Goal: Task Accomplishment & Management: Use online tool/utility

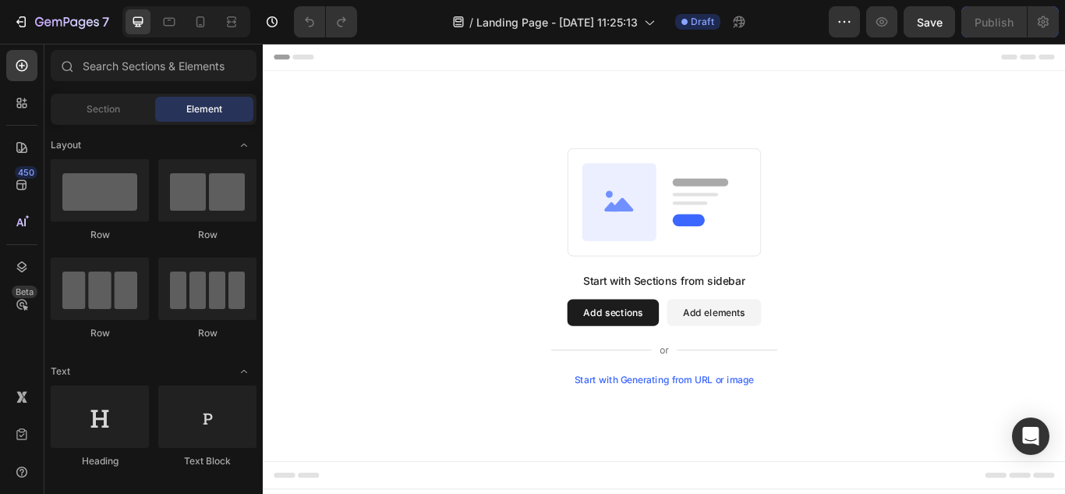
click at [703, 348] on button "Add sections" at bounding box center [671, 357] width 107 height 31
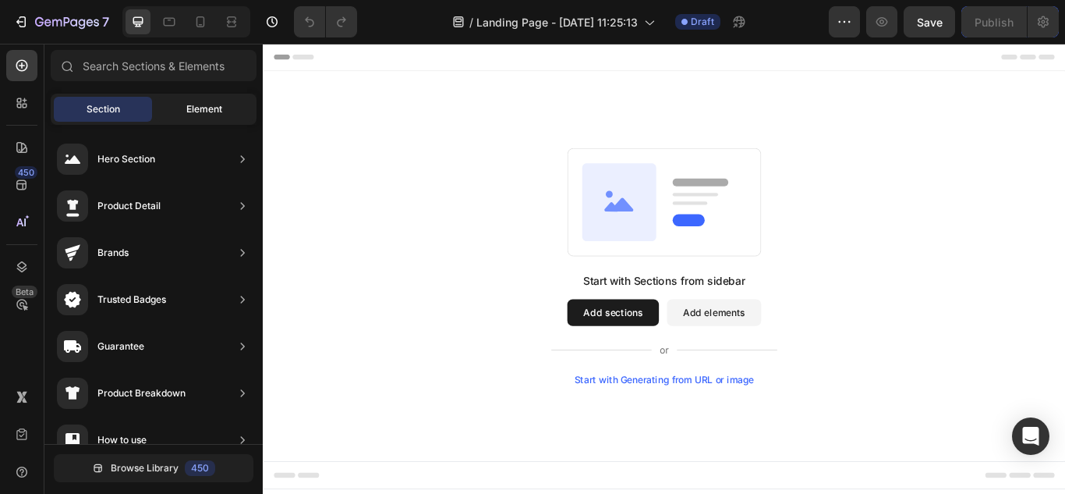
click at [185, 111] on div "Element" at bounding box center [204, 109] width 98 height 25
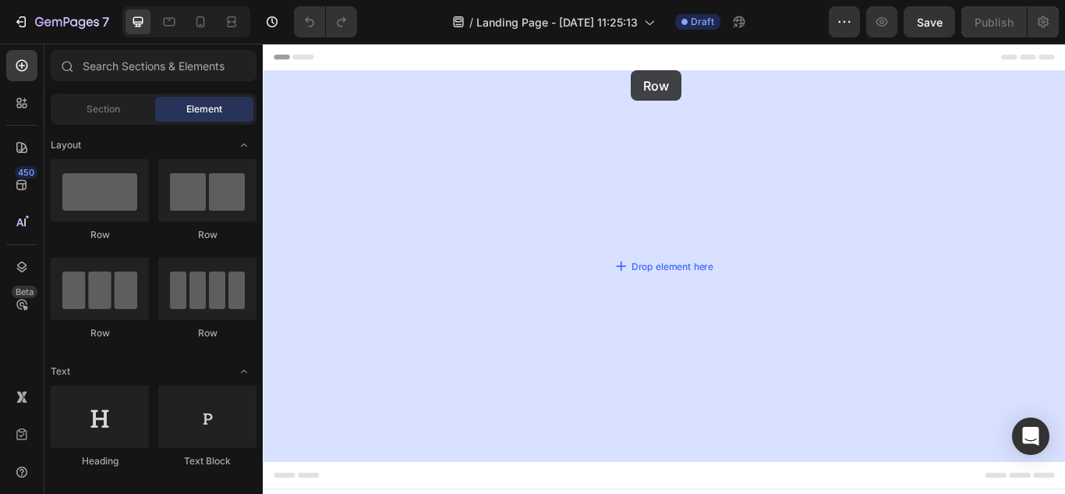
drag, startPoint x: 378, startPoint y: 256, endPoint x: 692, endPoint y: 75, distance: 362.6
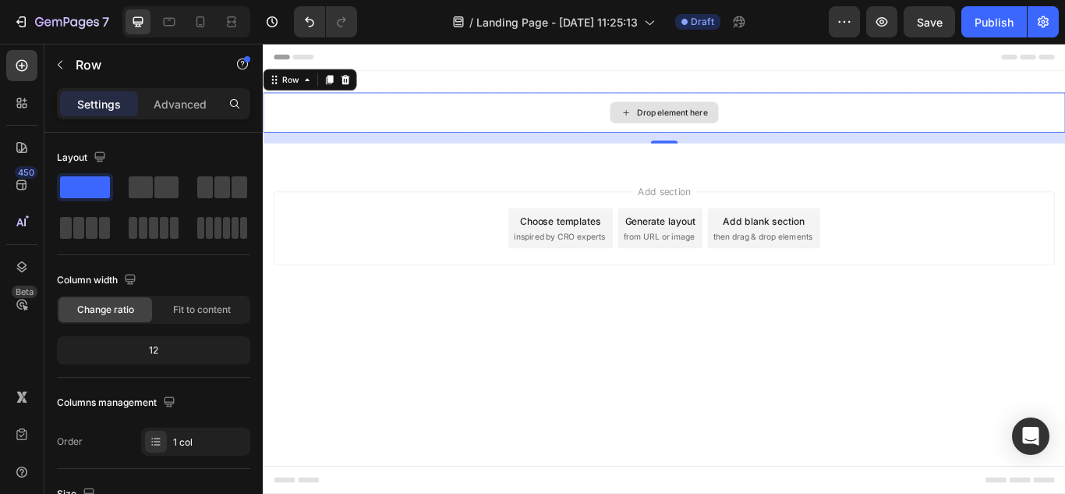
click at [741, 118] on div "Drop element here" at bounding box center [740, 124] width 83 height 12
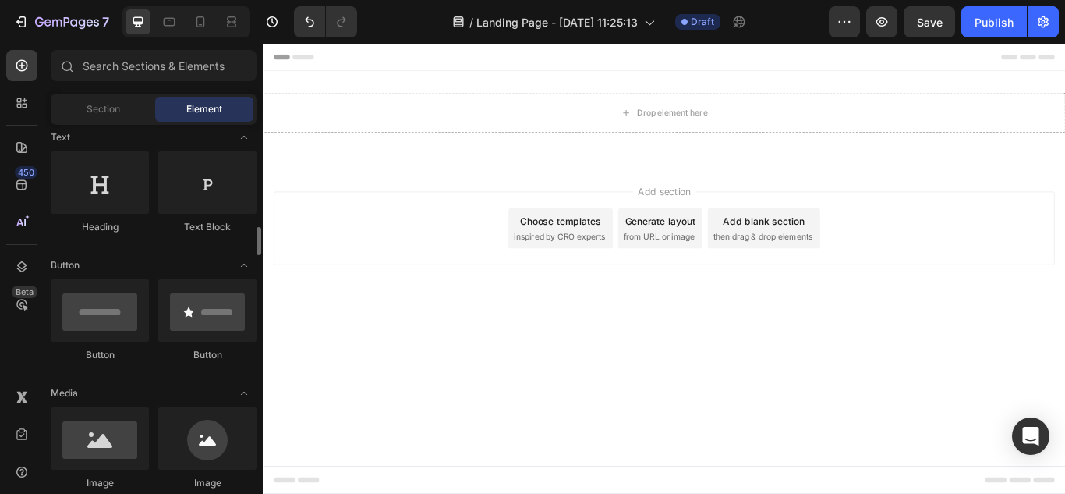
scroll to position [390, 0]
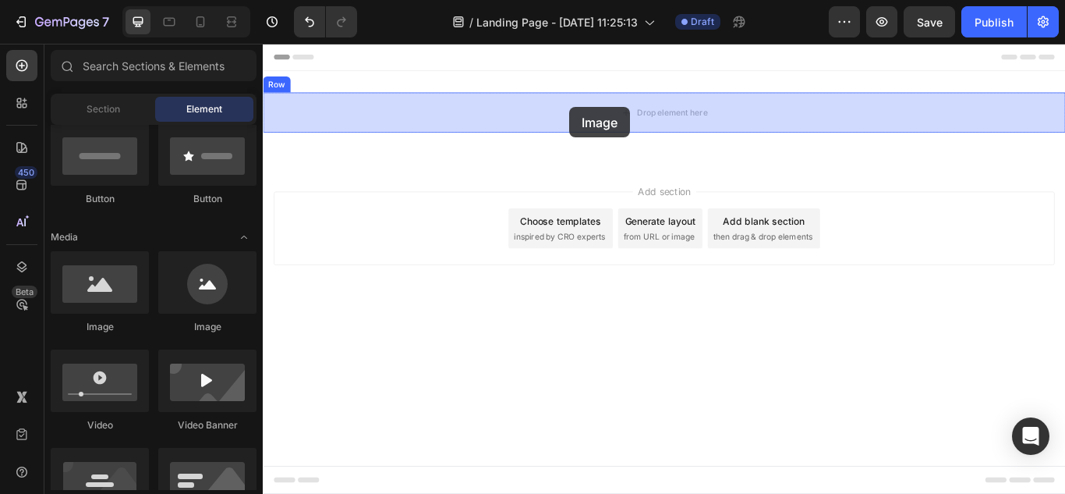
drag, startPoint x: 384, startPoint y: 331, endPoint x: 619, endPoint y: 115, distance: 319.5
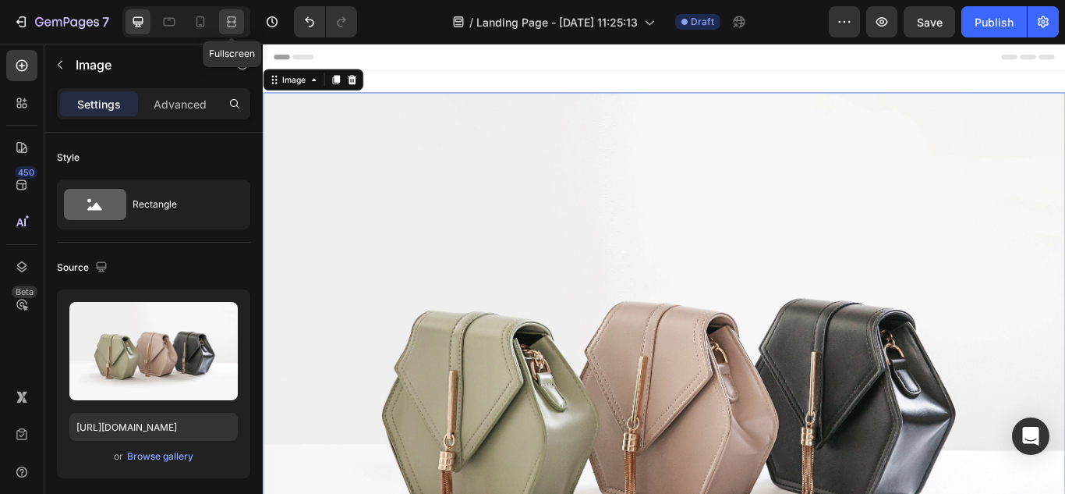
click at [231, 19] on icon at bounding box center [232, 22] width 16 height 16
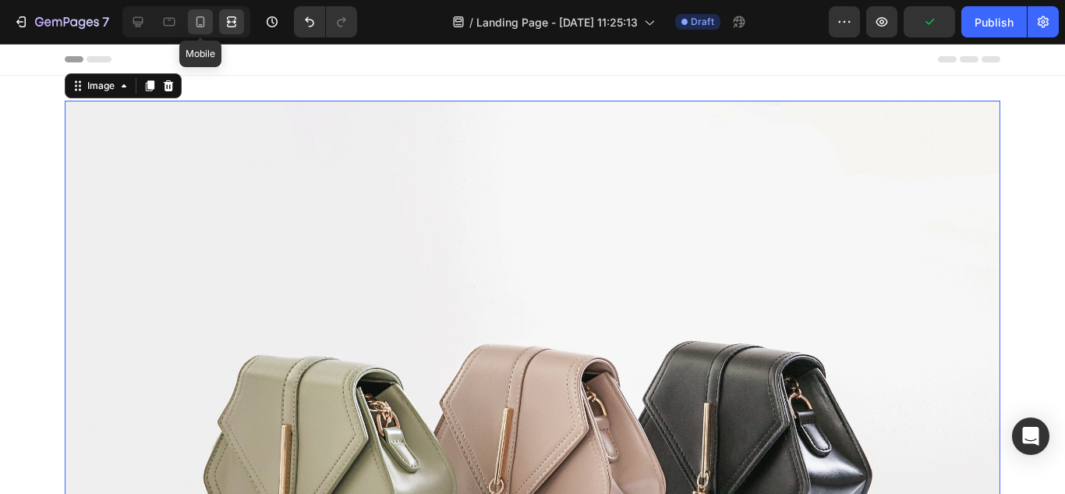
click at [190, 19] on div at bounding box center [200, 21] width 25 height 25
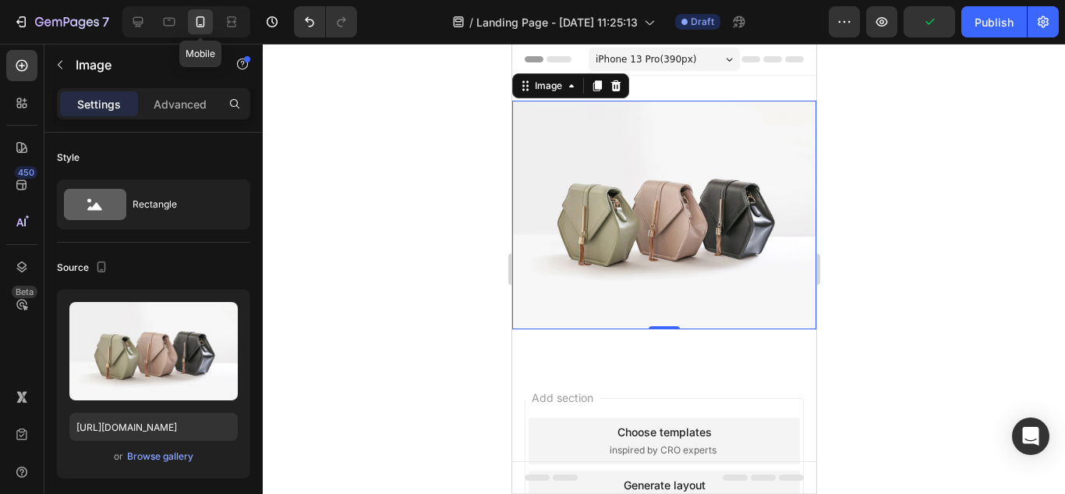
scroll to position [2, 0]
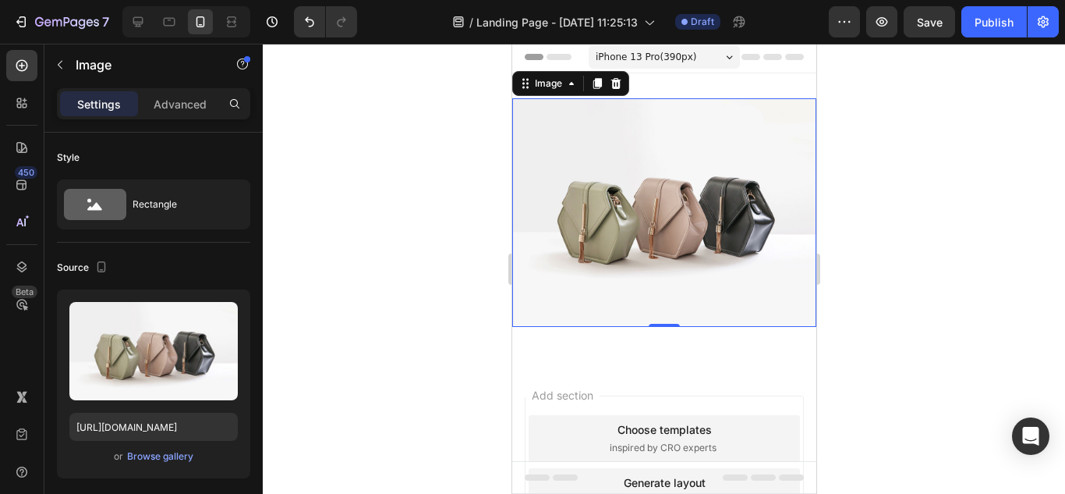
click at [580, 199] on img at bounding box center [663, 212] width 304 height 228
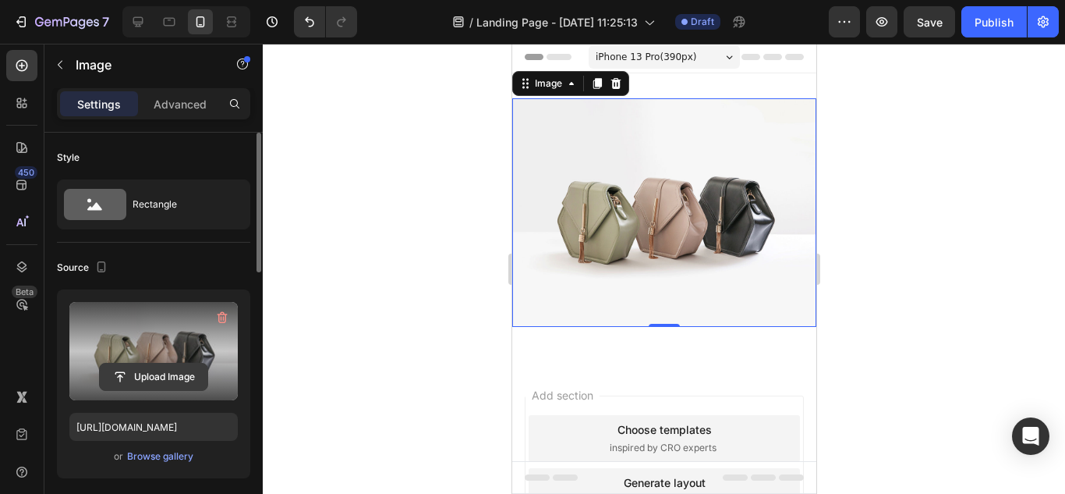
click at [174, 377] on input "file" at bounding box center [154, 376] width 108 height 27
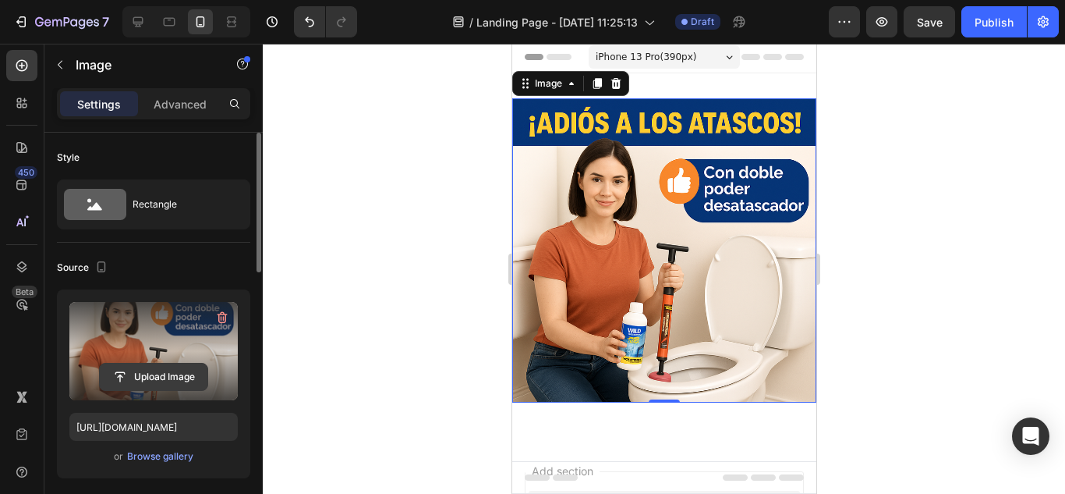
click at [137, 371] on input "file" at bounding box center [154, 376] width 108 height 27
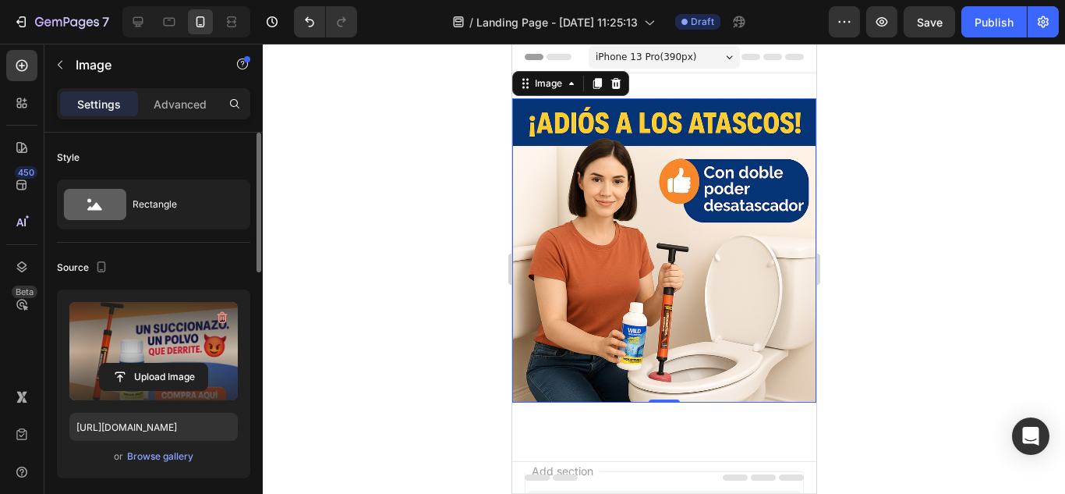
scroll to position [0, 0]
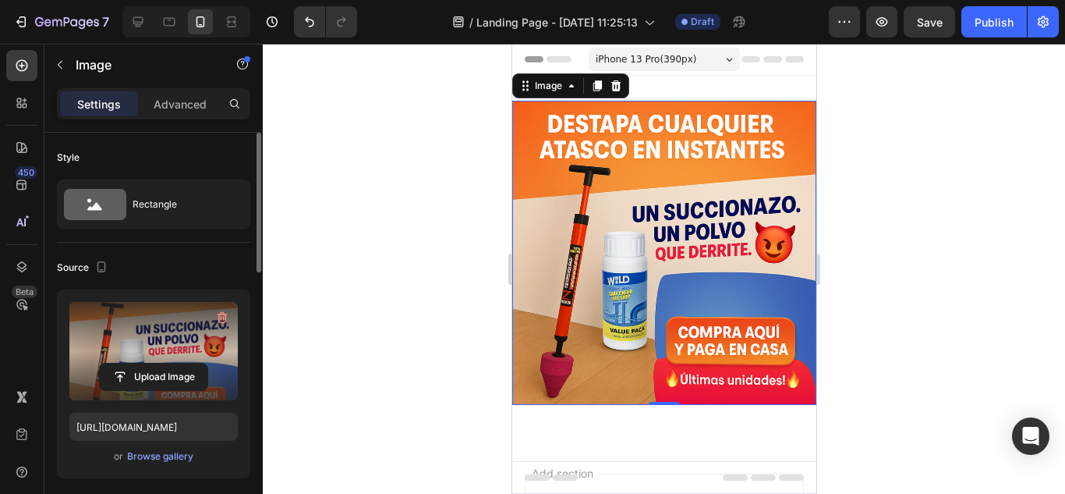
click at [664, 156] on img at bounding box center [663, 253] width 304 height 304
click at [153, 370] on input "file" at bounding box center [154, 376] width 108 height 27
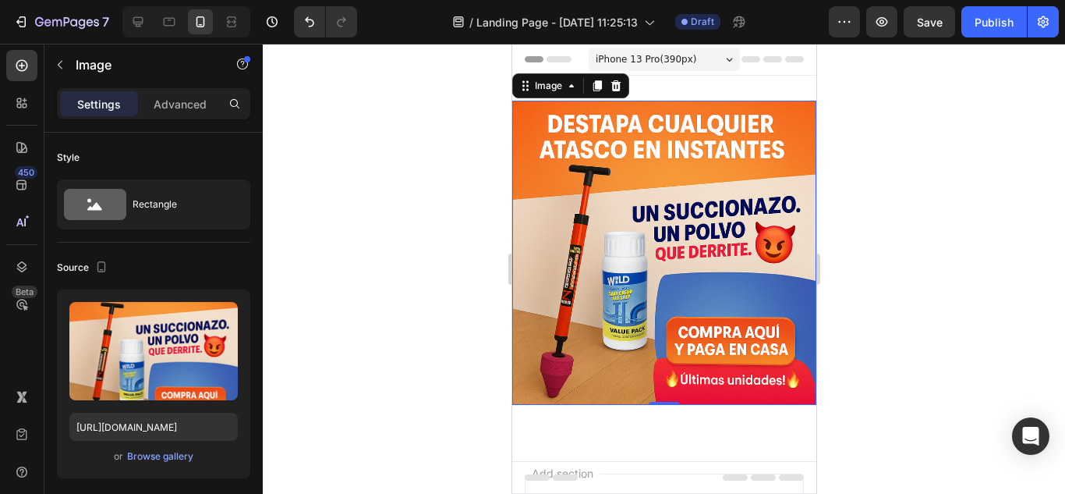
click at [665, 278] on img at bounding box center [663, 253] width 304 height 304
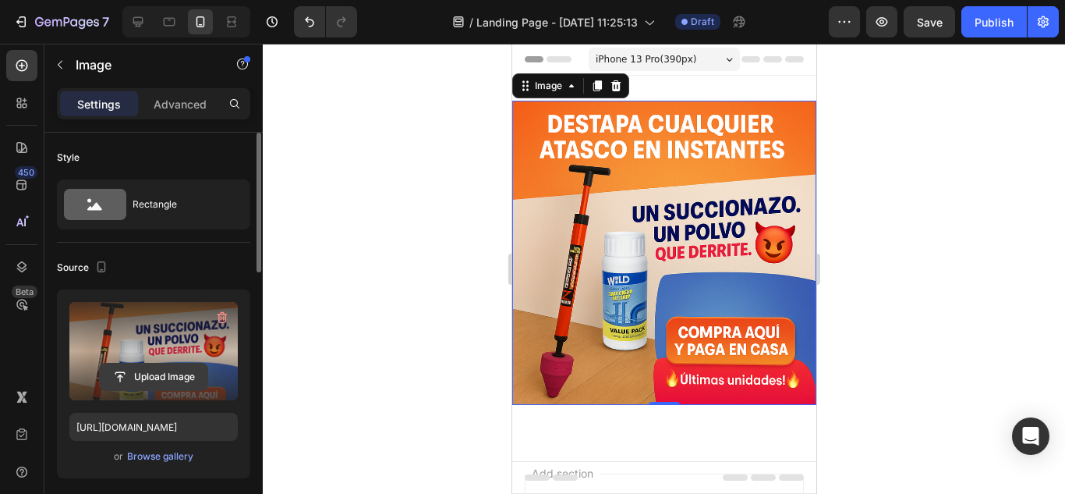
click at [164, 376] on input "file" at bounding box center [154, 376] width 108 height 27
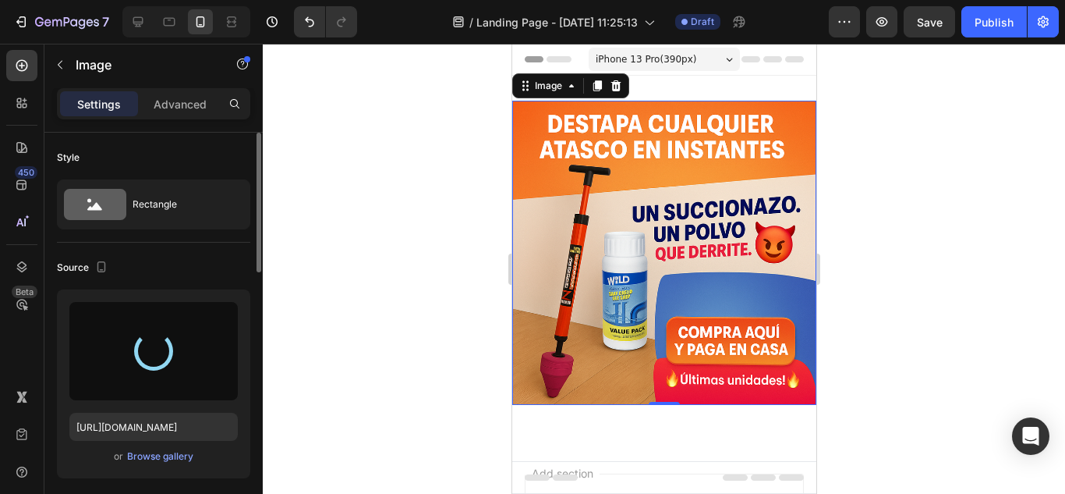
type input "https://cdn.shopify.com/s/files/1/0682/6452/5877/files/gempages_578189827065774…"
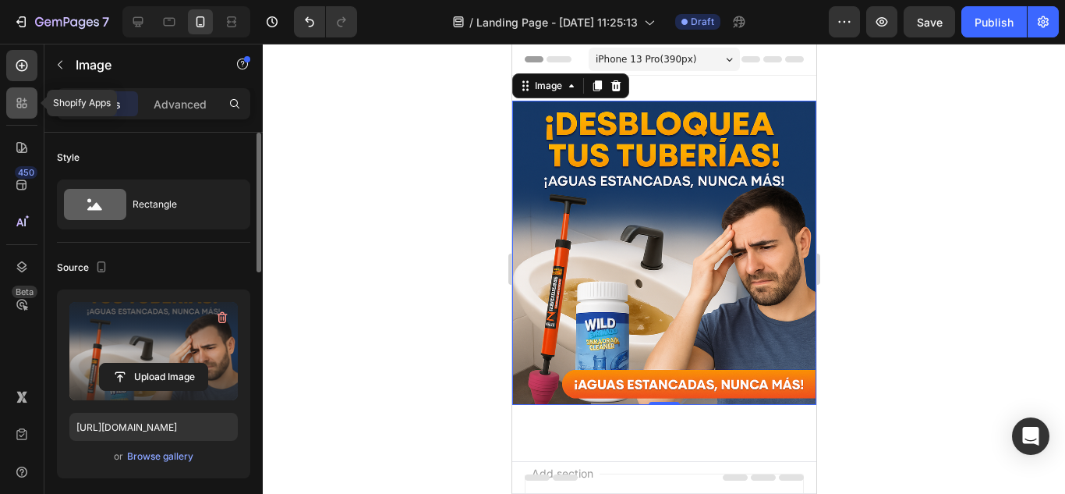
click at [30, 99] on div at bounding box center [21, 102] width 31 height 31
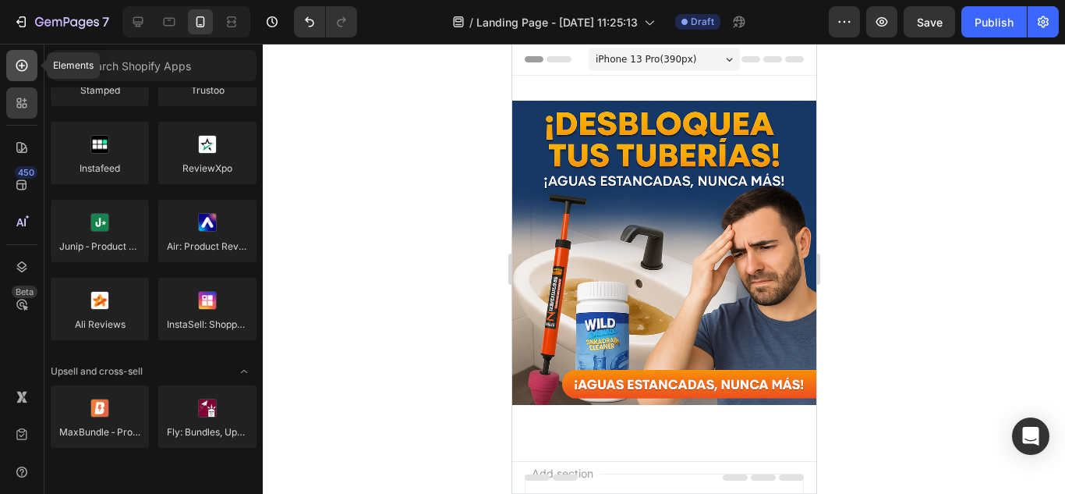
click at [26, 74] on div at bounding box center [21, 65] width 31 height 31
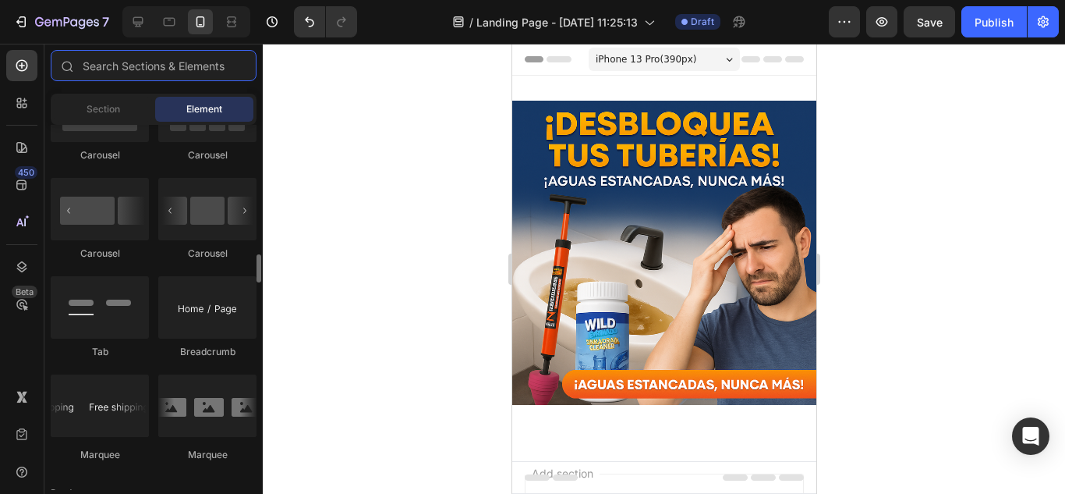
scroll to position [1715, 0]
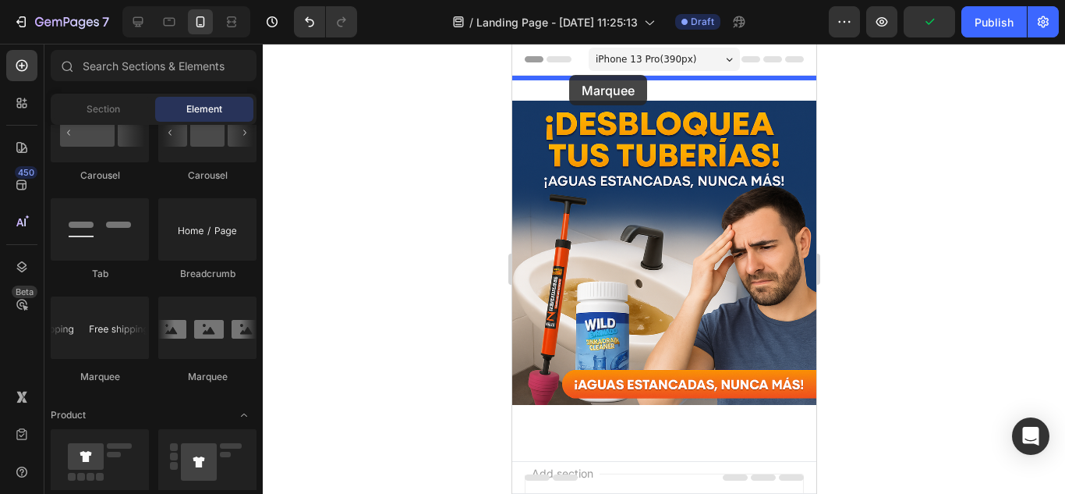
drag, startPoint x: 609, startPoint y: 377, endPoint x: 568, endPoint y: 75, distance: 304.4
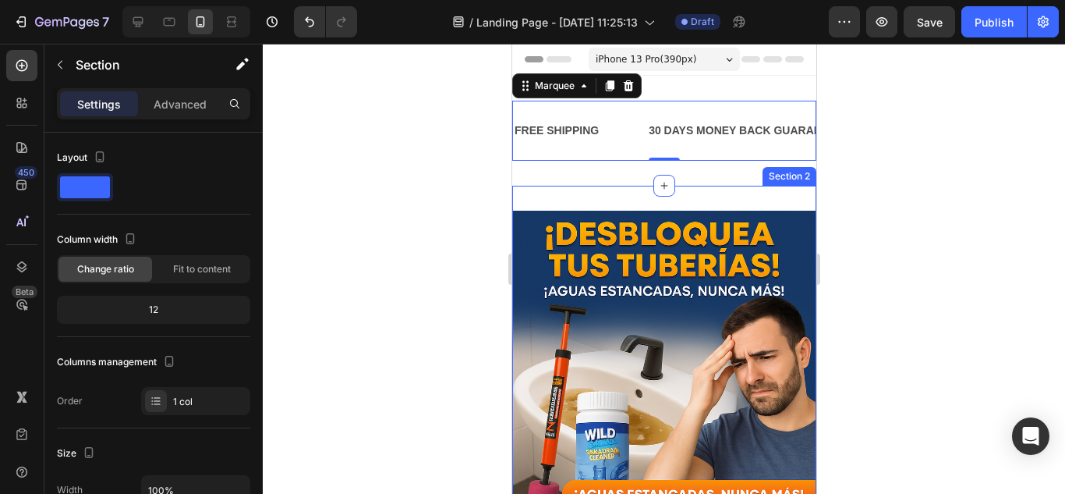
click at [720, 191] on div "Image Row Section 2" at bounding box center [663, 369] width 304 height 366
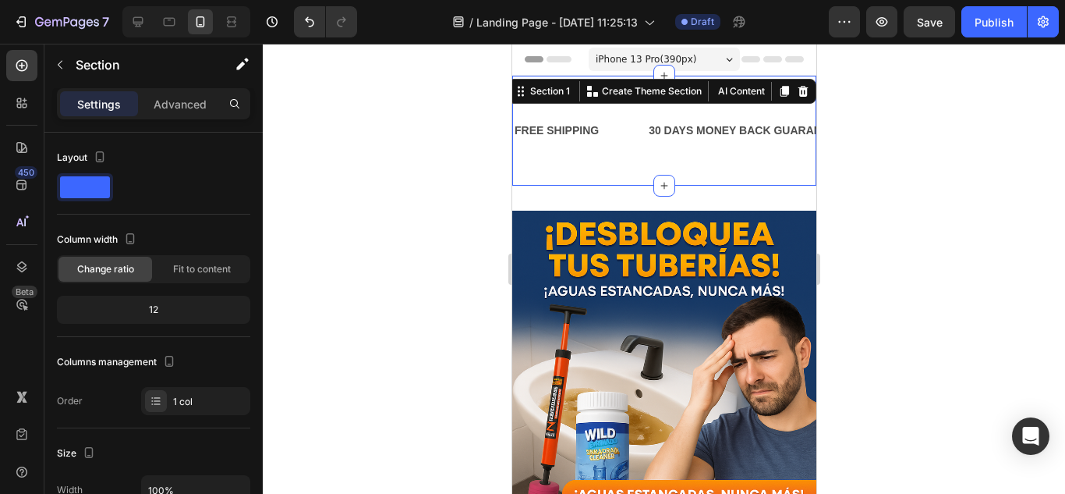
click at [699, 84] on div "FREE SHIPPING Text Block 30 DAYS MONEY BACK GUARANTEE Text Block LIMITED TIME 5…" at bounding box center [663, 131] width 304 height 110
click at [177, 269] on span "Fit to content" at bounding box center [202, 269] width 58 height 14
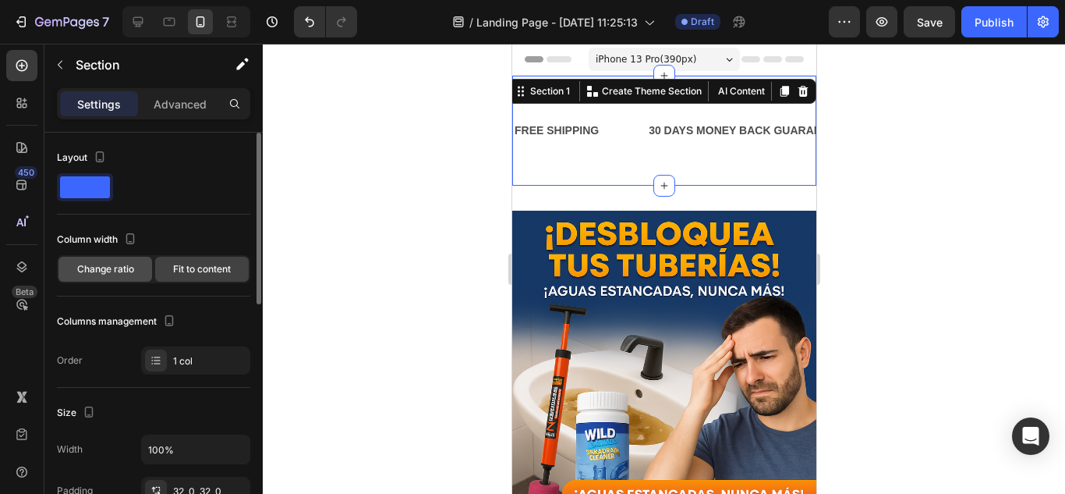
click at [141, 273] on div "Change ratio" at bounding box center [105, 269] width 94 height 25
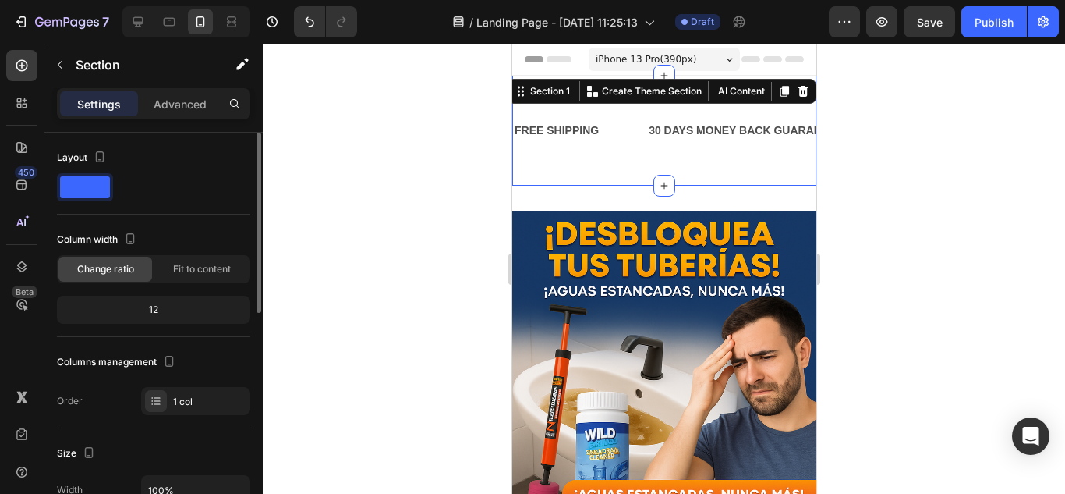
click at [163, 309] on div "12" at bounding box center [153, 310] width 187 height 22
click at [157, 308] on div "12" at bounding box center [153, 310] width 187 height 22
click at [154, 309] on div "12" at bounding box center [153, 310] width 187 height 22
click at [703, 127] on div "30 DAYS MONEY BACK GUARANTEE" at bounding box center [744, 130] width 197 height 23
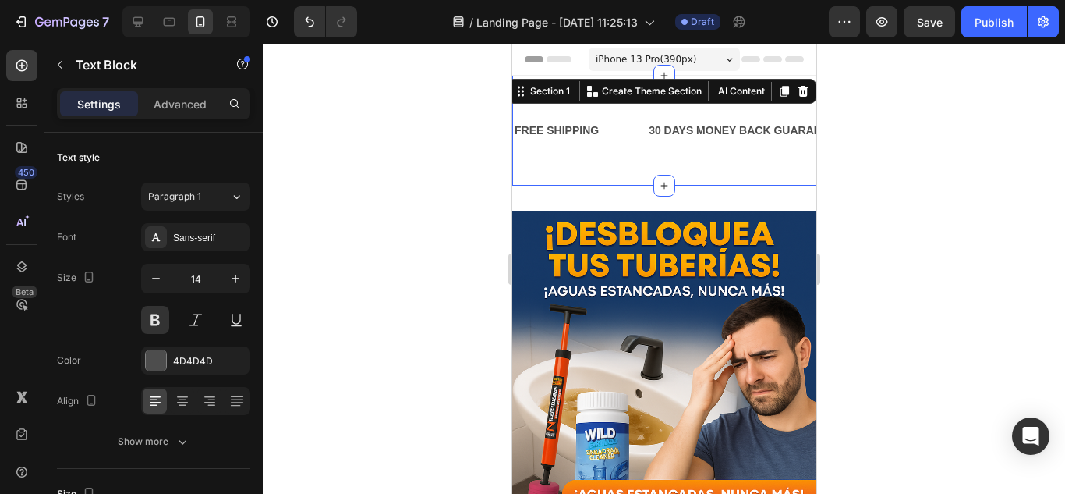
click at [586, 163] on div "FREE SHIPPING Text Block 30 DAYS MONEY BACK GUARANTEE Text Block LIMITED TIME 5…" at bounding box center [663, 131] width 304 height 110
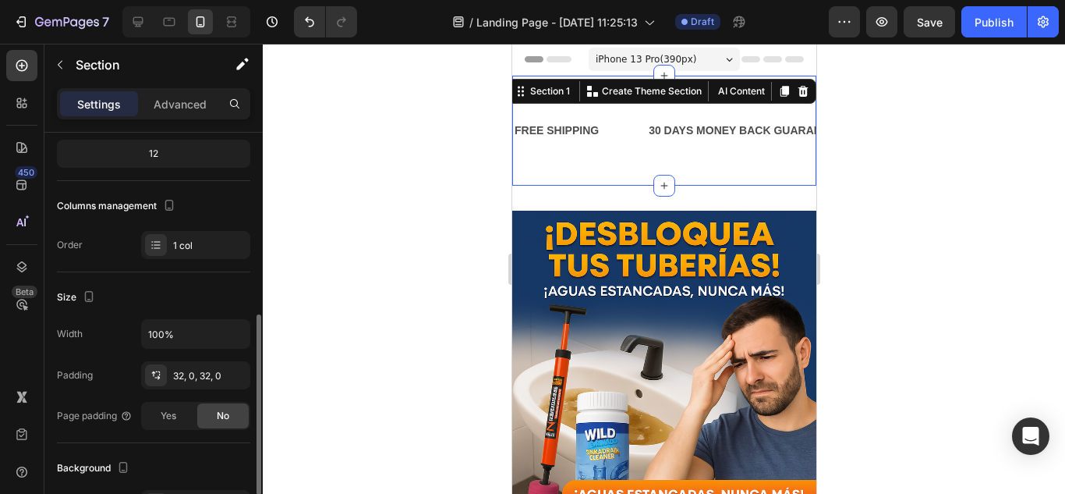
scroll to position [234, 0]
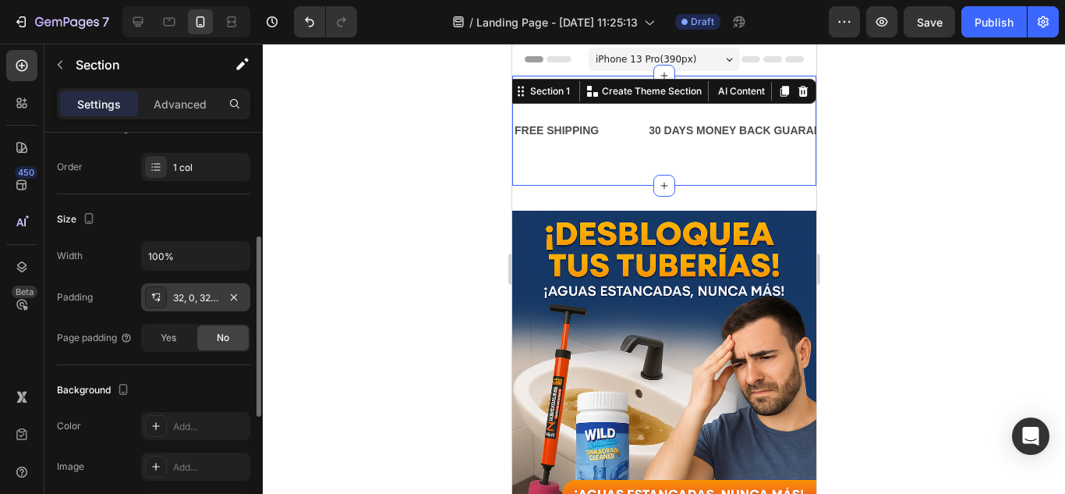
click at [184, 294] on div "32, 0, 32, 0" at bounding box center [195, 298] width 45 height 14
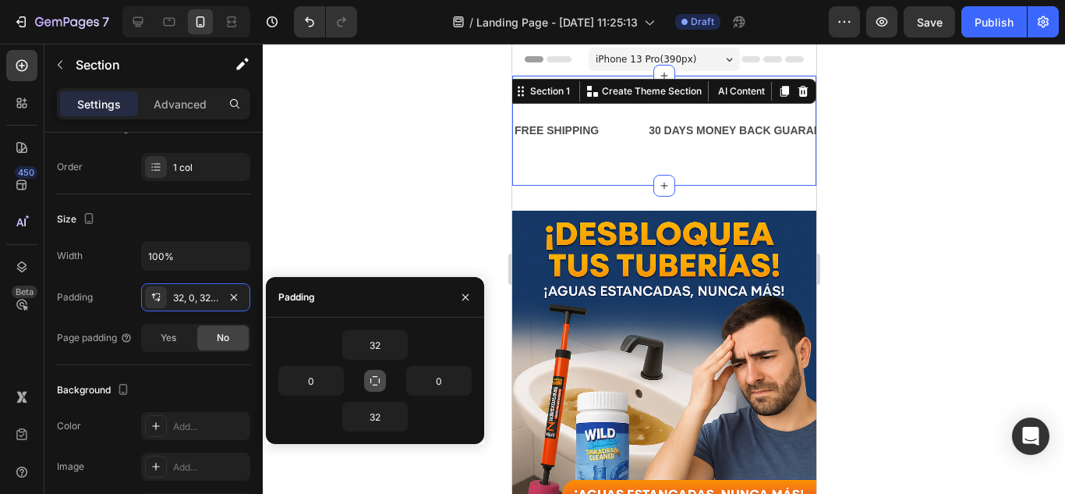
click at [379, 377] on icon "button" at bounding box center [375, 380] width 12 height 12
type input "32"
click at [379, 377] on icon "button" at bounding box center [374, 380] width 9 height 9
click at [374, 349] on input "32" at bounding box center [375, 345] width 64 height 28
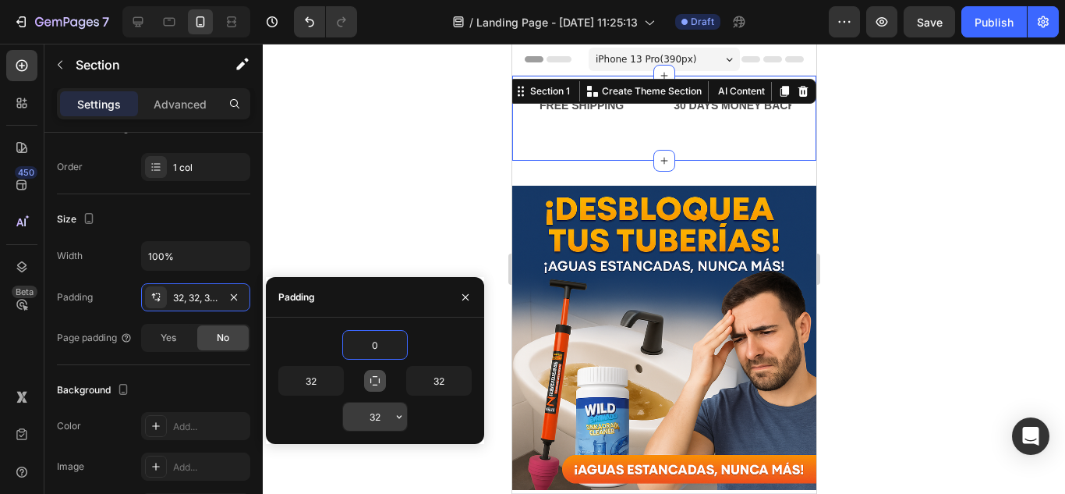
type input "0"
click at [375, 413] on input "32" at bounding box center [375, 416] width 64 height 28
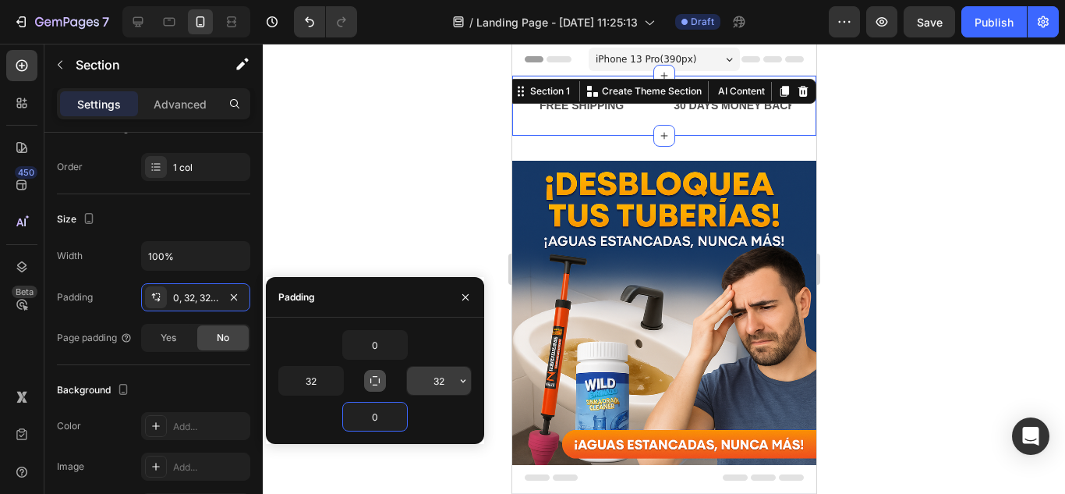
type input "0"
click at [433, 380] on input "32" at bounding box center [439, 380] width 64 height 28
type input "0"
click at [301, 381] on input "32" at bounding box center [311, 380] width 64 height 28
type input "0"
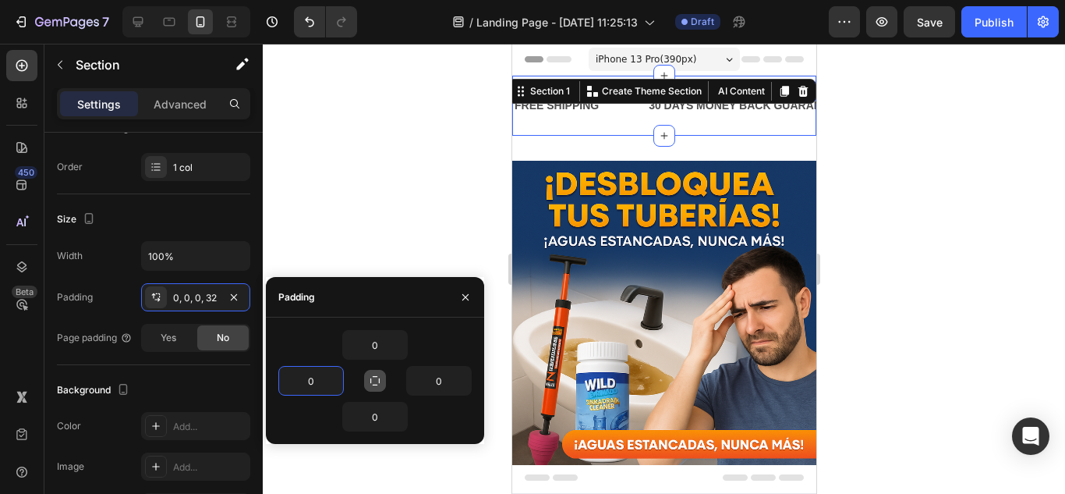
click at [364, 377] on button "button" at bounding box center [375, 381] width 22 height 22
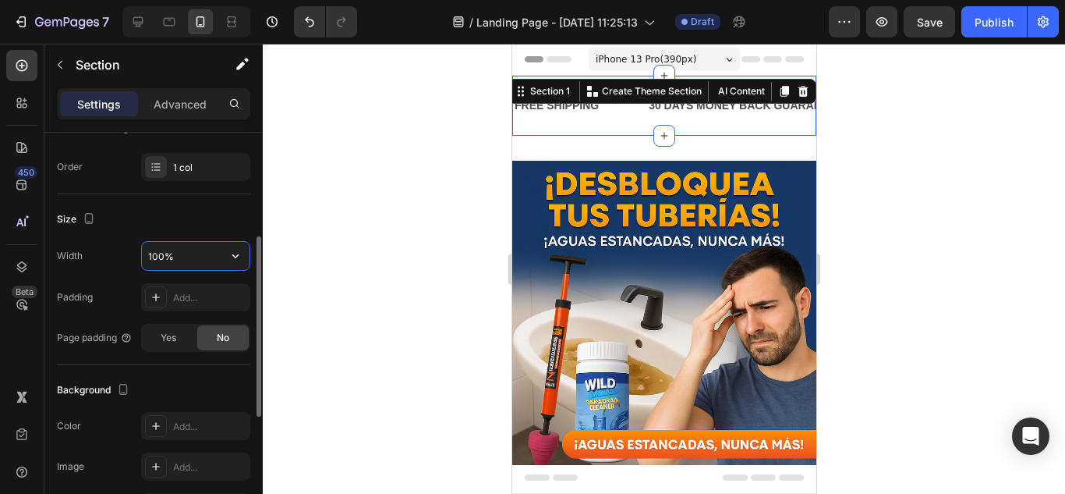
click at [191, 264] on input "100%" at bounding box center [196, 256] width 108 height 28
click at [235, 260] on icon "button" at bounding box center [236, 256] width 16 height 16
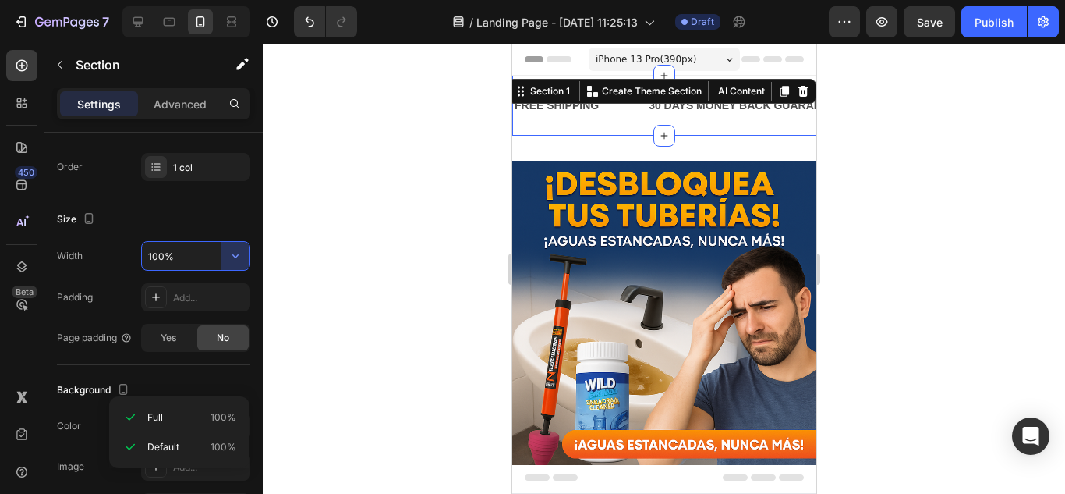
scroll to position [0, 0]
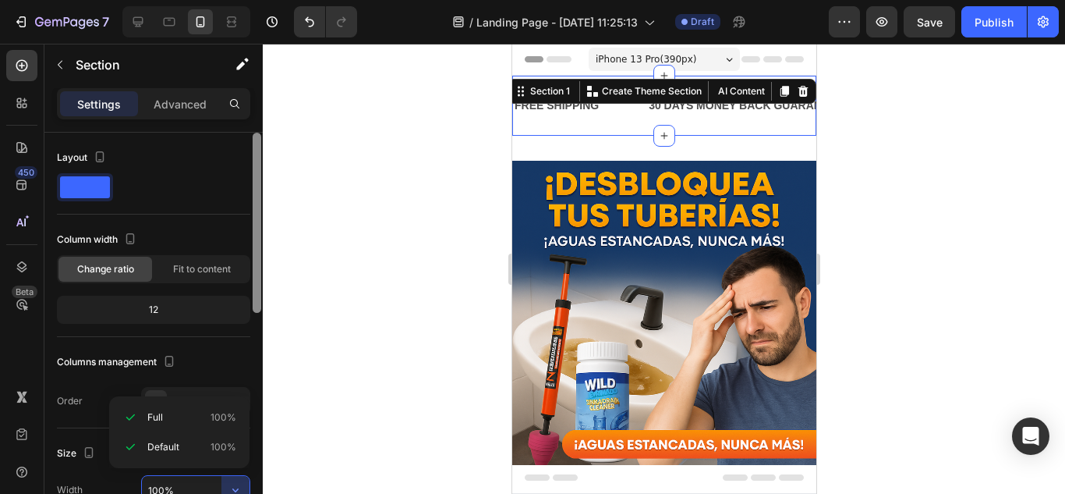
click at [251, 218] on div at bounding box center [257, 335] width 12 height 405
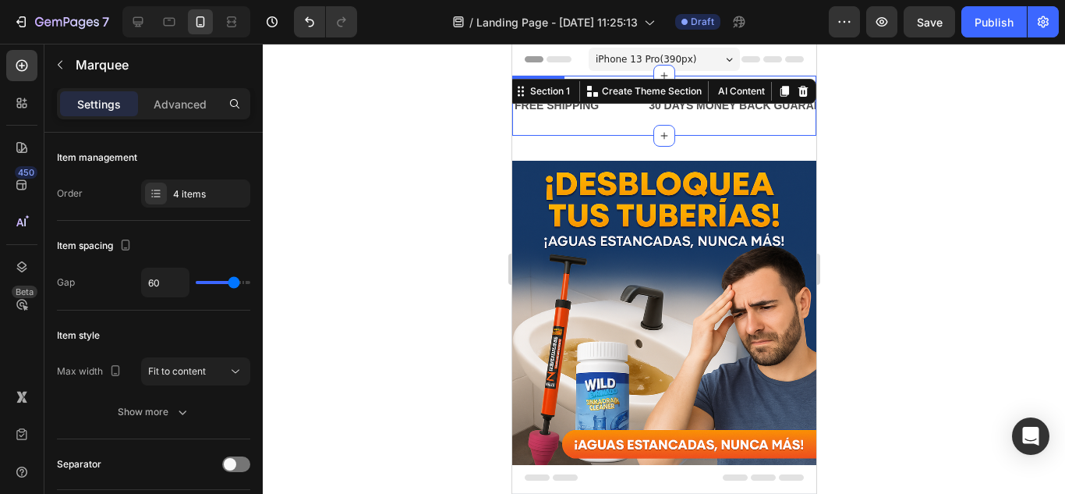
click at [612, 112] on div "FREE SHIPPING Text Block" at bounding box center [579, 105] width 134 height 35
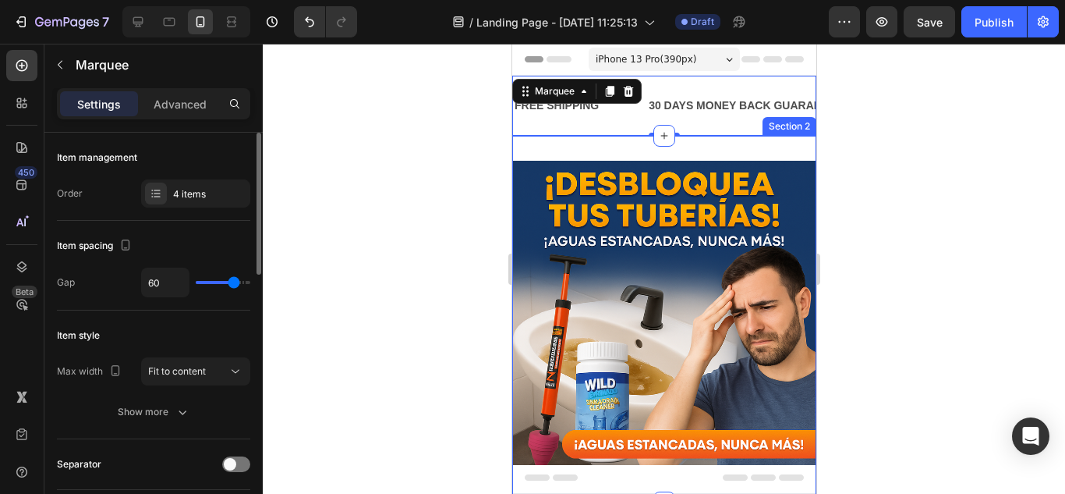
type input "61"
type input "59"
type input "44"
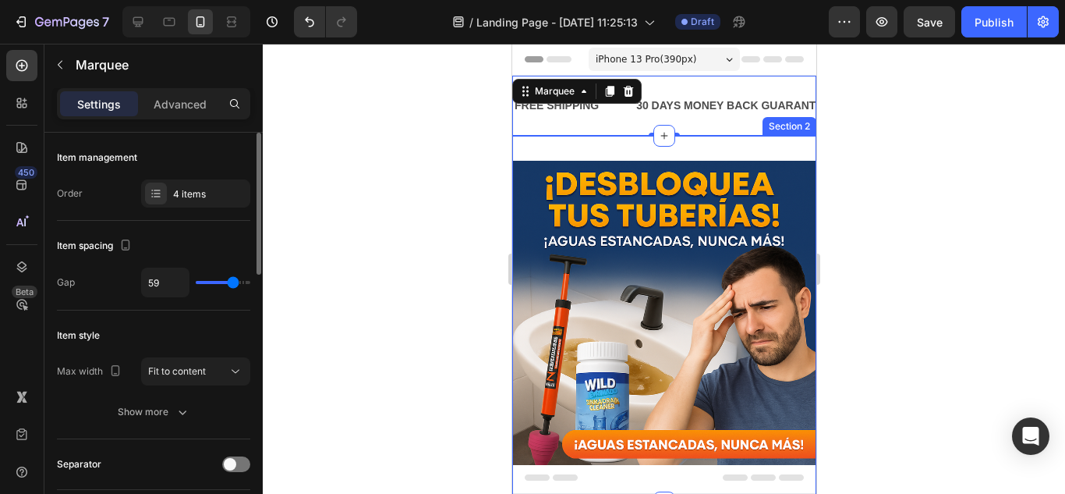
type input "44"
type input "43"
type input "41"
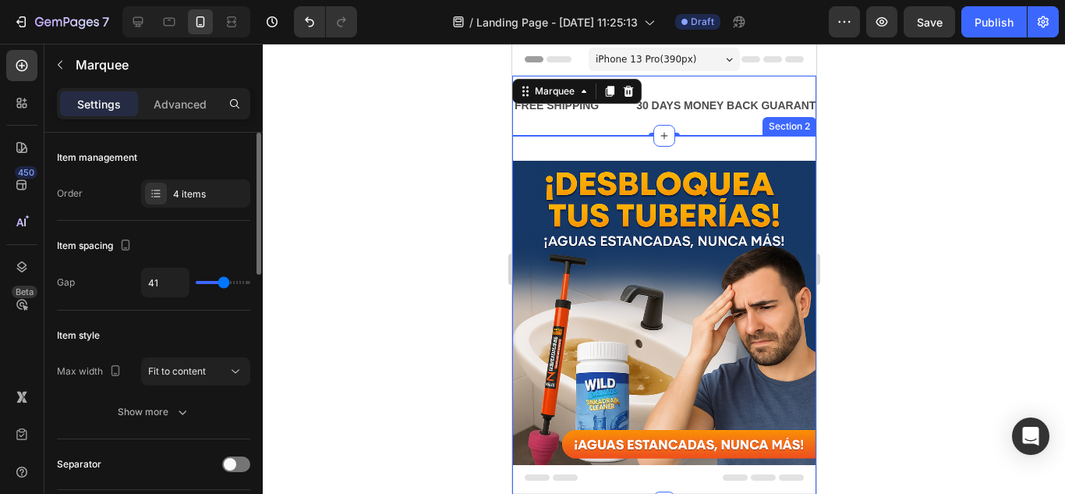
type input "39"
type input "36"
type input "33"
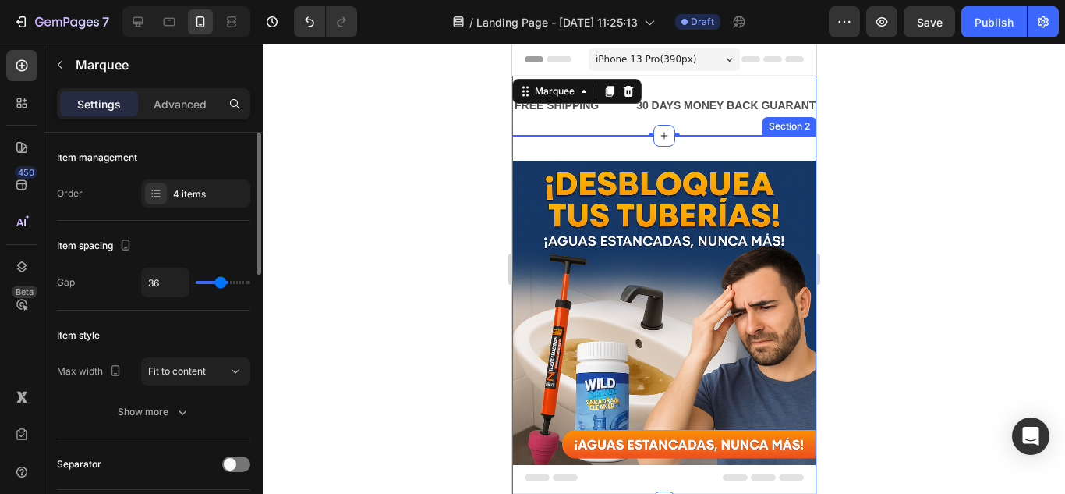
type input "33"
type input "31"
type input "30"
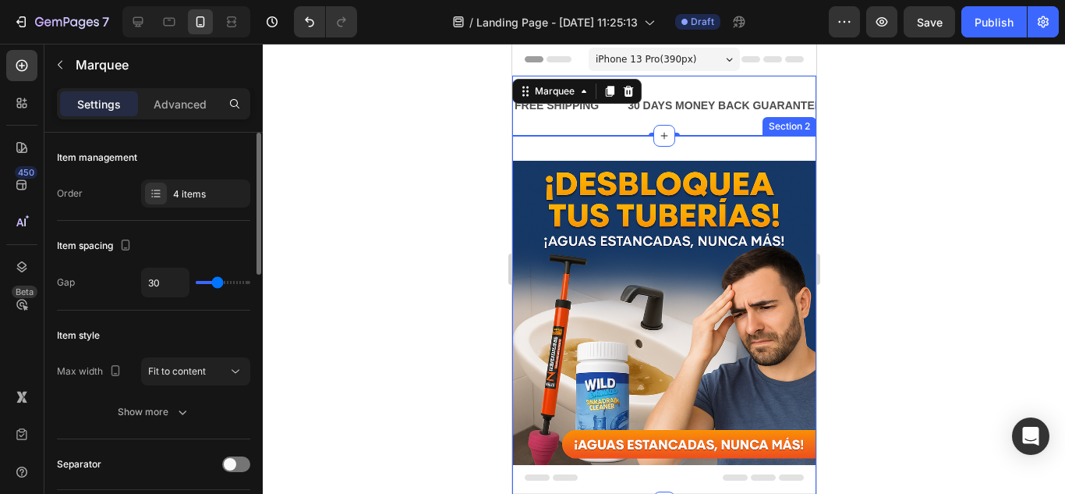
type input "28"
type input "41"
drag, startPoint x: 235, startPoint y: 279, endPoint x: 224, endPoint y: 281, distance: 11.0
type input "41"
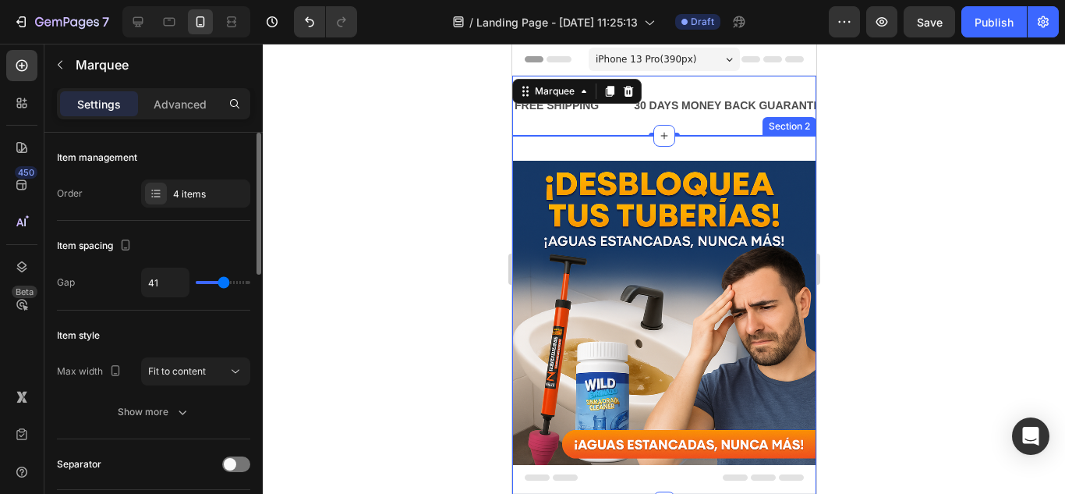
click at [224, 281] on input "range" at bounding box center [223, 282] width 55 height 3
click at [228, 196] on div "4 items" at bounding box center [209, 194] width 73 height 14
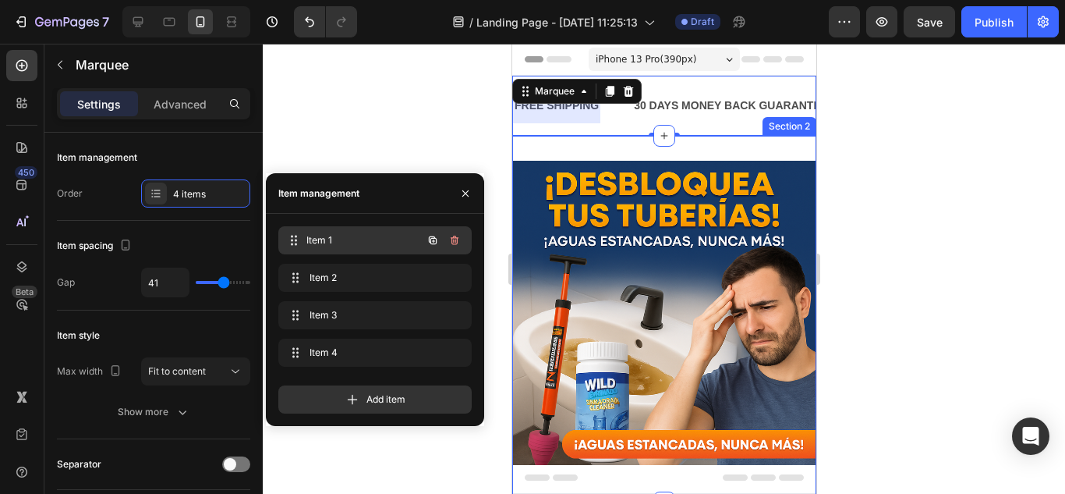
click at [334, 235] on span "Item 1" at bounding box center [363, 240] width 115 height 14
click at [331, 235] on span "Item 1" at bounding box center [354, 240] width 88 height 14
click at [331, 235] on span "Item 1" at bounding box center [363, 240] width 115 height 14
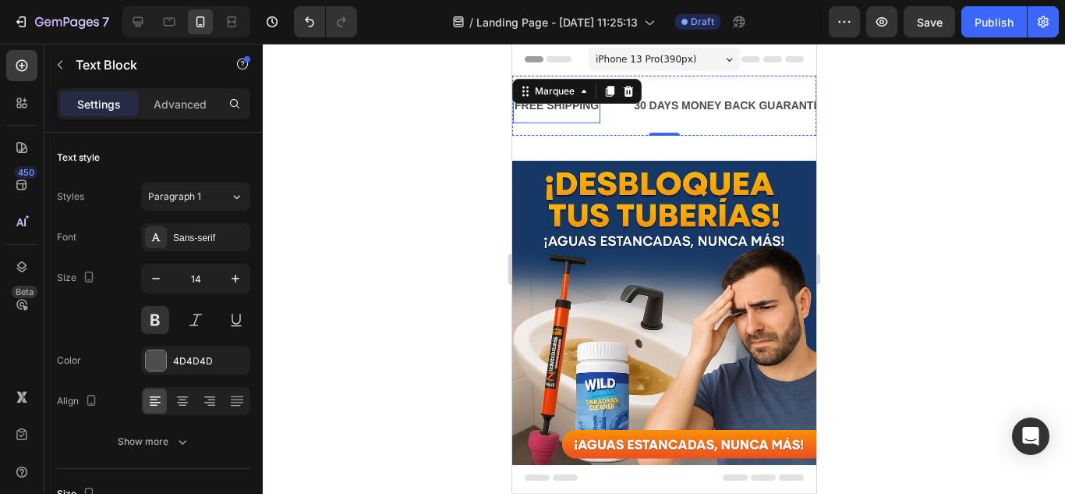
click at [582, 108] on div "FREE SHIPPING" at bounding box center [555, 105] width 87 height 23
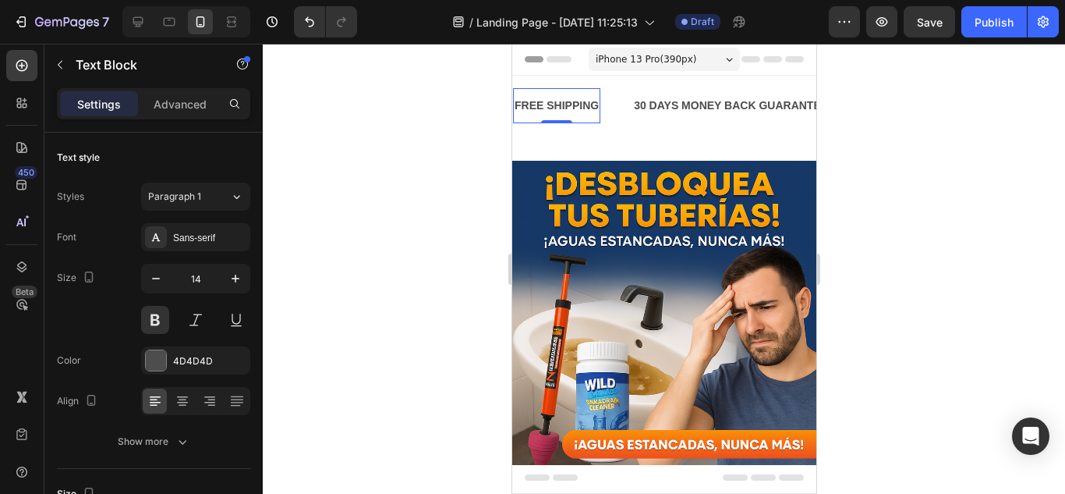
click at [582, 108] on div "FREE SHIPPING" at bounding box center [555, 105] width 87 height 23
click at [582, 108] on p "FREE SHIPPING" at bounding box center [556, 105] width 84 height 19
click at [771, 107] on div "30 DAYS MONEY BACK GUARANTEE" at bounding box center [831, 105] width 197 height 23
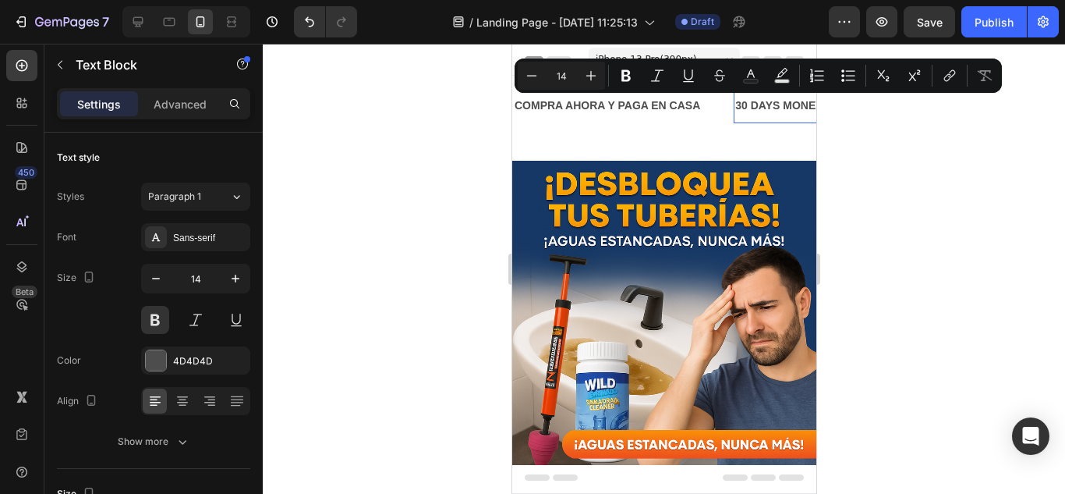
click at [759, 108] on p "30 DAYS MONEY BACK GUARANTEE" at bounding box center [831, 105] width 194 height 19
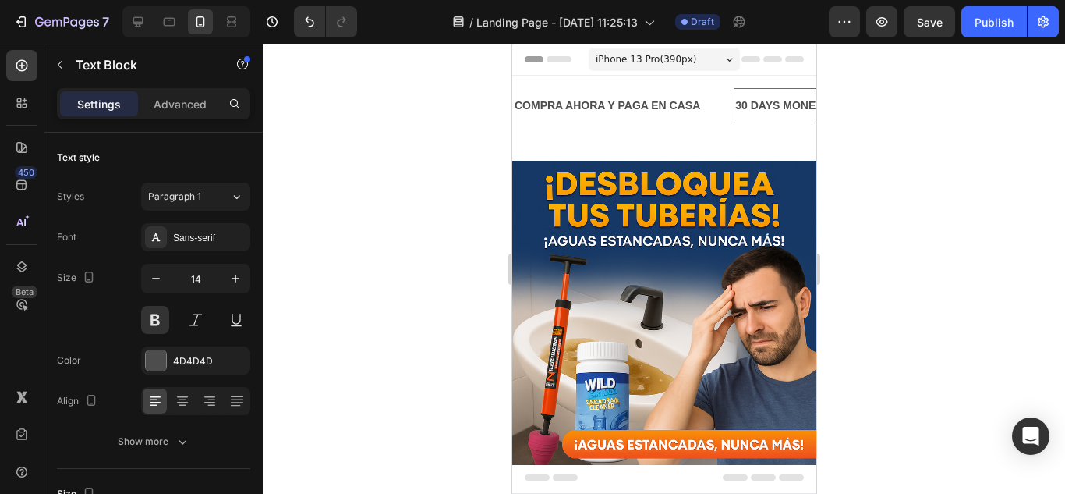
click at [740, 107] on p "30 DAYS MONEY BACK GUARANTEE" at bounding box center [831, 105] width 194 height 19
drag, startPoint x: 734, startPoint y: 105, endPoint x: 837, endPoint y: 115, distance: 103.3
click at [816, 115] on html "iPhone 13 Pro ( 390 px) iPhone 13 Mini iPhone 13 Pro iPhone 11 Pro Max iPhone 1…" at bounding box center [663, 422] width 304 height 756
click at [784, 114] on p "CK GUARANTEE" at bounding box center [778, 105] width 88 height 19
click at [796, 104] on p "CK GUARANTEE" at bounding box center [778, 105] width 88 height 19
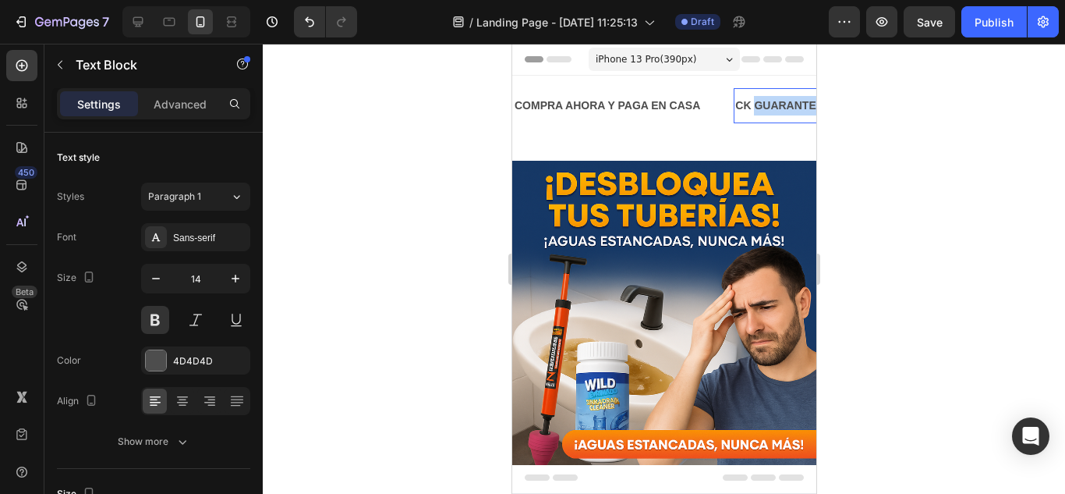
click at [796, 104] on p "CK GUARANTEE" at bounding box center [778, 105] width 88 height 19
click at [662, 96] on p "COMPRA AHORA Y PAGA EN CASA" at bounding box center [607, 105] width 186 height 19
click at [785, 102] on p "ENVIO GRATIS A TODA COLOMBIA" at bounding box center [854, 105] width 241 height 19
click at [195, 107] on p "Advanced" at bounding box center [180, 104] width 53 height 16
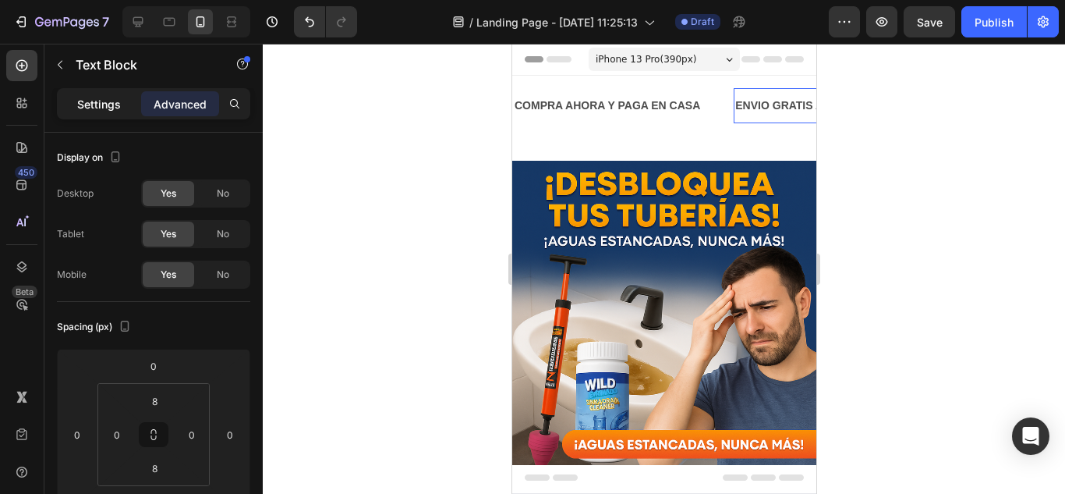
click at [101, 101] on p "Settings" at bounding box center [99, 104] width 44 height 16
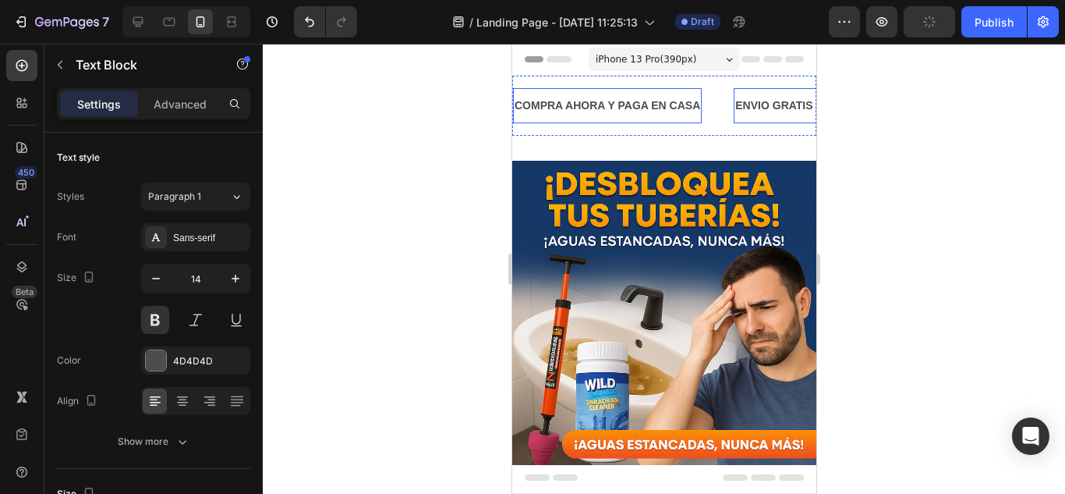
click at [731, 100] on div "COMPRA AHORA Y PAGA EN CASA Text Block" at bounding box center [622, 105] width 221 height 35
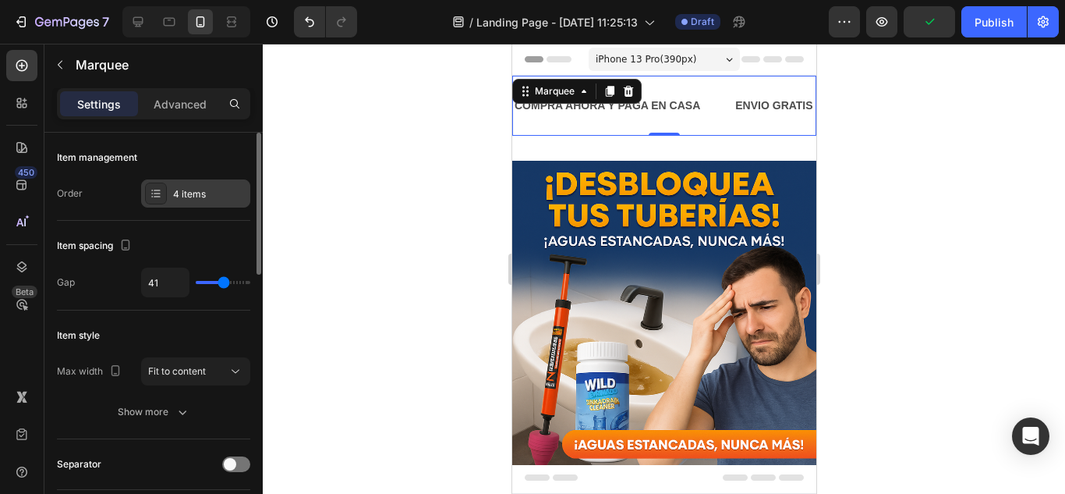
click at [183, 184] on div "4 items" at bounding box center [195, 193] width 109 height 28
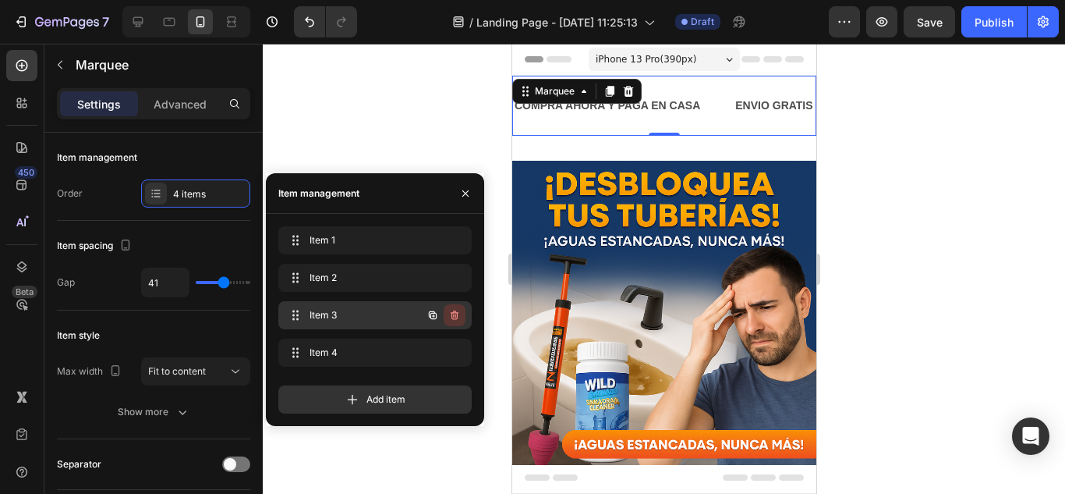
click at [455, 309] on icon "button" at bounding box center [454, 315] width 12 height 12
click at [455, 309] on div "Delete" at bounding box center [444, 315] width 29 height 14
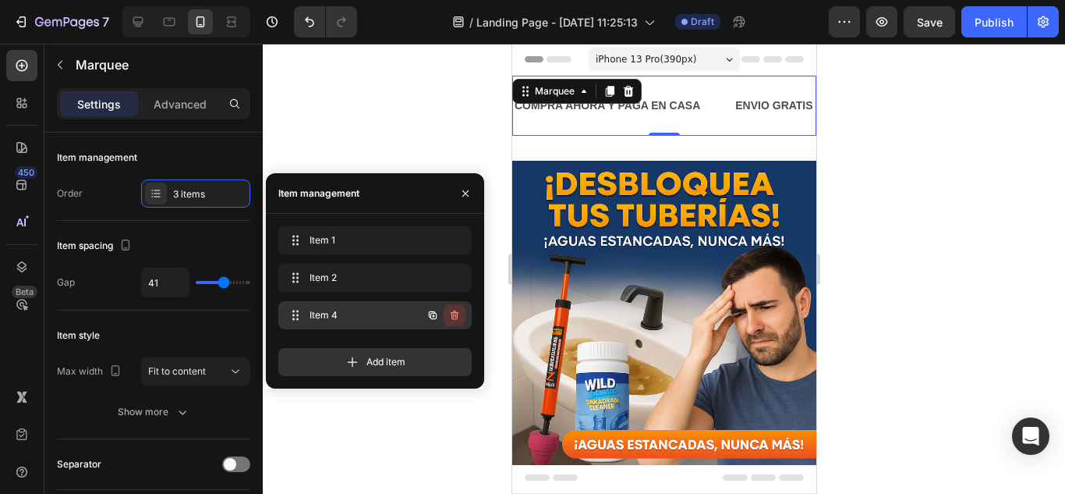
click at [455, 312] on icon "button" at bounding box center [455, 314] width 8 height 9
click at [455, 312] on div "Delete" at bounding box center [444, 315] width 29 height 14
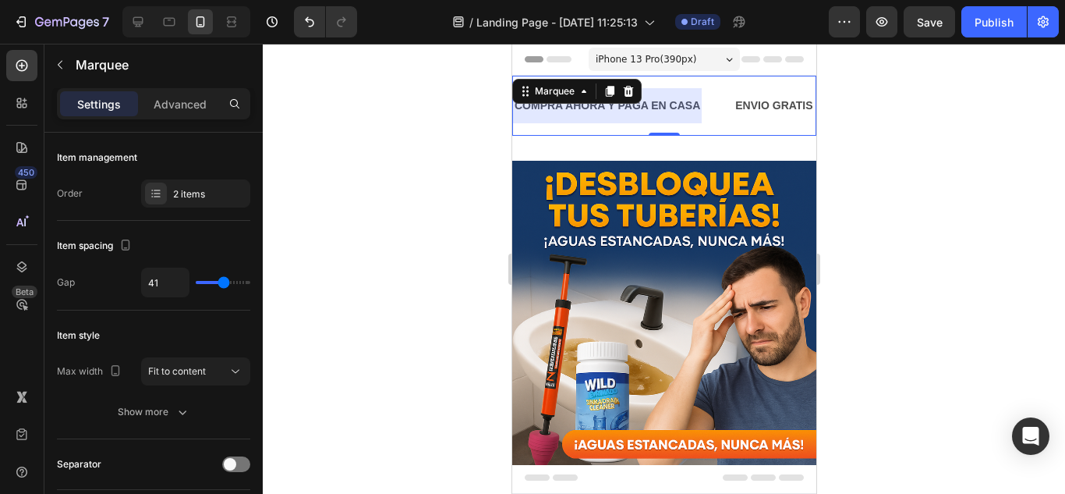
click at [385, 118] on div at bounding box center [664, 269] width 802 height 450
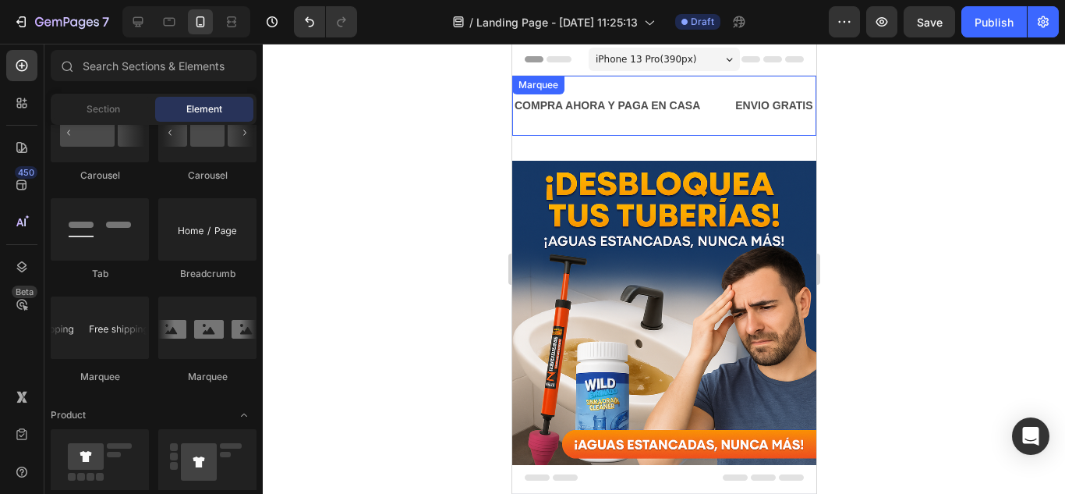
click at [662, 129] on div "COMPRA AHORA Y PAGA EN CASA Text Block ENVIO GRATIS A TODA COLOMBIA Text Block …" at bounding box center [663, 106] width 304 height 60
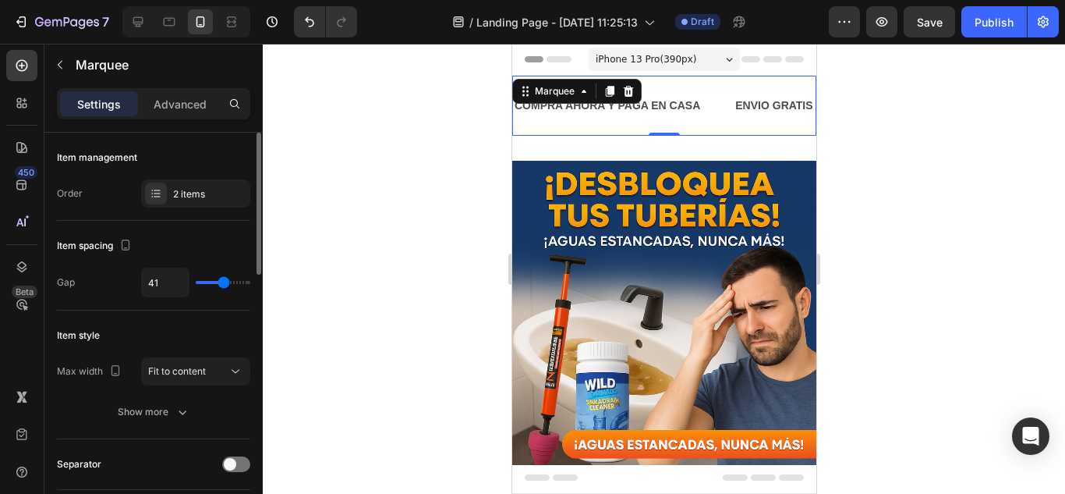
type input "44"
type input "46"
type input "47"
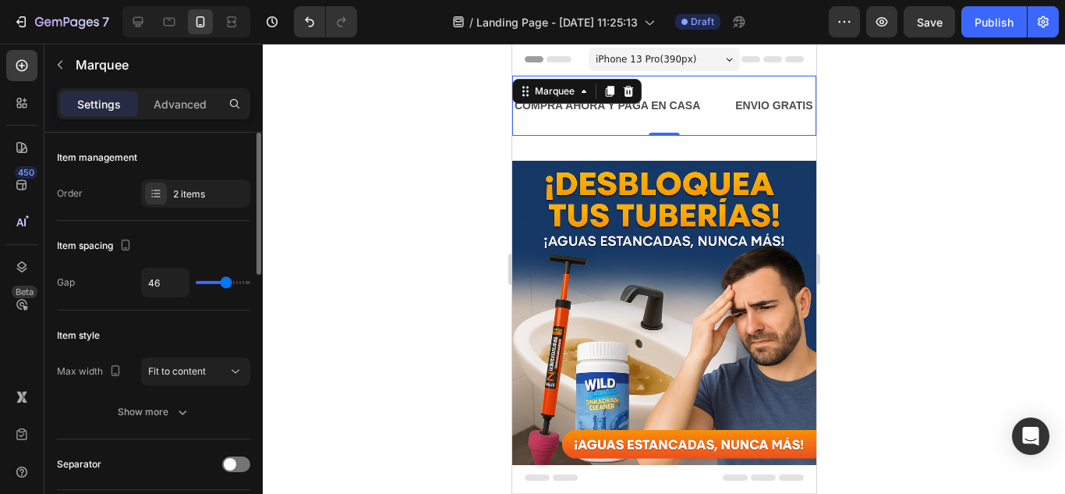
type input "47"
type input "49"
type input "50"
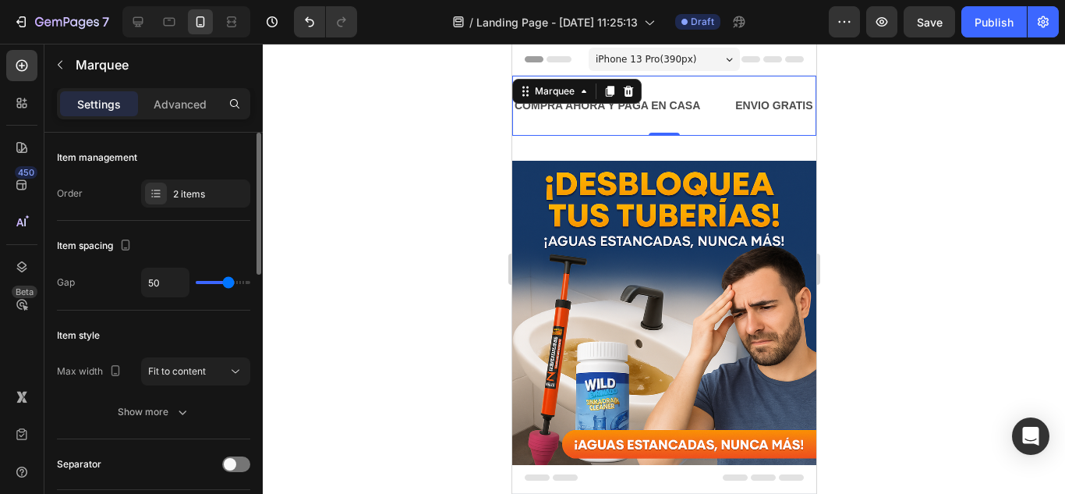
type input "52"
type input "53"
type input "55"
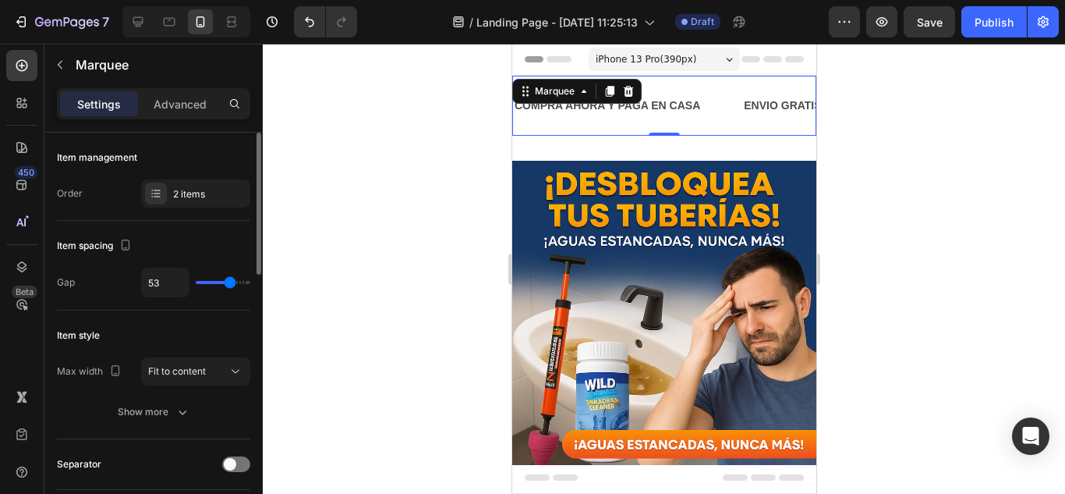
type input "55"
type input "59"
type input "64"
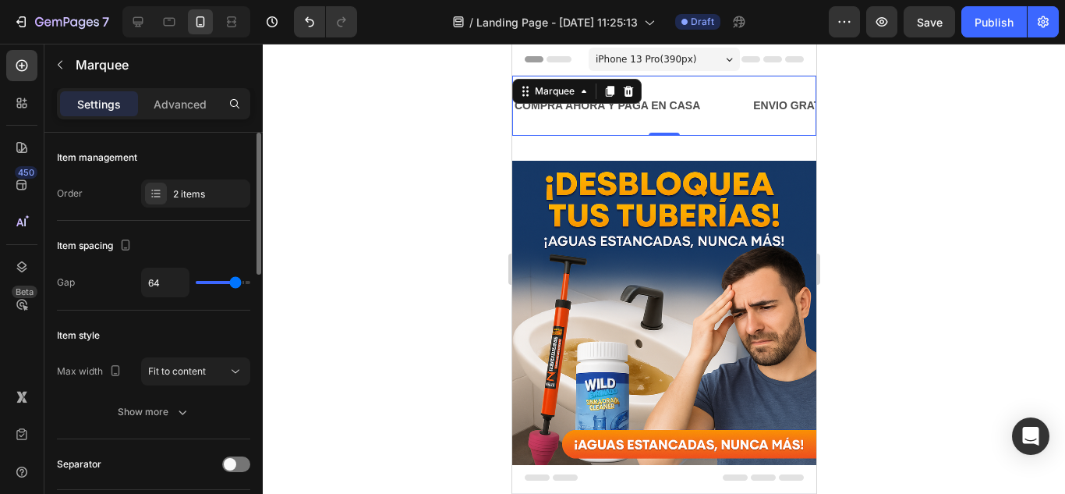
type input "62"
type input "56"
type input "55"
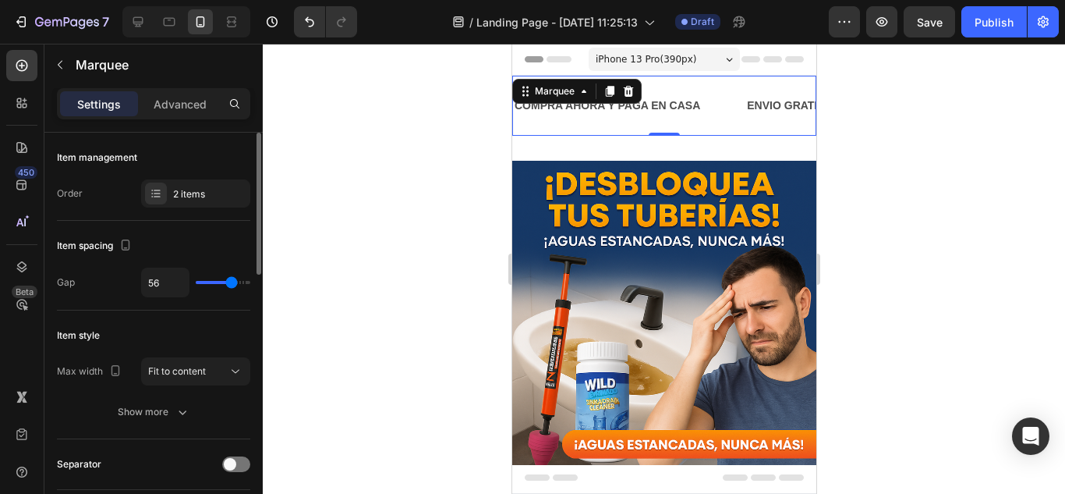
type input "55"
type input "53"
type input "52"
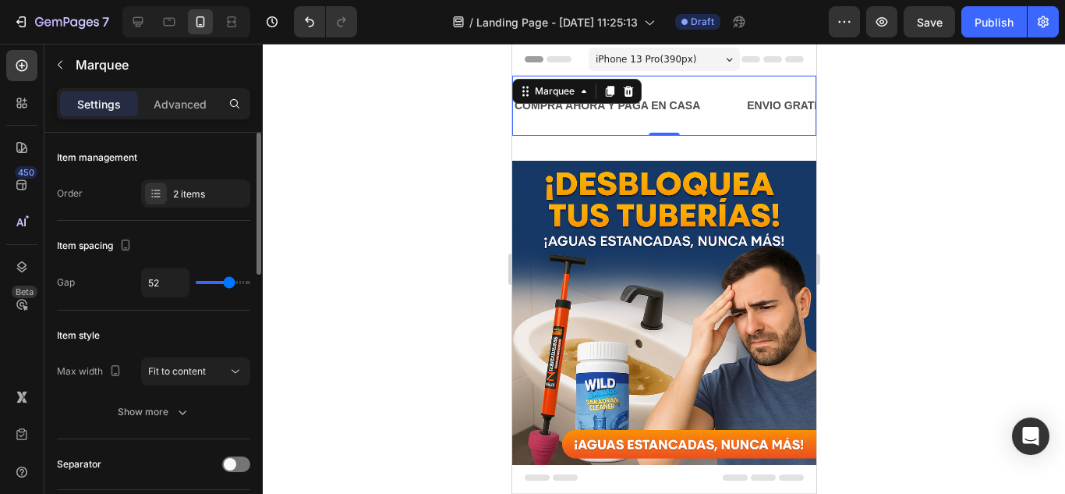
type input "49"
type input "47"
click at [227, 284] on input "range" at bounding box center [223, 282] width 55 height 3
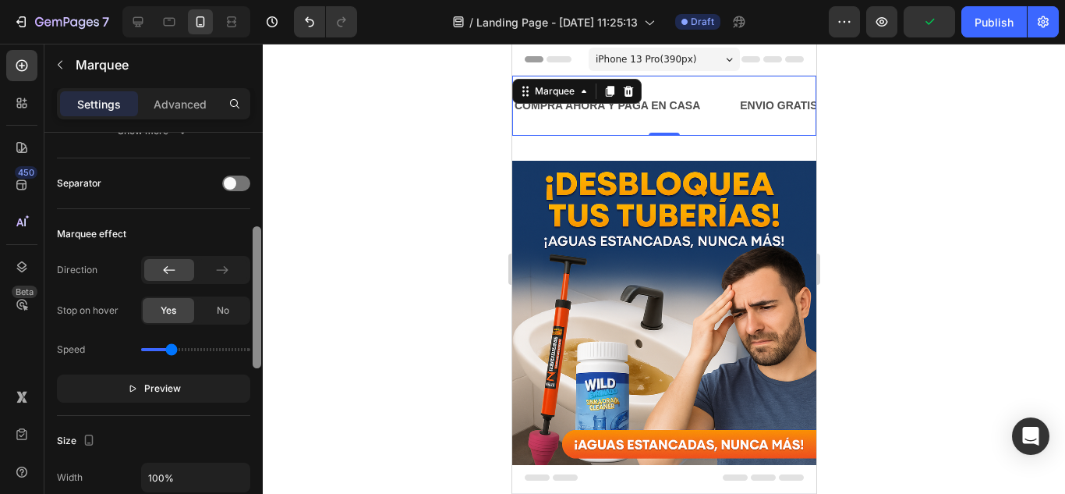
drag, startPoint x: 257, startPoint y: 239, endPoint x: 239, endPoint y: 339, distance: 101.3
click at [240, 339] on div "Item management Order 2 items Item spacing Gap 47 Item style Max width Fit to c…" at bounding box center [153, 335] width 218 height 405
drag, startPoint x: 168, startPoint y: 343, endPoint x: 175, endPoint y: 347, distance: 8.0
type input "1.2"
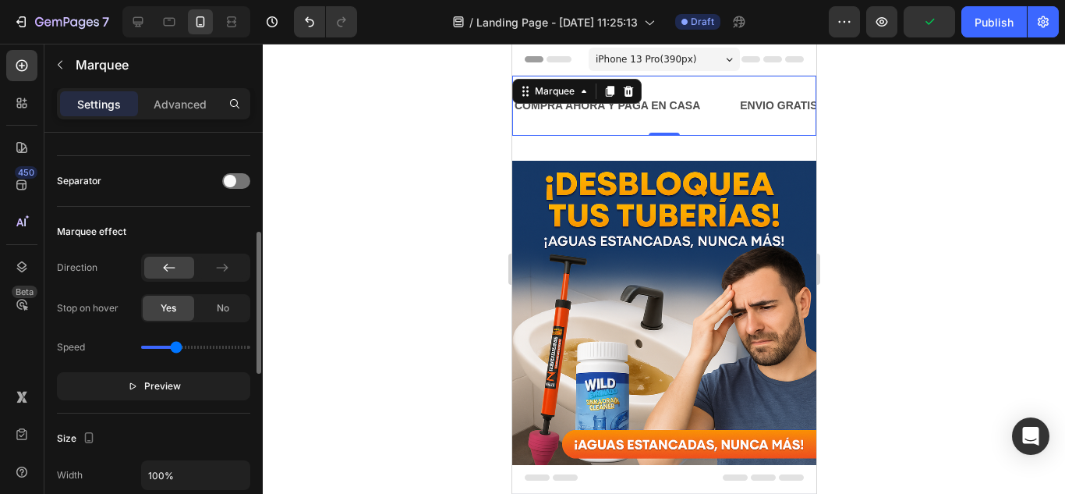
click at [175, 347] on input "range" at bounding box center [195, 346] width 109 height 3
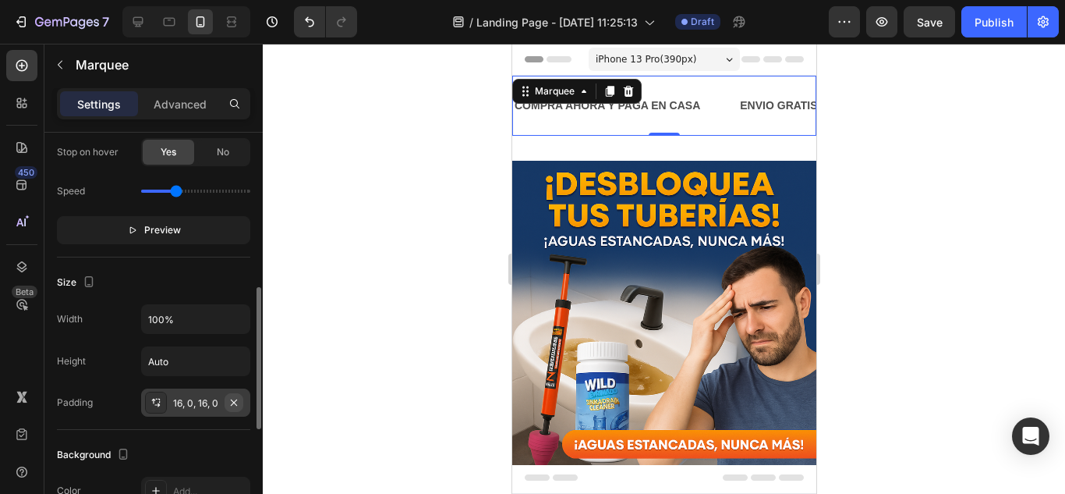
click at [226, 405] on button "button" at bounding box center [234, 402] width 19 height 19
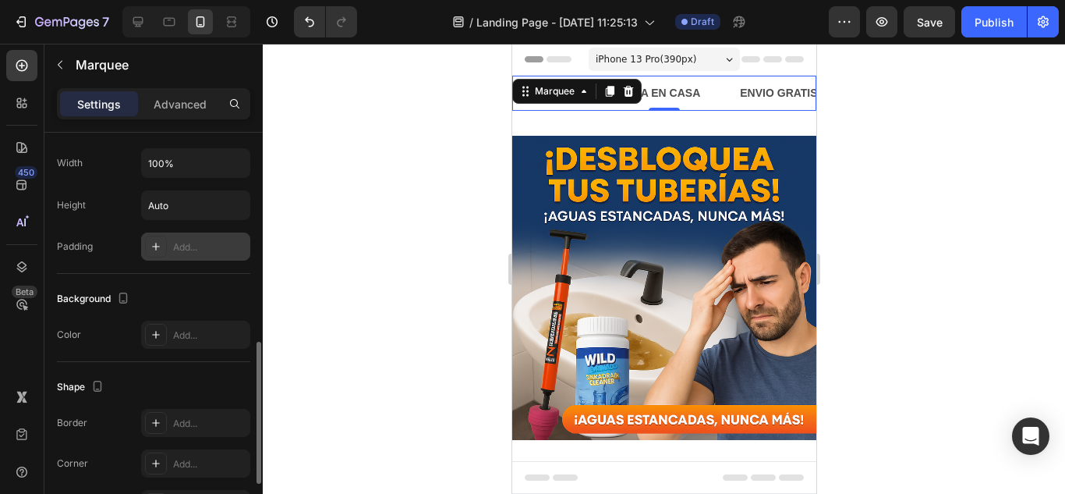
scroll to position [748, 0]
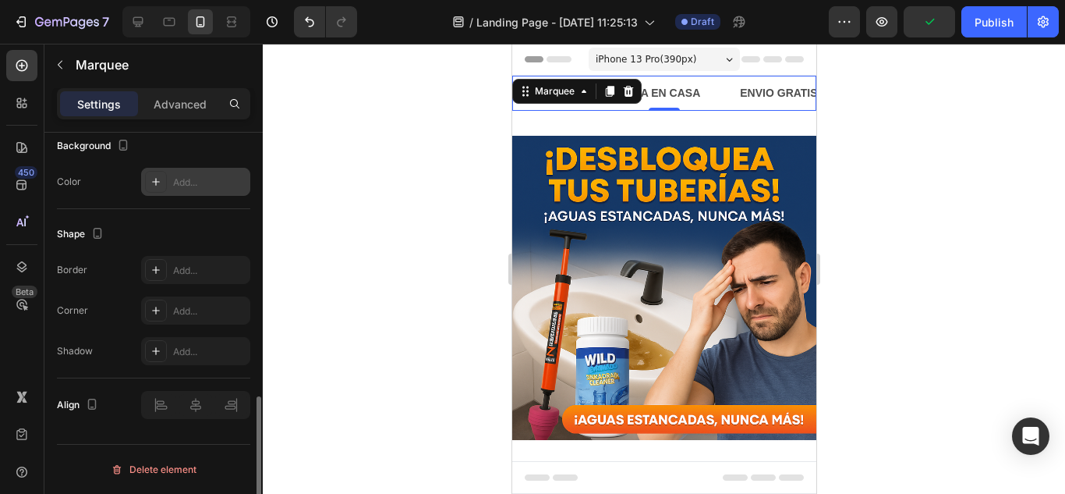
click at [182, 187] on div "Add..." at bounding box center [209, 182] width 73 height 14
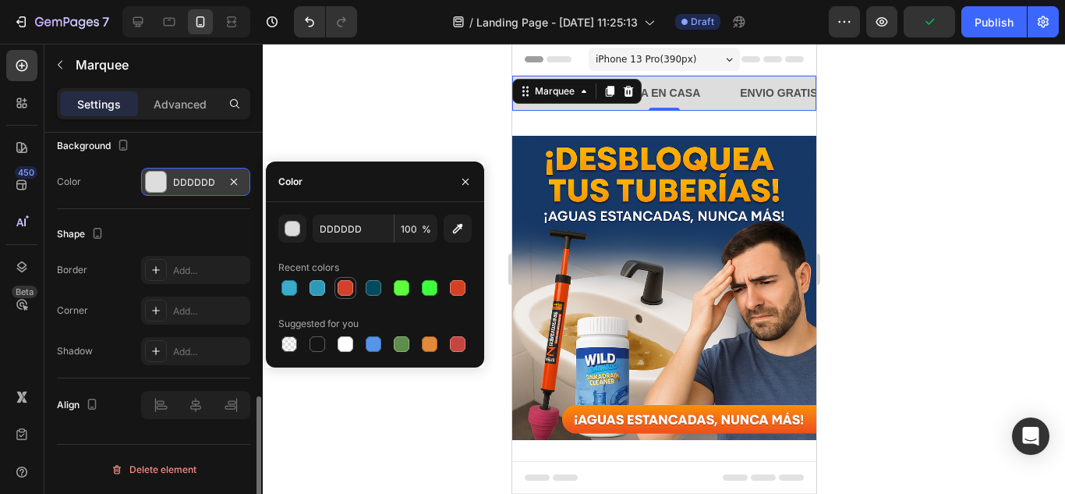
click at [345, 278] on div at bounding box center [345, 287] width 19 height 19
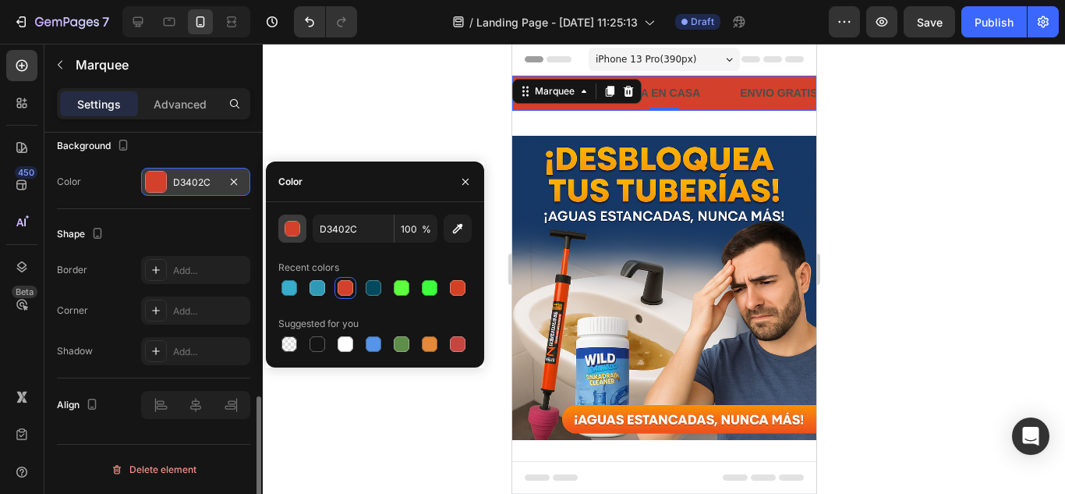
click at [293, 228] on div "button" at bounding box center [293, 229] width 16 height 16
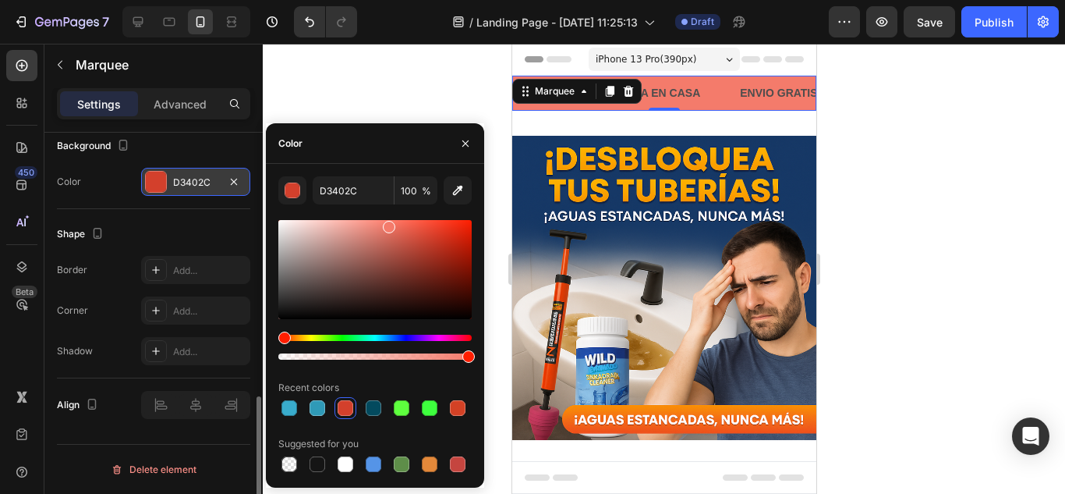
drag, startPoint x: 432, startPoint y: 242, endPoint x: 387, endPoint y: 223, distance: 48.9
click at [387, 223] on div at bounding box center [389, 227] width 12 height 12
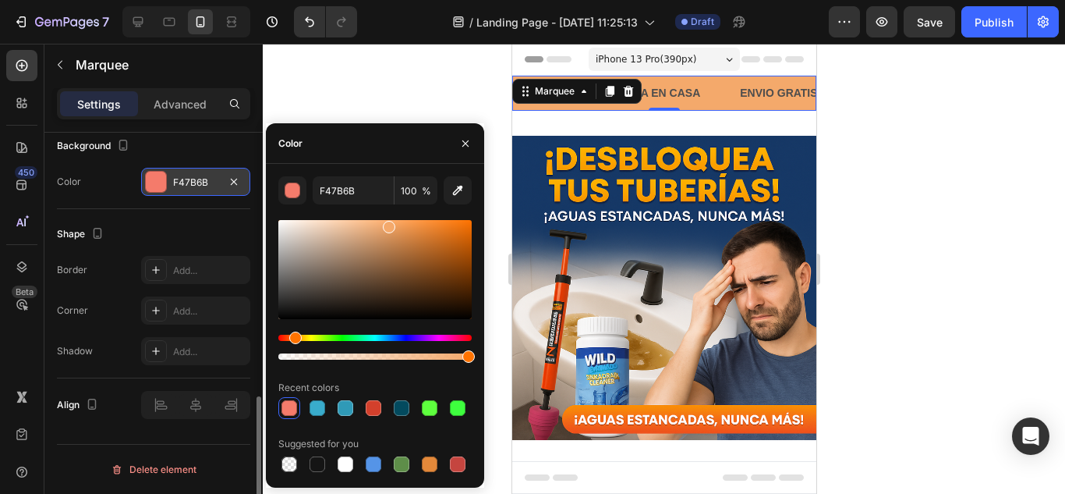
drag, startPoint x: 285, startPoint y: 336, endPoint x: 320, endPoint y: 320, distance: 37.7
click at [295, 338] on div "Hue" at bounding box center [295, 337] width 12 height 12
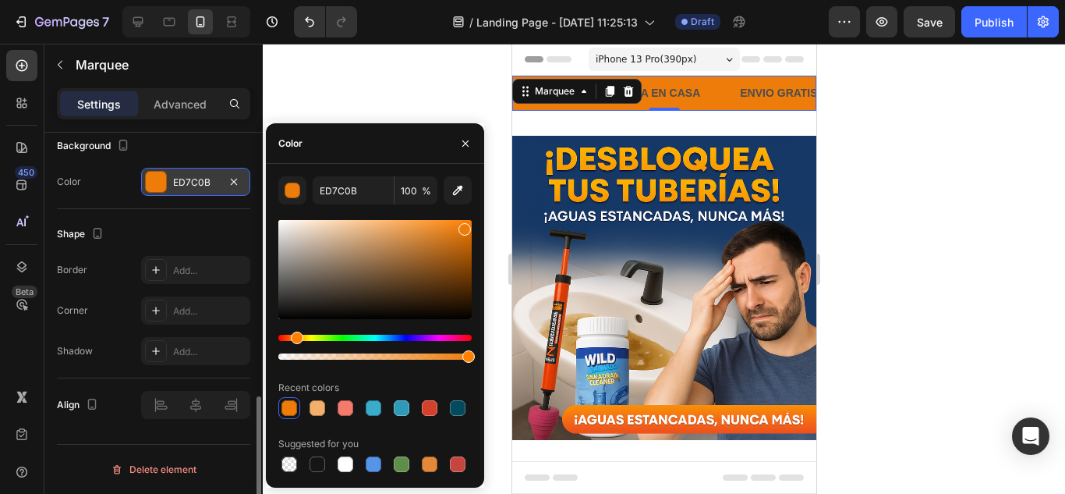
drag, startPoint x: 391, startPoint y: 227, endPoint x: 462, endPoint y: 226, distance: 71.7
click at [462, 226] on div at bounding box center [464, 229] width 12 height 12
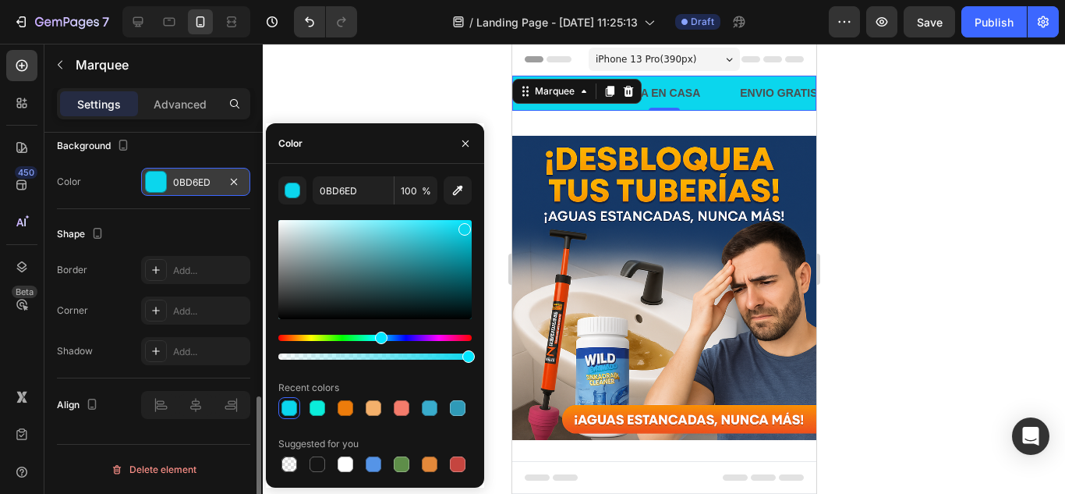
drag, startPoint x: 299, startPoint y: 338, endPoint x: 379, endPoint y: 336, distance: 80.3
click at [379, 336] on div "Hue" at bounding box center [381, 337] width 12 height 12
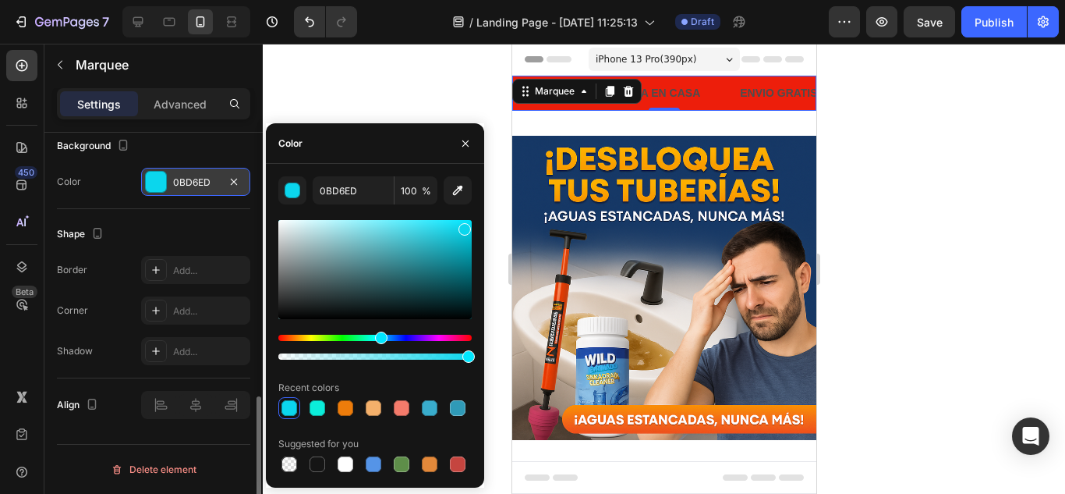
click at [281, 335] on div "Hue" at bounding box center [374, 337] width 193 height 6
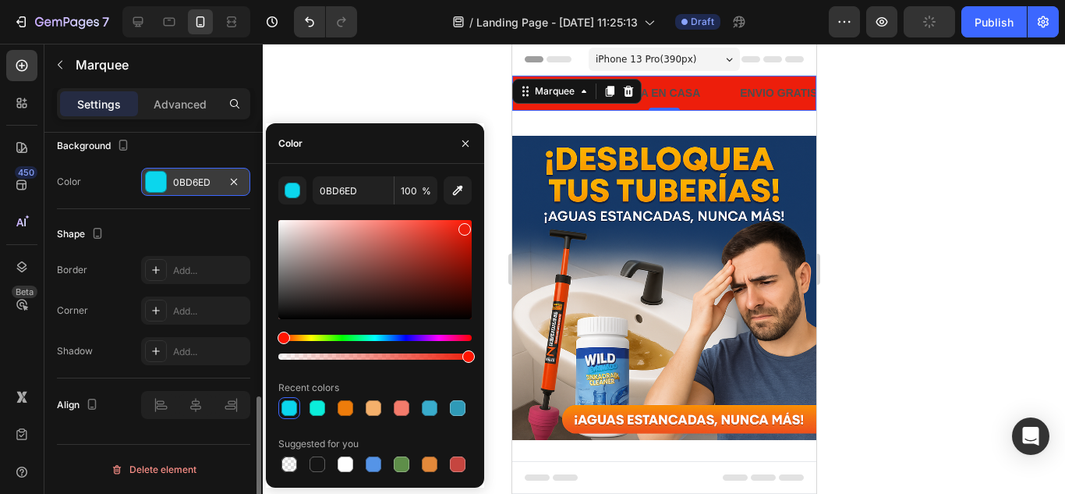
type input "ED1E0B"
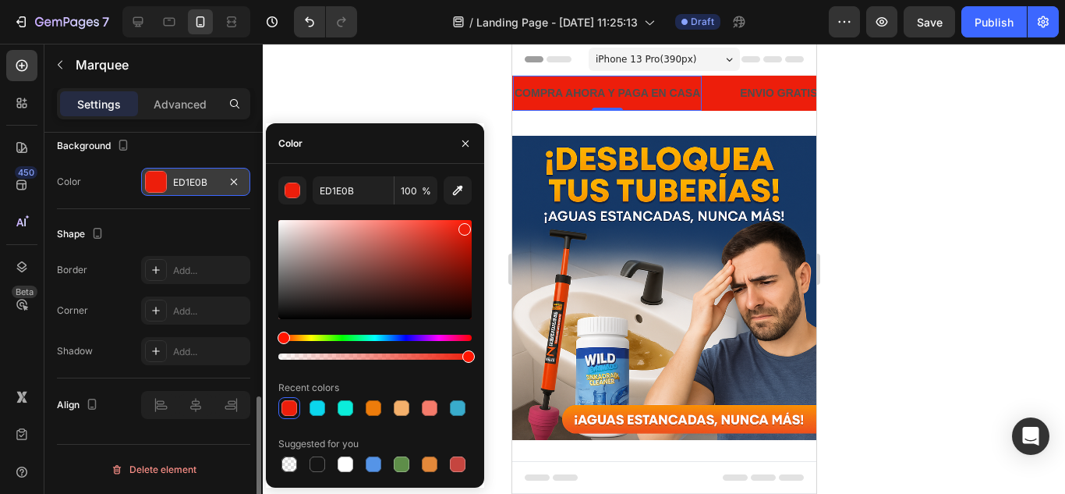
click at [666, 94] on p "COMPRA AHORA Y PAGA EN CASA" at bounding box center [601, 92] width 186 height 19
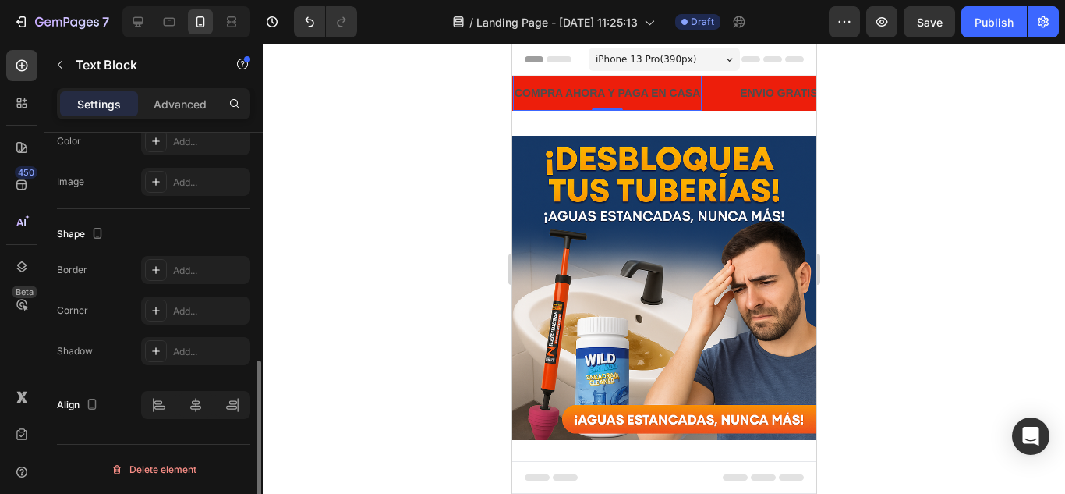
scroll to position [0, 0]
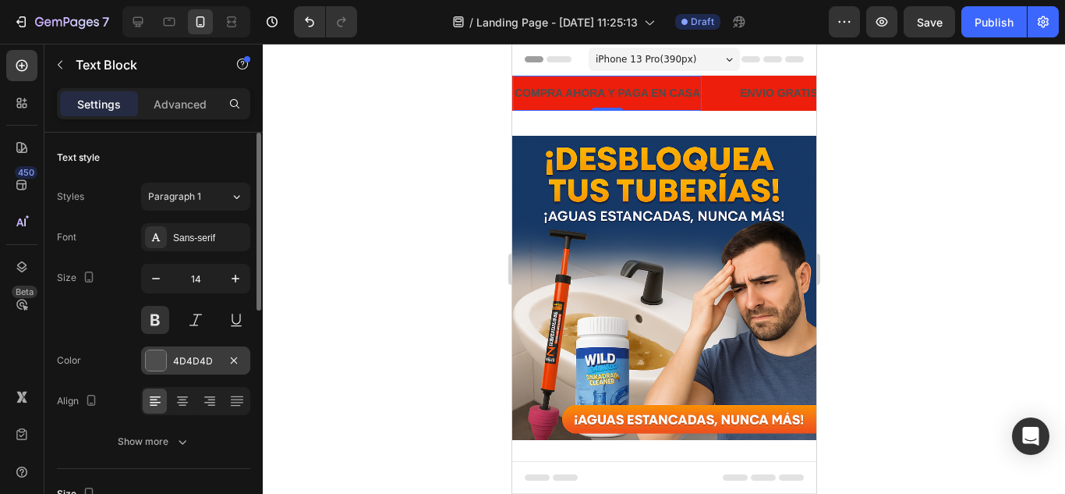
click at [165, 356] on div at bounding box center [156, 360] width 20 height 20
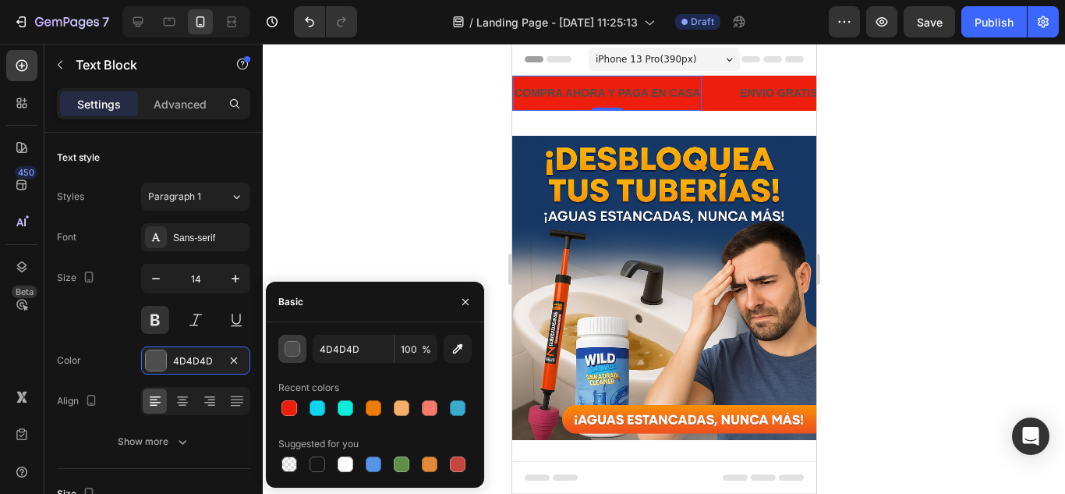
click at [293, 348] on div "button" at bounding box center [293, 350] width 16 height 16
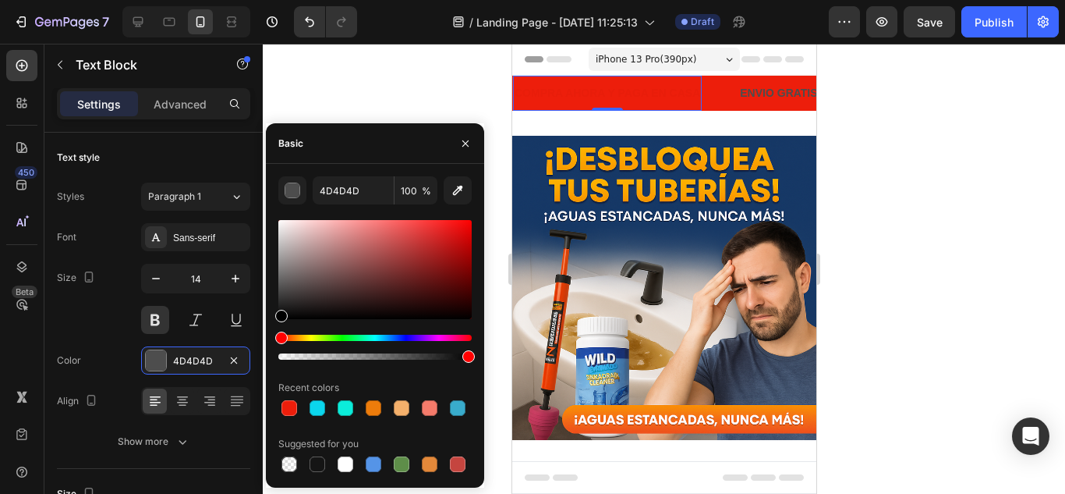
click at [281, 358] on div at bounding box center [374, 356] width 193 height 6
type input "000000"
type input "2"
type input "4D4D4D"
type input "100"
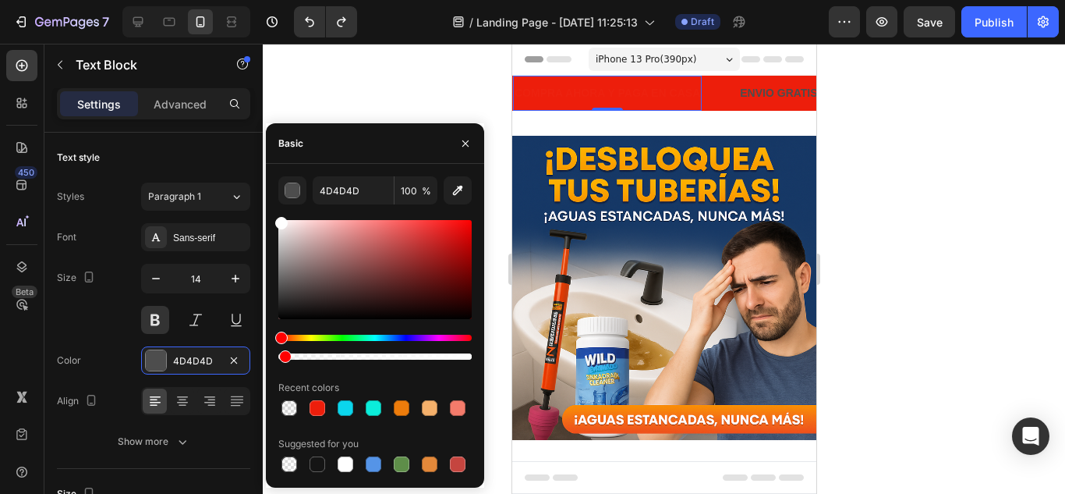
drag, startPoint x: 279, startPoint y: 317, endPoint x: 272, endPoint y: 214, distance: 103.2
click at [272, 214] on div "4D4D4D 100 % Recent colors Suggested for you" at bounding box center [375, 325] width 218 height 299
type input "FFFFFF"
type input "2"
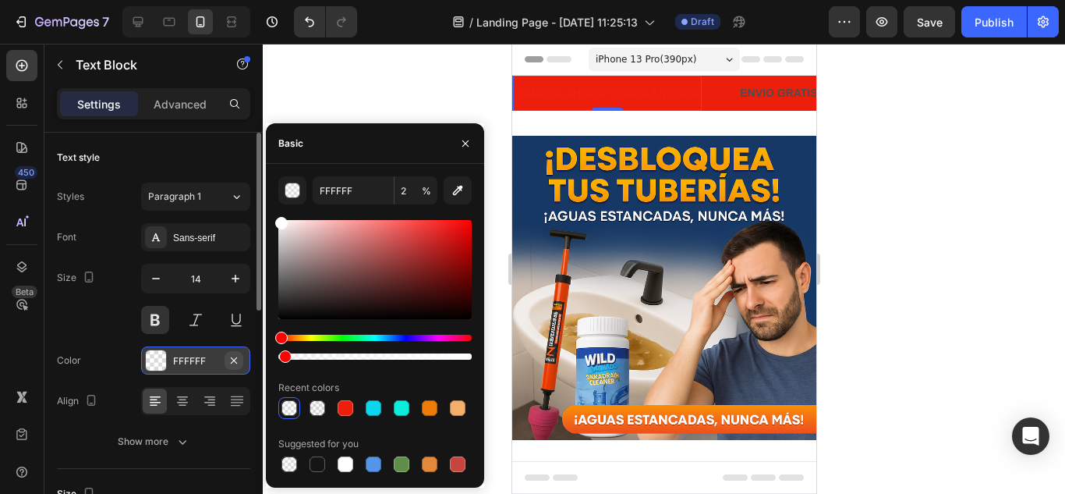
click at [230, 360] on icon "button" at bounding box center [234, 360] width 12 height 12
type input "000000"
type input "100"
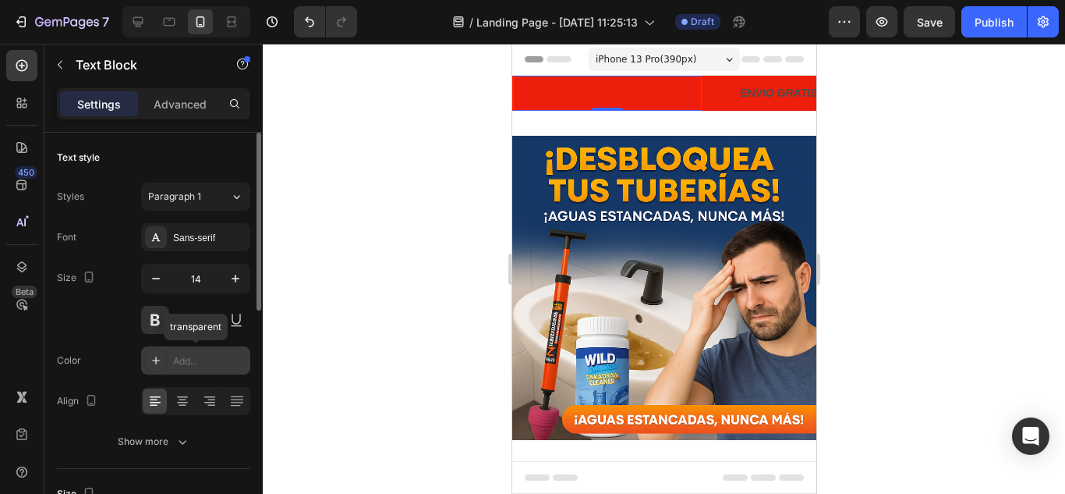
click at [182, 363] on div "Add..." at bounding box center [209, 361] width 73 height 14
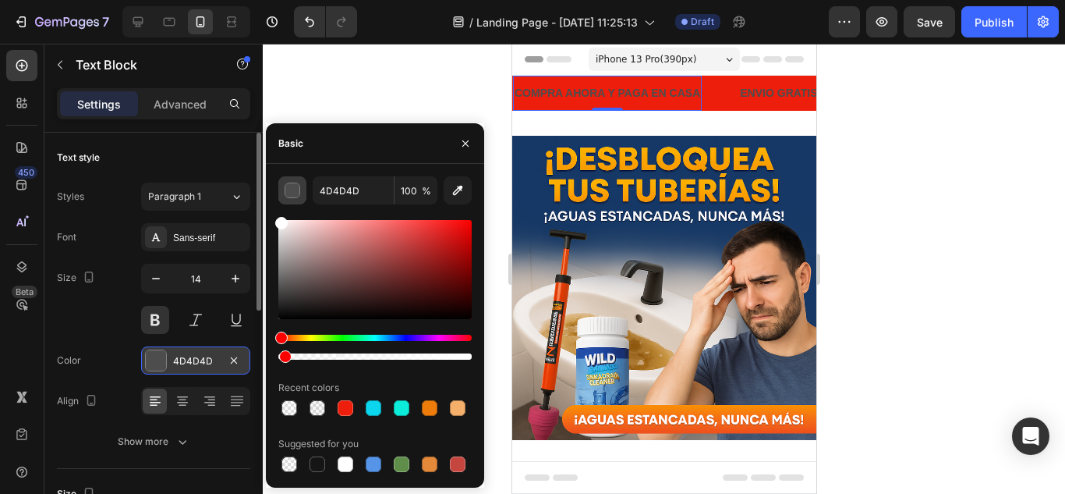
click at [295, 180] on button "button" at bounding box center [292, 190] width 28 height 28
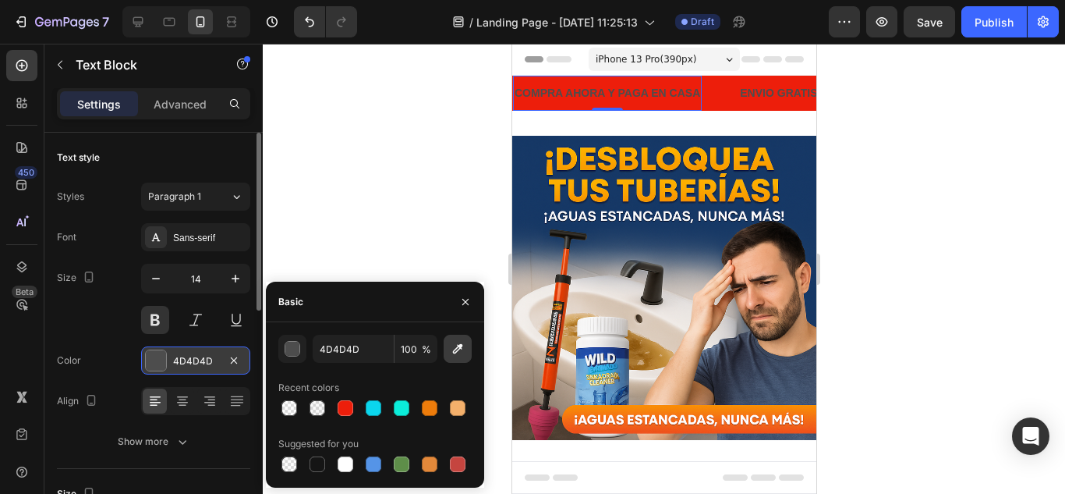
click at [451, 355] on icon "button" at bounding box center [458, 349] width 16 height 16
type input "FFFFFF"
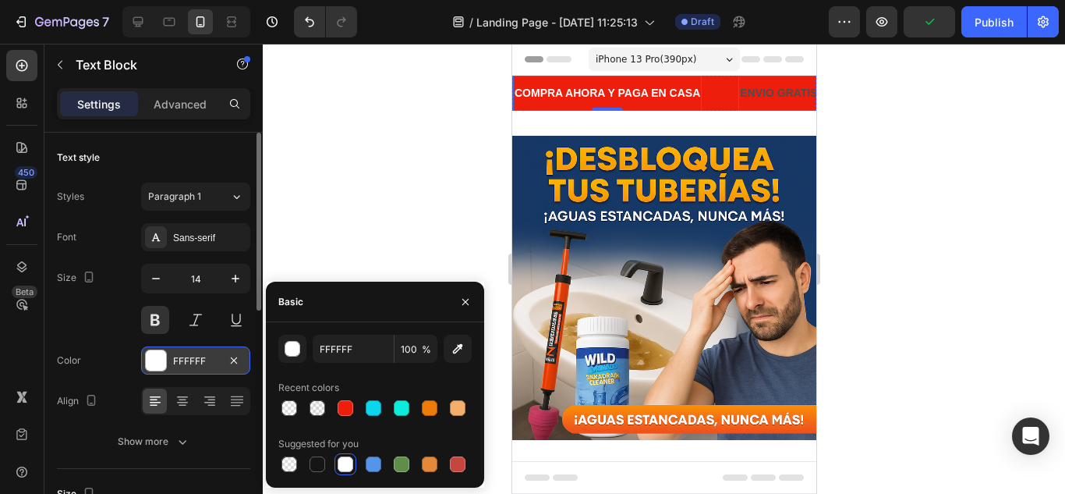
click at [782, 90] on p "ENVIO GRATIS A TODA COLOMBIA" at bounding box center [854, 92] width 241 height 19
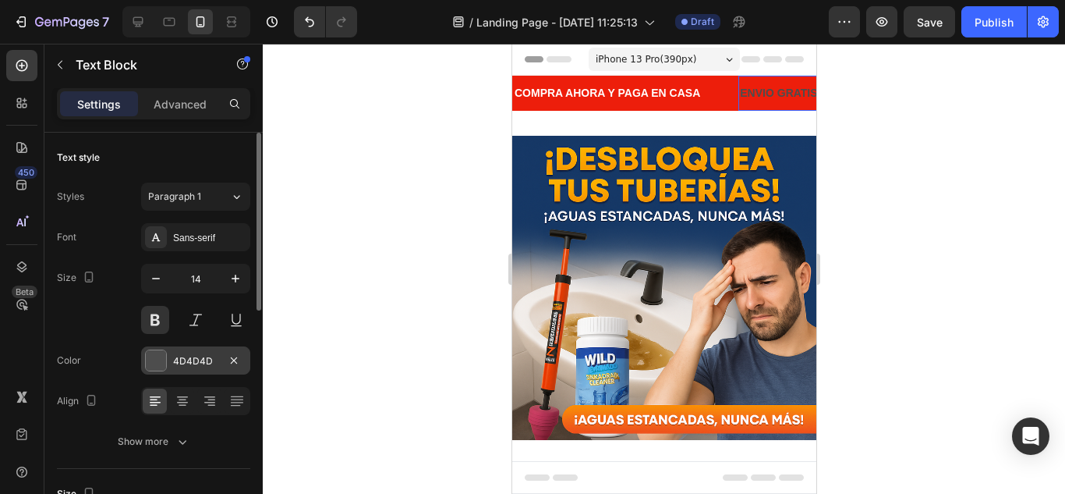
click at [173, 362] on div "4D4D4D" at bounding box center [195, 361] width 45 height 14
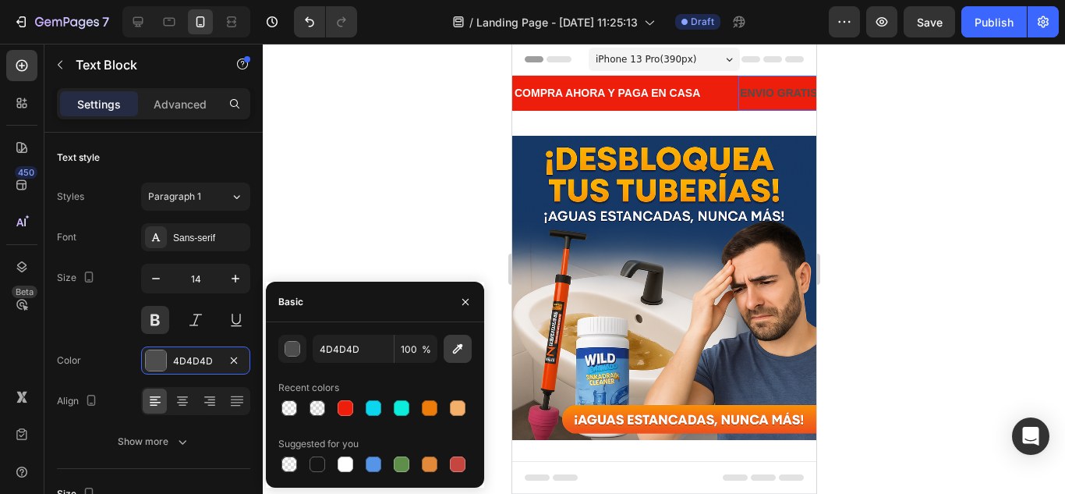
click at [451, 344] on icon "button" at bounding box center [458, 349] width 16 height 16
type input "FFFFFF"
click at [407, 181] on div at bounding box center [664, 269] width 802 height 450
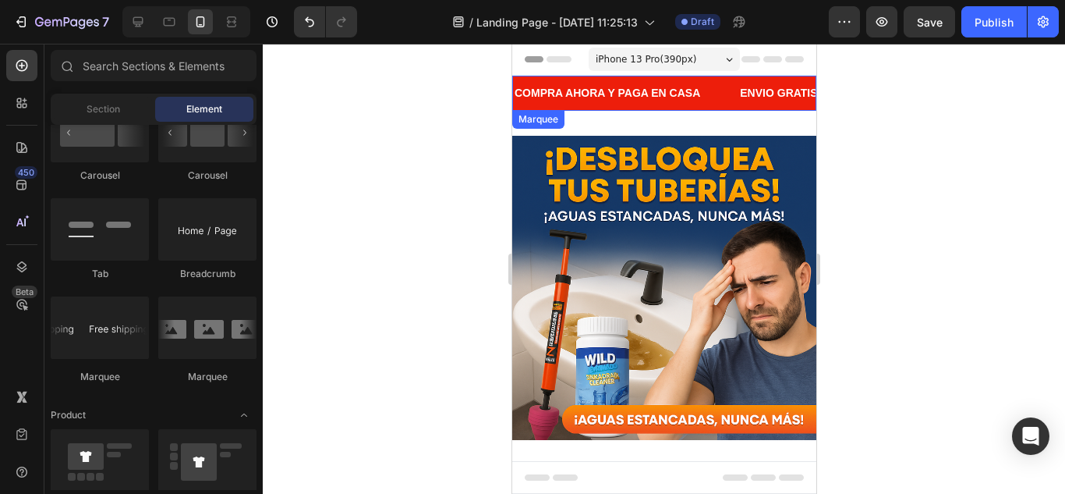
click at [723, 101] on div "COMPRA AHORA Y PAGA EN CASA Text Block" at bounding box center [621, 93] width 225 height 35
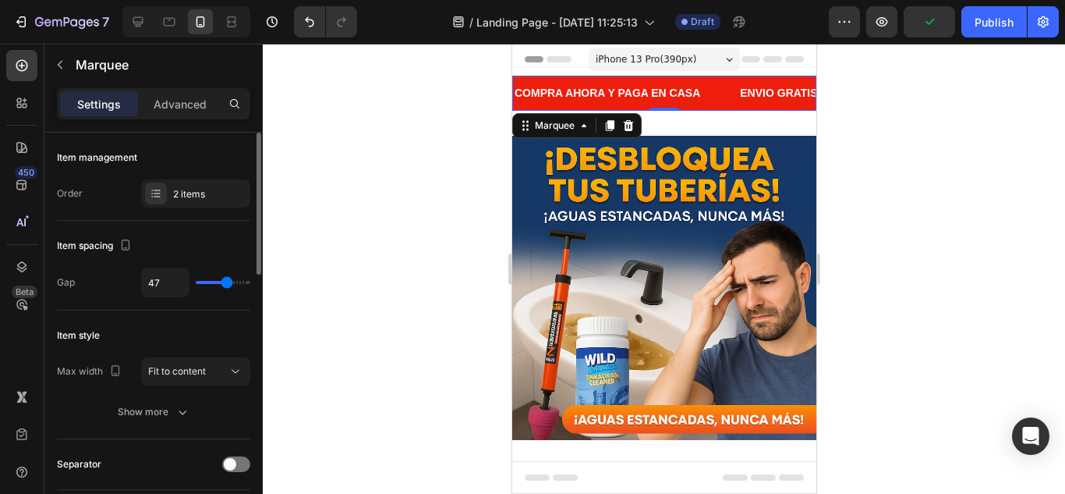
type input "39"
type input "37"
type input "34"
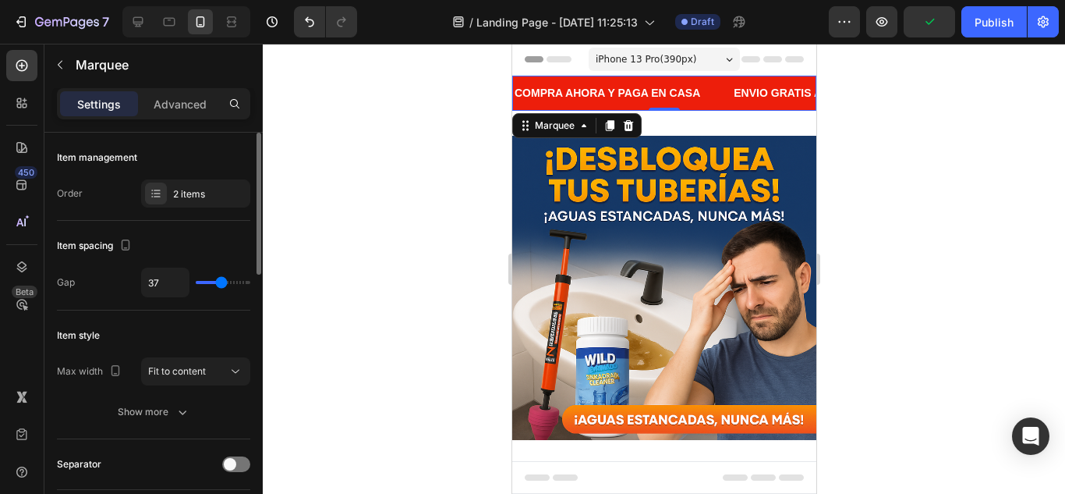
type input "34"
type input "33"
type input "31"
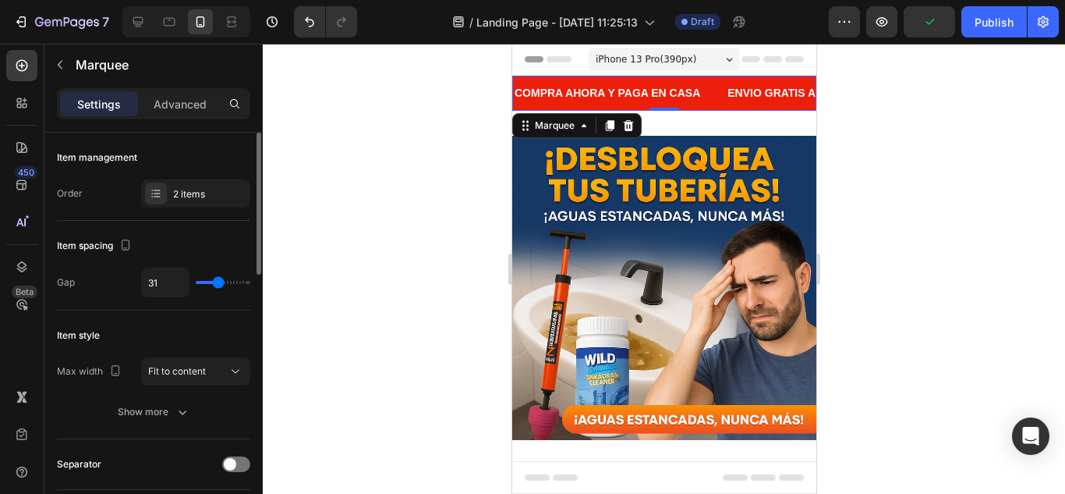
type input "40"
type input "41"
type input "43"
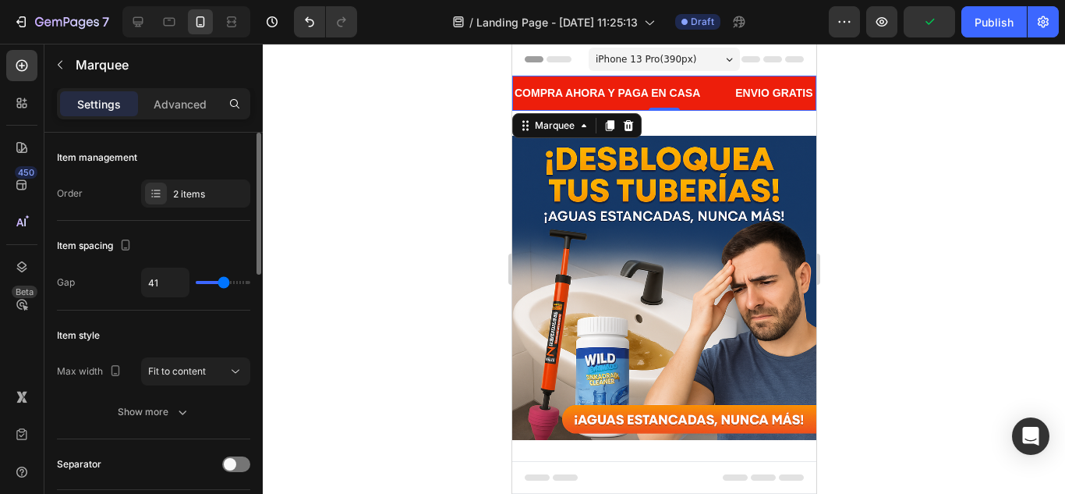
type input "43"
type input "44"
type input "46"
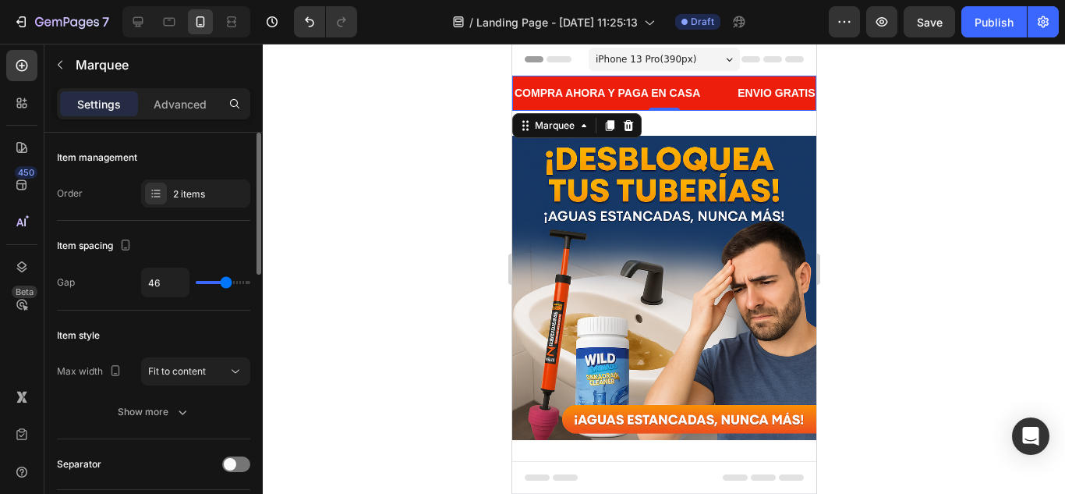
type input "47"
type input "49"
click at [228, 283] on input "range" at bounding box center [223, 282] width 55 height 3
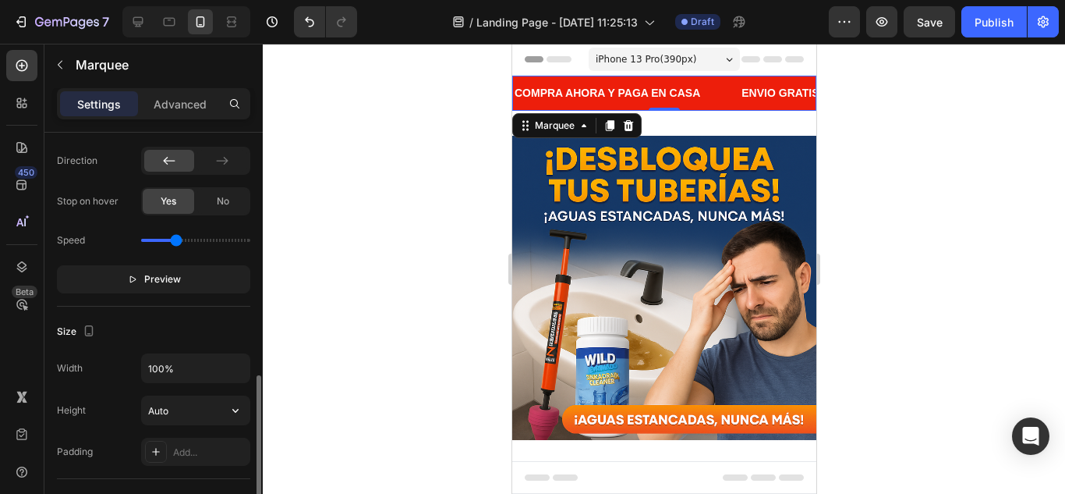
scroll to position [468, 0]
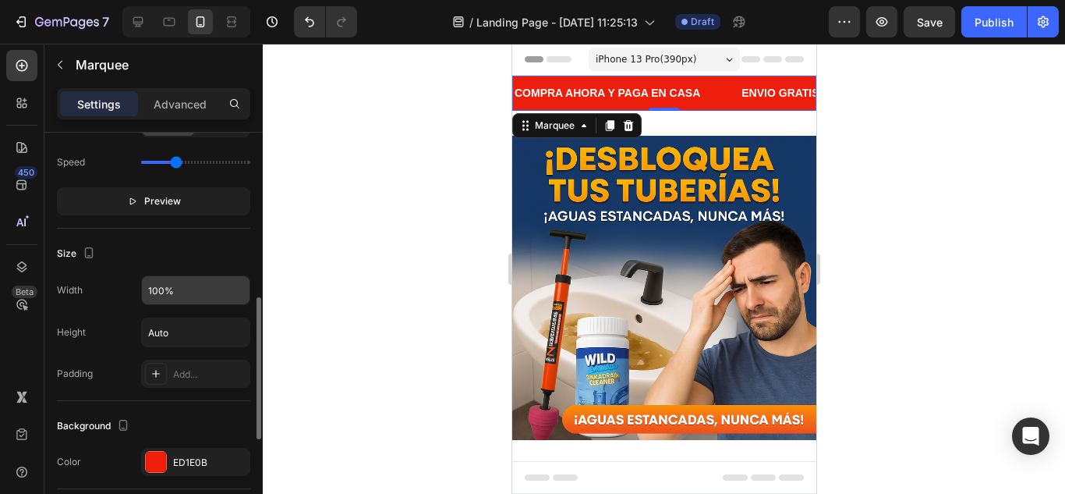
click at [205, 296] on input "100%" at bounding box center [196, 290] width 108 height 28
drag, startPoint x: 205, startPoint y: 296, endPoint x: 156, endPoint y: 295, distance: 49.1
click at [156, 295] on input "100%" at bounding box center [196, 290] width 108 height 28
click at [160, 294] on input "100%" at bounding box center [196, 290] width 108 height 28
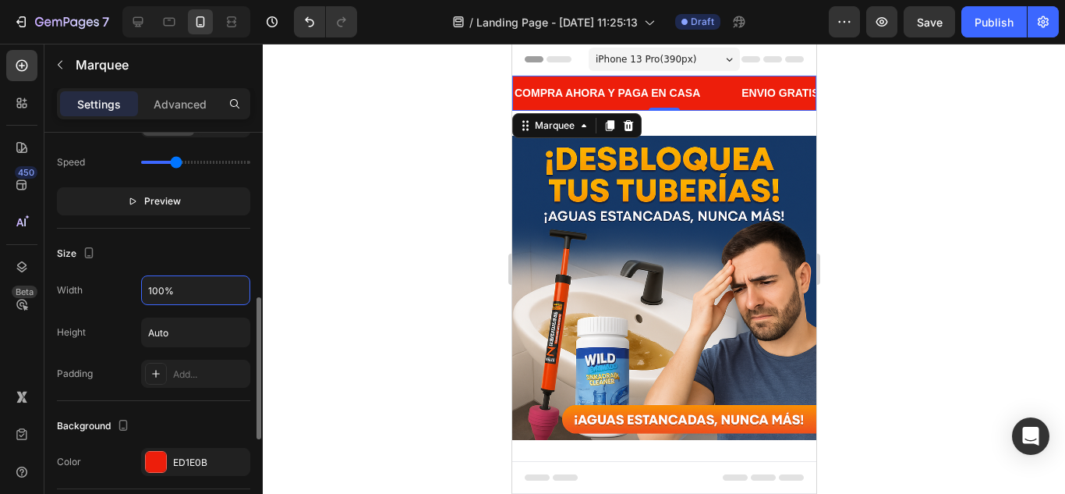
click at [163, 290] on input "100%" at bounding box center [196, 290] width 108 height 28
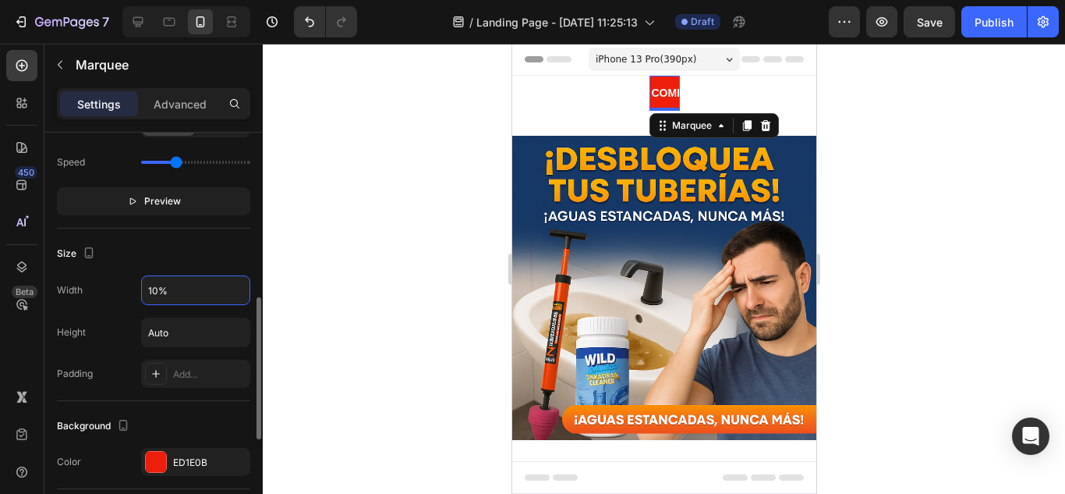
type input "100%"
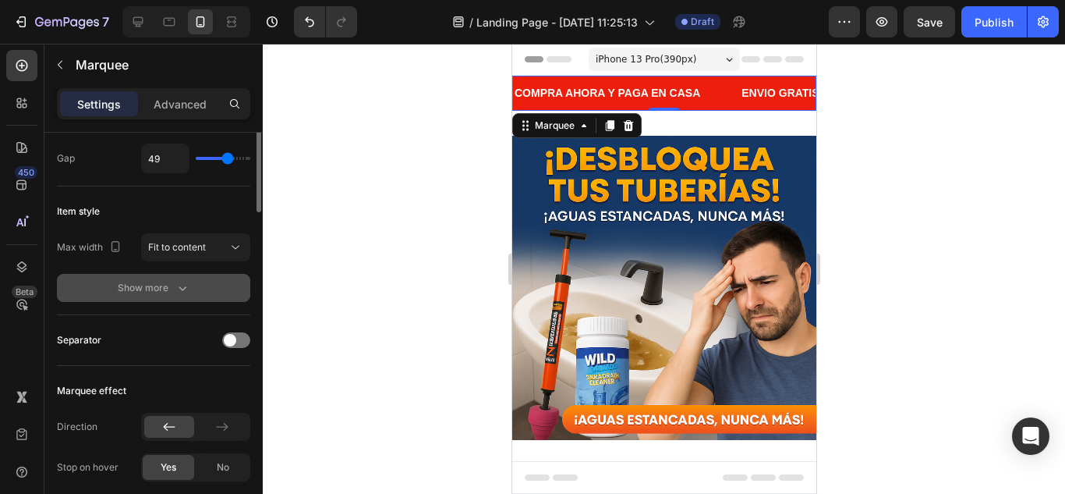
scroll to position [0, 0]
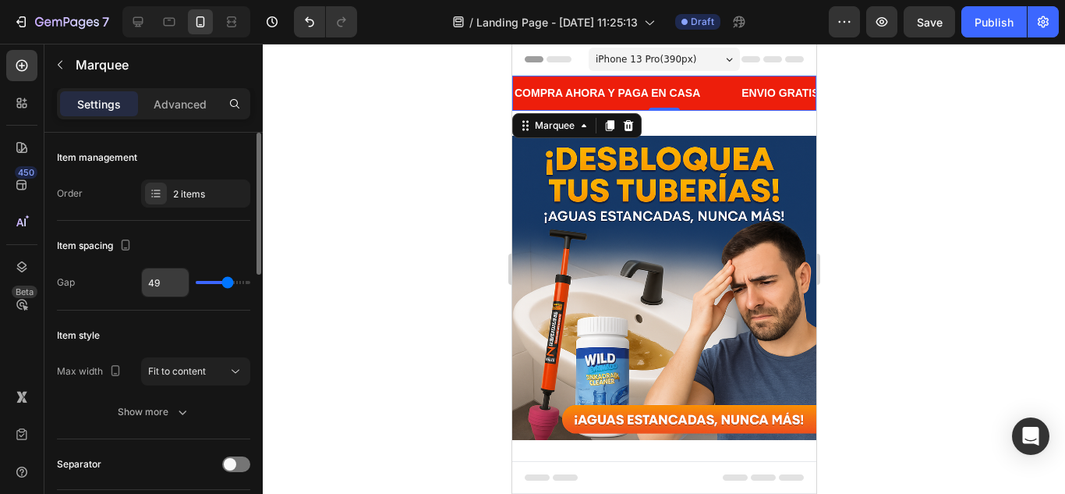
click at [168, 285] on input "49" at bounding box center [165, 282] width 47 height 28
click at [208, 244] on div "Item spacing" at bounding box center [153, 245] width 193 height 25
click at [723, 94] on div "COMPRA AHORA Y PAGA EN CASA Text Block" at bounding box center [612, 93] width 227 height 35
click at [182, 110] on p "Advanced" at bounding box center [180, 104] width 53 height 16
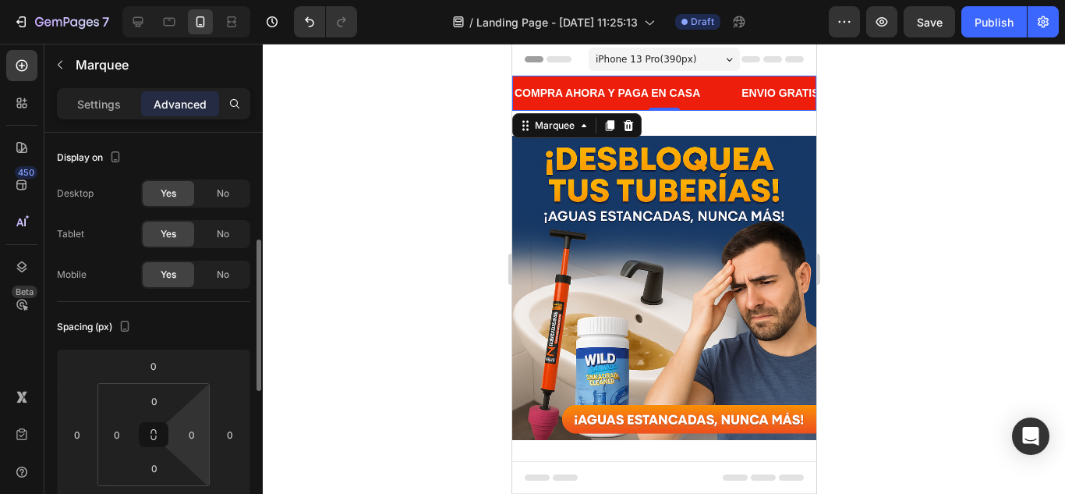
scroll to position [78, 0]
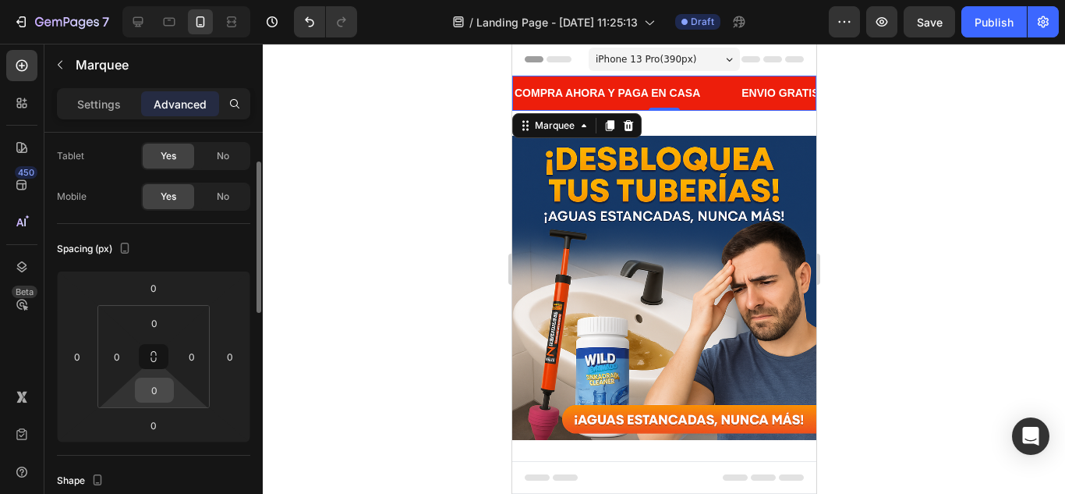
click at [168, 386] on input "0" at bounding box center [154, 389] width 31 height 23
type input "2"
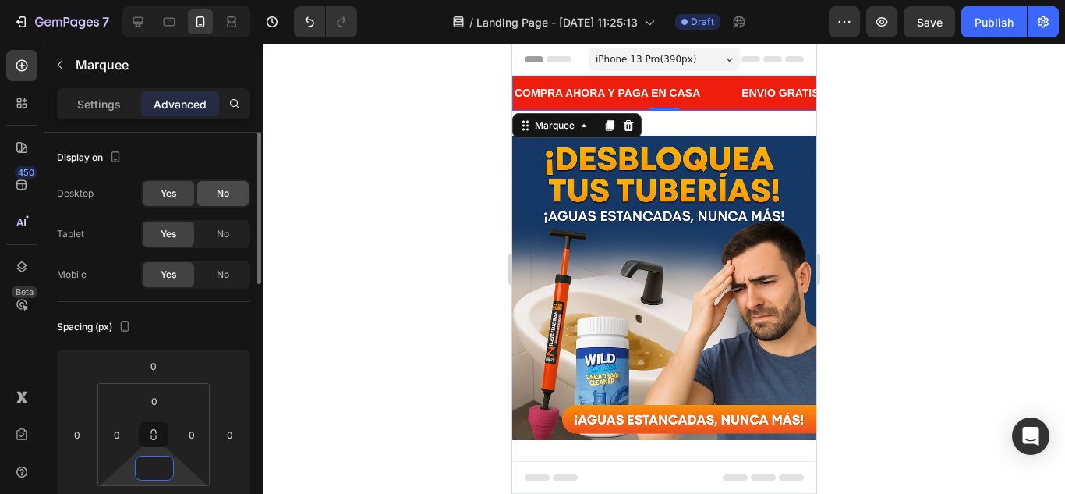
type input "0"
click at [214, 191] on div "No" at bounding box center [222, 193] width 51 height 25
click at [715, 92] on div "COMPRA AHORA Y PAGA EN CASA Text Block" at bounding box center [621, 93] width 227 height 35
click at [683, 91] on p "COMPRA AHORA Y PAGA EN CASA" at bounding box center [604, 92] width 186 height 19
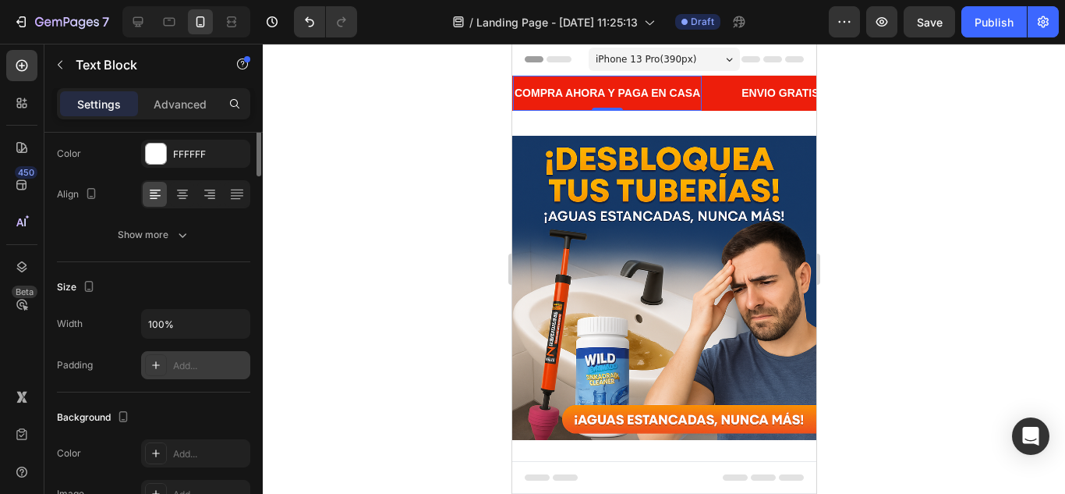
scroll to position [51, 0]
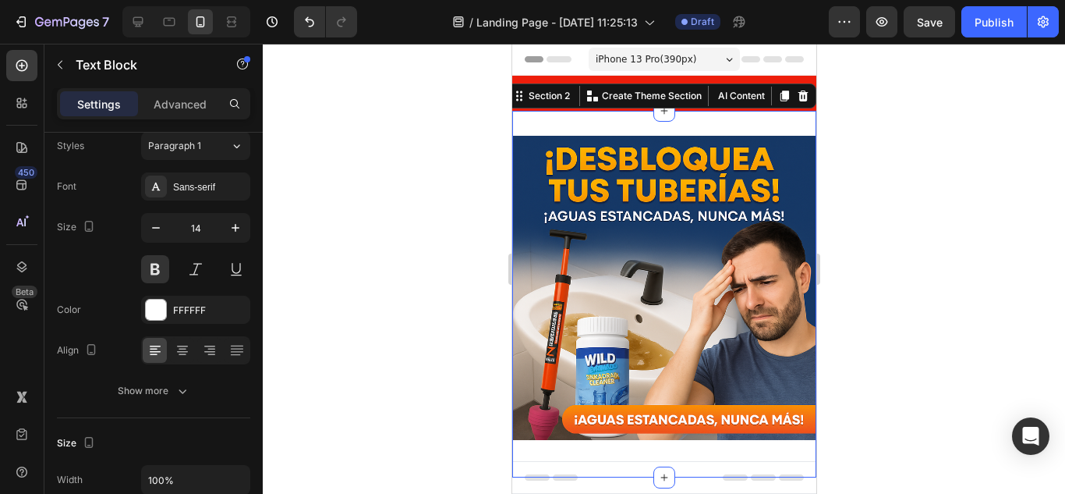
click at [622, 126] on div "Image Row Section 2 You can create reusable sections Create Theme Section AI Co…" at bounding box center [663, 294] width 304 height 366
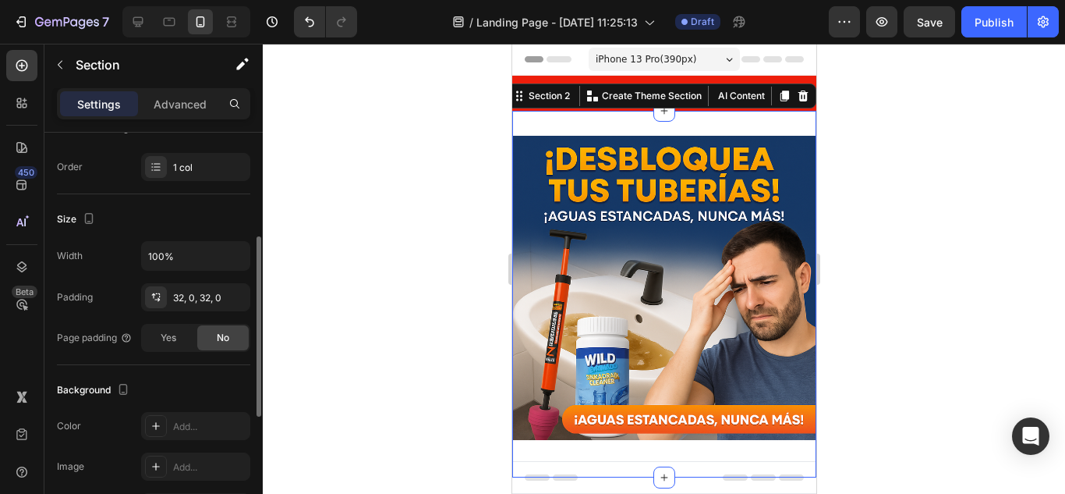
scroll to position [312, 0]
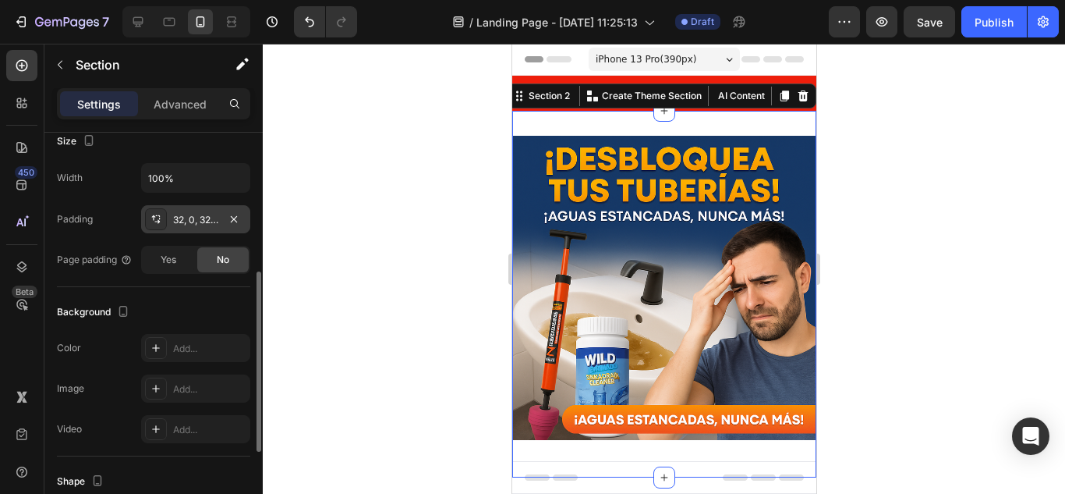
click at [193, 224] on div "32, 0, 32, 0" at bounding box center [195, 220] width 45 height 14
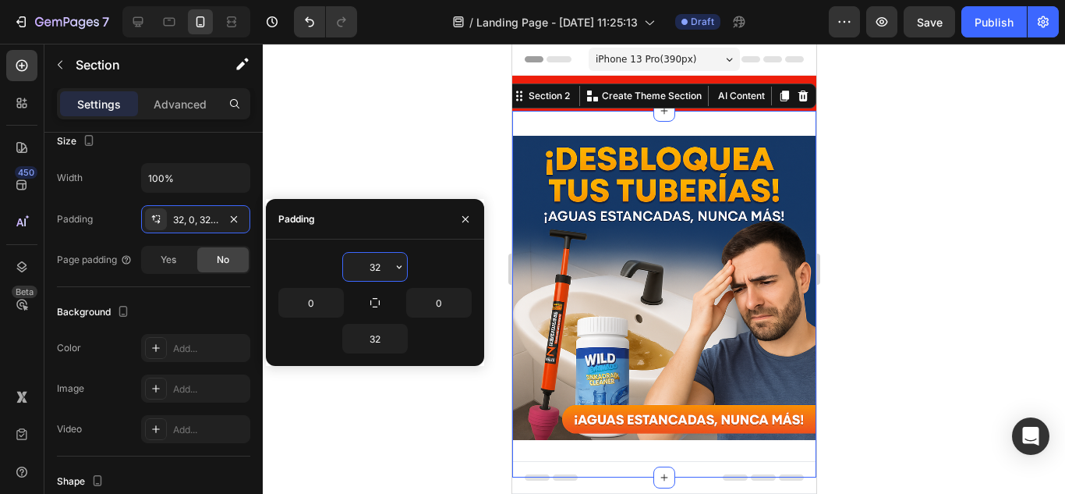
click at [374, 276] on input "32" at bounding box center [375, 267] width 64 height 28
type input "0"
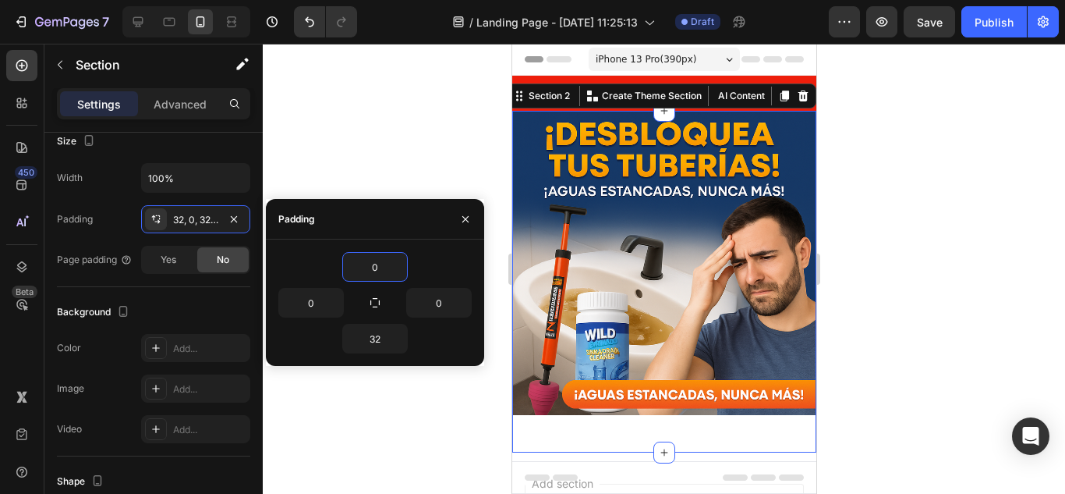
click at [349, 127] on div at bounding box center [664, 269] width 802 height 450
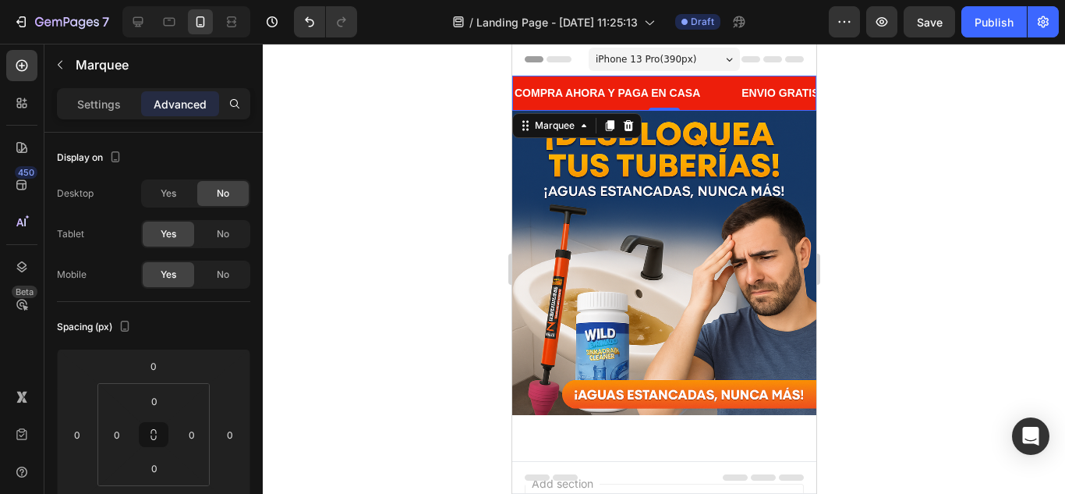
click at [720, 92] on div "COMPRA AHORA Y PAGA EN CASA Text Block" at bounding box center [619, 93] width 227 height 35
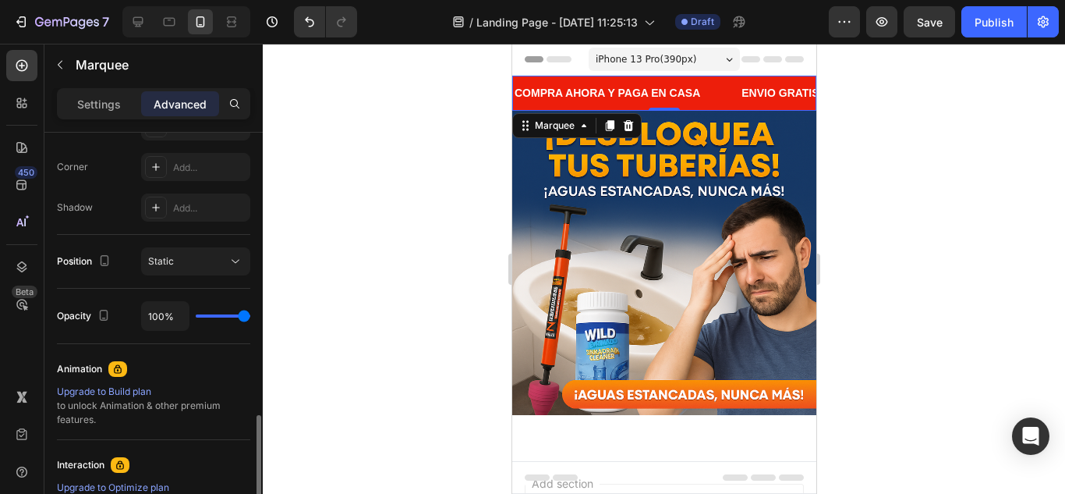
scroll to position [546, 0]
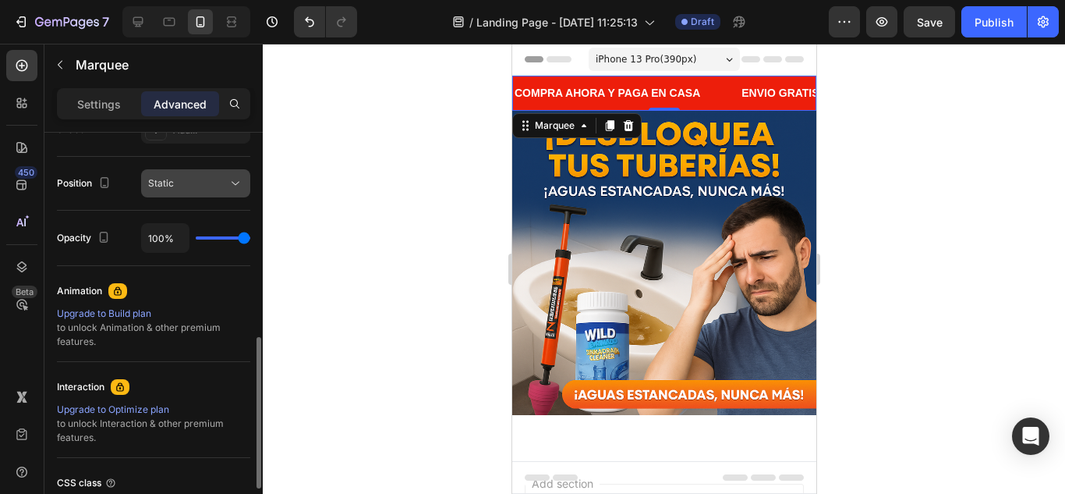
click at [228, 185] on icon at bounding box center [236, 183] width 16 height 16
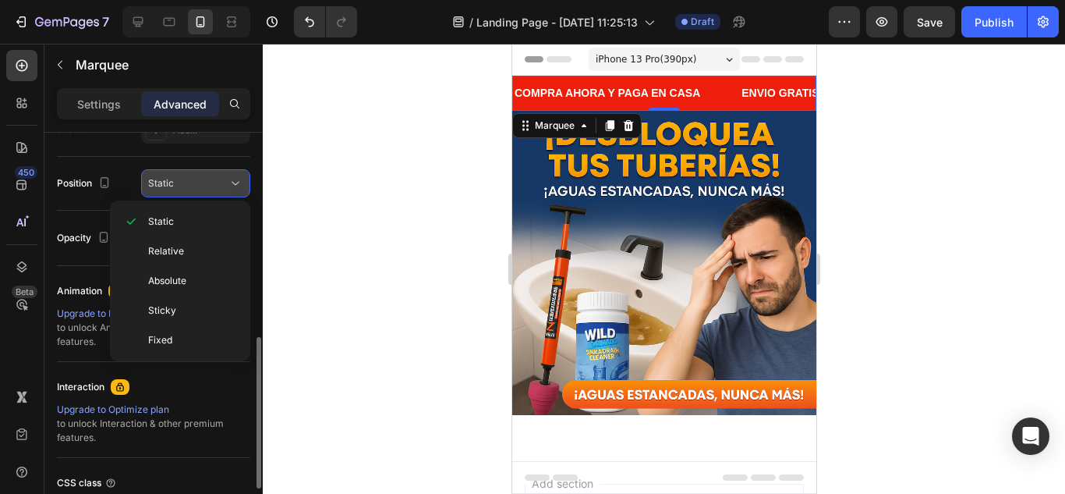
click at [228, 185] on icon at bounding box center [236, 183] width 16 height 16
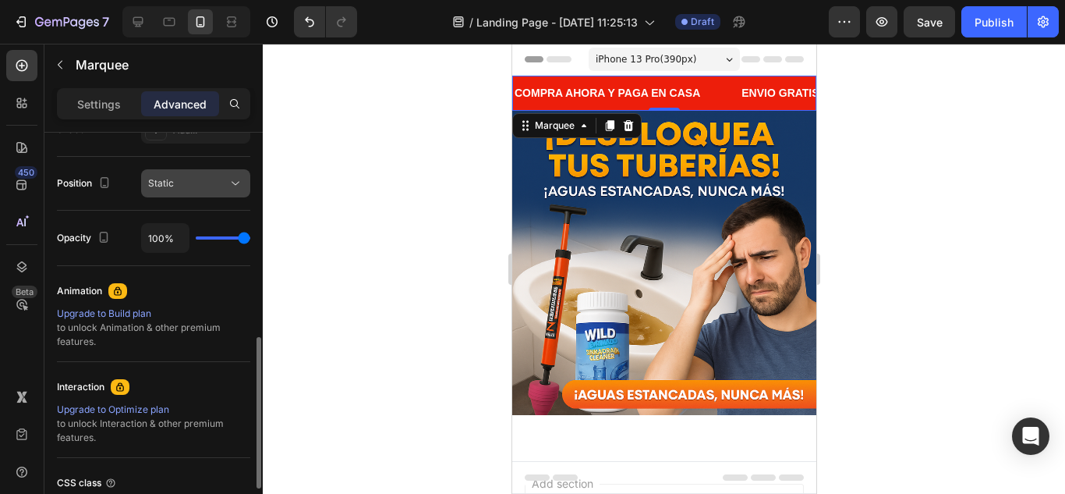
click at [228, 185] on icon at bounding box center [236, 183] width 16 height 16
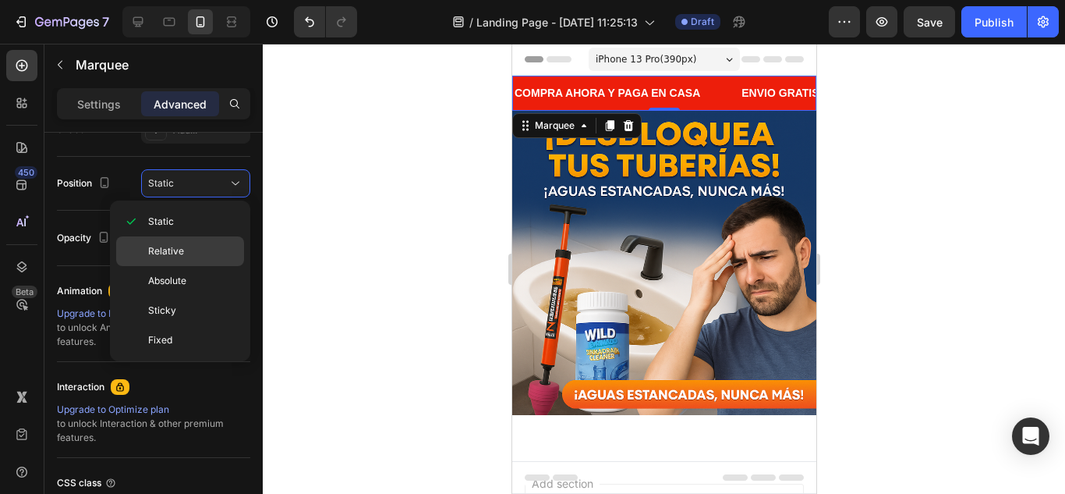
click at [210, 266] on div "Relative" at bounding box center [180, 281] width 128 height 30
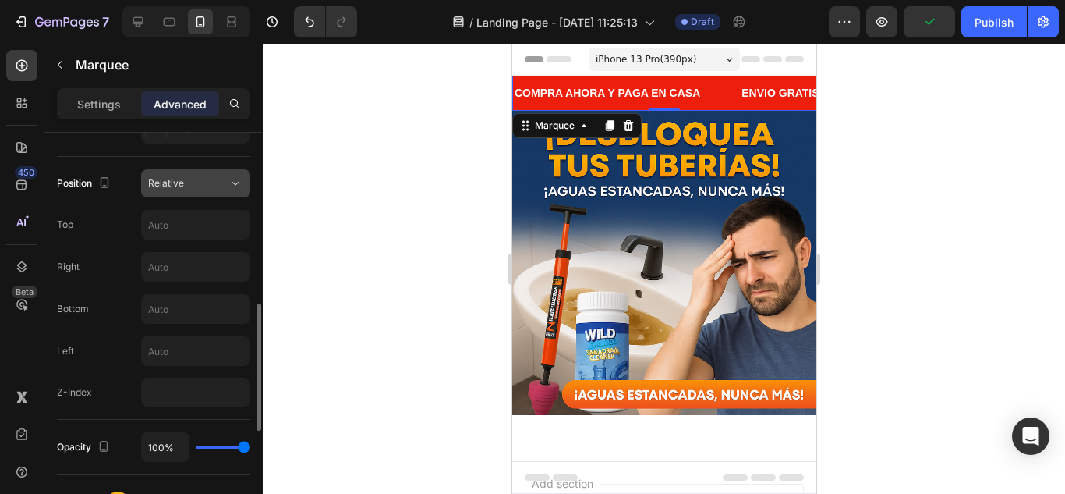
click at [234, 183] on icon at bounding box center [236, 184] width 8 height 4
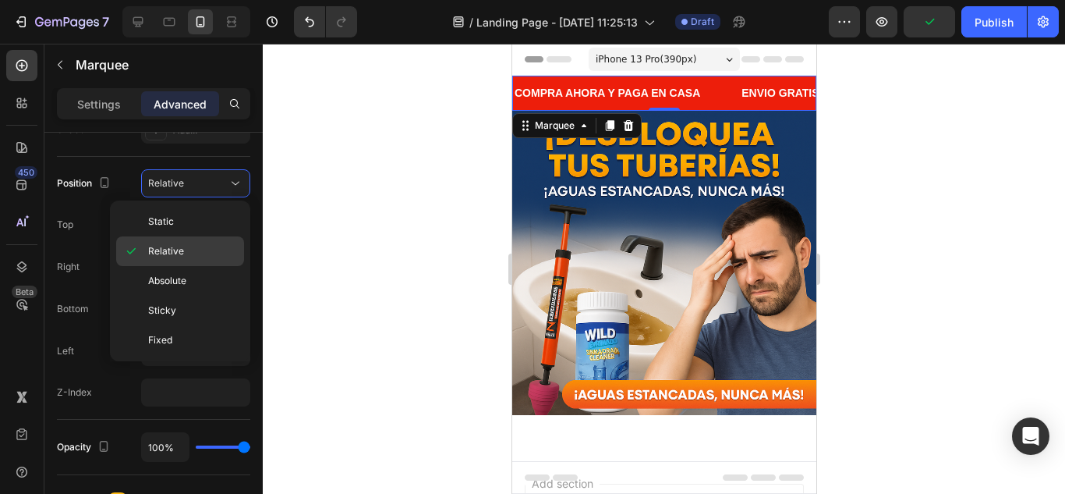
click at [191, 266] on div "Relative" at bounding box center [180, 281] width 128 height 30
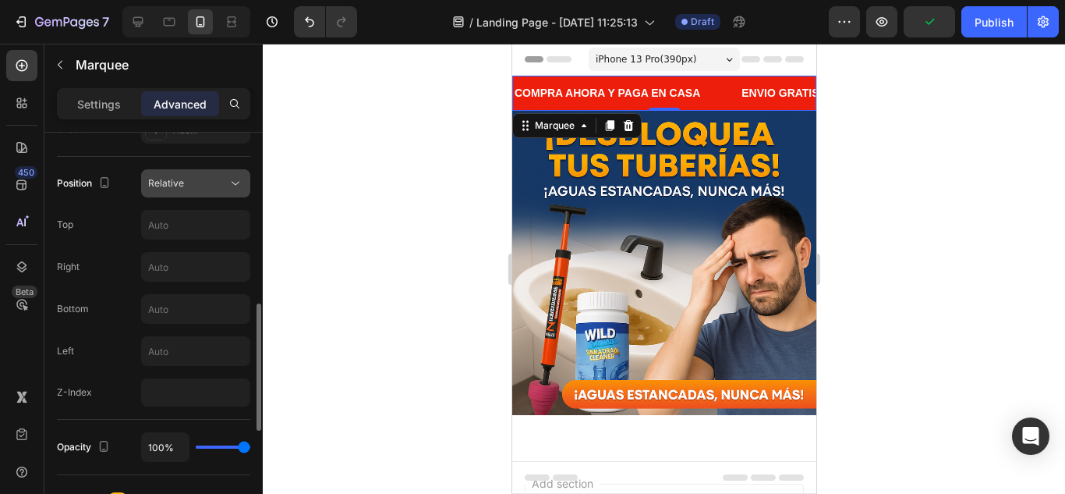
click at [225, 183] on div "Relative" at bounding box center [188, 183] width 80 height 14
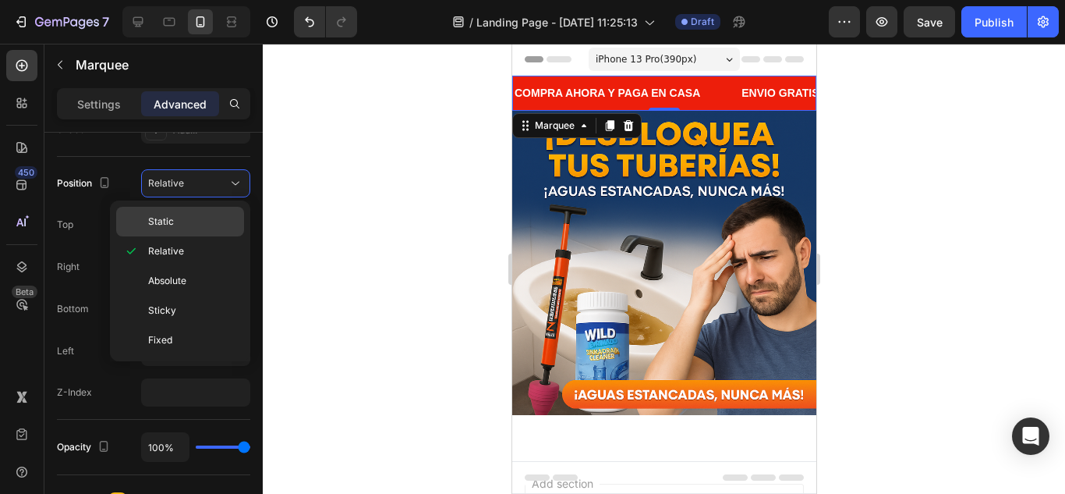
click at [208, 218] on p "Static" at bounding box center [192, 221] width 89 height 14
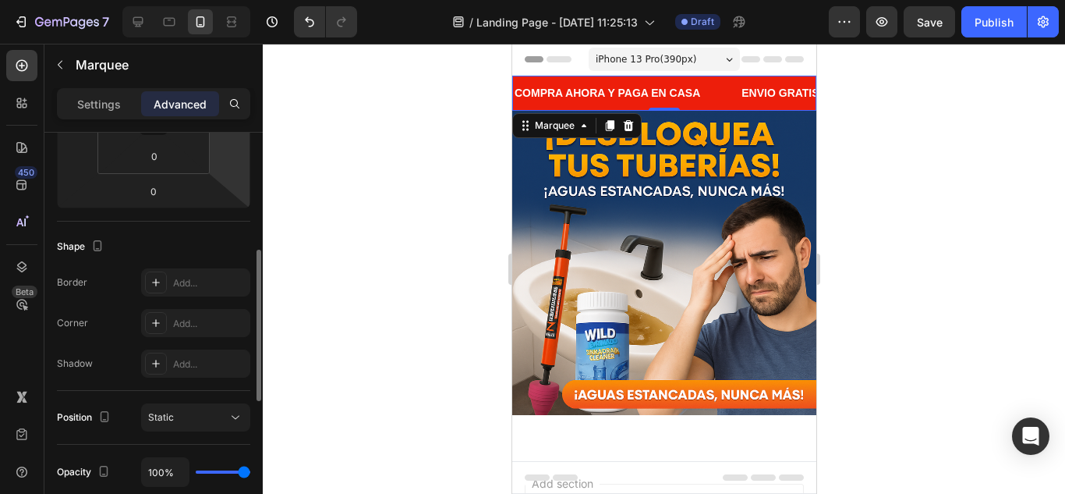
scroll to position [0, 0]
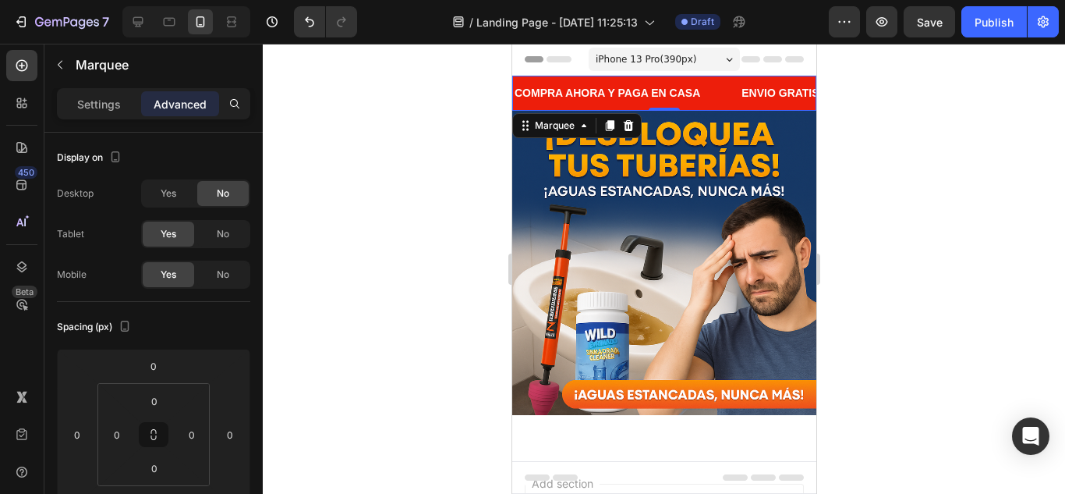
click at [718, 98] on div "COMPRA AHORA Y PAGA EN CASA Text Block" at bounding box center [624, 93] width 227 height 35
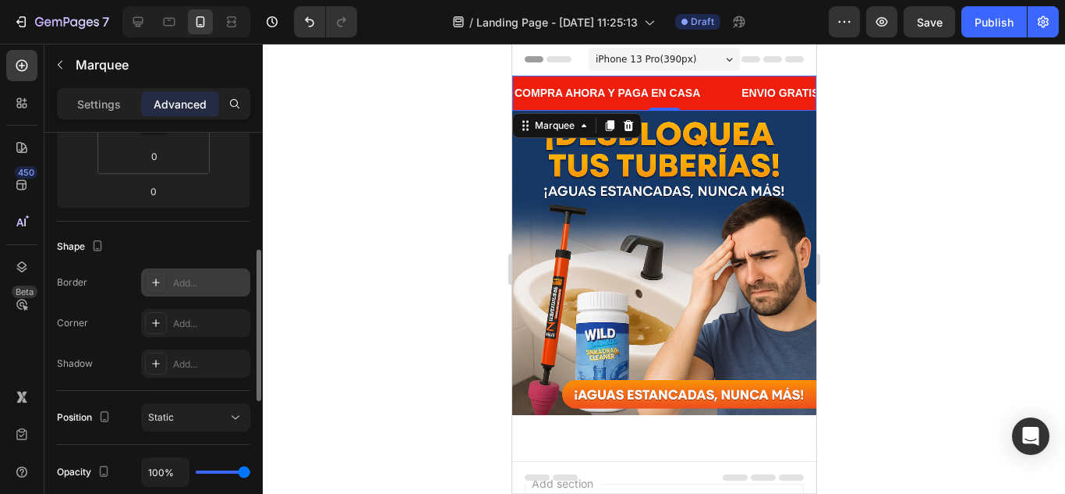
scroll to position [390, 0]
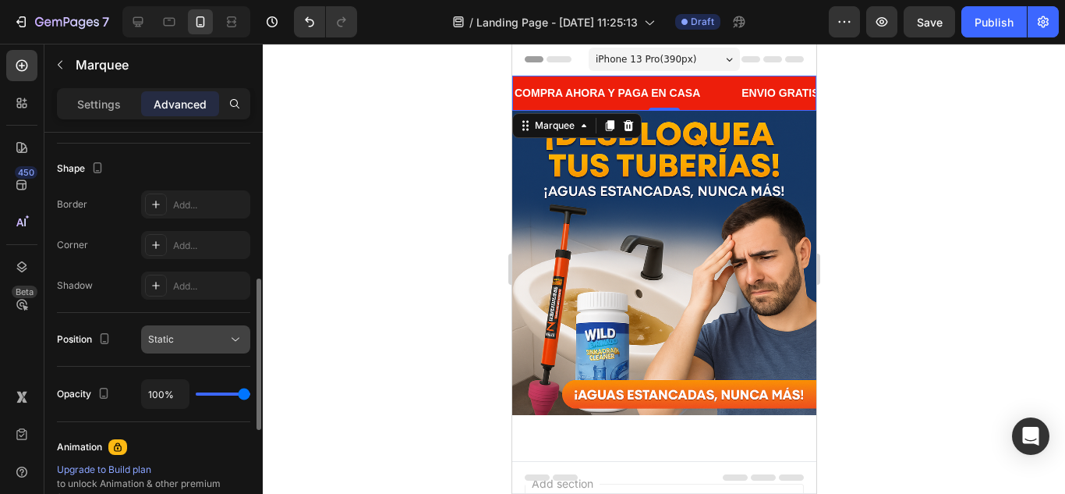
click at [239, 338] on icon at bounding box center [236, 340] width 8 height 4
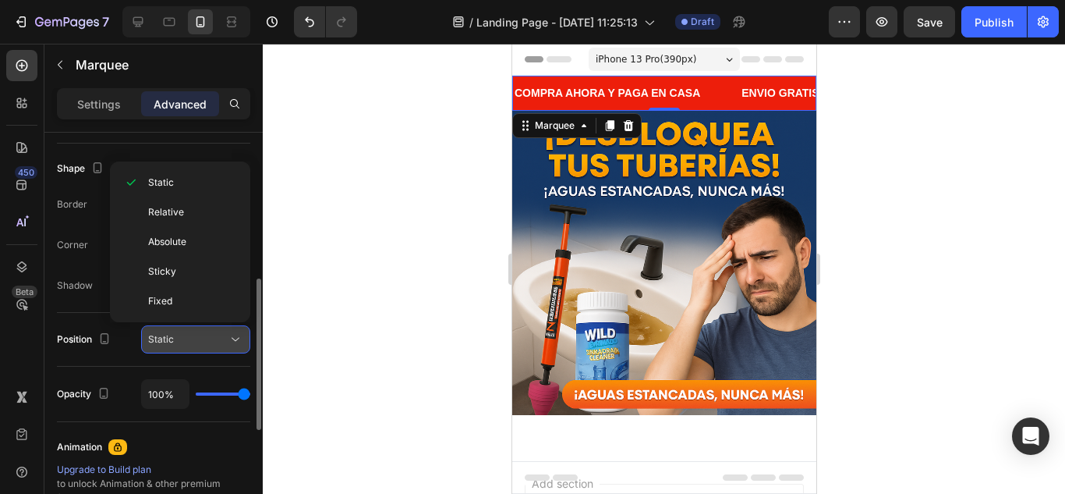
click at [239, 338] on icon at bounding box center [236, 340] width 8 height 4
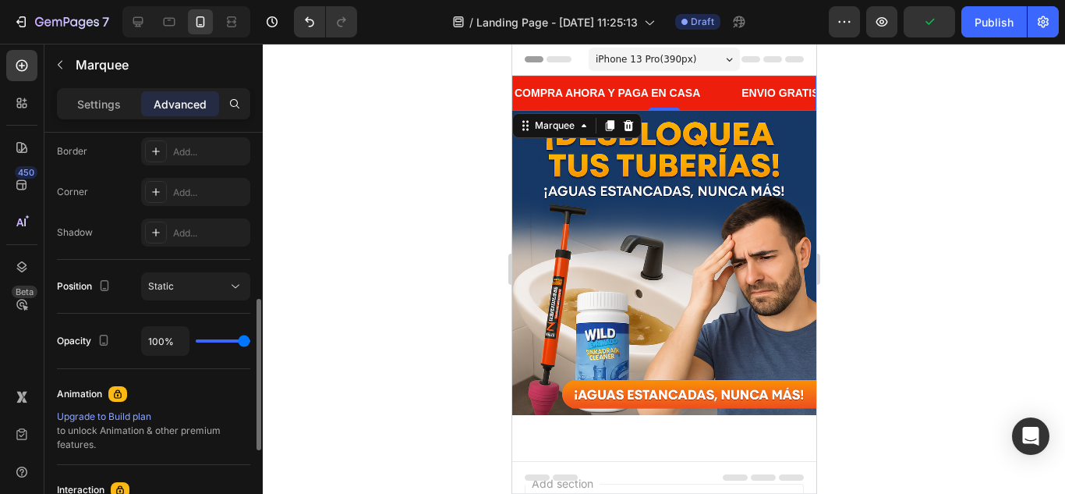
scroll to position [365, 0]
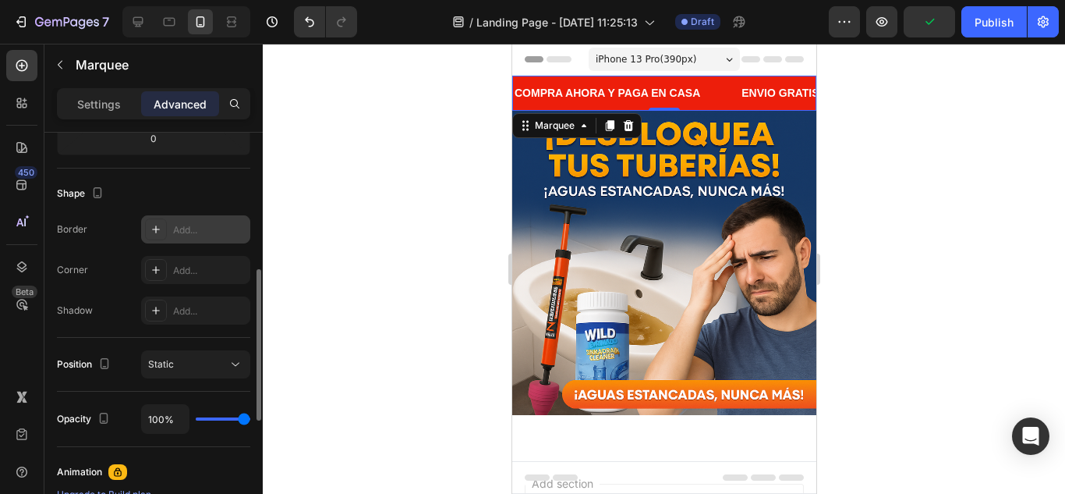
click at [181, 229] on div "Add..." at bounding box center [209, 230] width 73 height 14
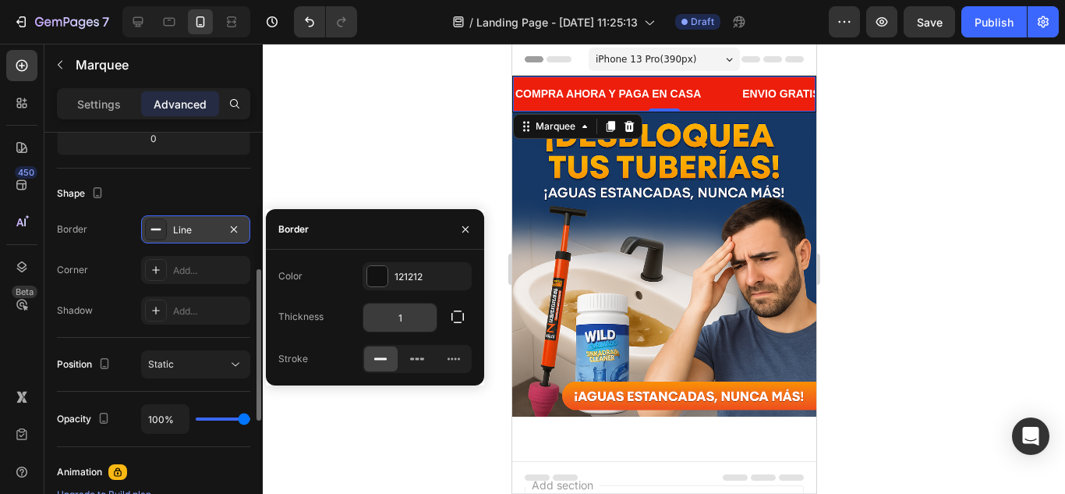
click at [409, 317] on input "1" at bounding box center [399, 317] width 73 height 28
click at [181, 280] on div "Add..." at bounding box center [195, 270] width 109 height 28
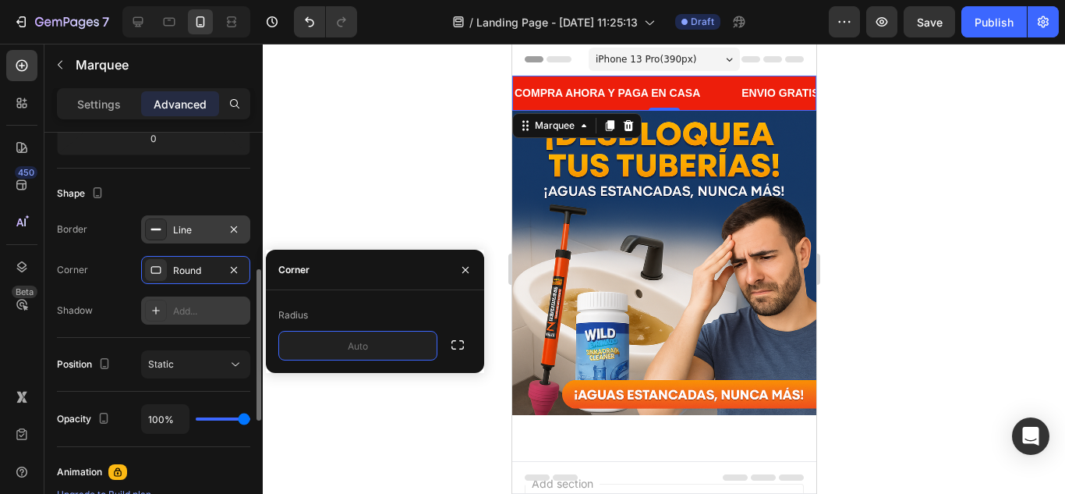
click at [203, 311] on div "Add..." at bounding box center [209, 311] width 73 height 14
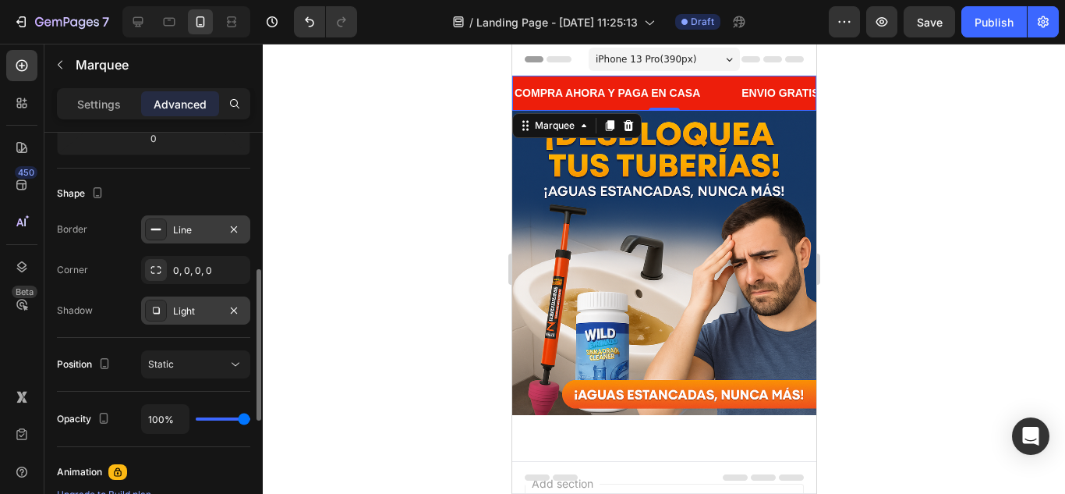
click at [219, 174] on div "Shape Border Line Corner 0, 0, 0, 0 Shadow Light" at bounding box center [153, 252] width 193 height 169
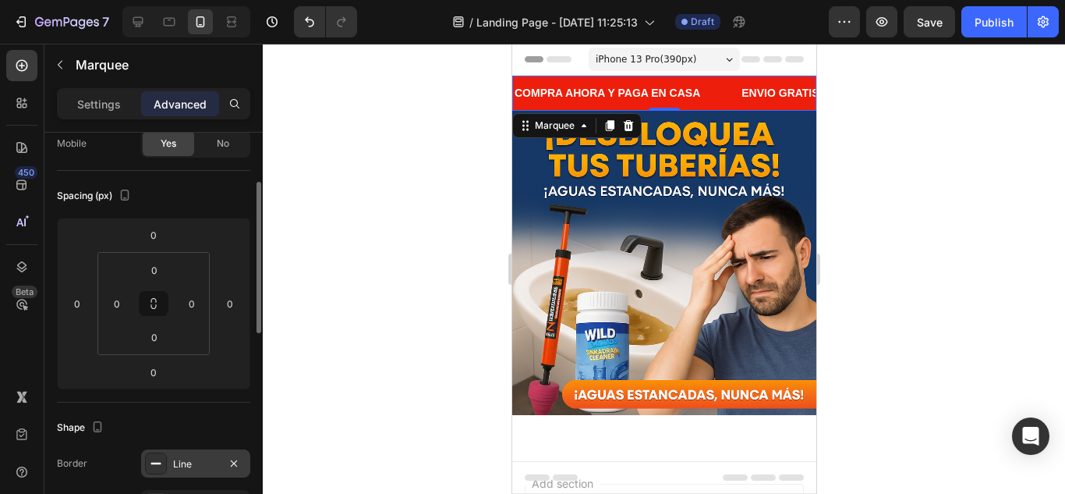
scroll to position [0, 0]
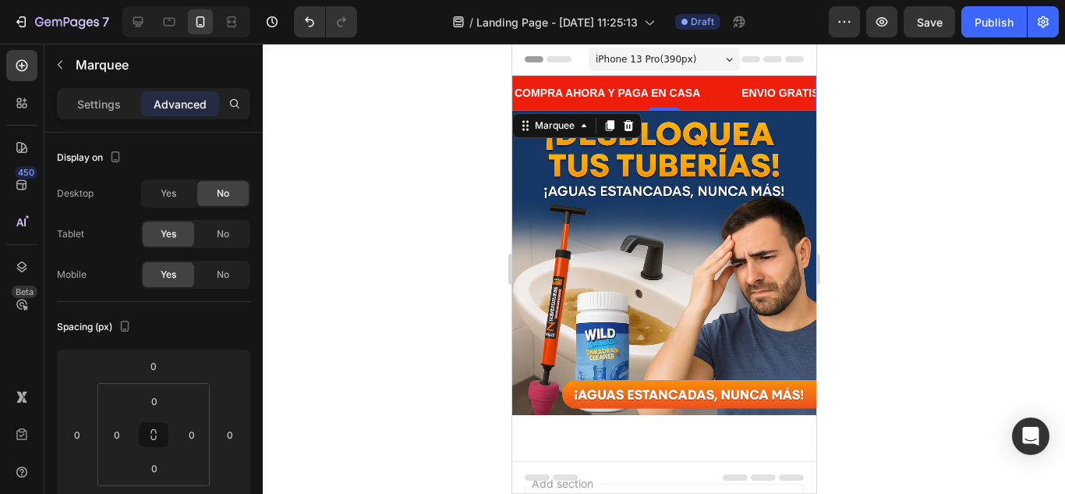
click at [713, 97] on div "COMPRA AHORA Y PAGA EN CASA Text Block" at bounding box center [621, 93] width 227 height 35
click at [120, 104] on p "Settings" at bounding box center [99, 104] width 44 height 16
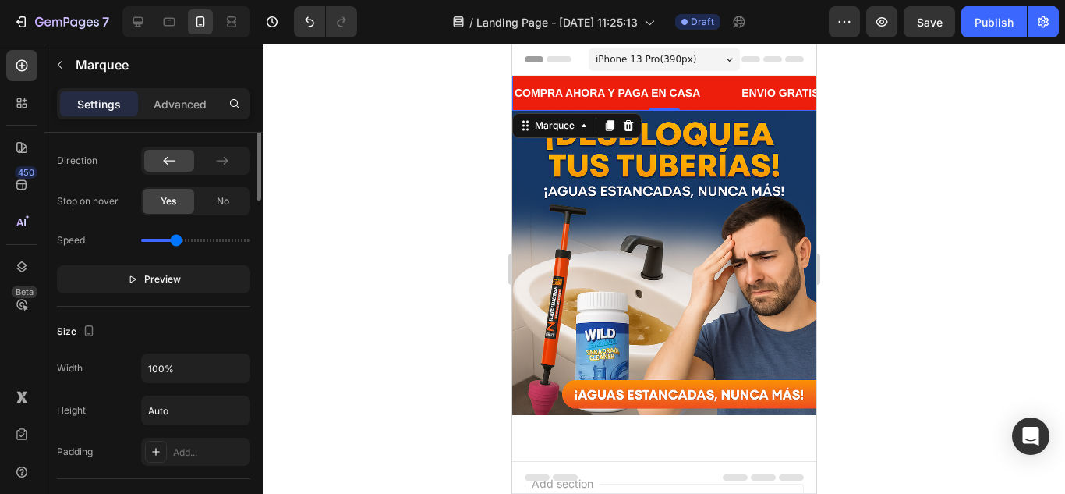
scroll to position [234, 0]
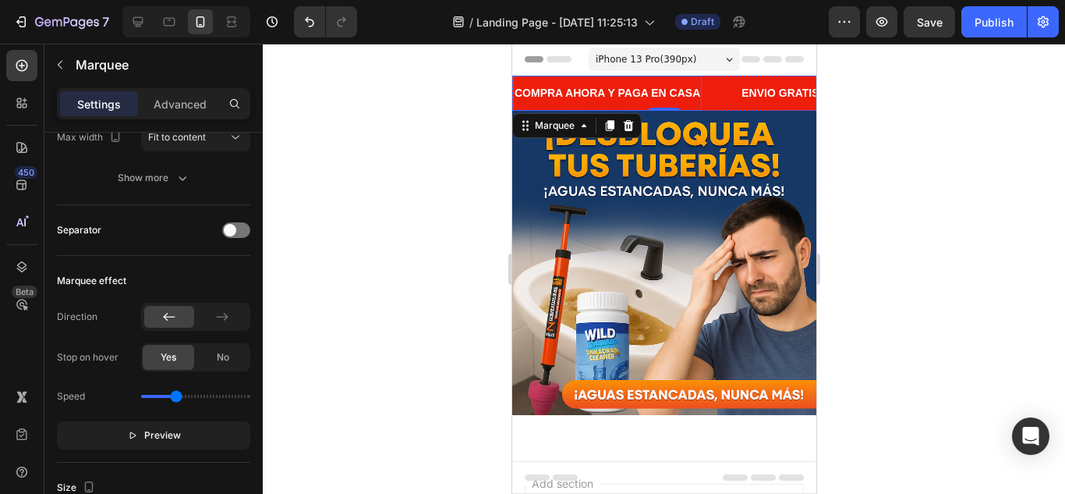
click at [609, 97] on p "COMPRA AHORA Y PAGA EN CASA" at bounding box center [602, 92] width 186 height 19
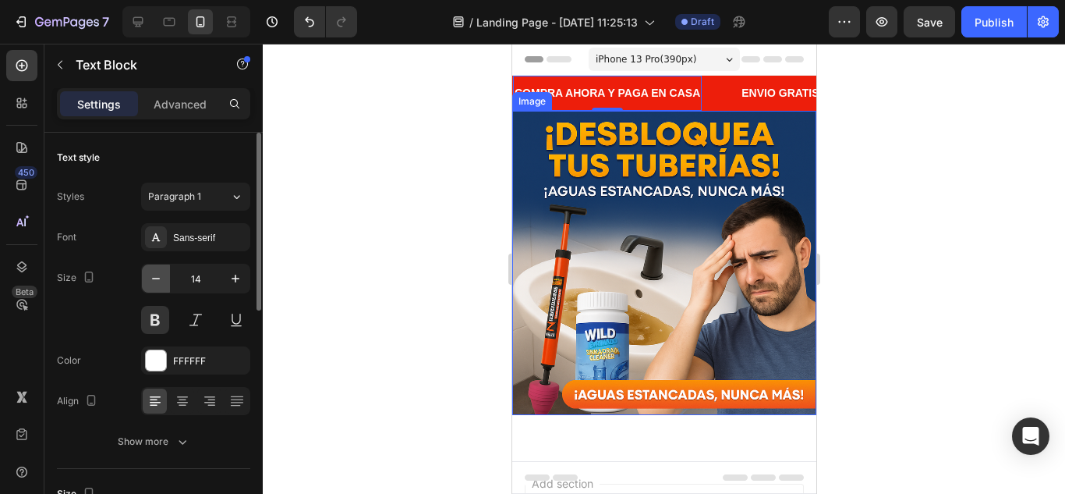
click at [153, 278] on icon "button" at bounding box center [156, 279] width 8 height 2
type input "13"
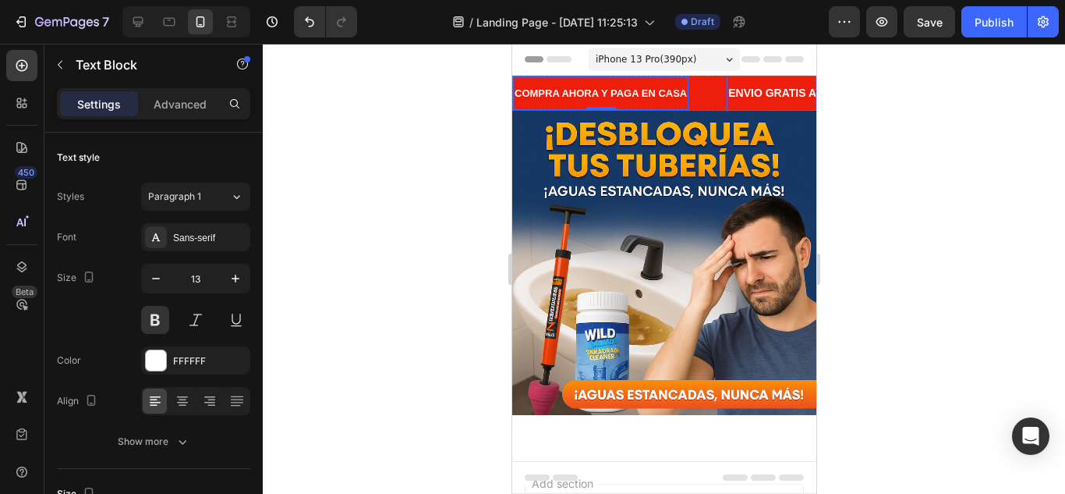
click at [759, 94] on p "ENVIO GRATIS A TODA COLOMBIA" at bounding box center [841, 92] width 241 height 19
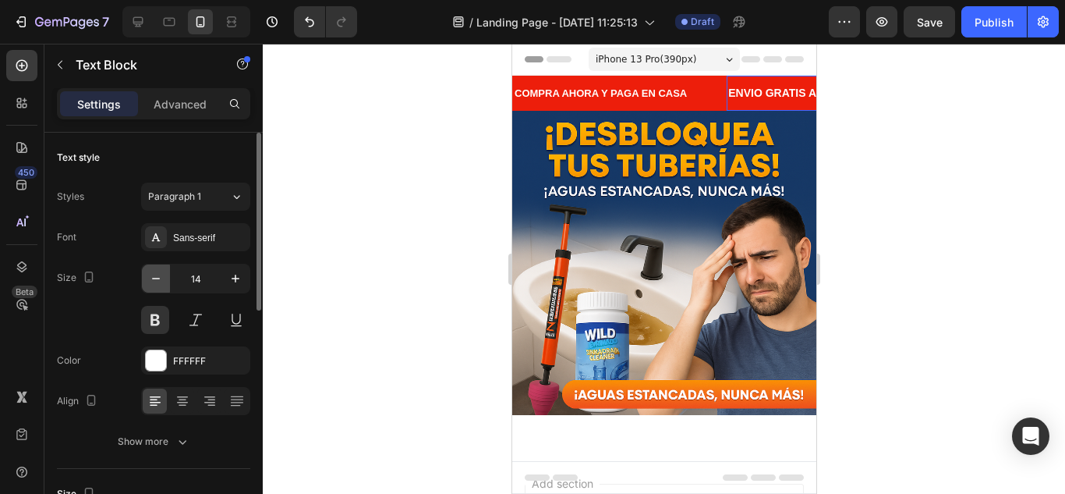
click at [158, 274] on icon "button" at bounding box center [156, 279] width 16 height 16
type input "13"
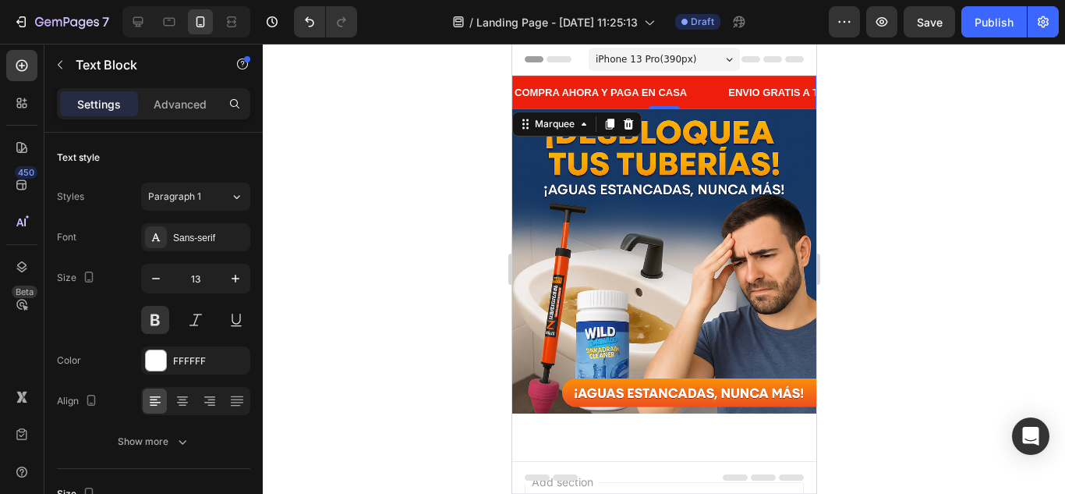
click at [690, 103] on div "COMPRA AHORA Y PAGA EN CASA Text Block" at bounding box center [616, 93] width 214 height 34
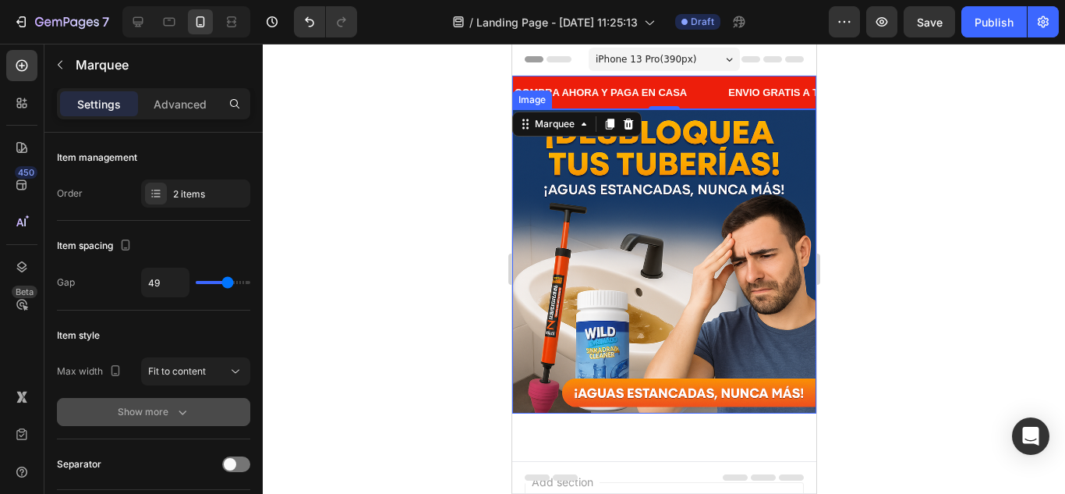
click at [168, 404] on div "Show more" at bounding box center [154, 412] width 73 height 16
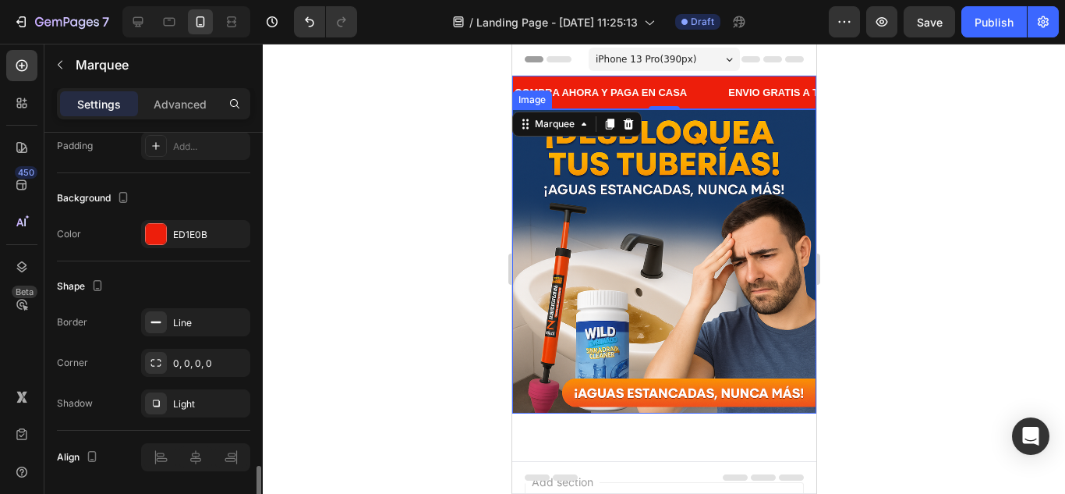
scroll to position [910, 0]
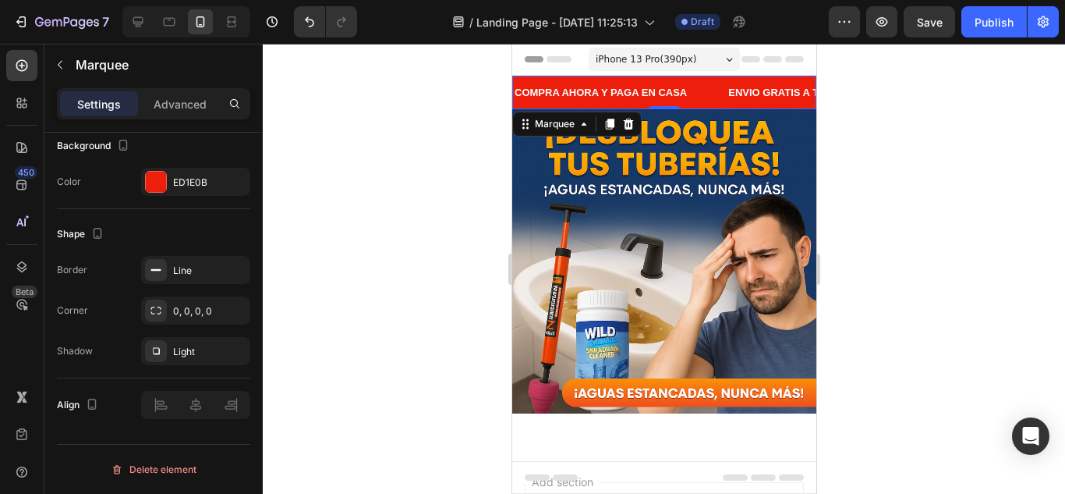
click at [693, 90] on div "COMPRA AHORA Y PAGA EN CASA Text Block" at bounding box center [610, 93] width 214 height 34
click at [706, 94] on div "COMPRA AHORA Y PAGA EN CASA Text Block" at bounding box center [618, 93] width 214 height 34
click at [706, 94] on div "COMPRA AHORA Y PAGA EN CASA Text Block" at bounding box center [615, 93] width 214 height 34
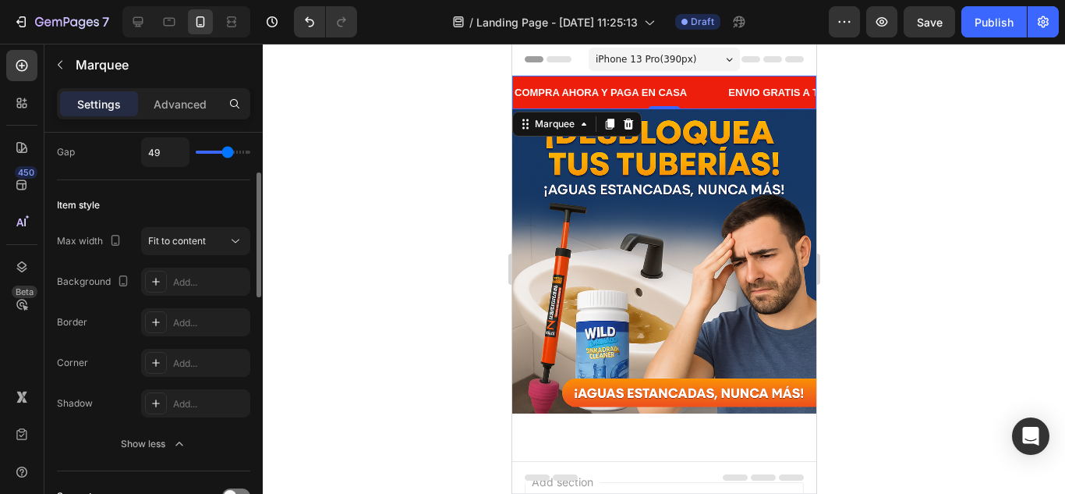
scroll to position [0, 0]
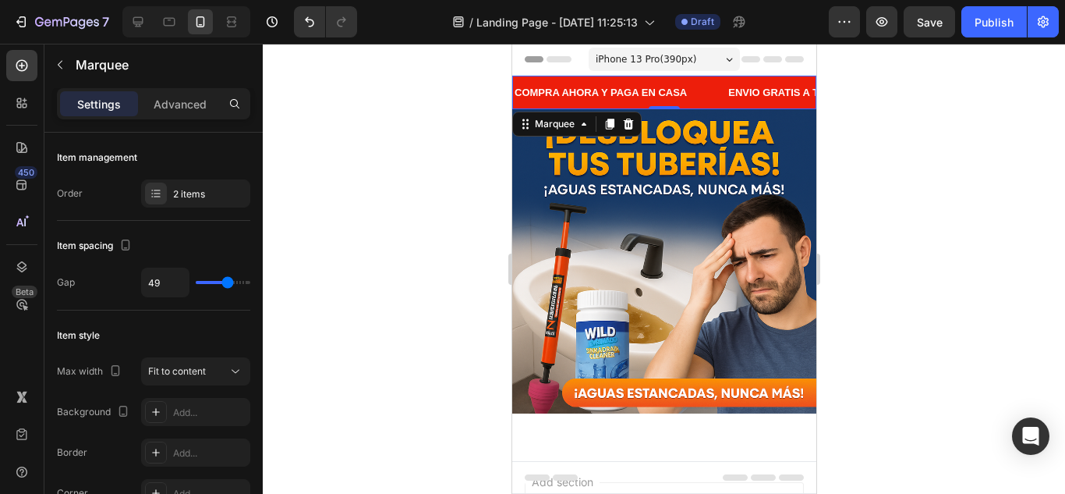
click at [164, 89] on div "Settings Advanced" at bounding box center [153, 103] width 193 height 31
click at [168, 99] on p "Advanced" at bounding box center [180, 104] width 53 height 16
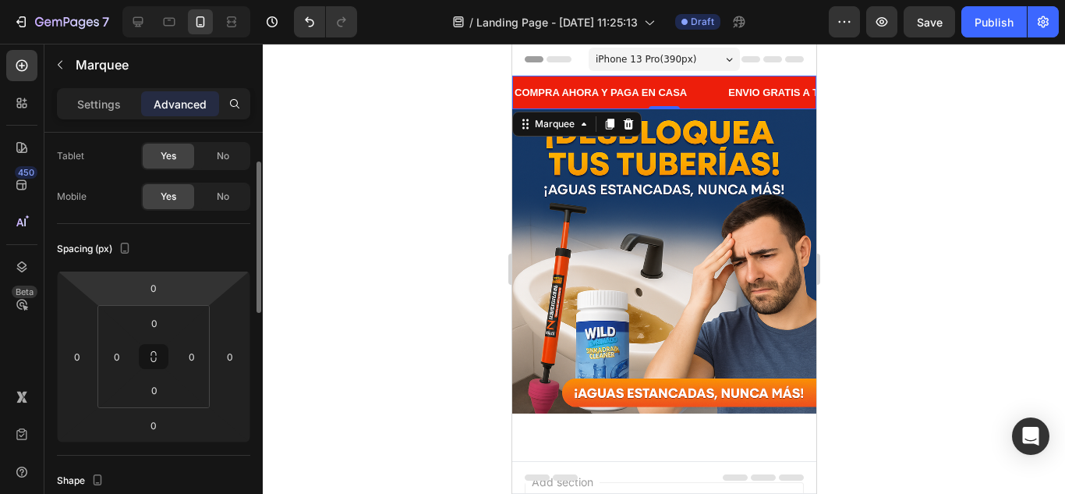
scroll to position [234, 0]
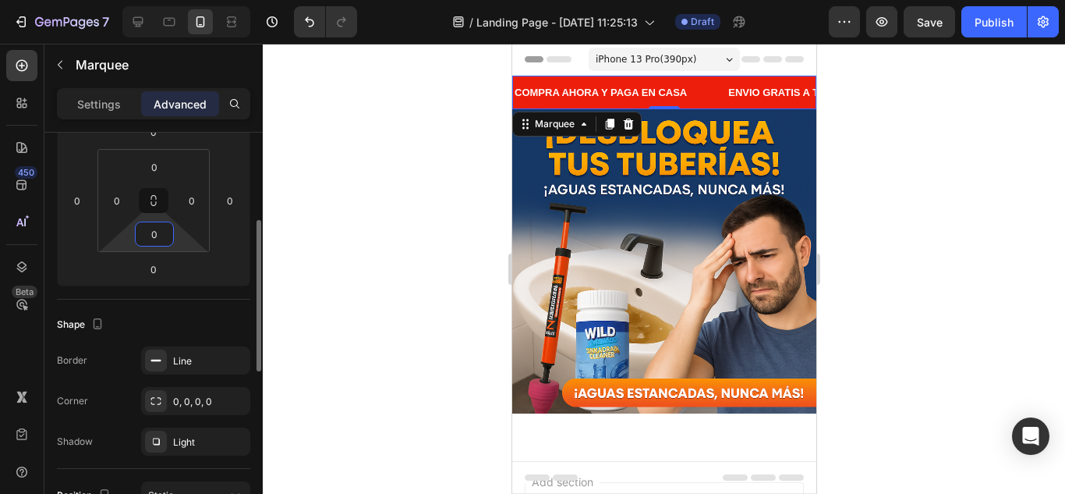
click at [157, 243] on input "0" at bounding box center [154, 233] width 31 height 23
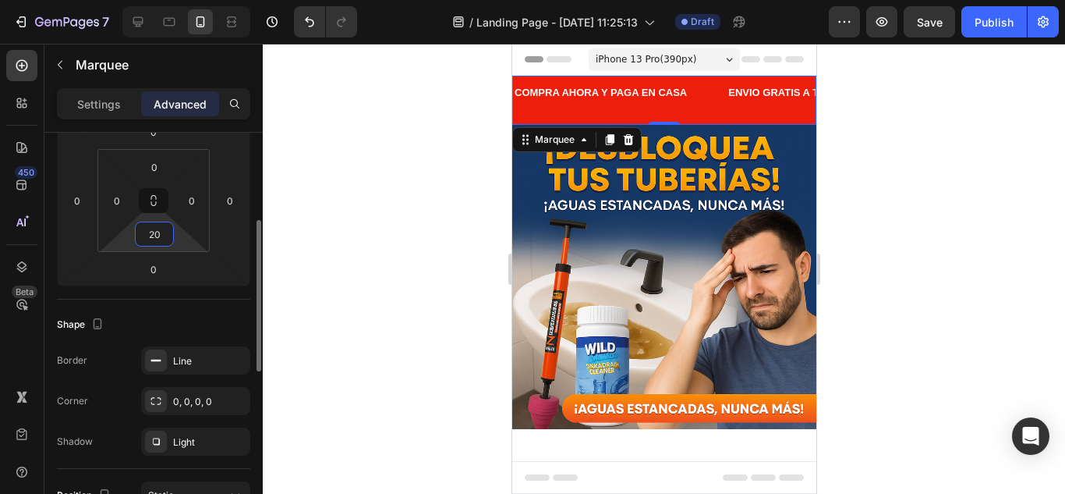
type input "2"
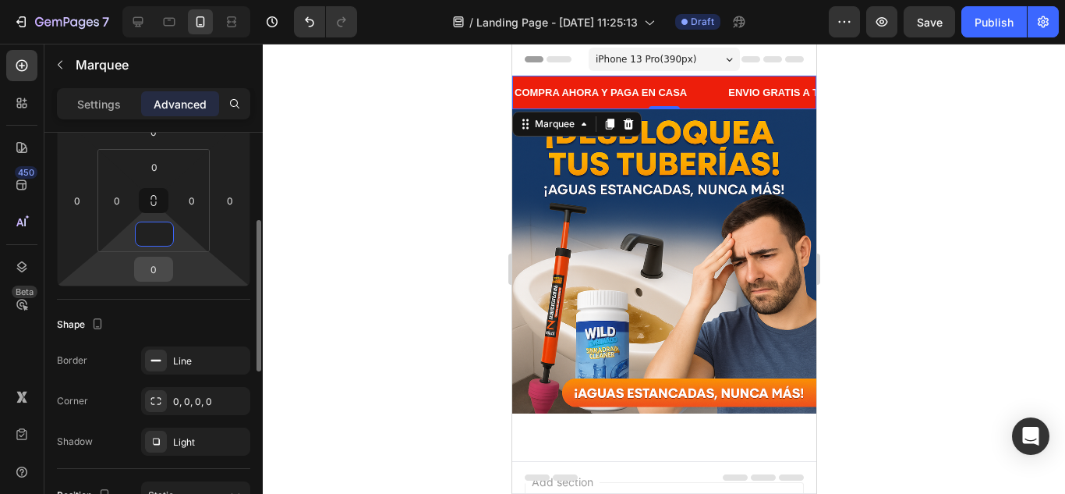
type input "0"
click at [150, 265] on input "0" at bounding box center [153, 268] width 31 height 23
type input "0"
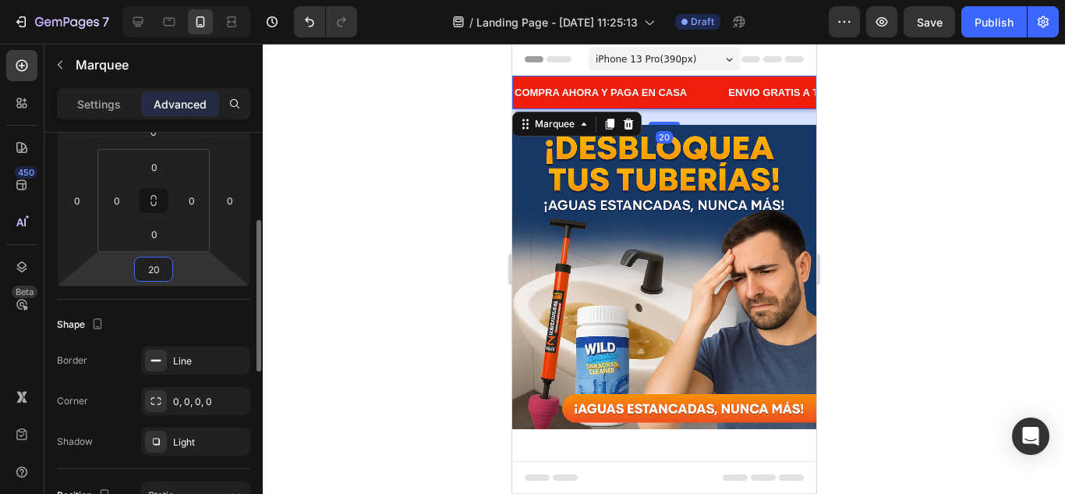
type input "2"
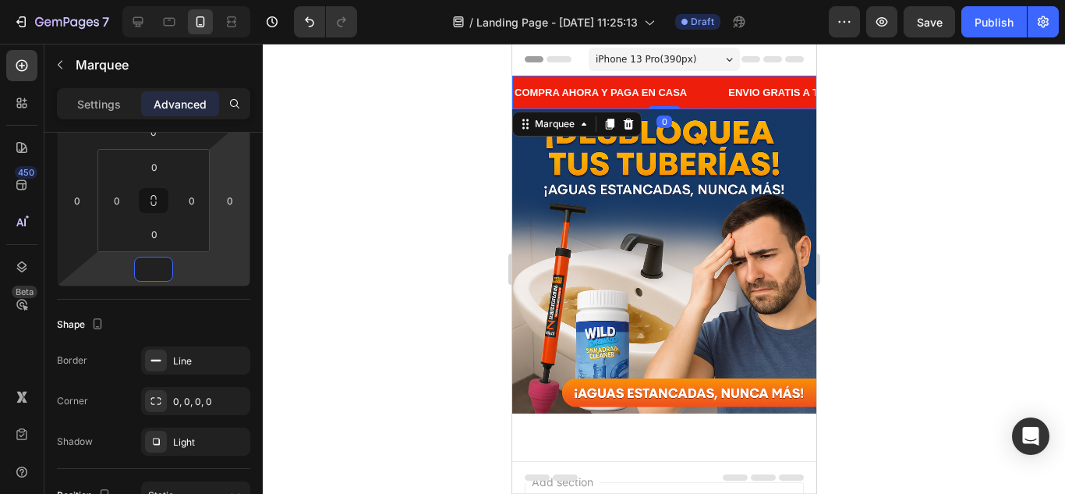
type input "0"
click at [354, 132] on div at bounding box center [664, 269] width 802 height 450
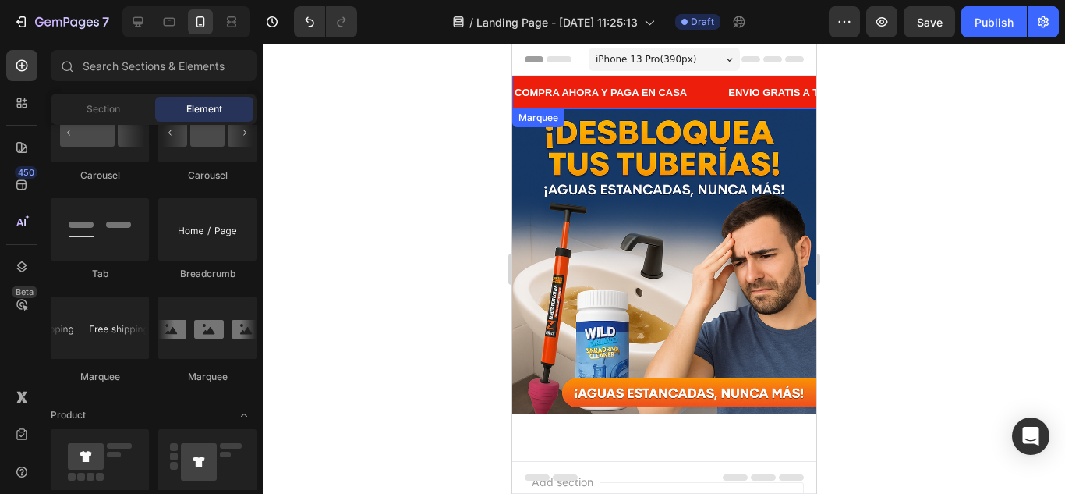
click at [706, 87] on div "COMPRA AHORA Y PAGA EN CASA Text Block" at bounding box center [613, 93] width 214 height 34
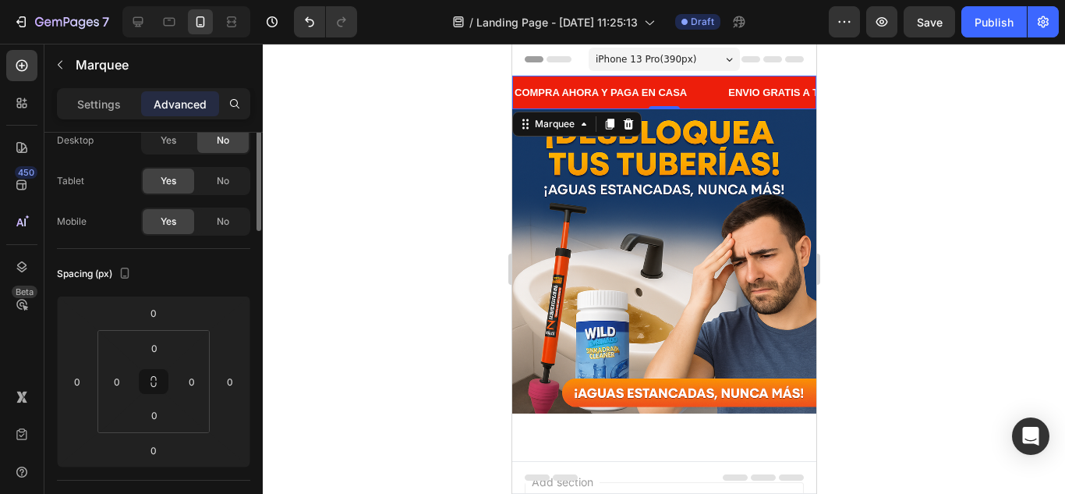
scroll to position [0, 0]
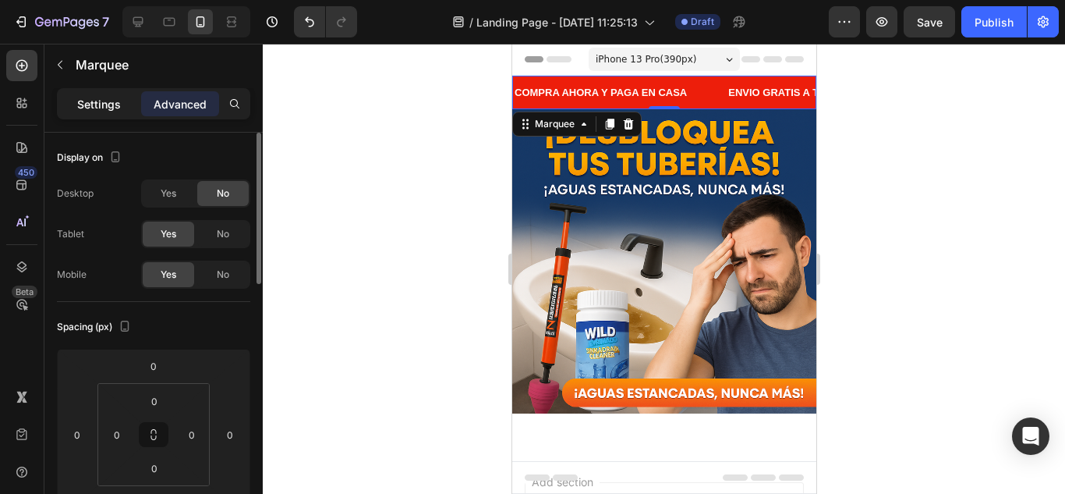
click at [122, 111] on div "Settings" at bounding box center [99, 103] width 78 height 25
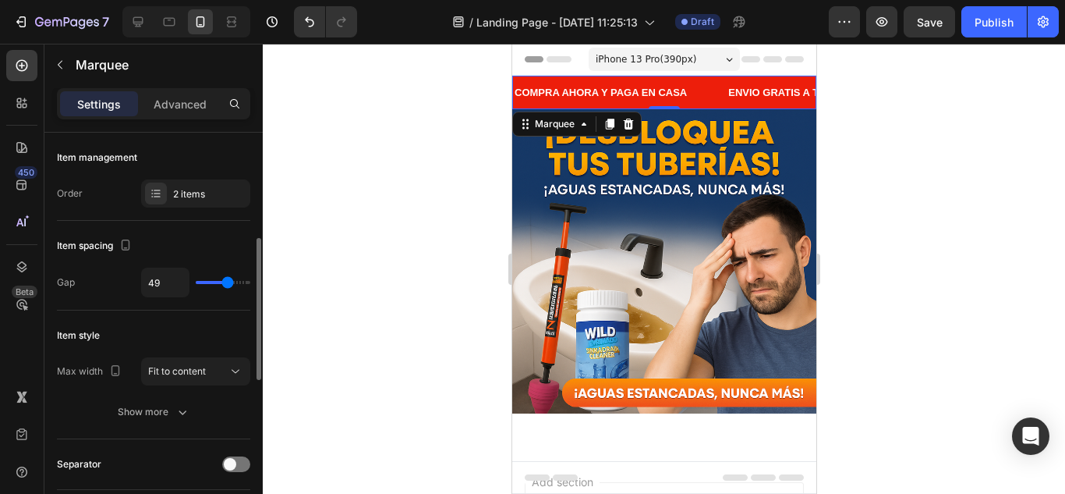
scroll to position [156, 0]
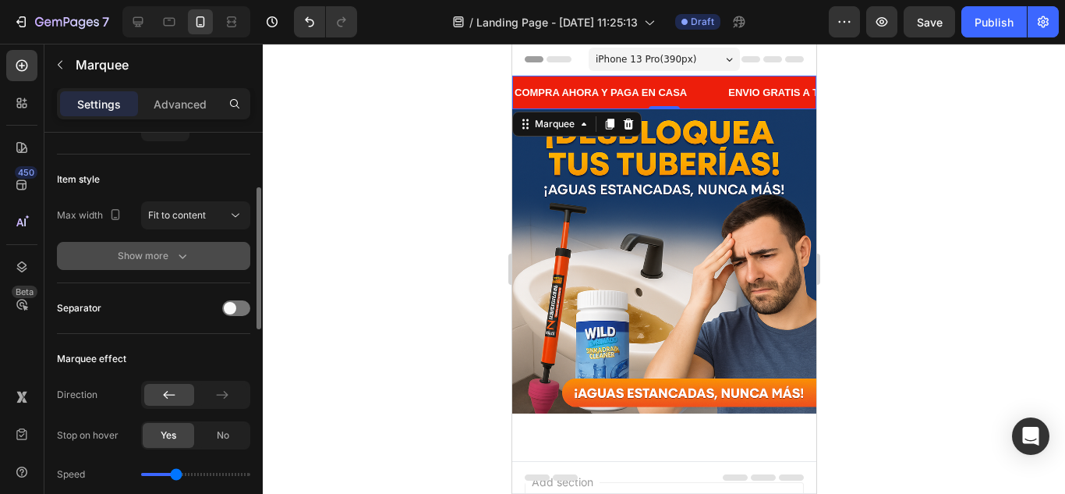
click at [168, 263] on div "Show more" at bounding box center [154, 256] width 73 height 16
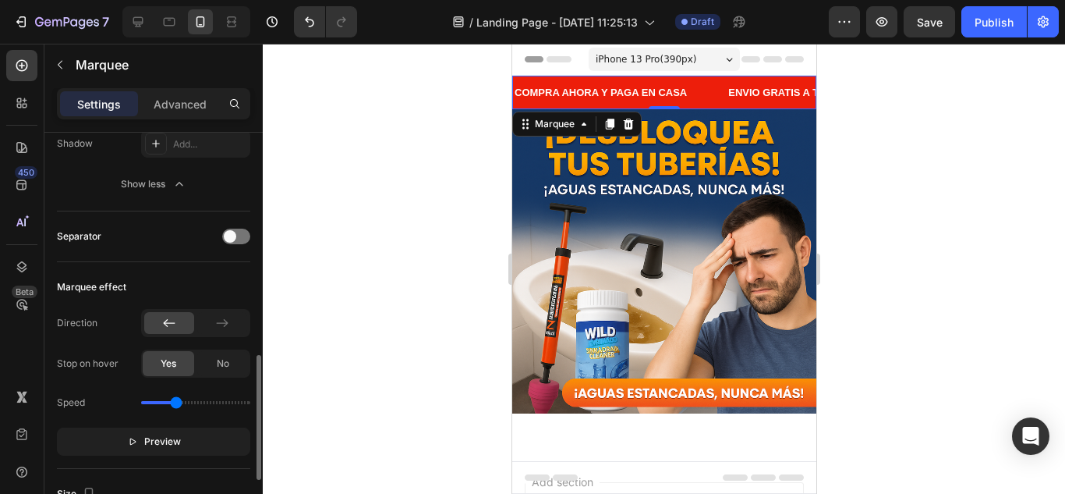
scroll to position [468, 0]
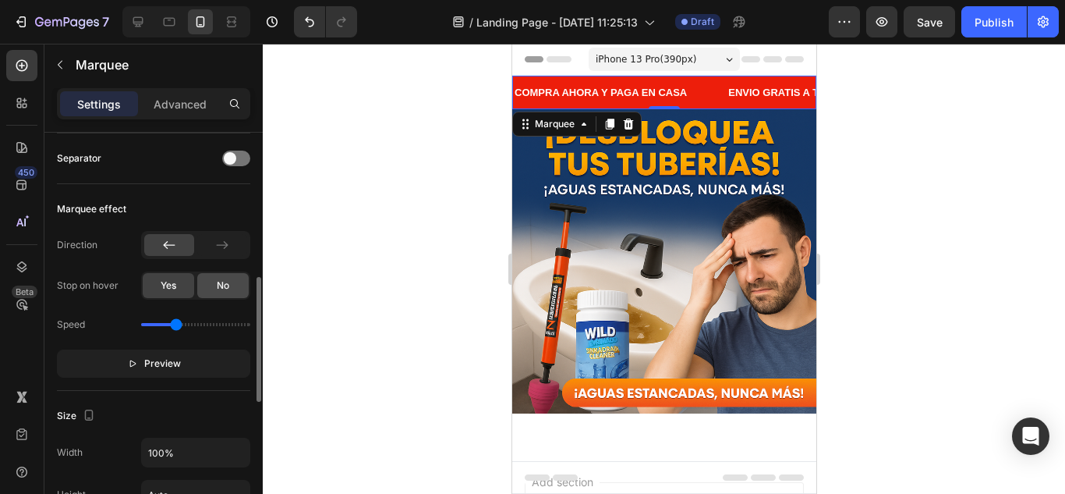
click at [203, 284] on div "No" at bounding box center [222, 285] width 51 height 25
click at [169, 283] on span "Yes" at bounding box center [169, 285] width 16 height 14
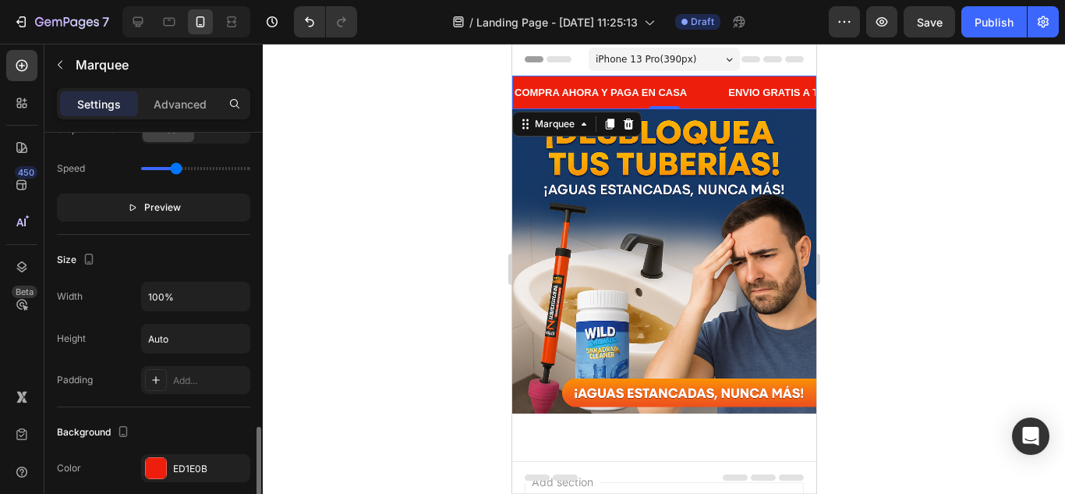
scroll to position [702, 0]
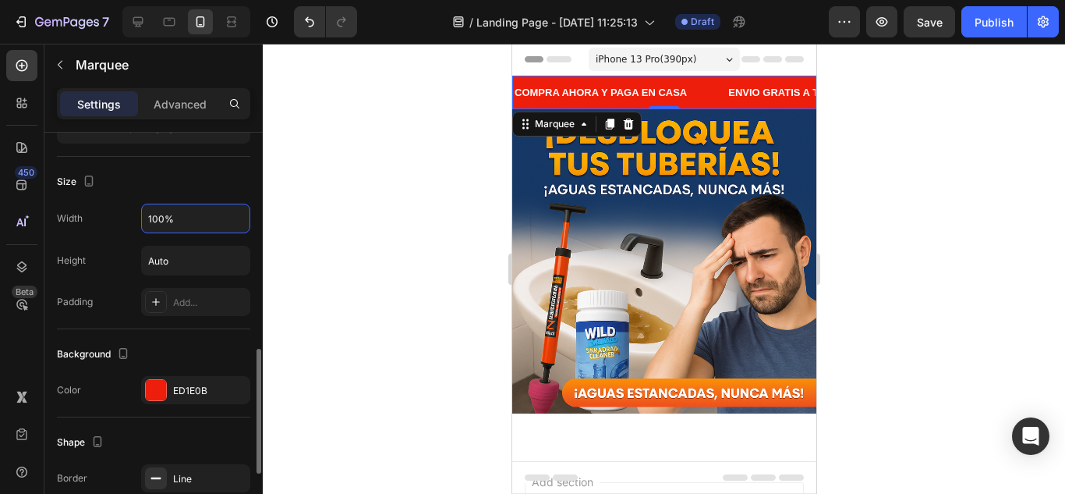
click at [179, 225] on input "100%" at bounding box center [196, 218] width 108 height 28
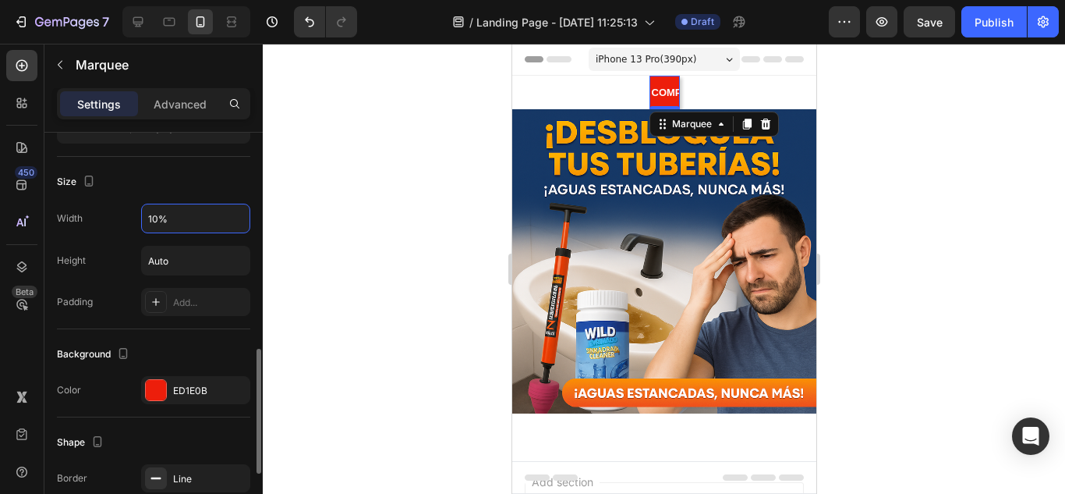
type input "100%"
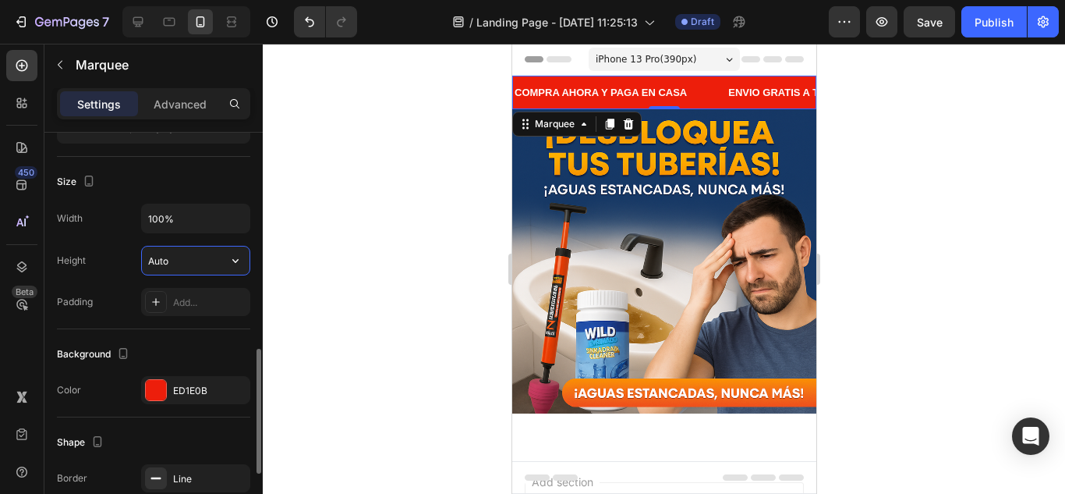
click at [187, 251] on input "Auto" at bounding box center [196, 260] width 108 height 28
click at [226, 261] on button "button" at bounding box center [235, 260] width 28 height 28
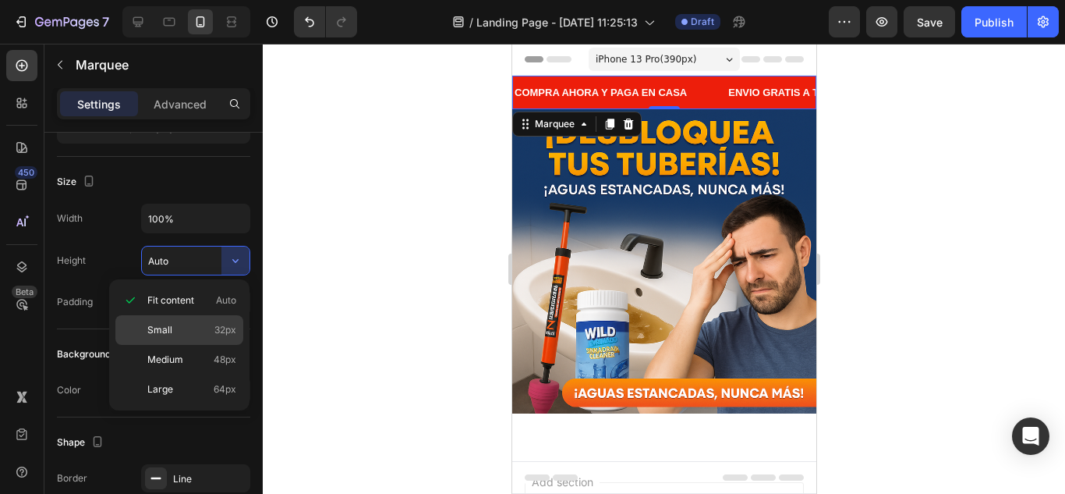
click at [211, 325] on p "Small 32px" at bounding box center [191, 330] width 89 height 14
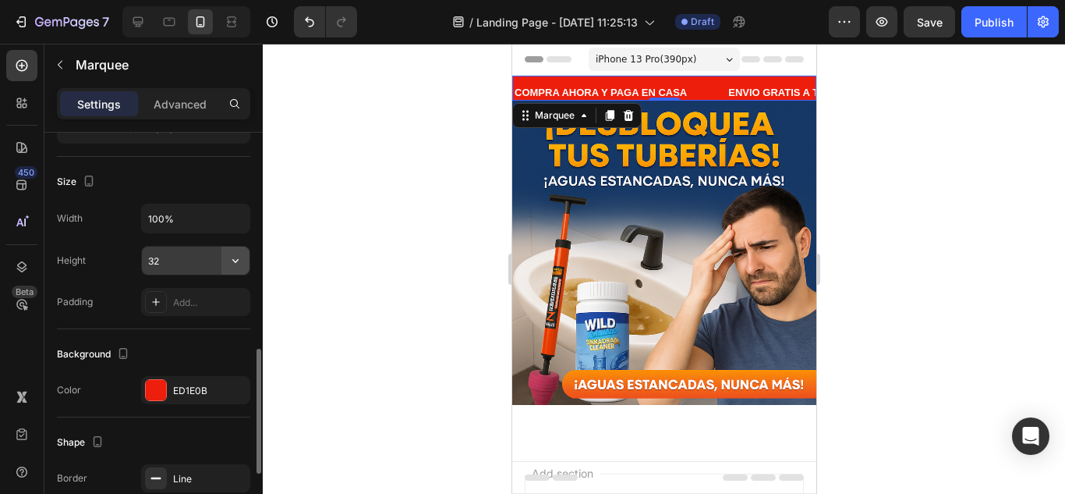
click at [234, 264] on icon "button" at bounding box center [236, 261] width 16 height 16
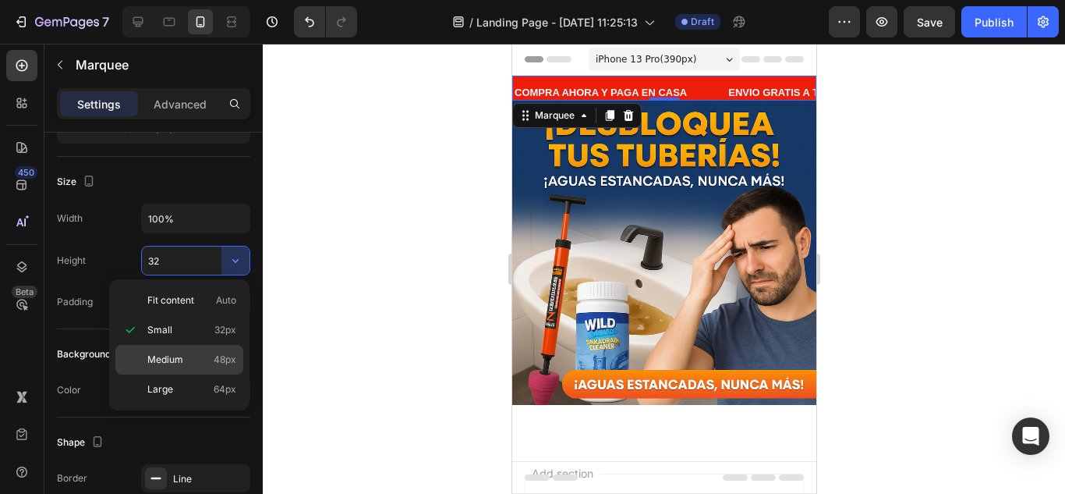
click at [193, 363] on p "Medium 48px" at bounding box center [191, 359] width 89 height 14
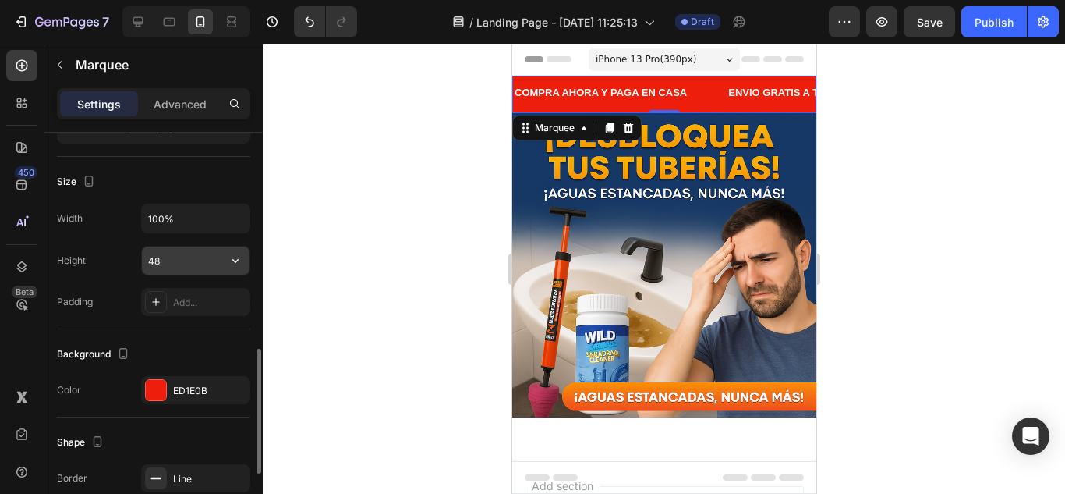
click at [240, 265] on icon "button" at bounding box center [236, 261] width 16 height 16
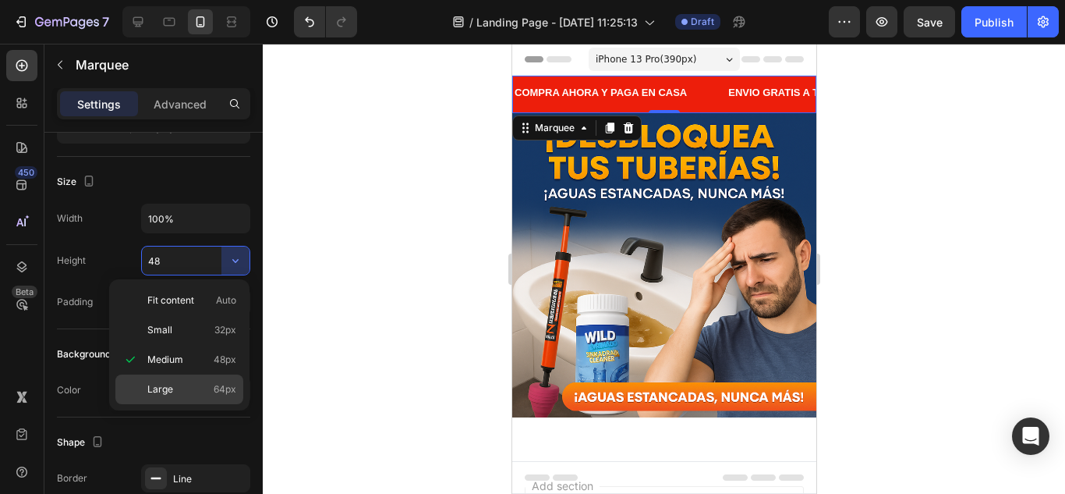
click at [206, 392] on p "Large 64px" at bounding box center [191, 389] width 89 height 14
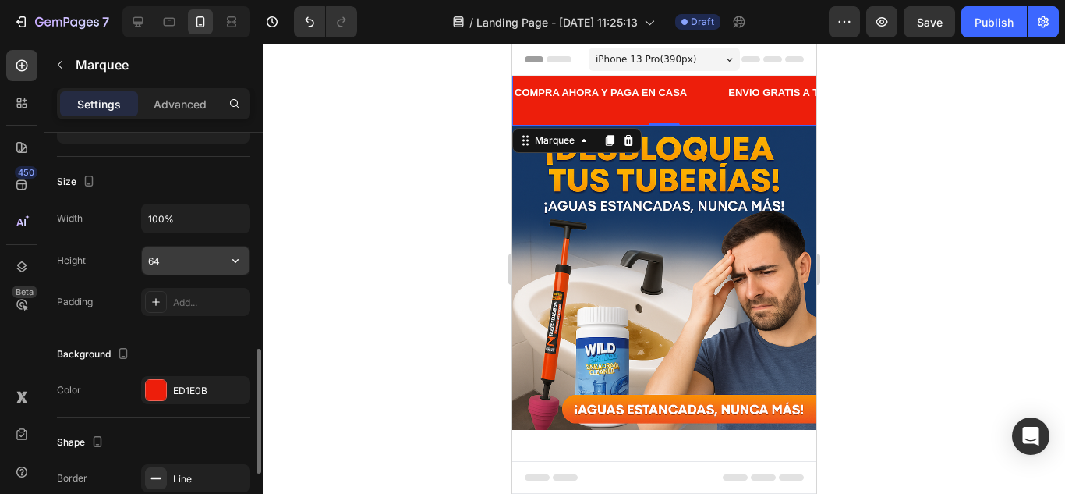
click at [237, 262] on icon "button" at bounding box center [236, 261] width 16 height 16
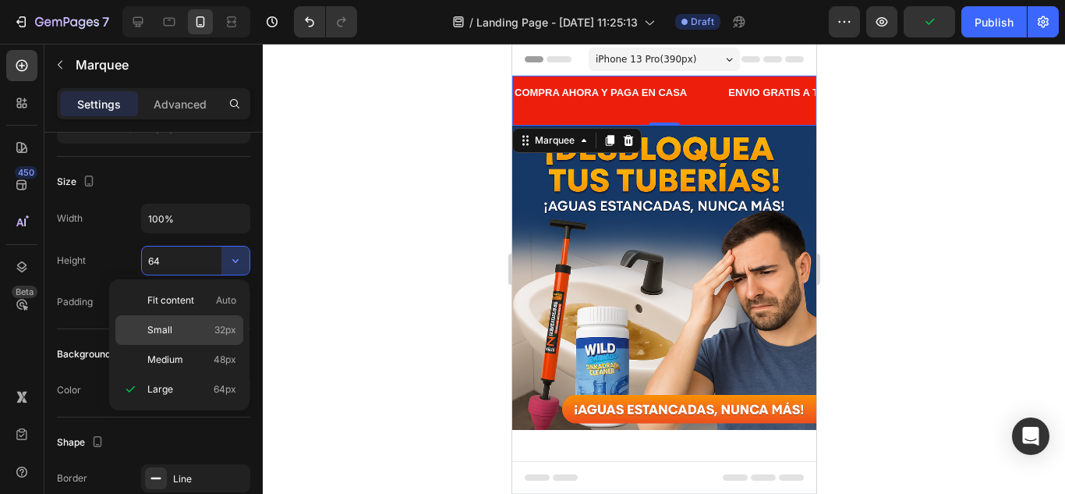
click at [195, 323] on p "Small 32px" at bounding box center [191, 330] width 89 height 14
type input "32"
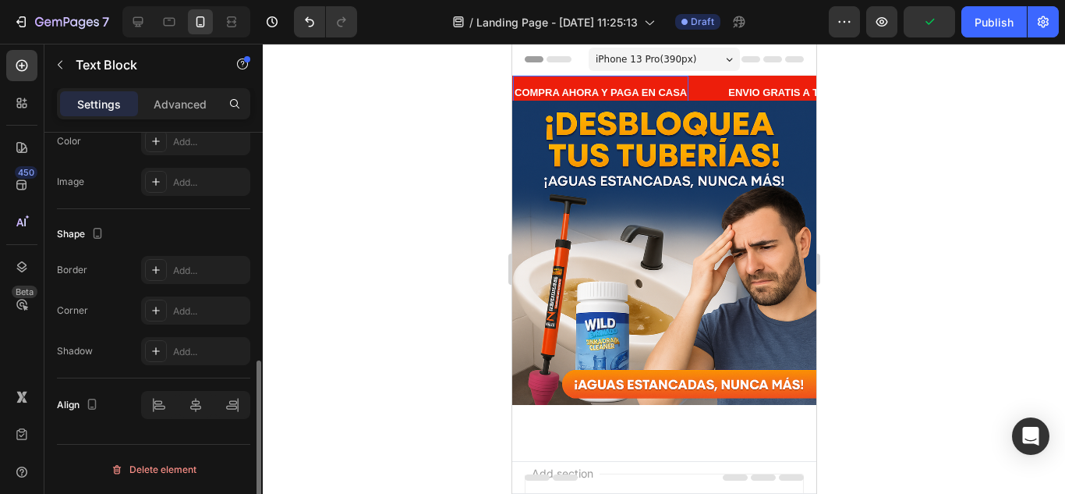
click at [534, 76] on div "COMPRA AHORA Y PAGA EN CASA Text Block 0" at bounding box center [596, 93] width 175 height 34
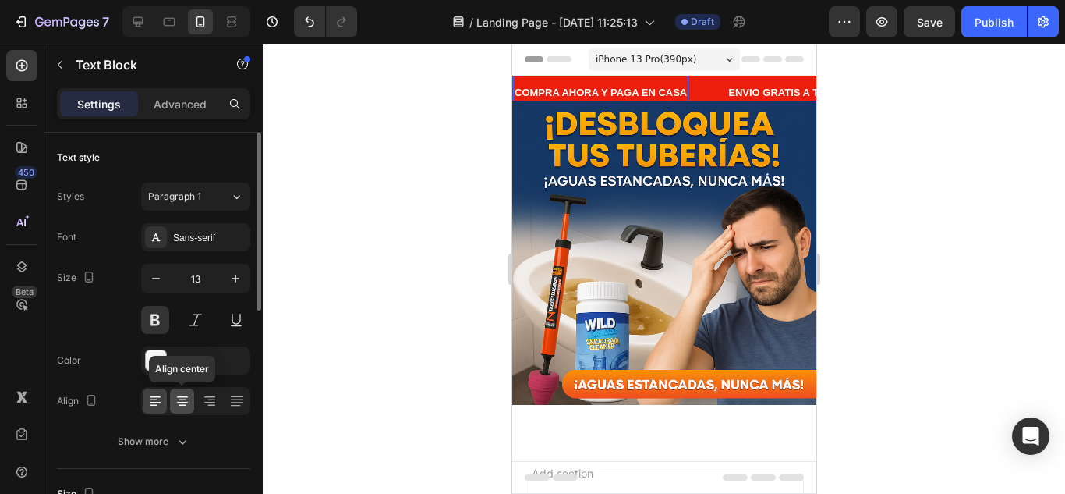
click at [182, 406] on icon at bounding box center [183, 401] width 16 height 16
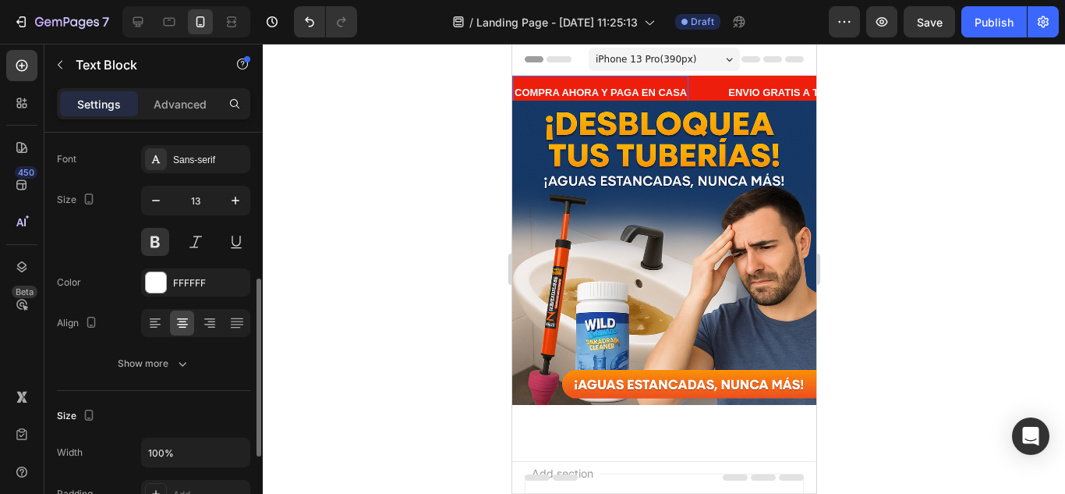
scroll to position [156, 0]
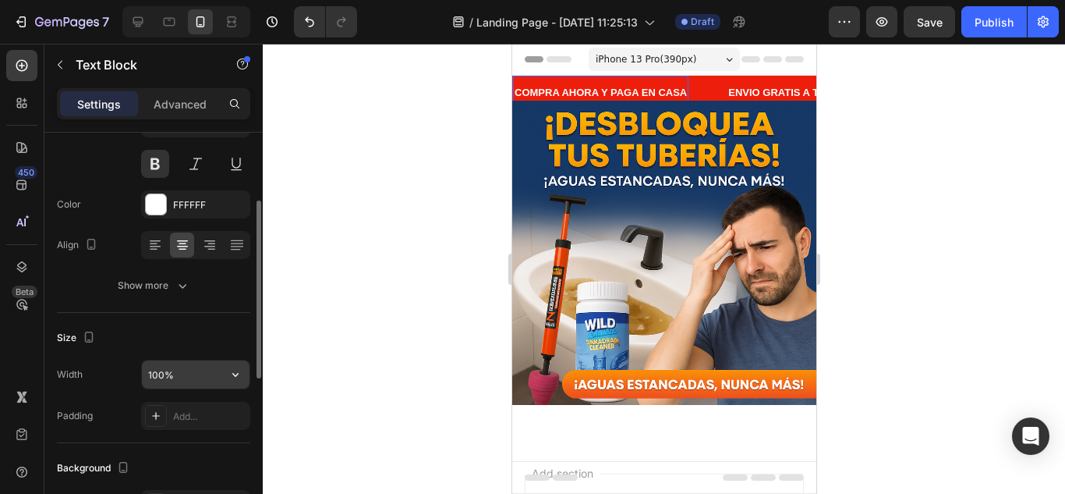
click at [171, 376] on input "100%" at bounding box center [196, 374] width 108 height 28
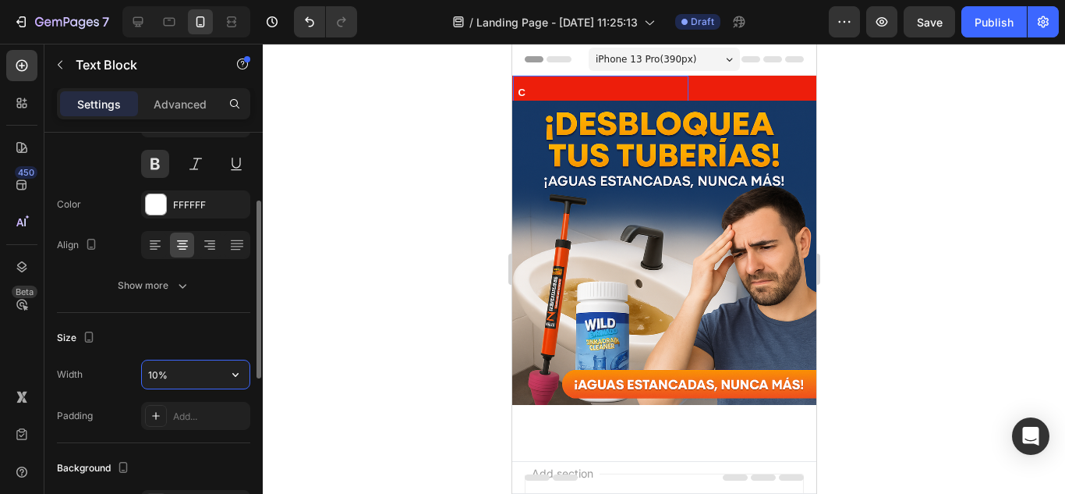
type input "100%"
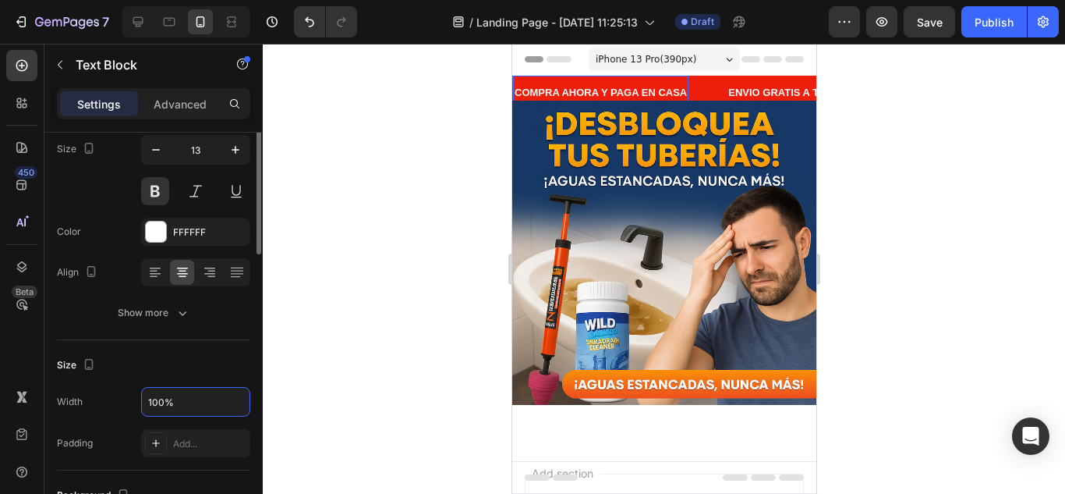
scroll to position [51, 0]
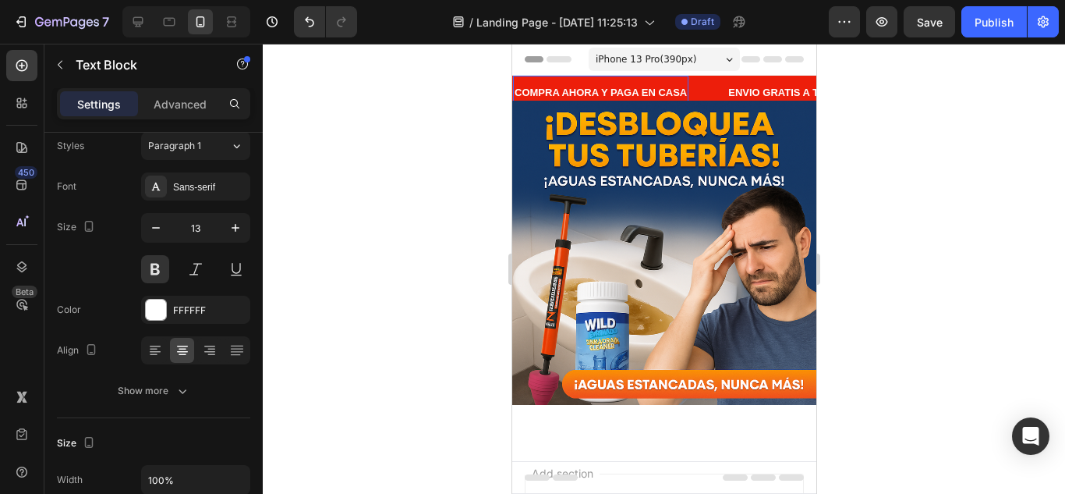
click at [672, 83] on div "COMPRA AHORA Y PAGA EN CASA" at bounding box center [591, 92] width 175 height 21
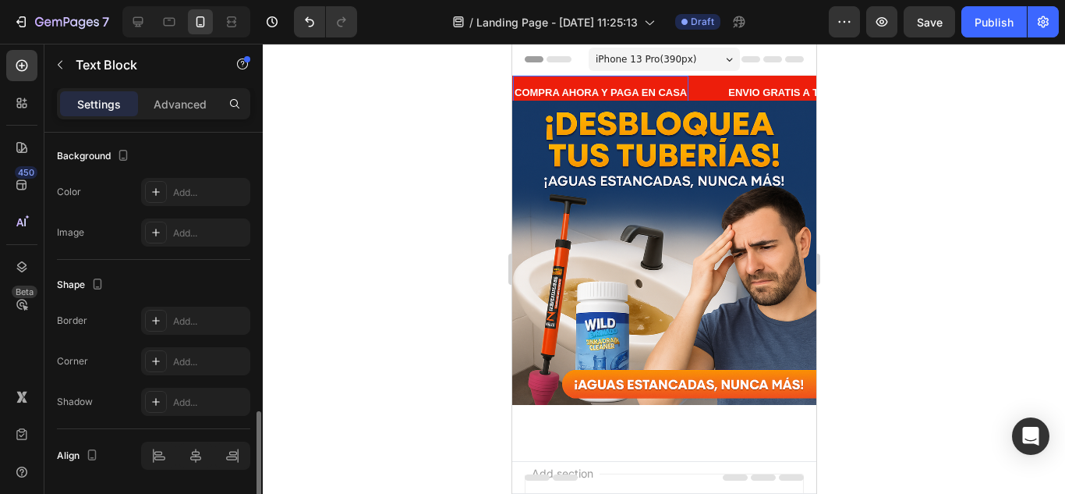
scroll to position [518, 0]
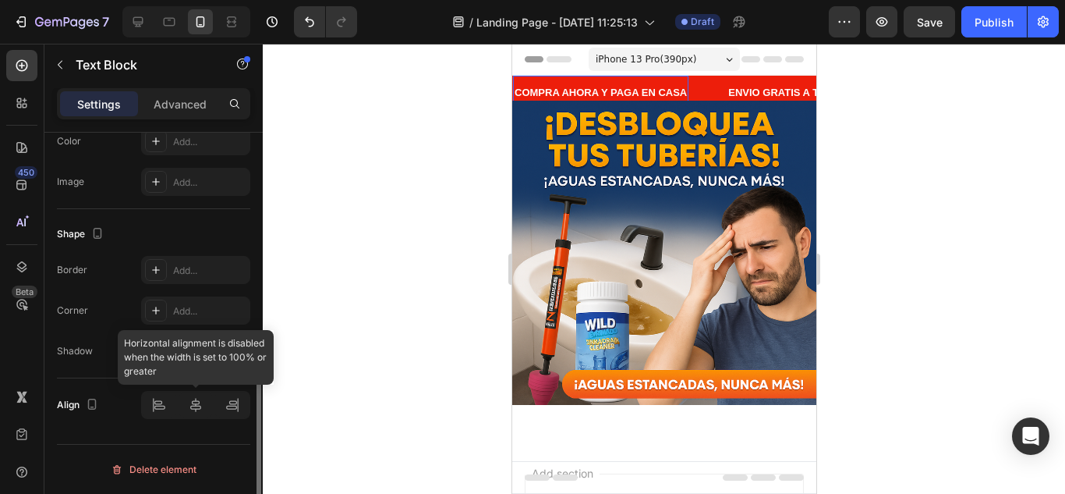
click at [200, 400] on div at bounding box center [195, 405] width 109 height 28
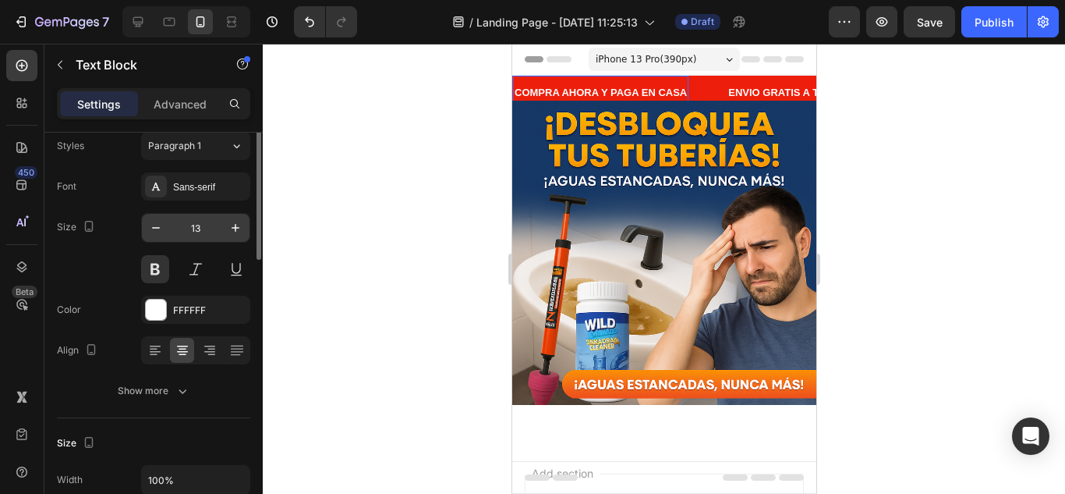
scroll to position [0, 0]
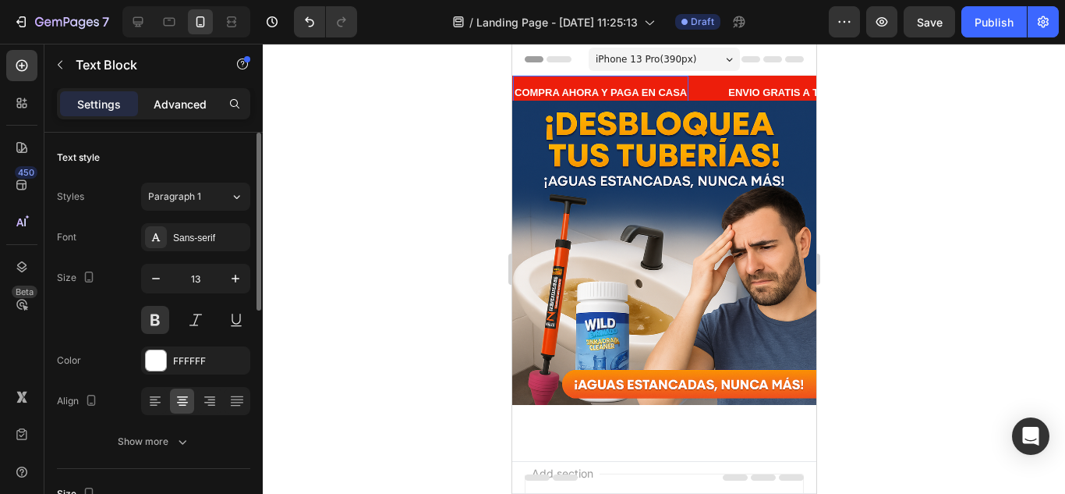
click at [189, 109] on p "Advanced" at bounding box center [180, 104] width 53 height 16
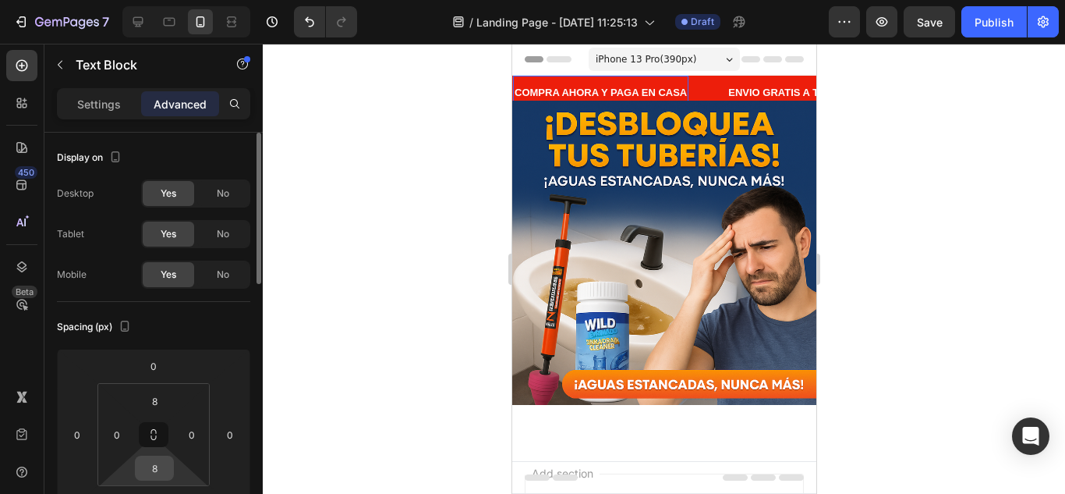
click at [157, 460] on input "8" at bounding box center [154, 467] width 31 height 23
type input "9"
type input "1"
type input "2"
click at [157, 398] on input "8" at bounding box center [154, 400] width 31 height 23
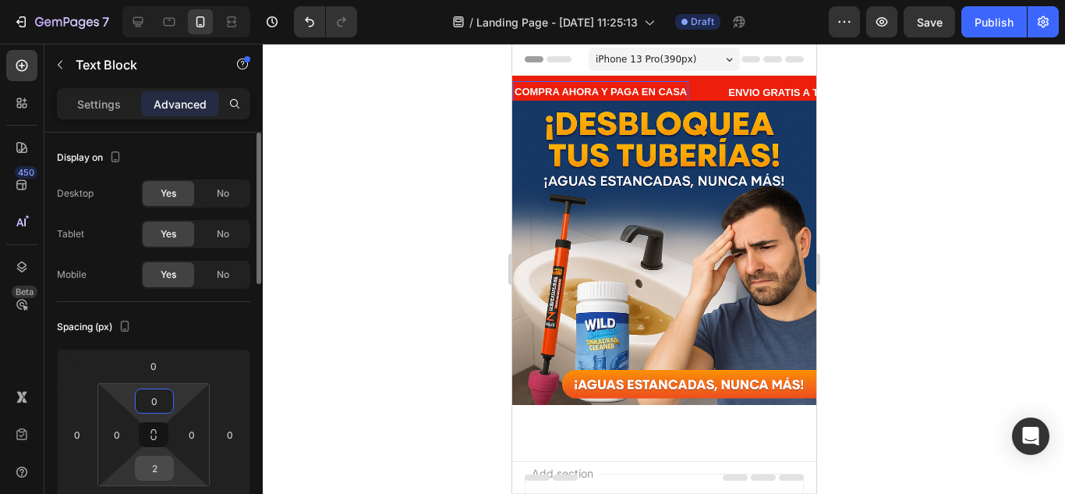
type input "0"
click at [156, 464] on input "2" at bounding box center [154, 467] width 31 height 23
type input "0"
type input "2"
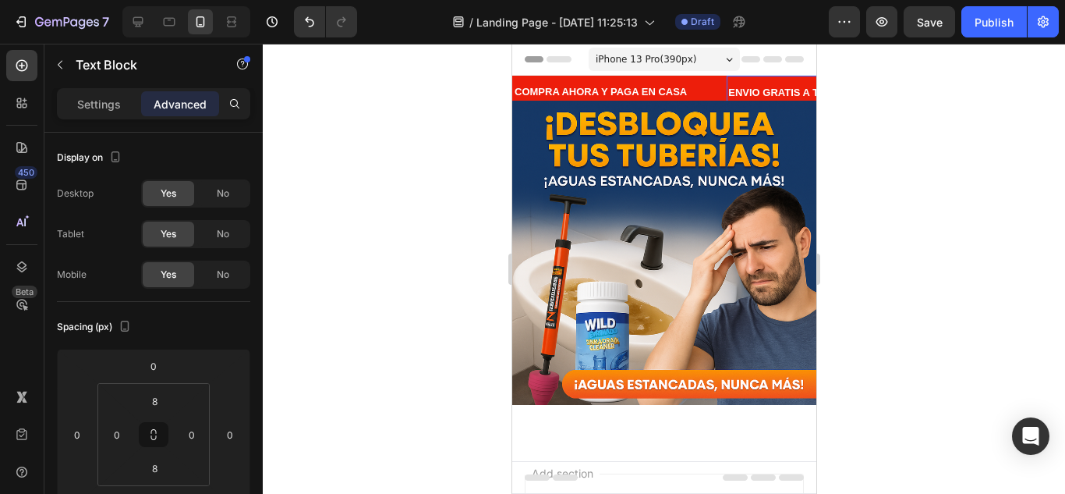
click at [766, 89] on p "ENVIO GRATIS A TODA COLOMBIA" at bounding box center [813, 92] width 223 height 18
click at [156, 409] on input "8" at bounding box center [154, 400] width 31 height 23
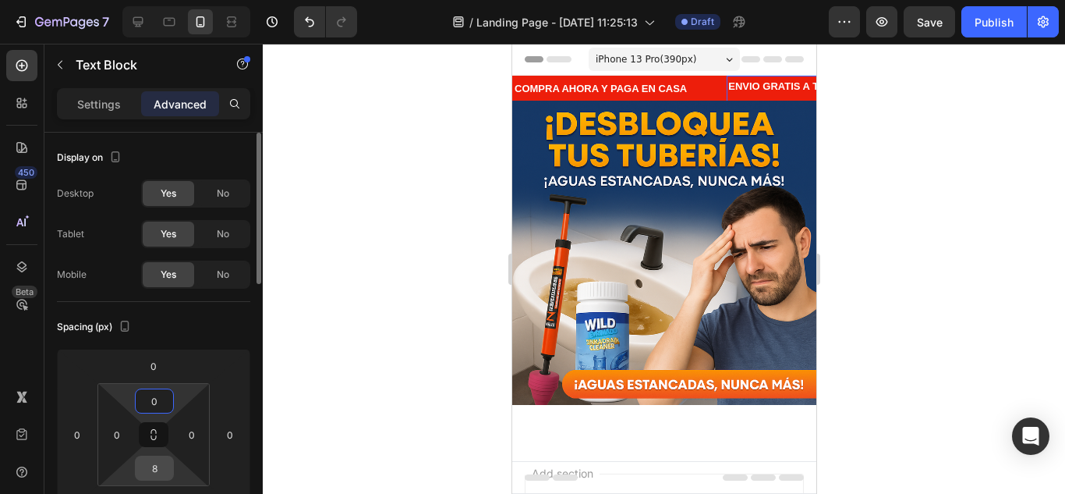
type input "0"
click at [158, 472] on input "8" at bounding box center [154, 467] width 31 height 23
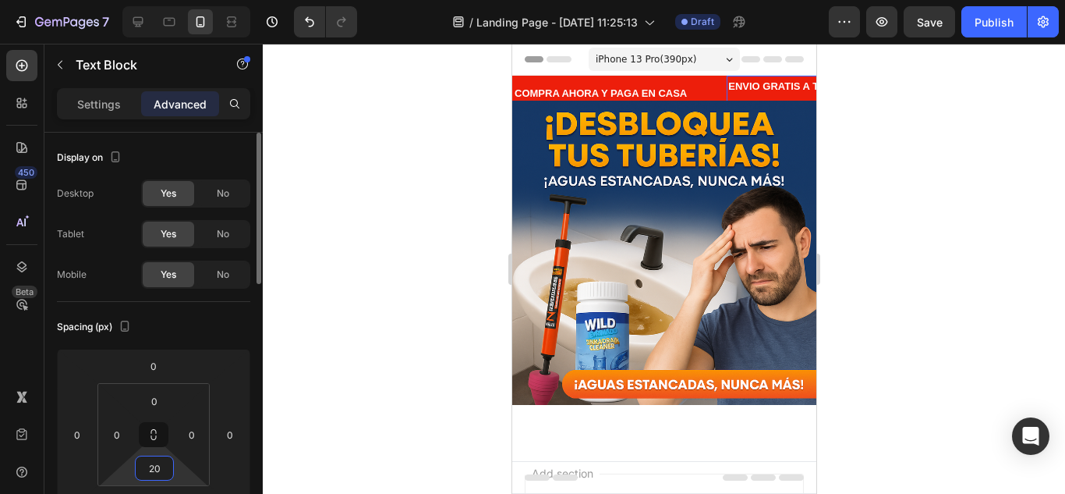
type input "2"
click at [1014, 213] on div at bounding box center [664, 269] width 802 height 450
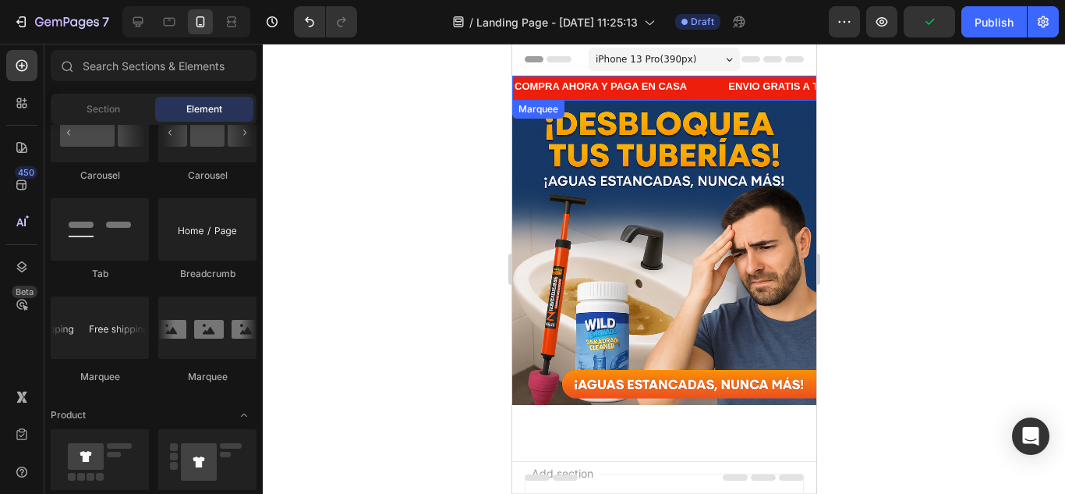
click at [712, 93] on div "COMPRA AHORA Y PAGA EN CASA Text Block" at bounding box center [619, 87] width 214 height 23
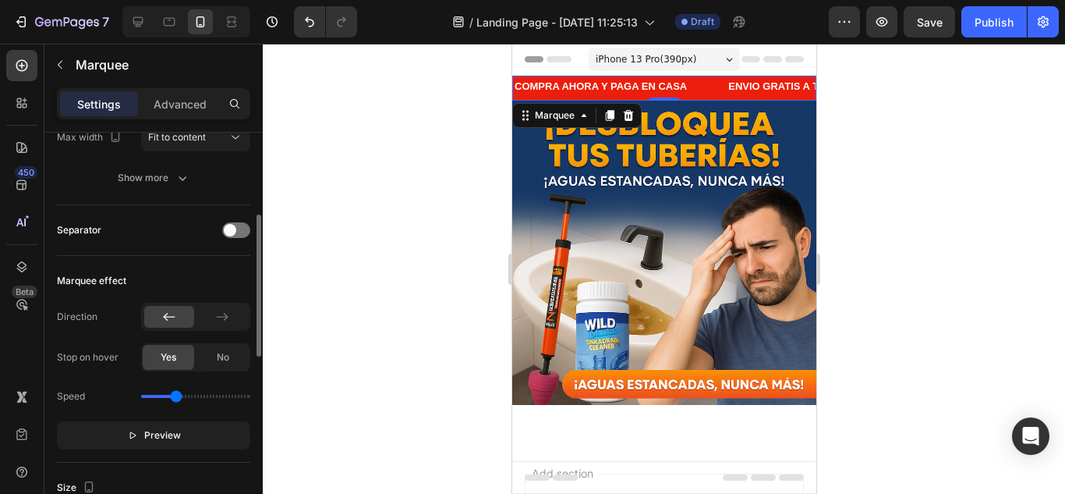
scroll to position [468, 0]
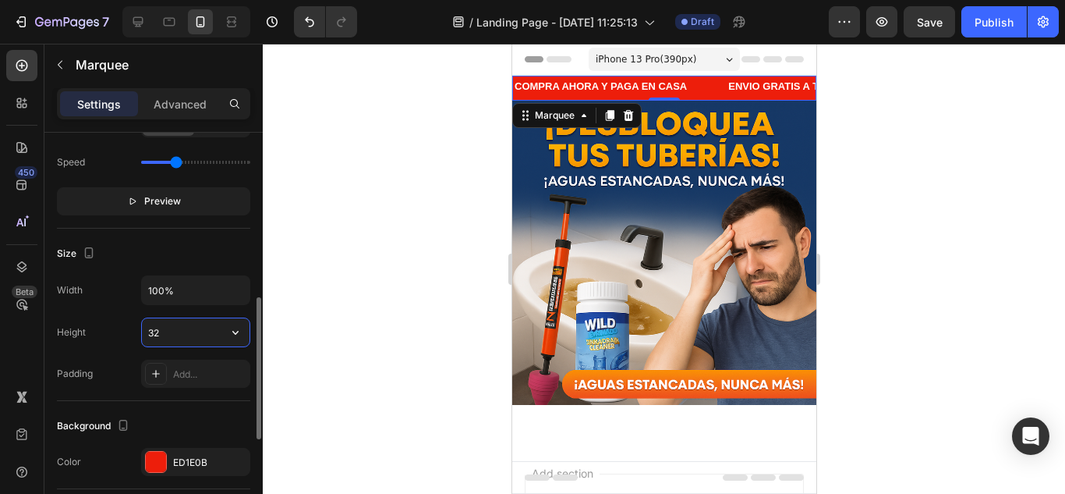
click at [191, 333] on input "32" at bounding box center [196, 332] width 108 height 28
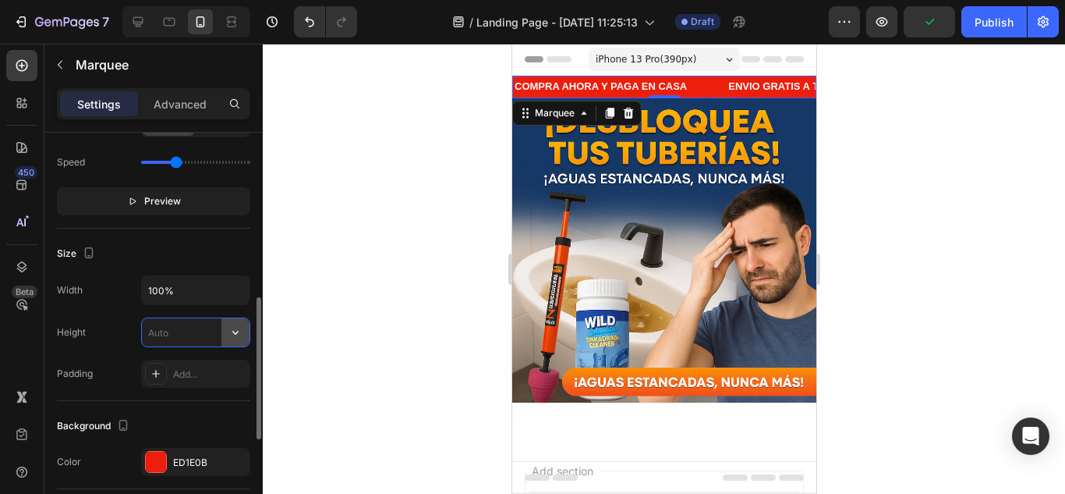
type input "0"
click at [239, 324] on icon "button" at bounding box center [236, 332] width 16 height 16
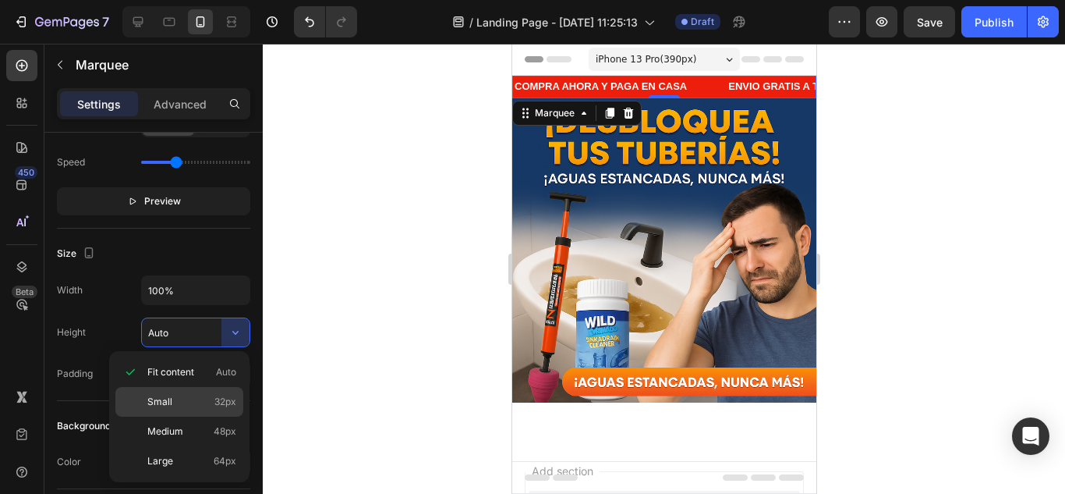
click at [199, 398] on p "Small 32px" at bounding box center [191, 402] width 89 height 14
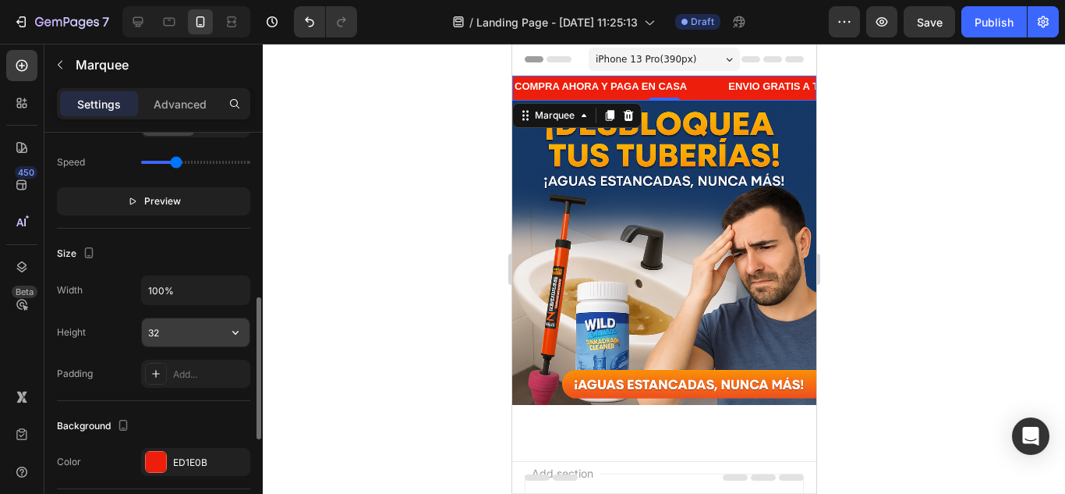
click at [225, 336] on button "button" at bounding box center [235, 332] width 28 height 28
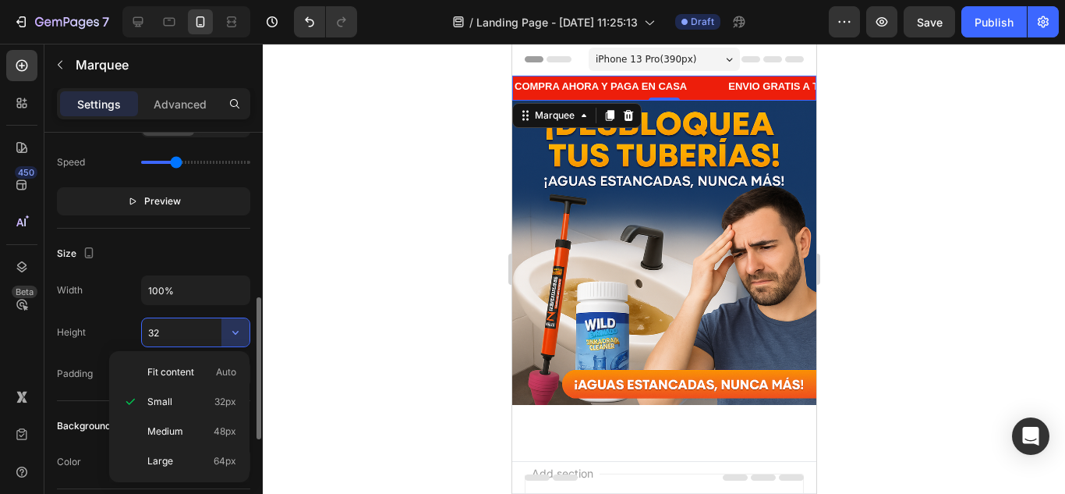
click at [203, 328] on input "32" at bounding box center [196, 332] width 108 height 28
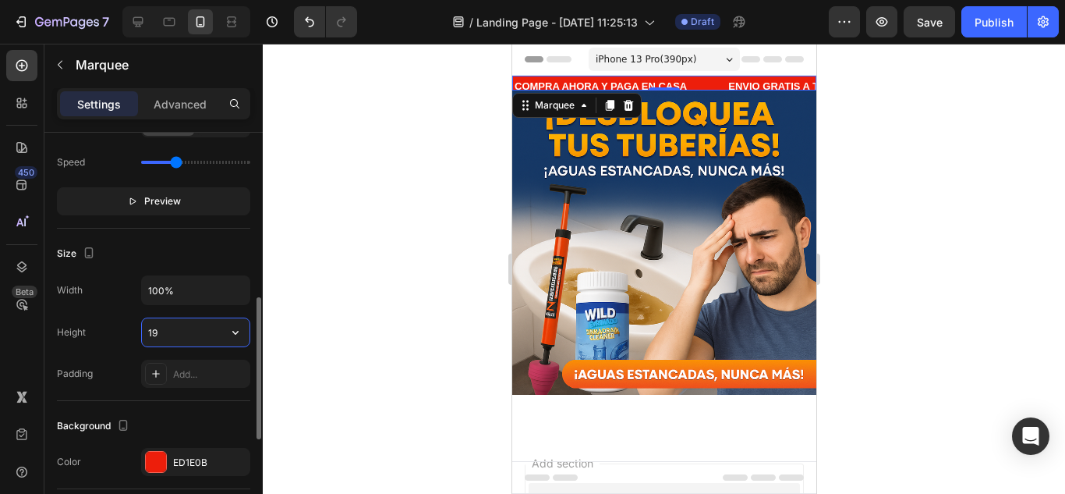
type input "1"
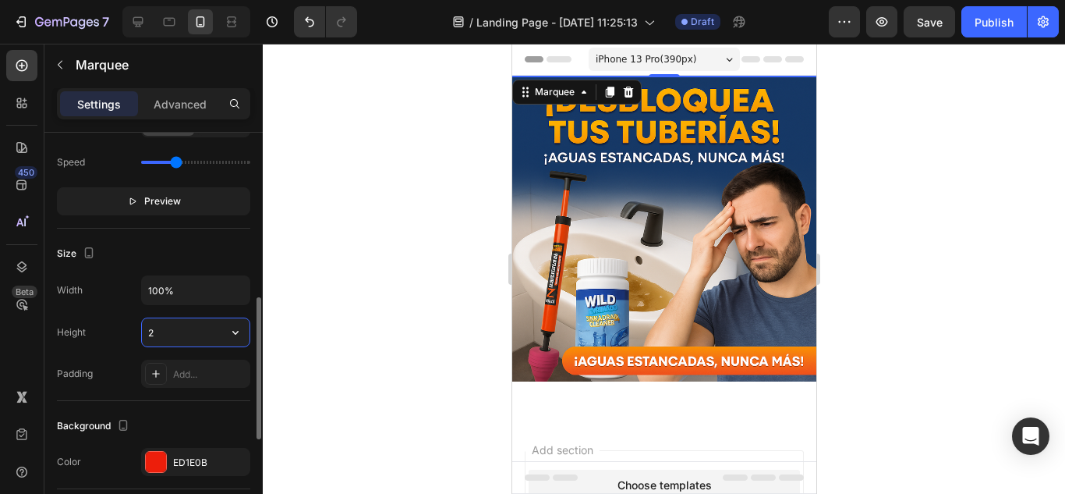
type input "22"
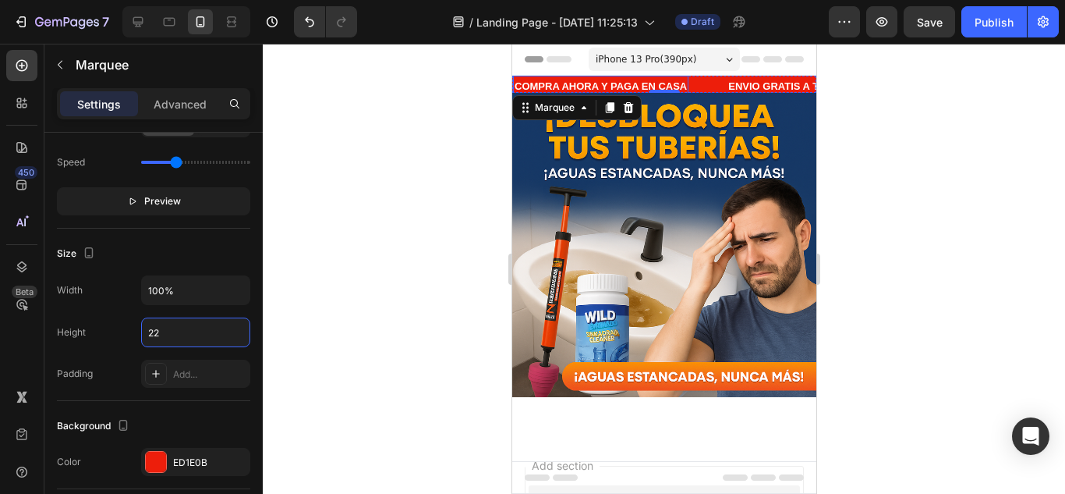
click at [675, 86] on p "COMPRA AHORA Y PAGA EN CASA" at bounding box center [598, 86] width 172 height 18
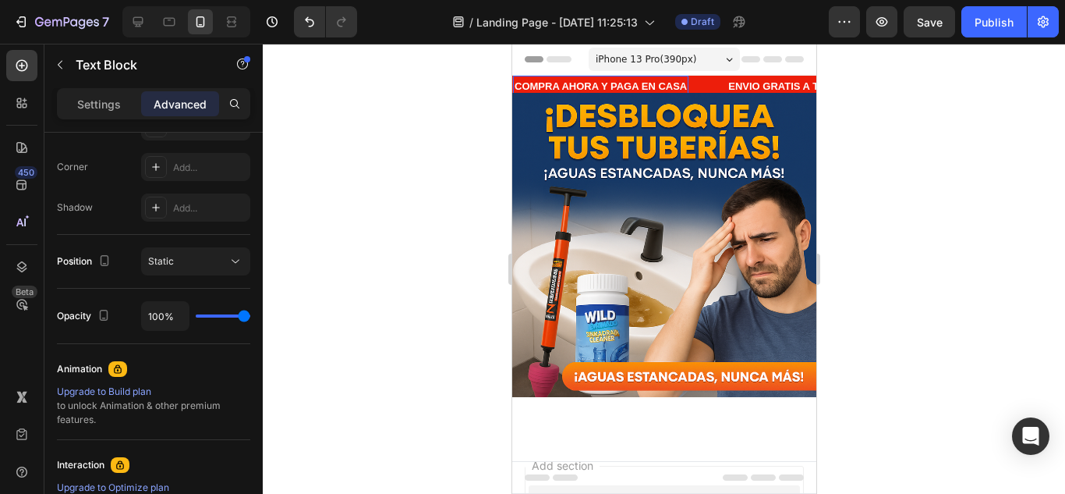
scroll to position [0, 0]
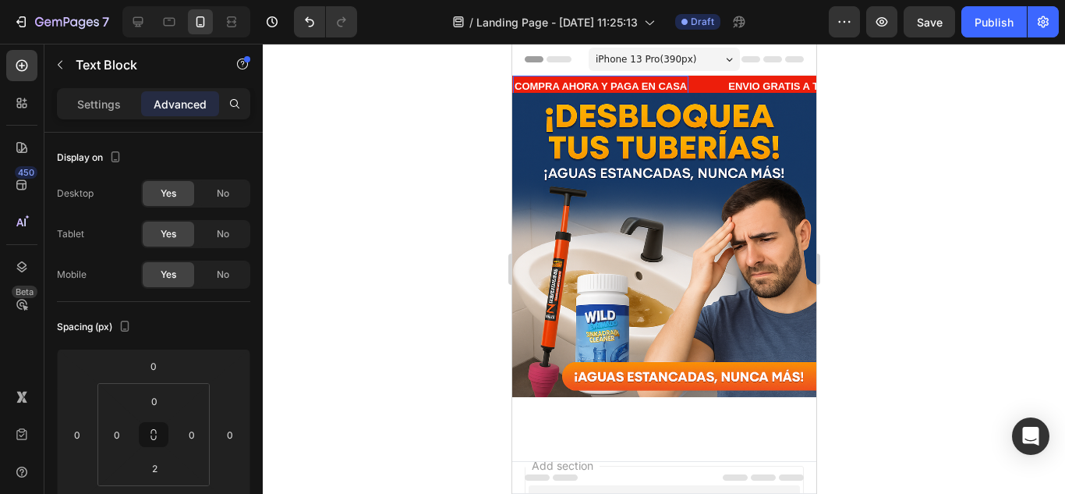
click at [683, 83] on p "COMPRA AHORA Y PAGA EN CASA" at bounding box center [597, 86] width 172 height 18
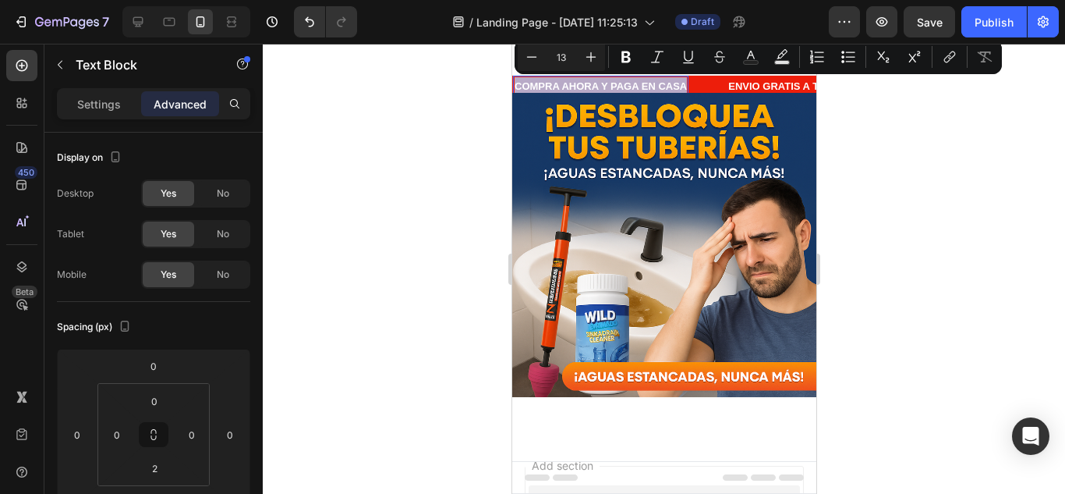
click at [683, 83] on body "iPhone 13 Pro ( 390 px) iPhone 13 Mini iPhone 13 Pro iPhone 11 Pro Max iPhone 1…" at bounding box center [663, 388] width 304 height 688
click at [683, 83] on p "COMPRA AHORA Y PAGA EN CASA" at bounding box center [597, 86] width 172 height 18
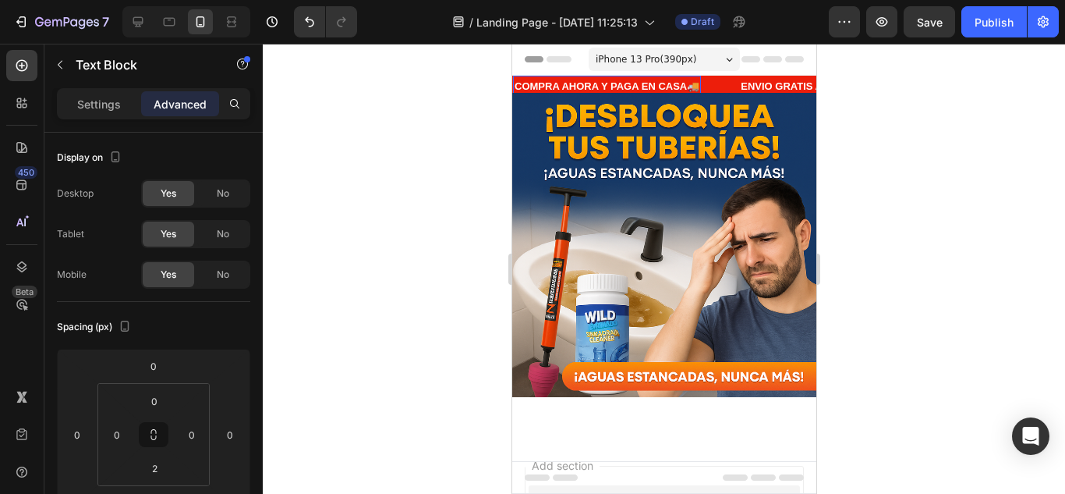
click at [514, 88] on p "COMPRA AHORA Y PAGA EN CASA🚚" at bounding box center [603, 86] width 185 height 18
click at [511, 44] on lt-span at bounding box center [511, 44] width 0 height 0
click at [511, 44] on lt-div "Deshabilitar solo hasta la próxima visita Deshabilitar en este sitio web" at bounding box center [511, 44] width 0 height 0
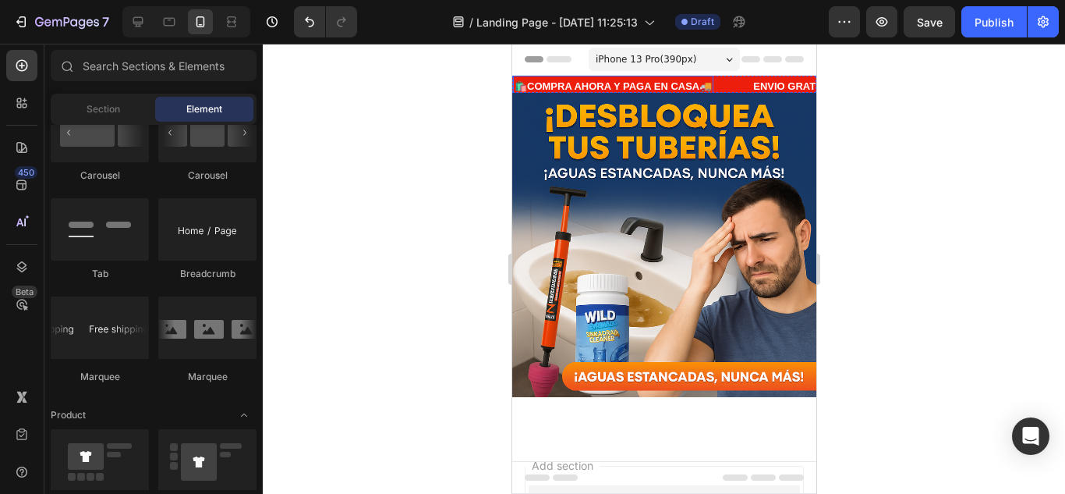
click at [710, 83] on p "🛍️COMPRA AHORA Y PAGA EN CASA🚚" at bounding box center [610, 86] width 197 height 18
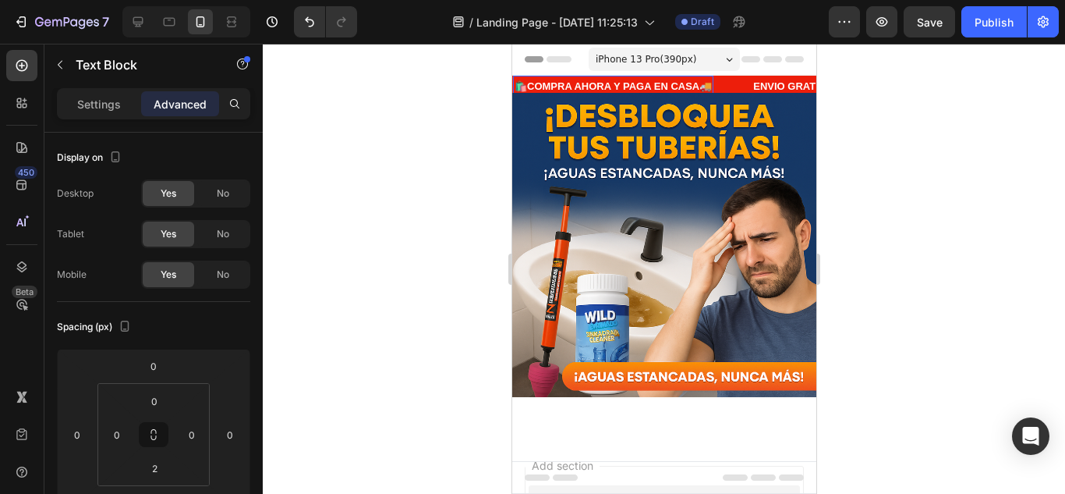
click at [706, 83] on p "🛍️COMPRA AHORA Y PAGA EN CASA🚚" at bounding box center [607, 86] width 197 height 18
click at [756, 85] on p "ENVIO GRATIS A TODA COLOMBIA" at bounding box center [861, 86] width 224 height 18
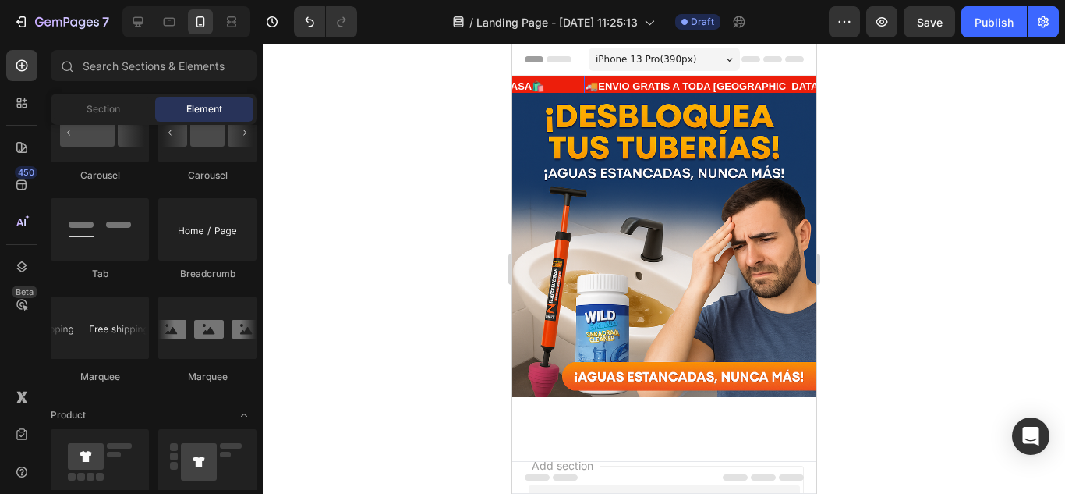
click at [511, 44] on lt-div at bounding box center [511, 44] width 0 height 0
click at [777, 85] on p "🚚ENVIO GRATIS A TODA COLOMBIA 🚚" at bounding box center [700, 86] width 251 height 18
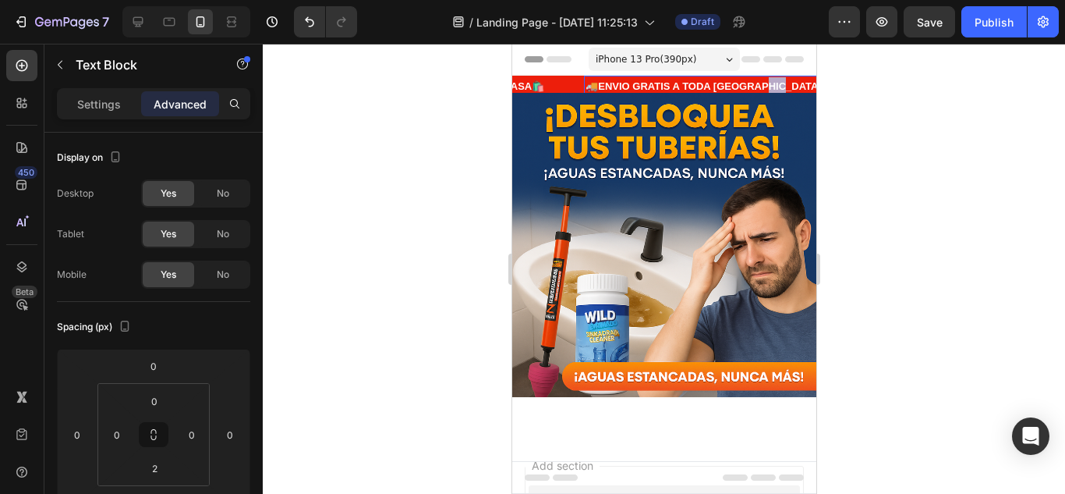
click at [777, 85] on body "iPhone 13 Pro ( 390 px) iPhone 13 Mini iPhone 13 Pro iPhone 11 Pro Max iPhone 1…" at bounding box center [663, 388] width 304 height 688
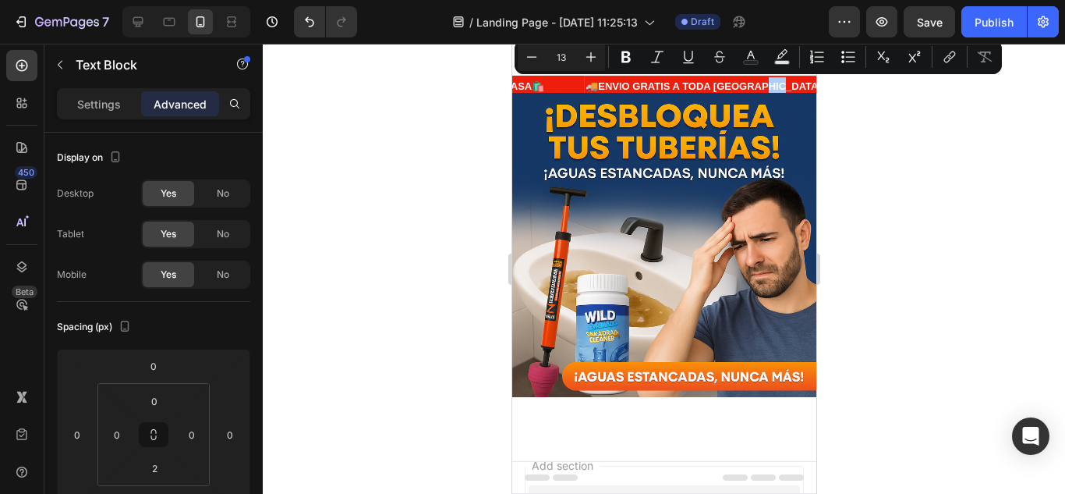
click at [852, 113] on div at bounding box center [664, 269] width 802 height 450
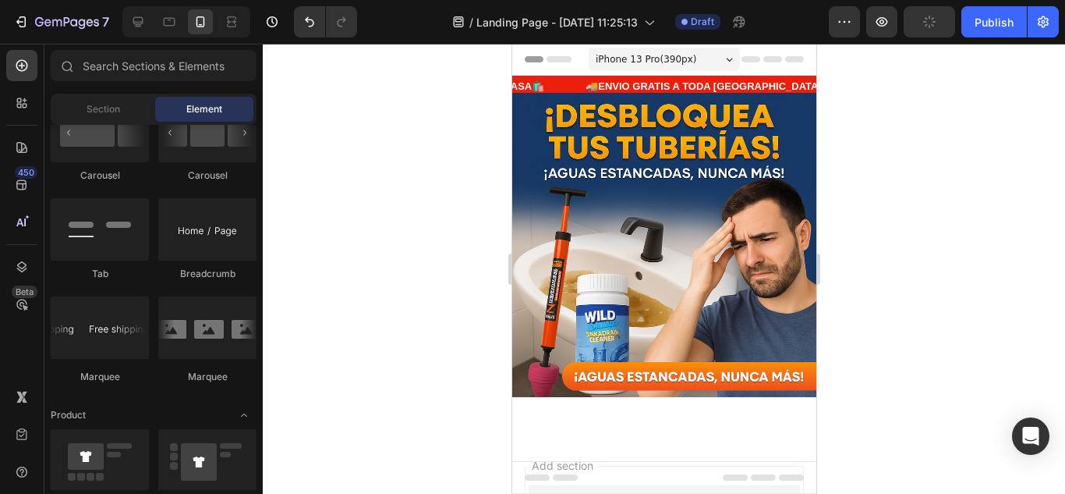
click at [871, 111] on div at bounding box center [664, 269] width 802 height 450
click at [775, 89] on p "🚚ENVIO GRATIS A TODA COLOMBIA 🚚" at bounding box center [698, 86] width 251 height 18
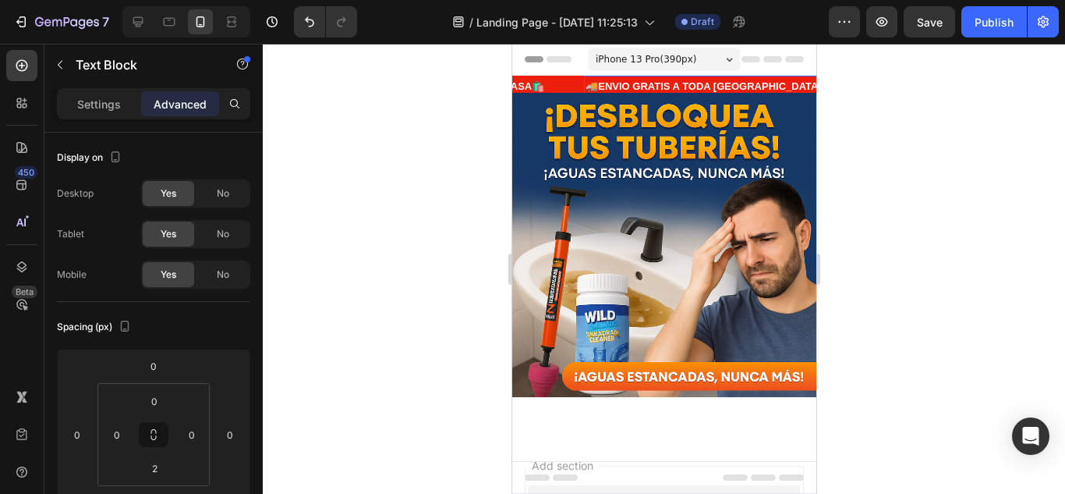
click at [785, 83] on p "🚚ENVIO GRATIS A TODA COLOMBIA 🚚" at bounding box center [704, 86] width 251 height 18
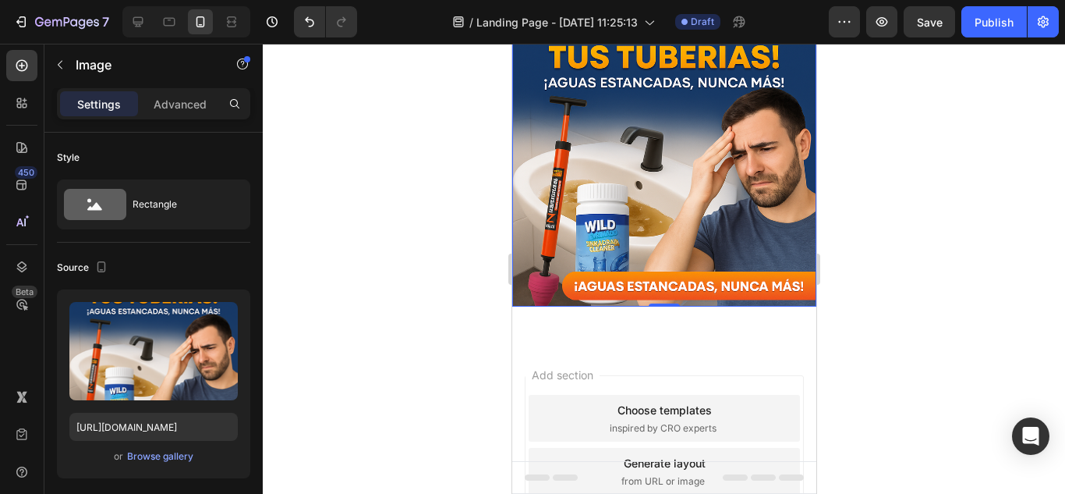
scroll to position [0, 0]
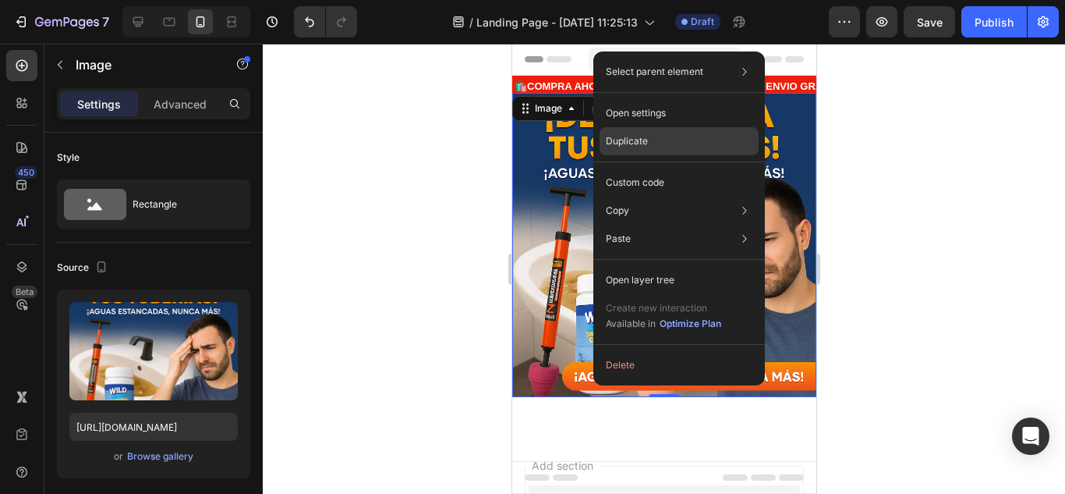
click at [649, 168] on div "Duplicate" at bounding box center [679, 182] width 159 height 28
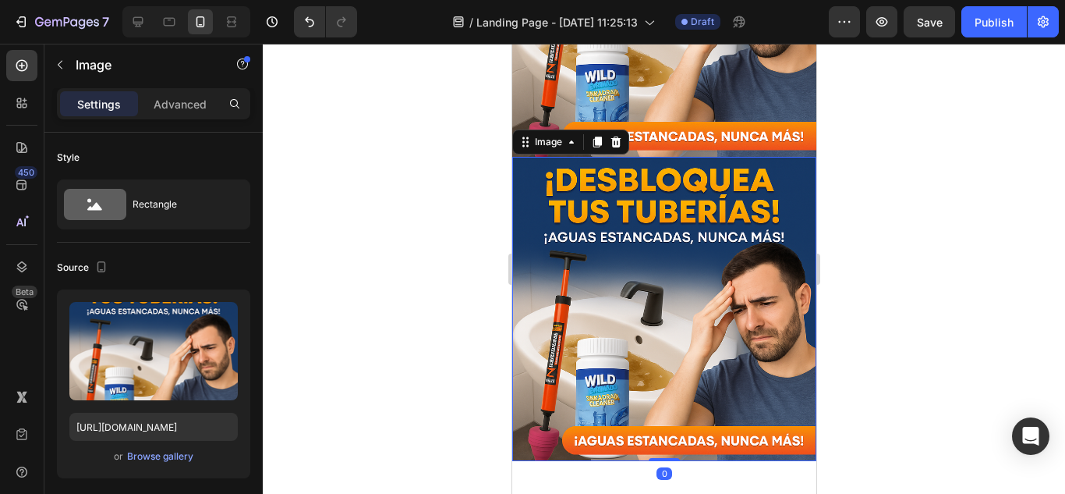
scroll to position [287, 0]
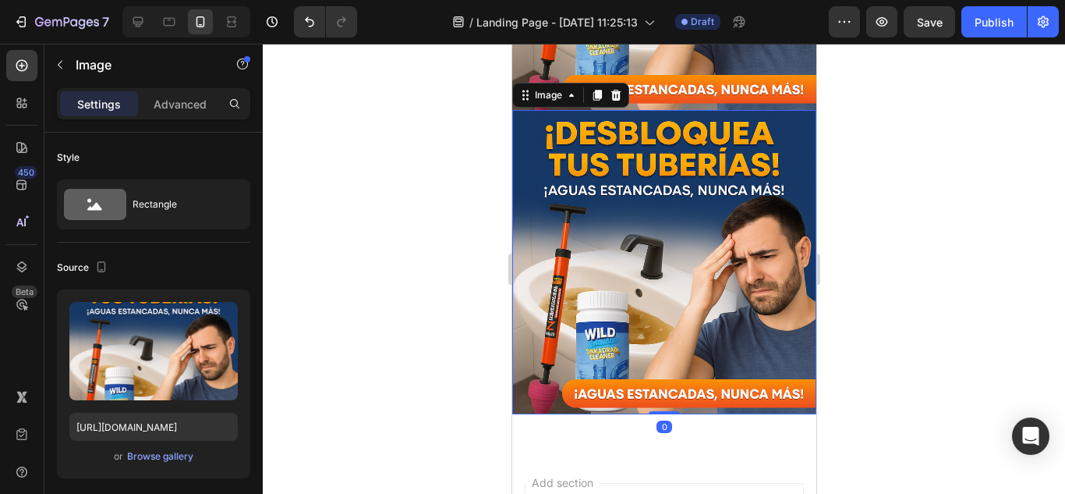
click at [688, 241] on img at bounding box center [663, 262] width 304 height 304
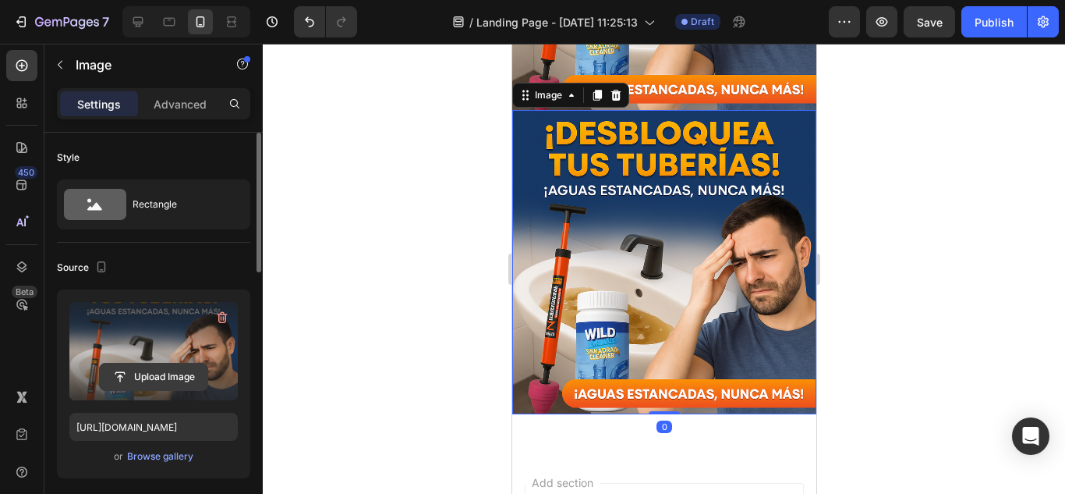
click at [139, 370] on input "file" at bounding box center [154, 376] width 108 height 27
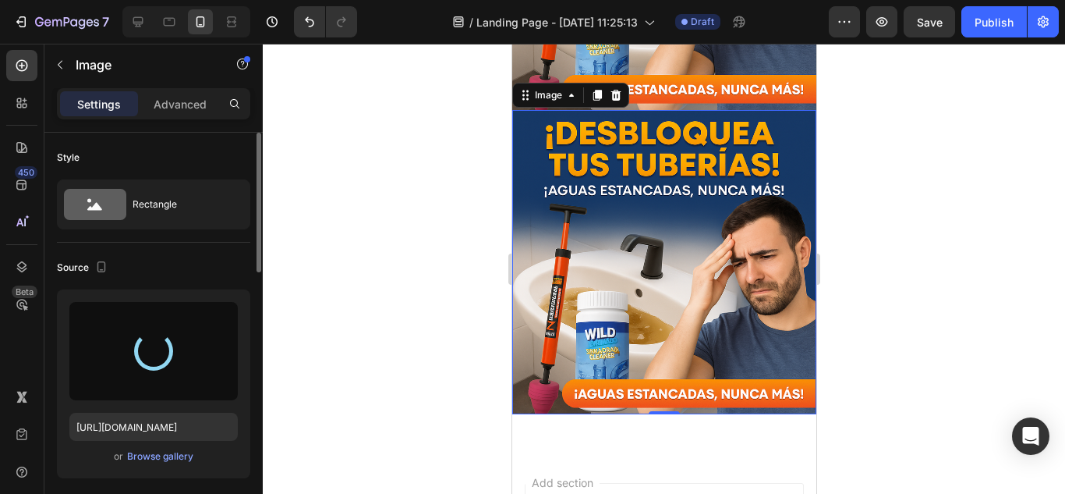
type input "https://cdn.shopify.com/s/files/1/0682/6452/5877/files/gempages_578189827065774…"
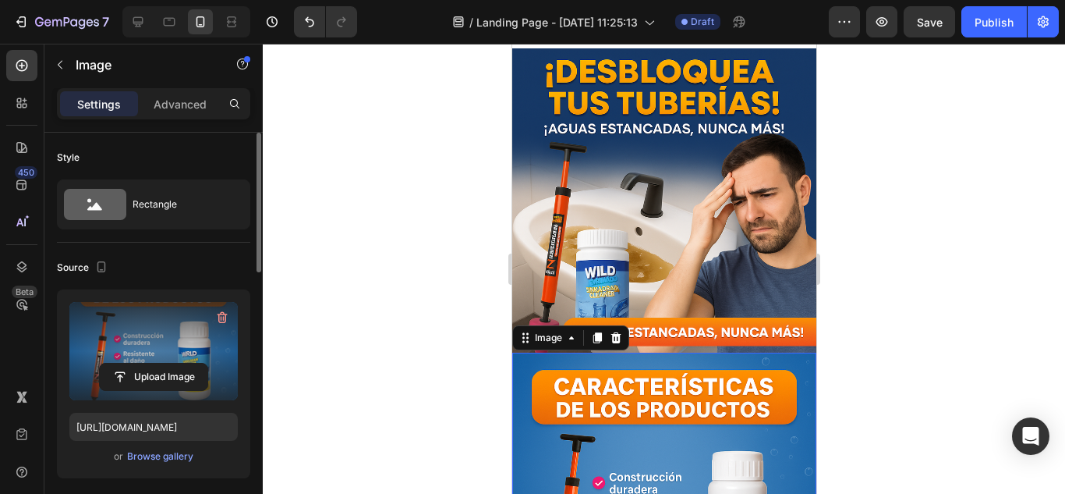
scroll to position [0, 0]
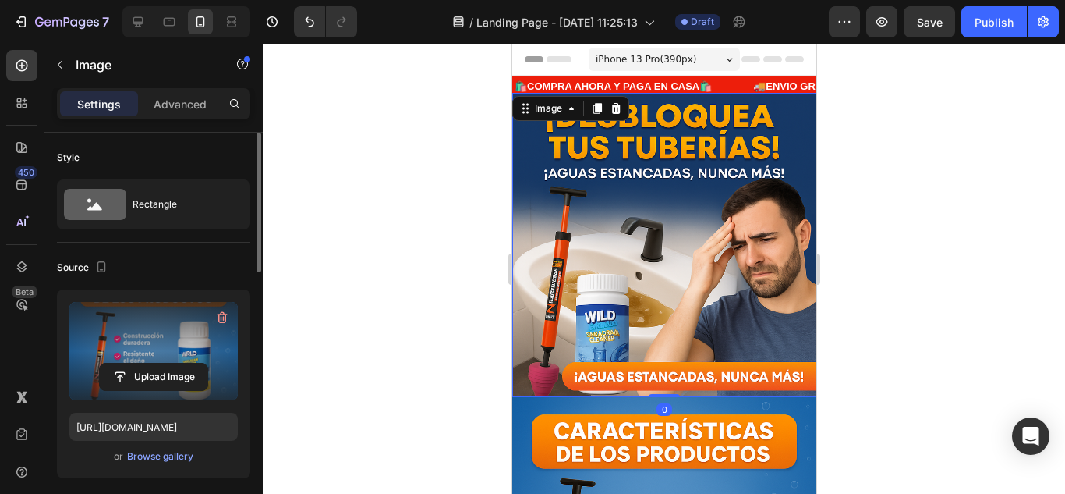
click at [698, 247] on img at bounding box center [663, 245] width 304 height 304
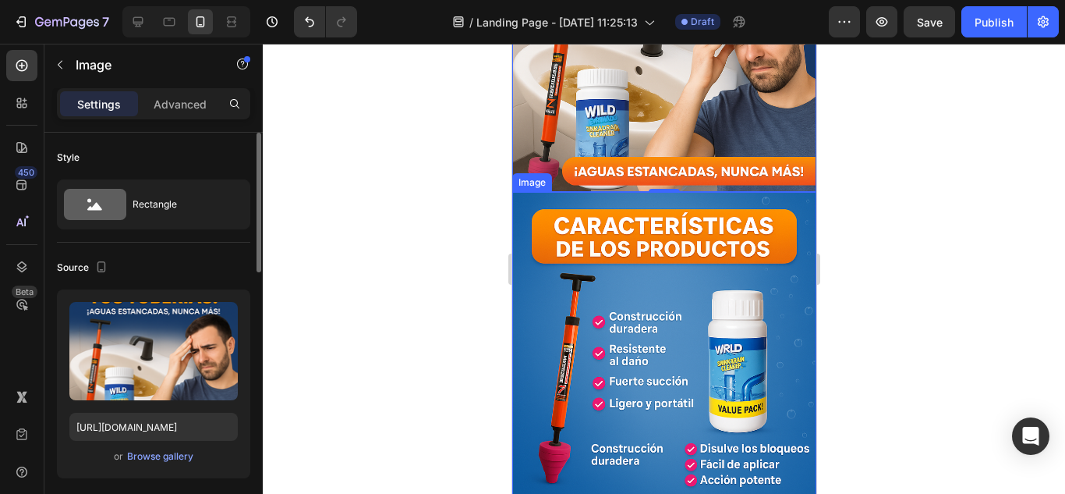
scroll to position [156, 0]
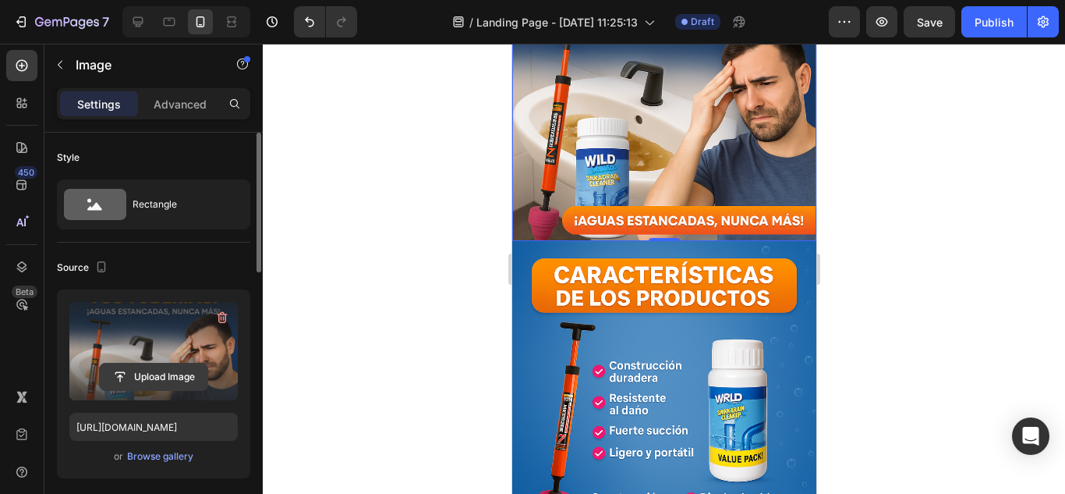
click at [172, 371] on input "file" at bounding box center [154, 376] width 108 height 27
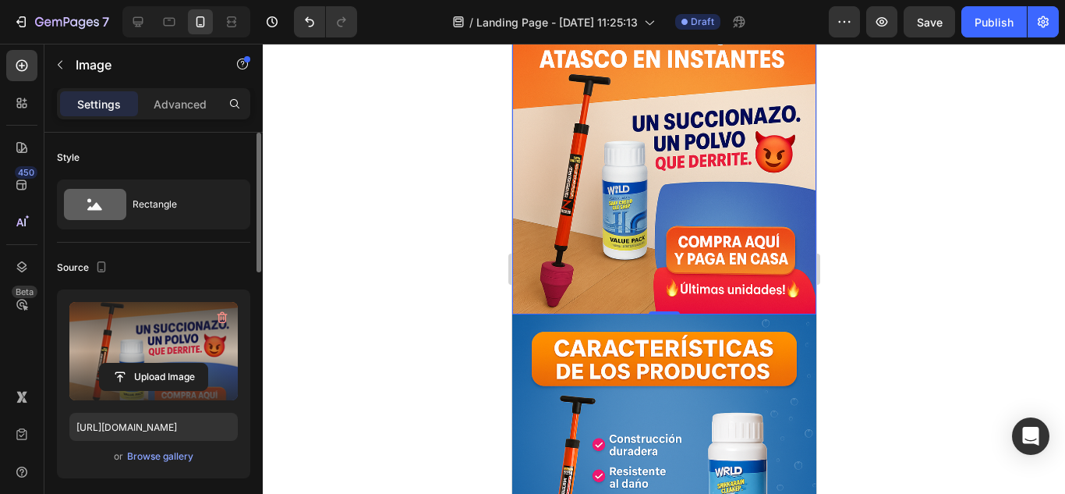
scroll to position [0, 0]
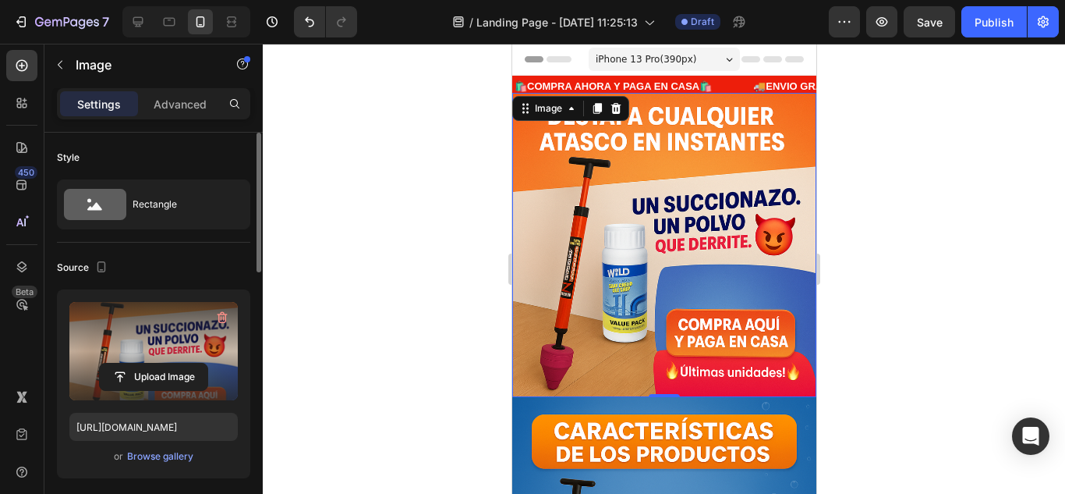
click at [706, 208] on img at bounding box center [663, 245] width 304 height 304
click at [138, 373] on input "file" at bounding box center [154, 376] width 108 height 27
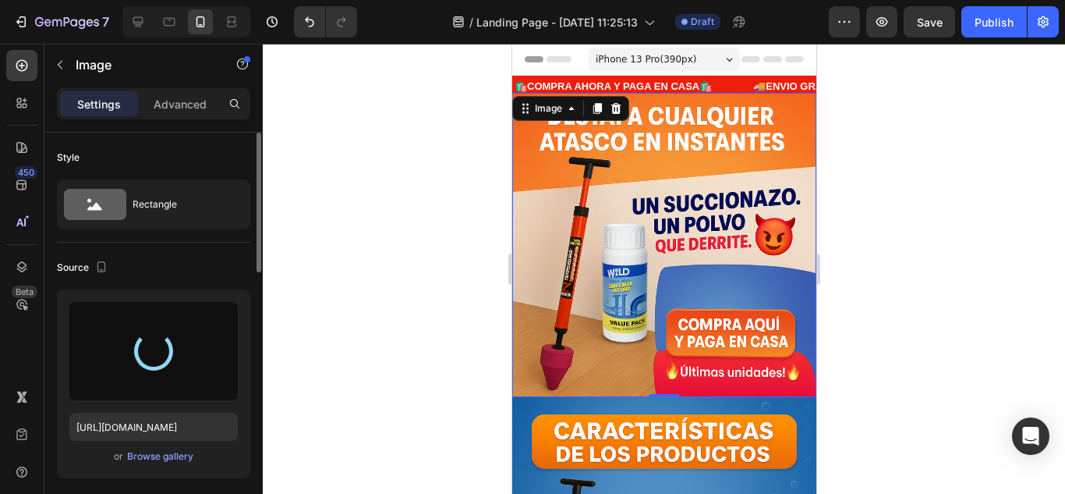
type input "https://cdn.shopify.com/s/files/1/0682/6452/5877/files/gempages_578189827065774…"
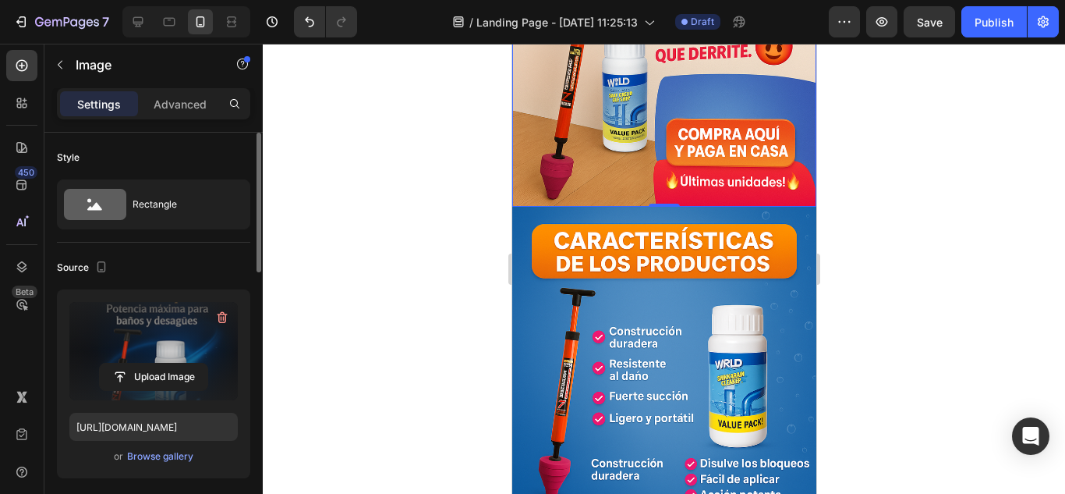
scroll to position [234, 0]
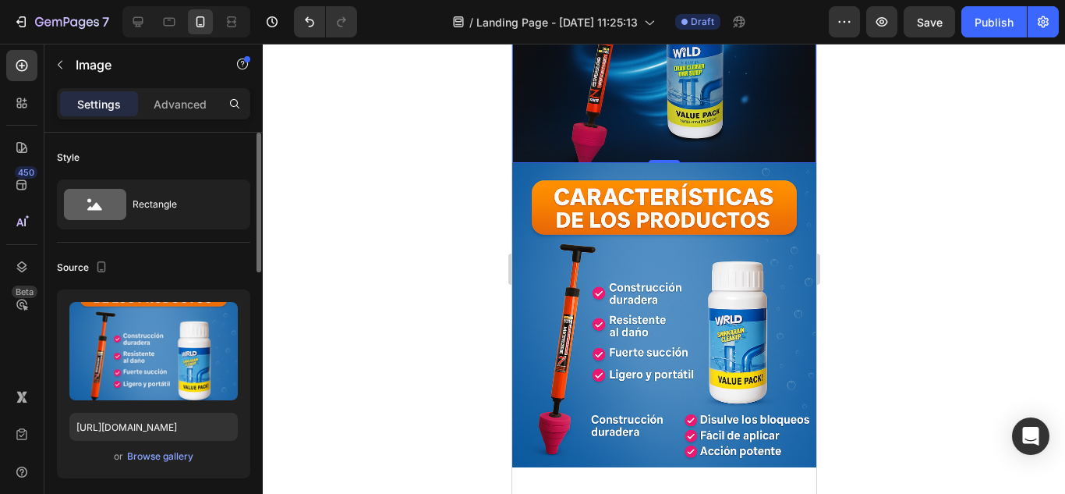
click at [726, 218] on img at bounding box center [663, 315] width 304 height 304
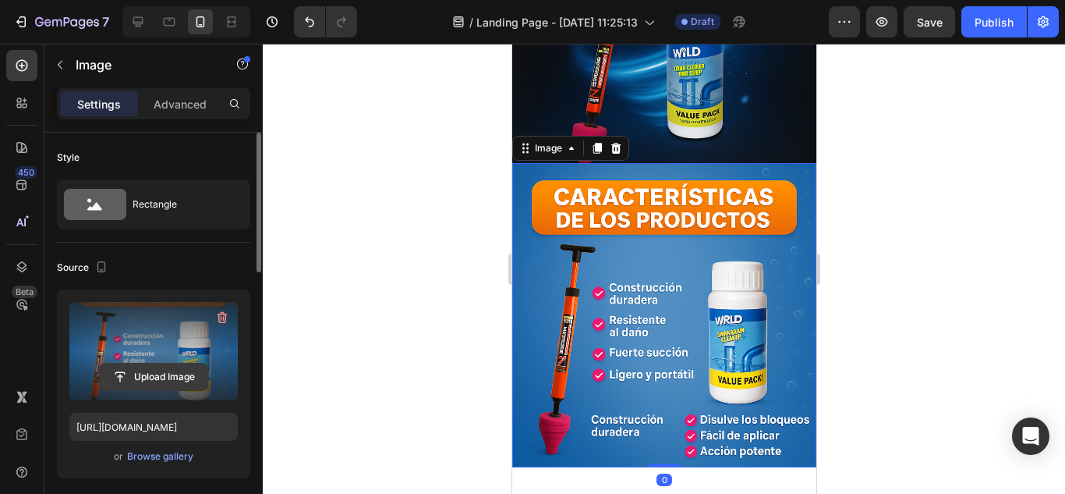
click at [139, 364] on input "file" at bounding box center [154, 376] width 108 height 27
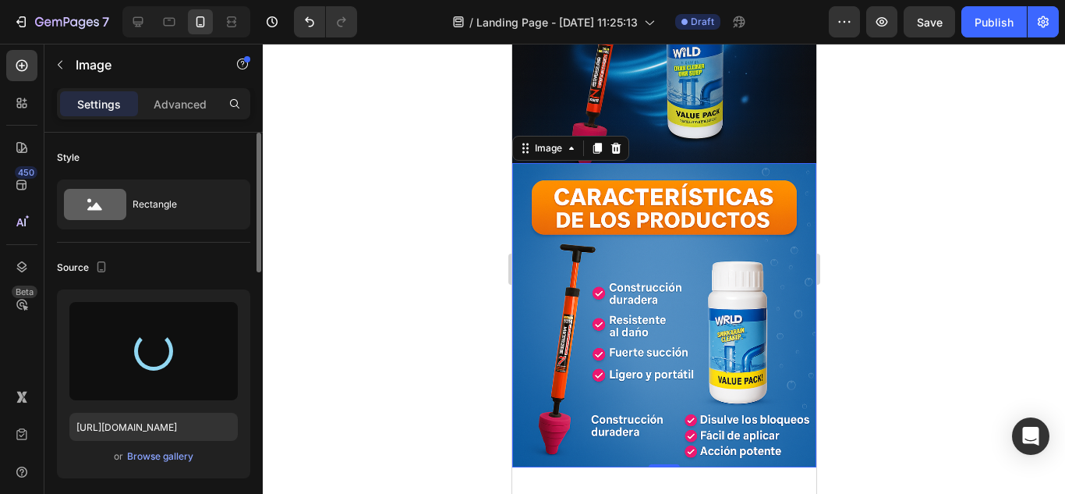
type input "https://cdn.shopify.com/s/files/1/0682/6452/5877/files/gempages_578189827065774…"
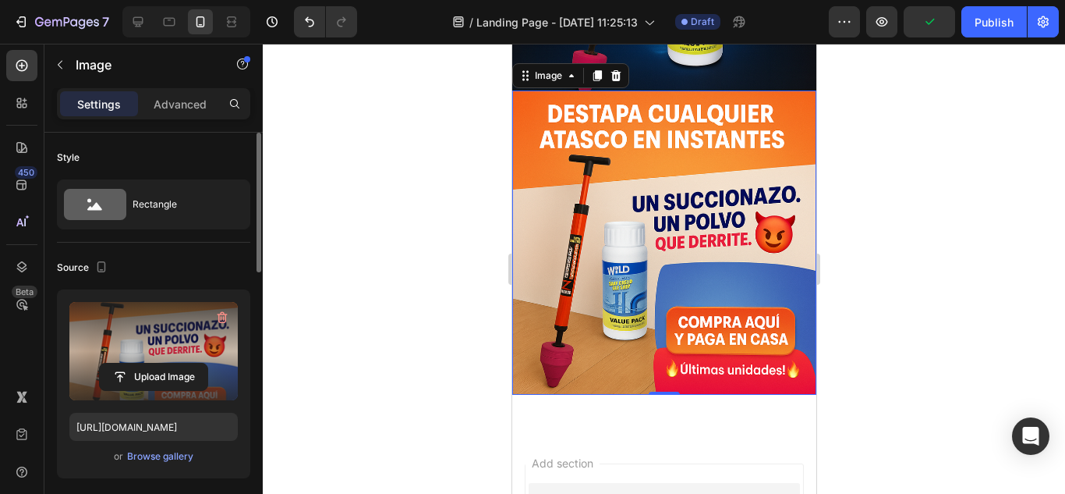
scroll to position [312, 0]
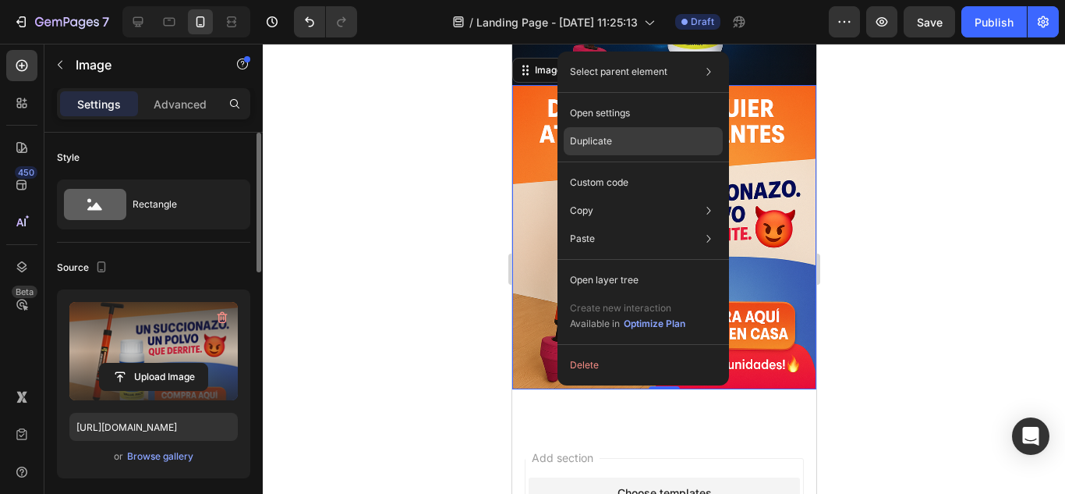
click at [595, 168] on div "Duplicate" at bounding box center [643, 182] width 159 height 28
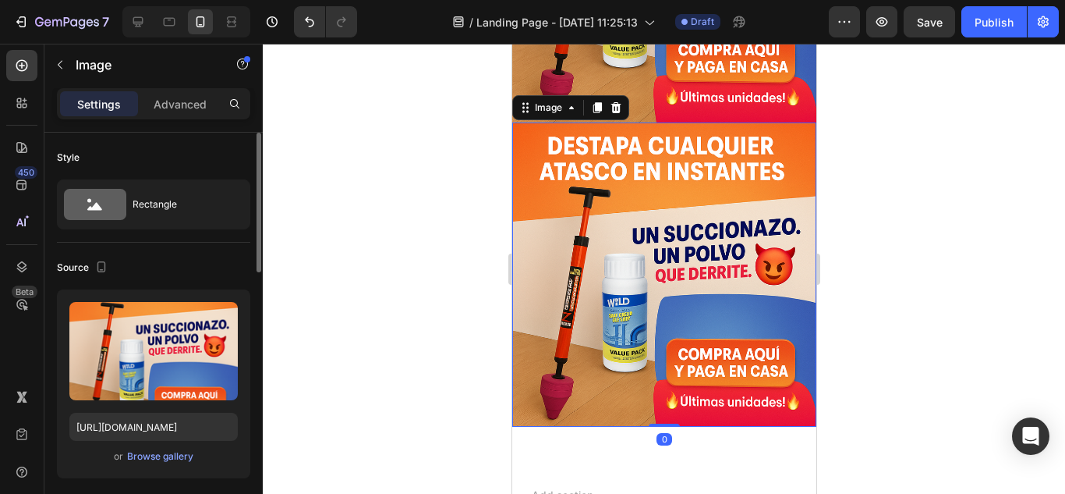
scroll to position [579, 0]
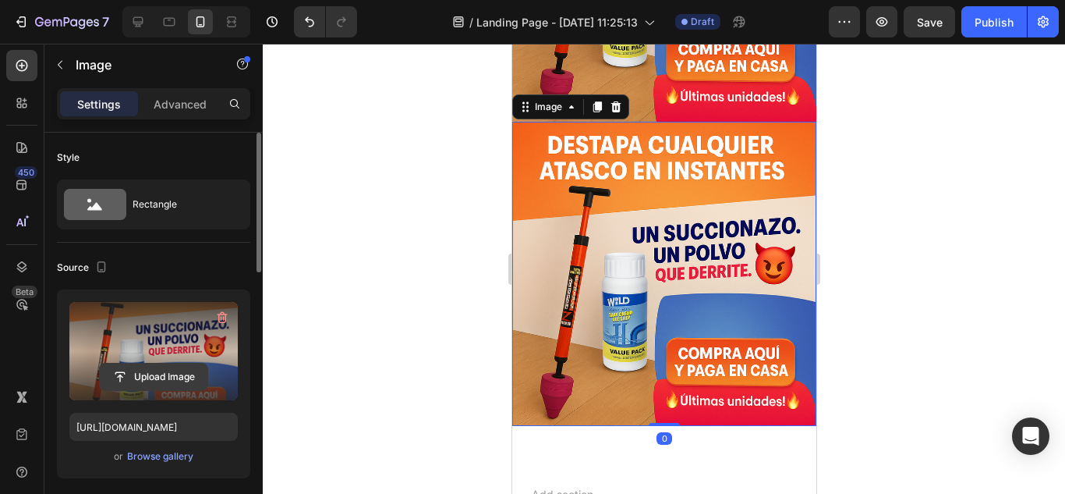
click at [155, 373] on input "file" at bounding box center [154, 376] width 108 height 27
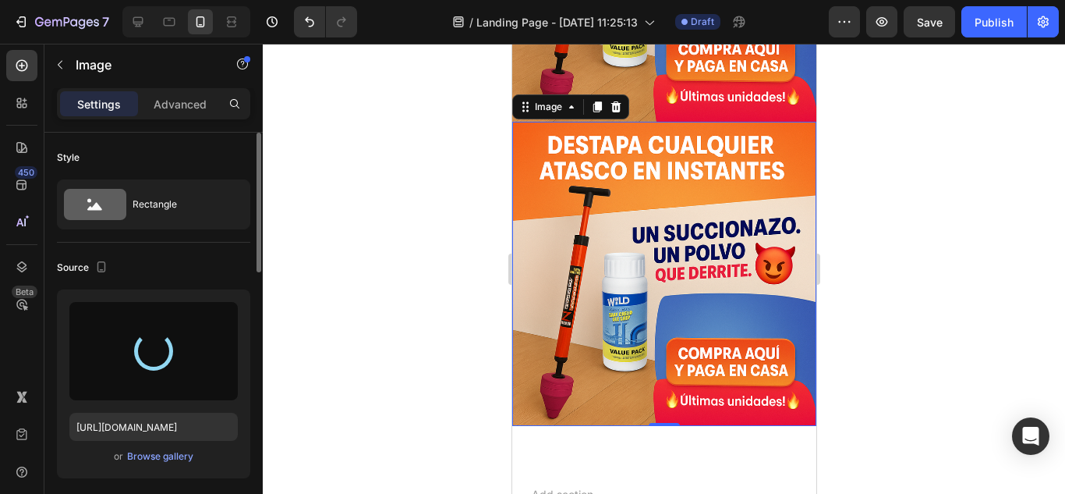
type input "https://cdn.shopify.com/s/files/1/0682/6452/5877/files/gempages_578189827065774…"
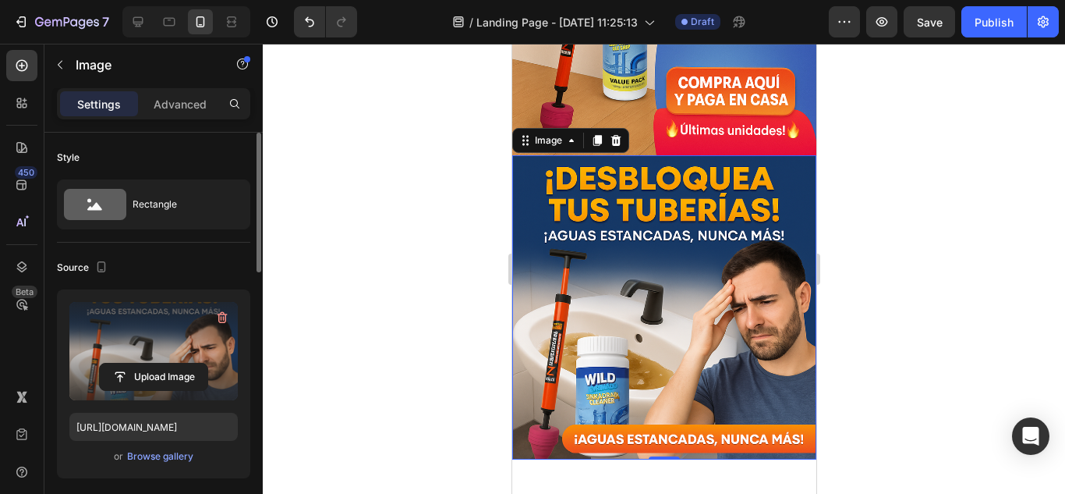
scroll to position [702, 0]
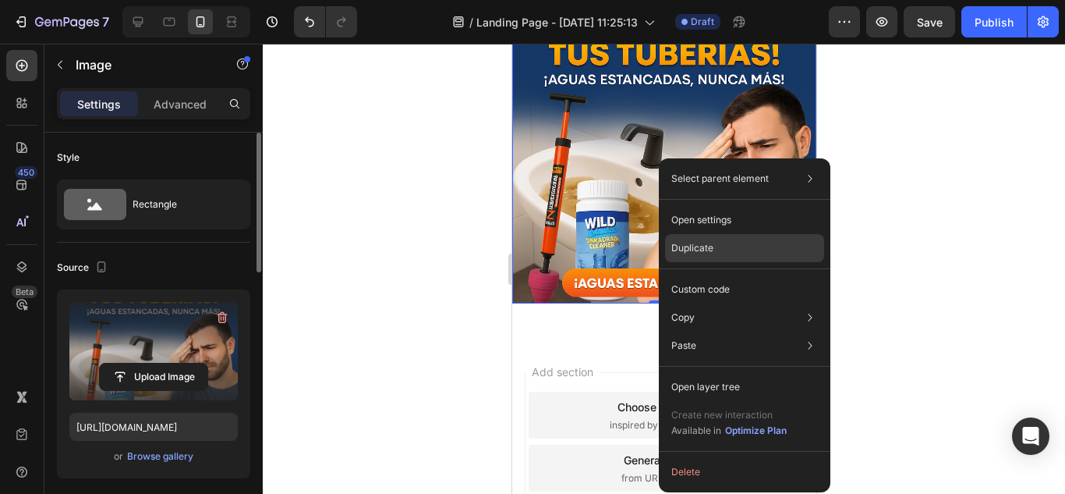
click at [700, 243] on p "Duplicate" at bounding box center [692, 248] width 42 height 14
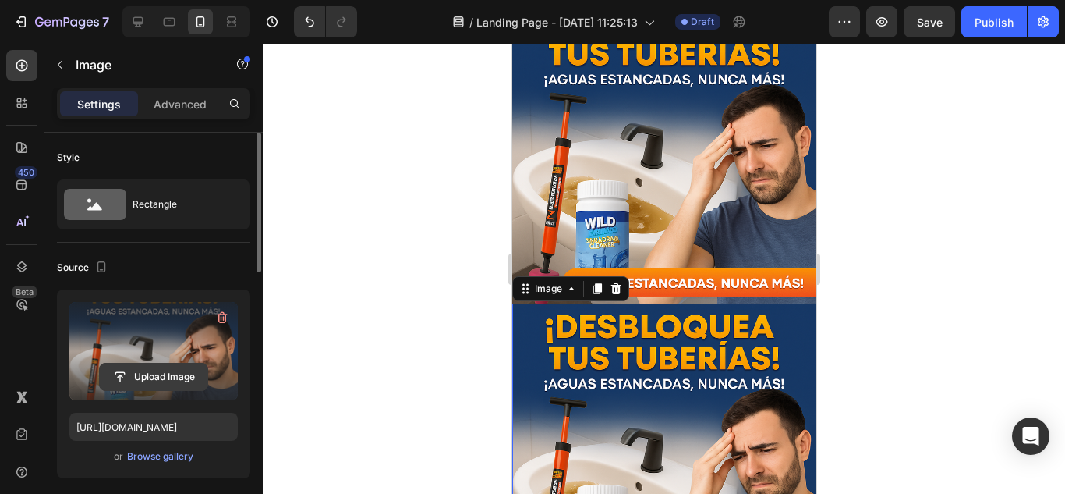
click at [165, 385] on input "file" at bounding box center [154, 376] width 108 height 27
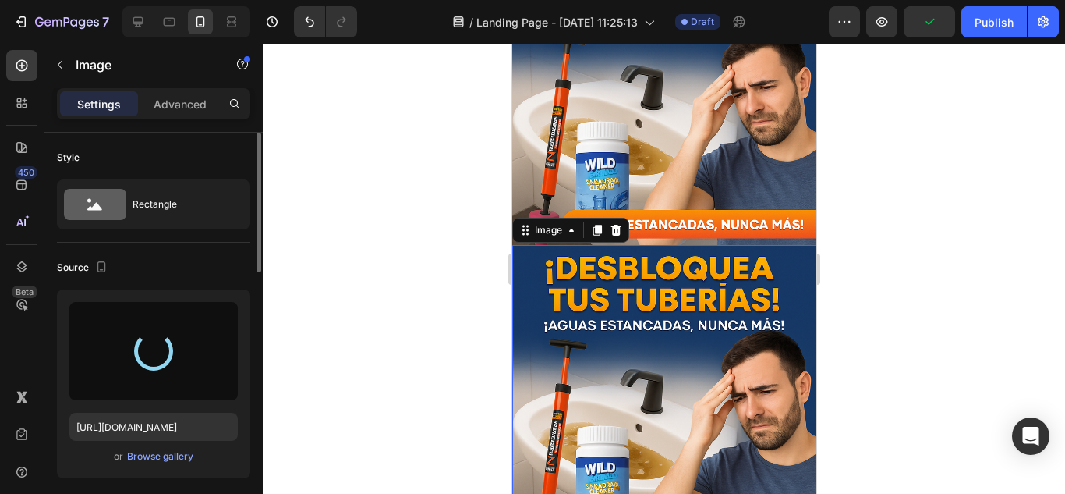
scroll to position [858, 0]
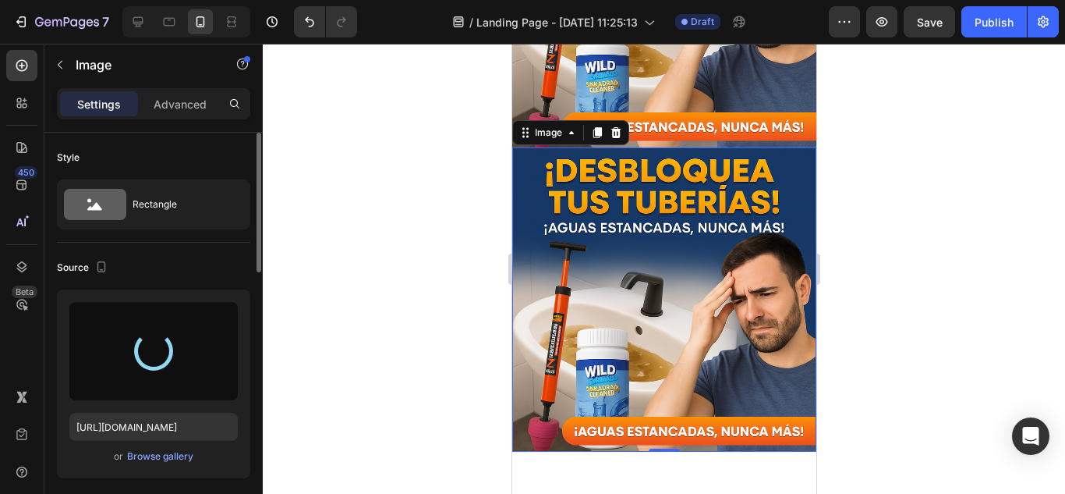
type input "https://cdn.shopify.com/s/files/1/0682/6452/5877/files/gempages_578189827065774…"
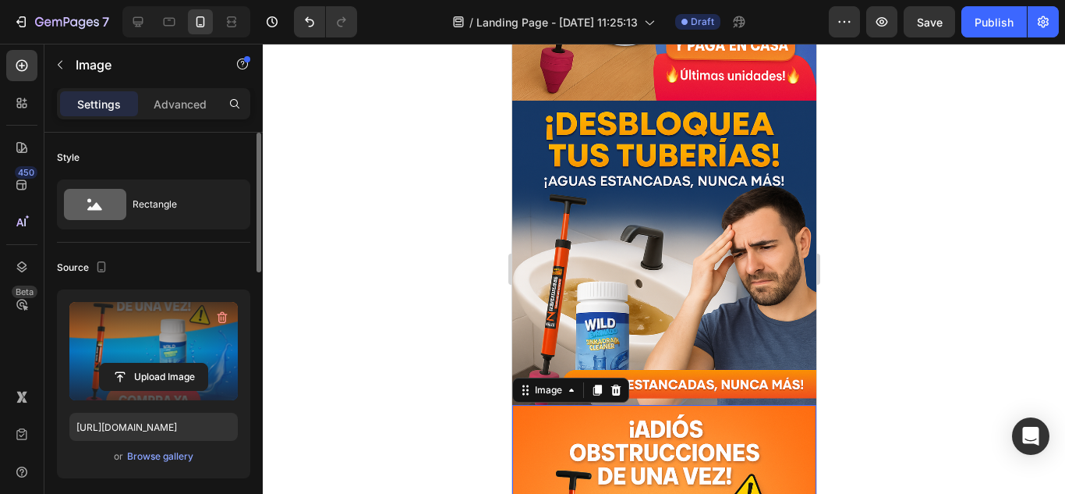
scroll to position [702, 0]
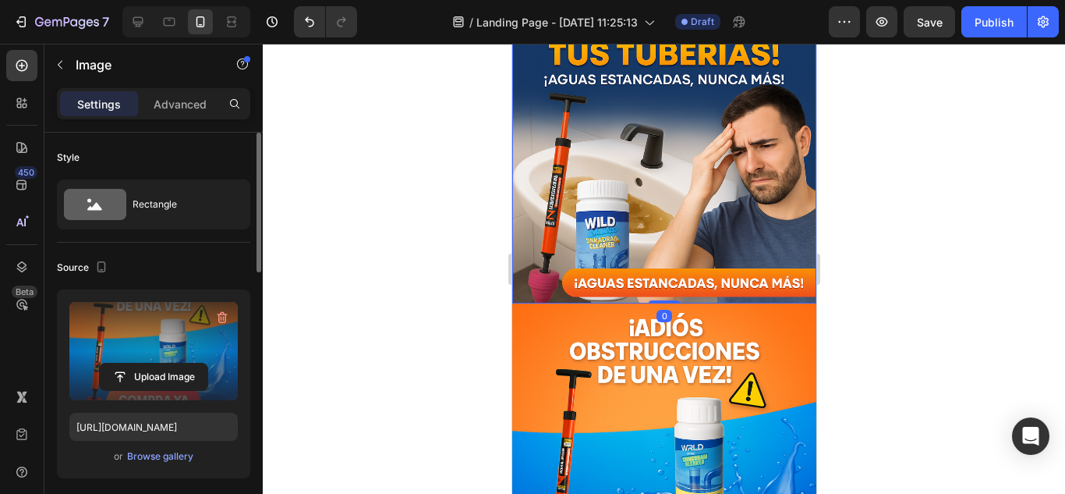
click at [702, 182] on img at bounding box center [663, 151] width 304 height 304
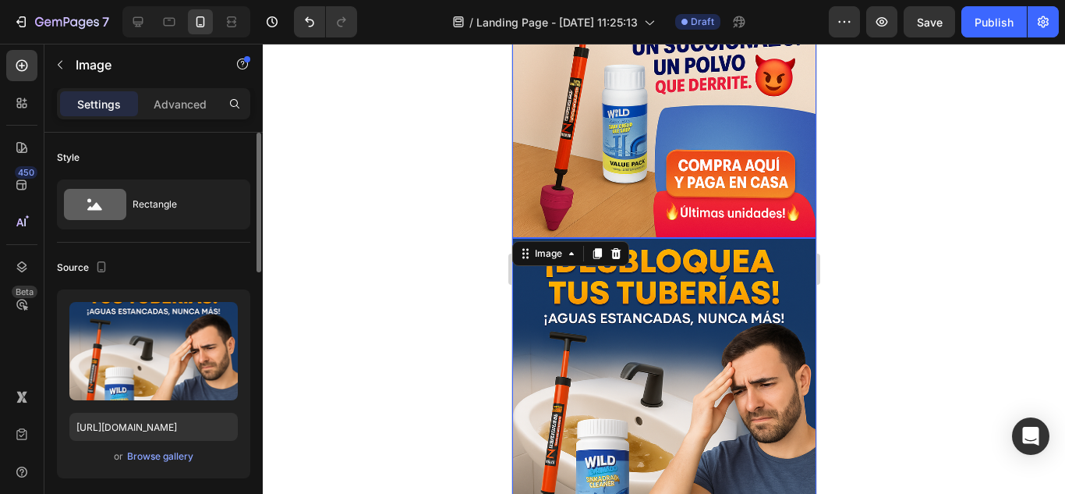
scroll to position [546, 0]
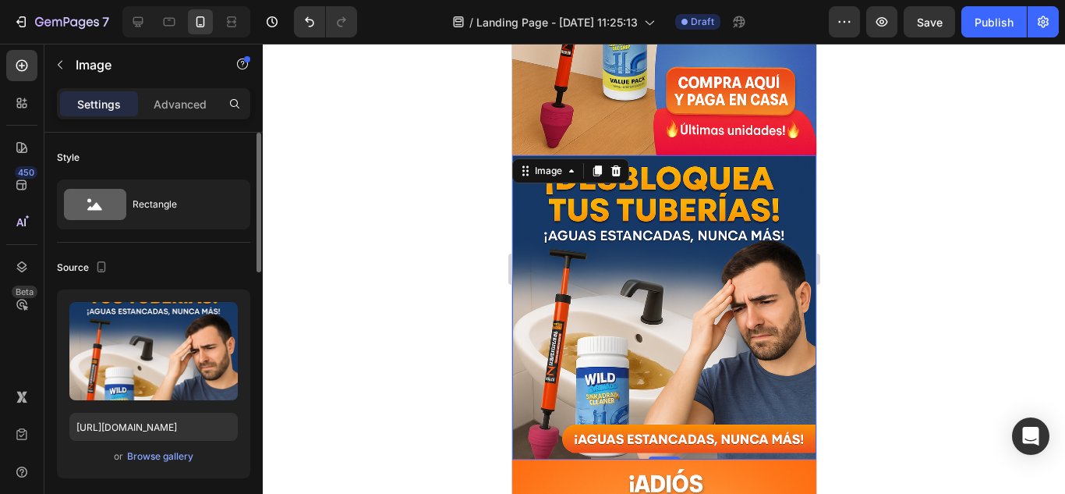
click at [690, 205] on img at bounding box center [663, 307] width 304 height 304
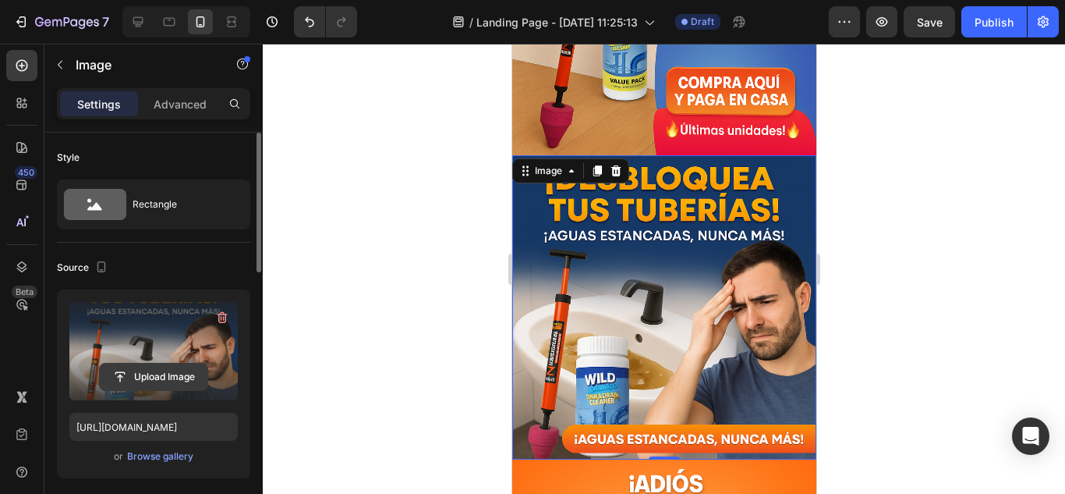
click at [177, 363] on input "file" at bounding box center [154, 376] width 108 height 27
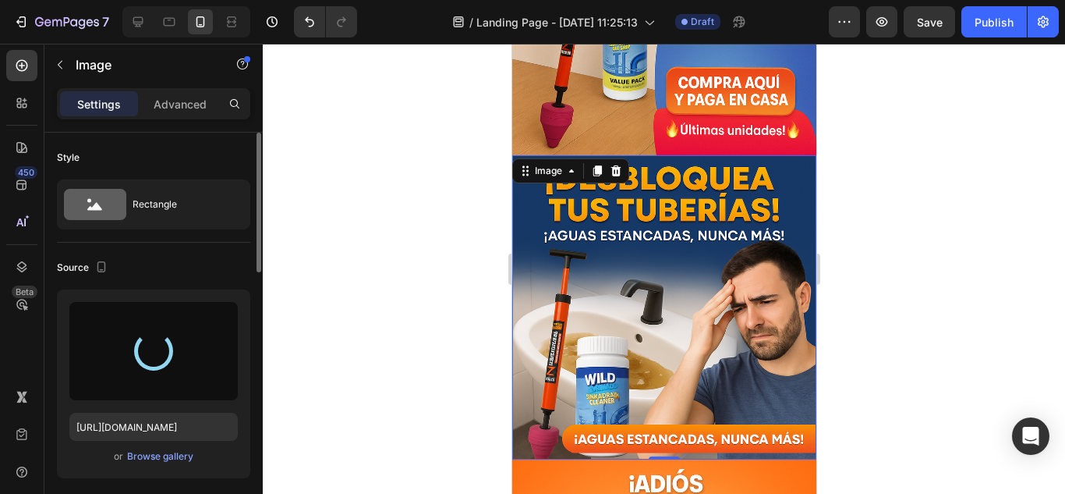
type input "https://cdn.shopify.com/s/files/1/0682/6452/5877/files/gempages_578189827065774…"
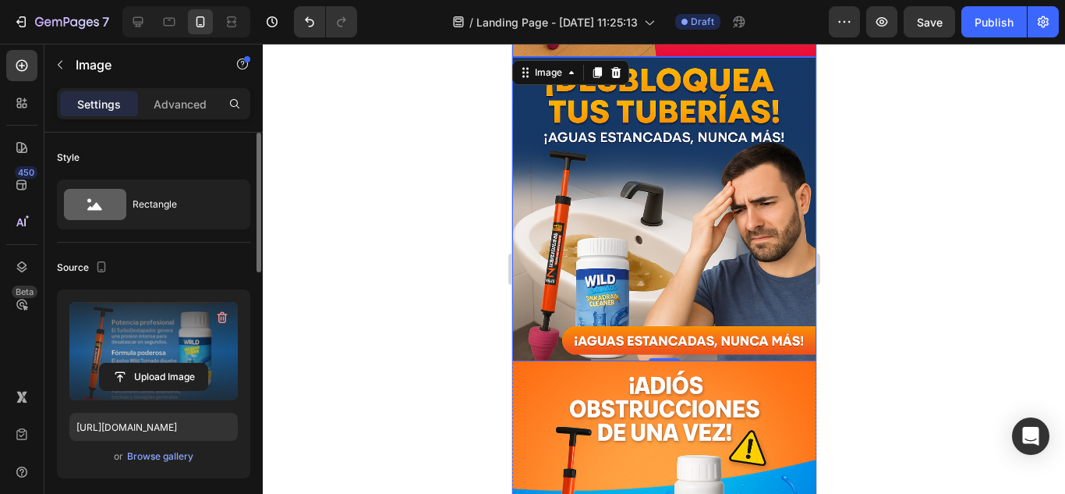
scroll to position [780, 0]
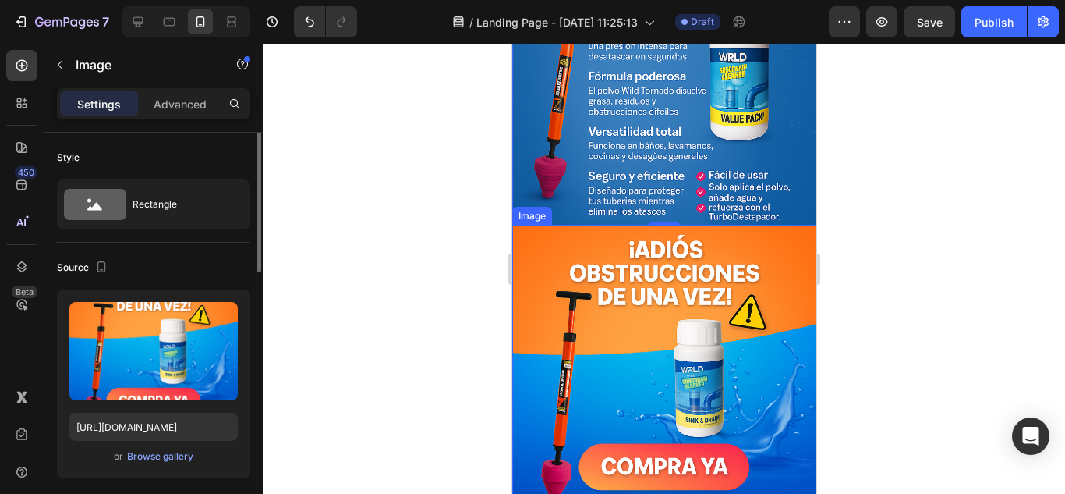
click at [709, 302] on img at bounding box center [663, 377] width 304 height 304
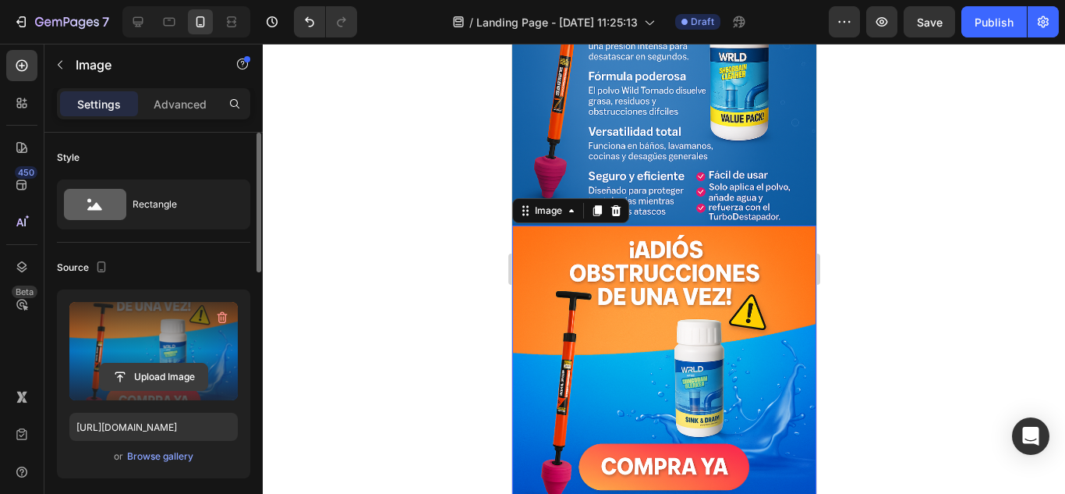
click at [164, 373] on input "file" at bounding box center [154, 376] width 108 height 27
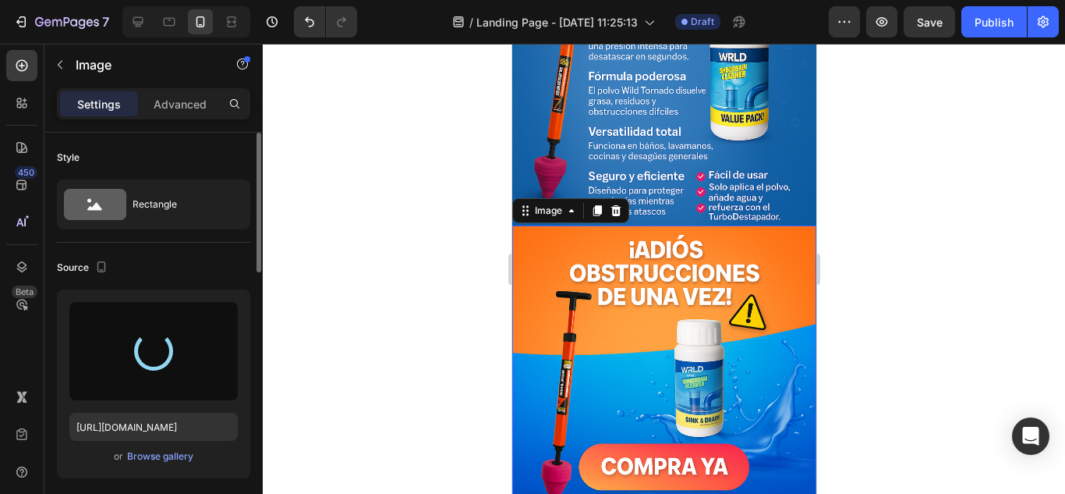
type input "https://cdn.shopify.com/s/files/1/0682/6452/5877/files/gempages_578189827065774…"
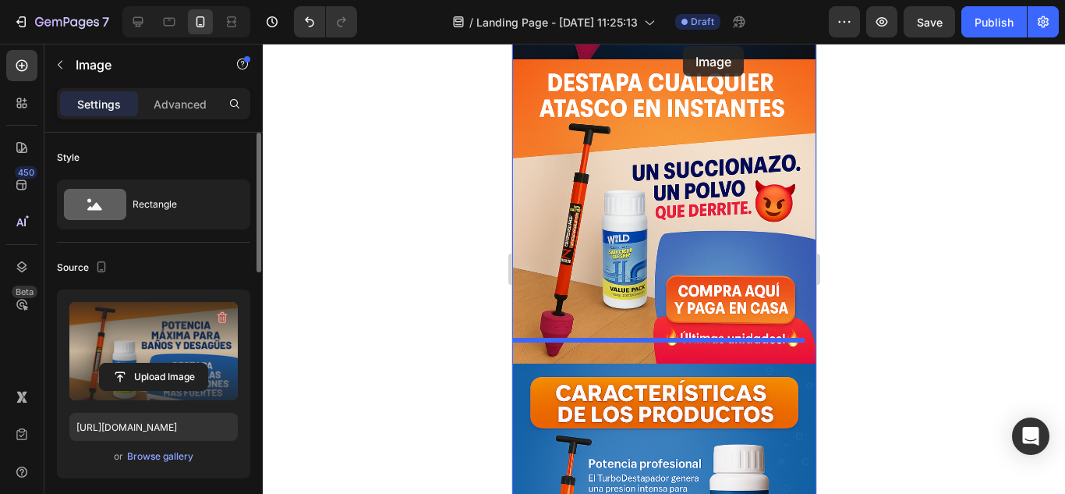
scroll to position [309, 0]
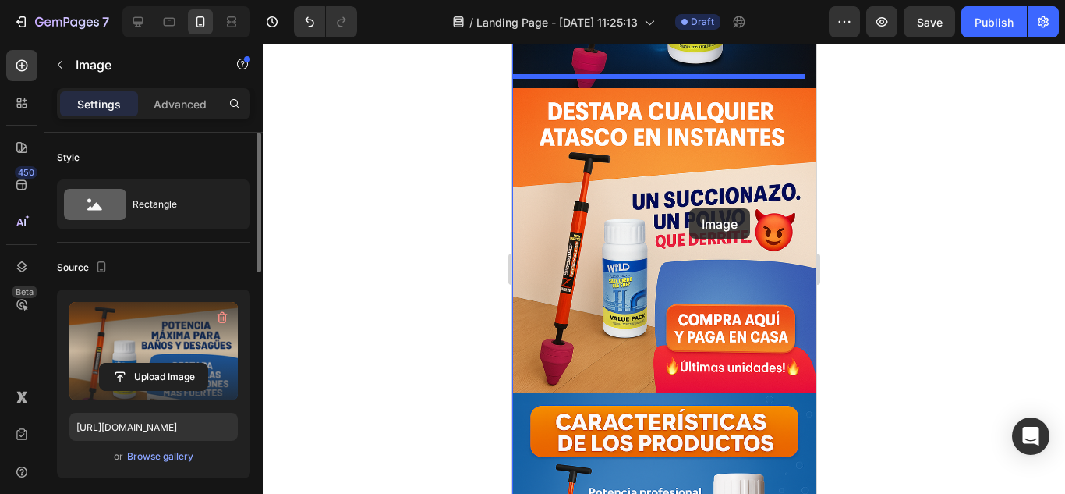
drag, startPoint x: 696, startPoint y: 317, endPoint x: 688, endPoint y: 208, distance: 109.4
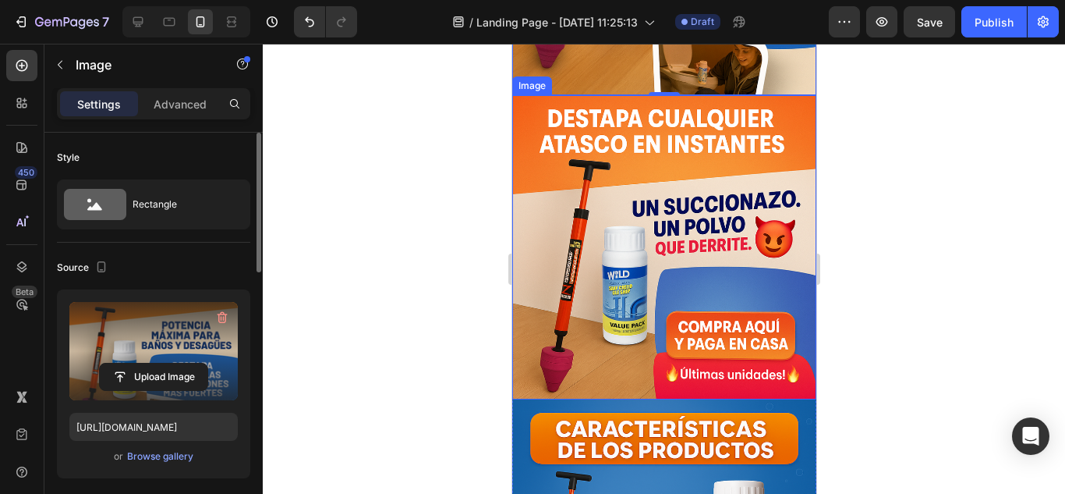
scroll to position [699, 0]
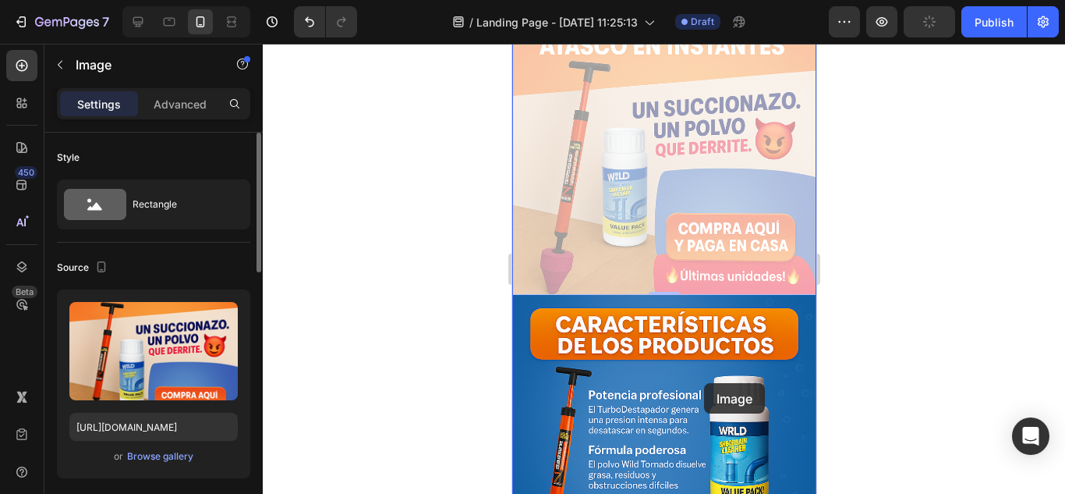
drag, startPoint x: 688, startPoint y: 200, endPoint x: 703, endPoint y: 395, distance: 195.5
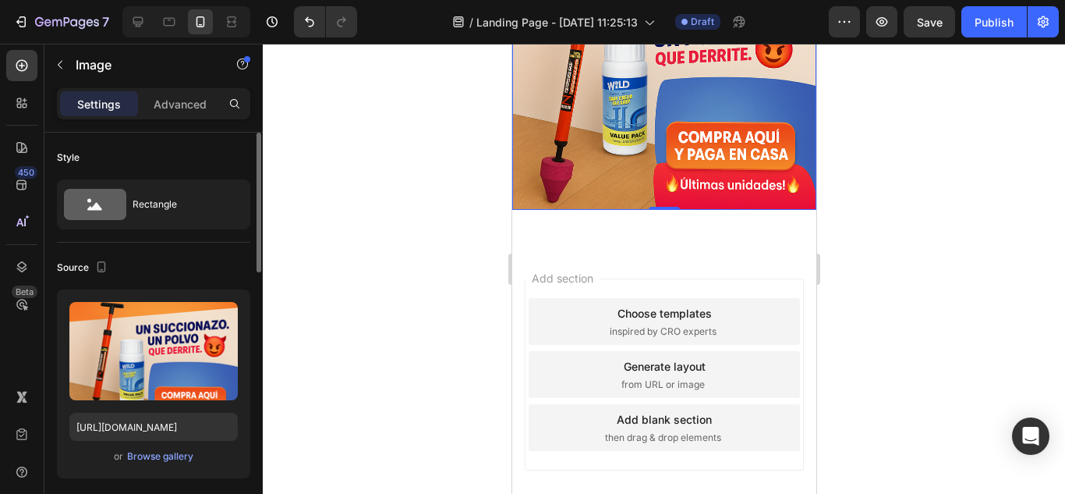
scroll to position [1137, 0]
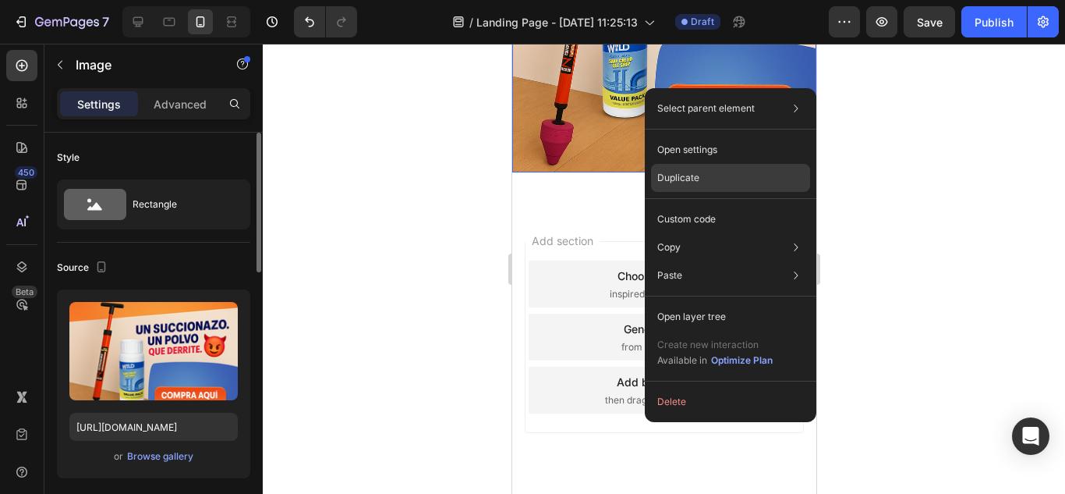
click at [693, 205] on div "Duplicate" at bounding box center [730, 219] width 159 height 28
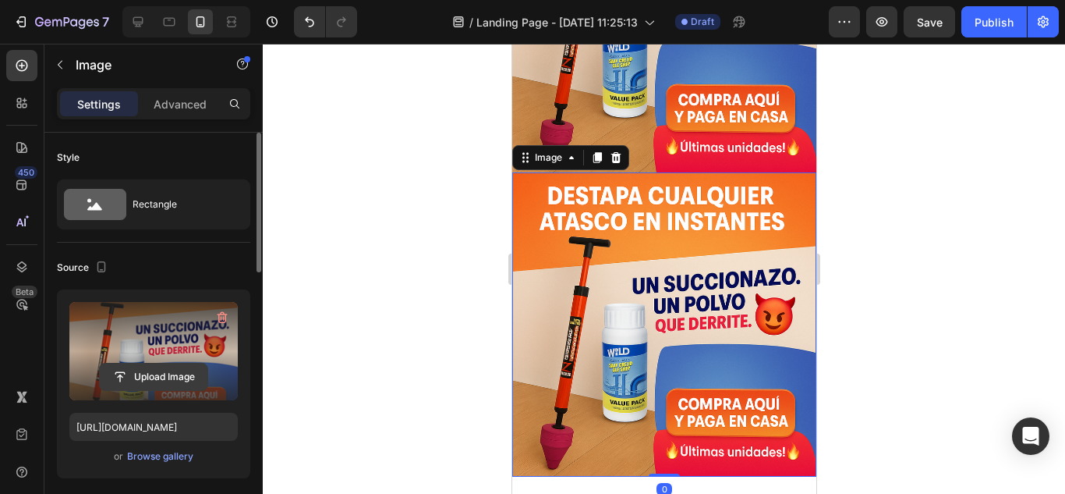
click at [162, 381] on input "file" at bounding box center [154, 376] width 108 height 27
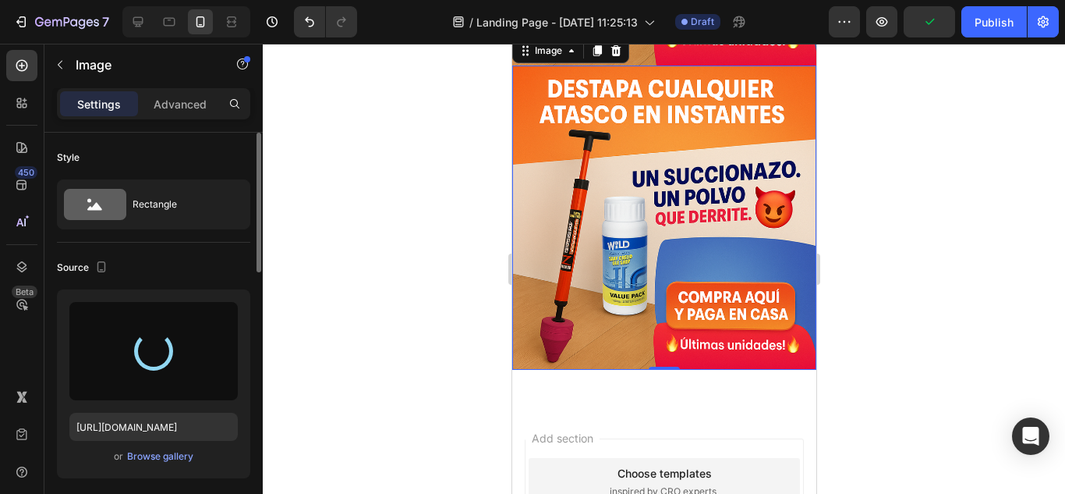
scroll to position [1195, 0]
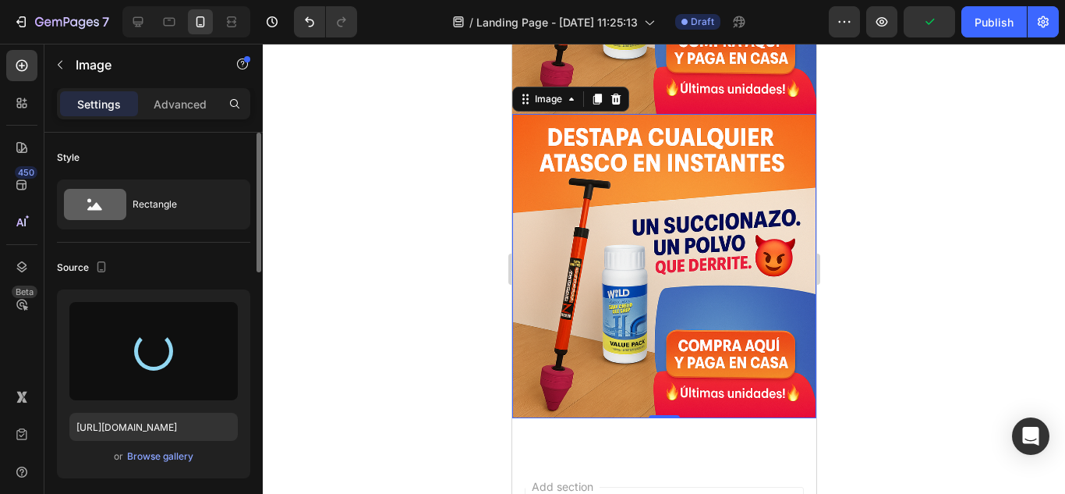
type input "https://cdn.shopify.com/s/files/1/0682/6452/5877/files/gempages_578189827065774…"
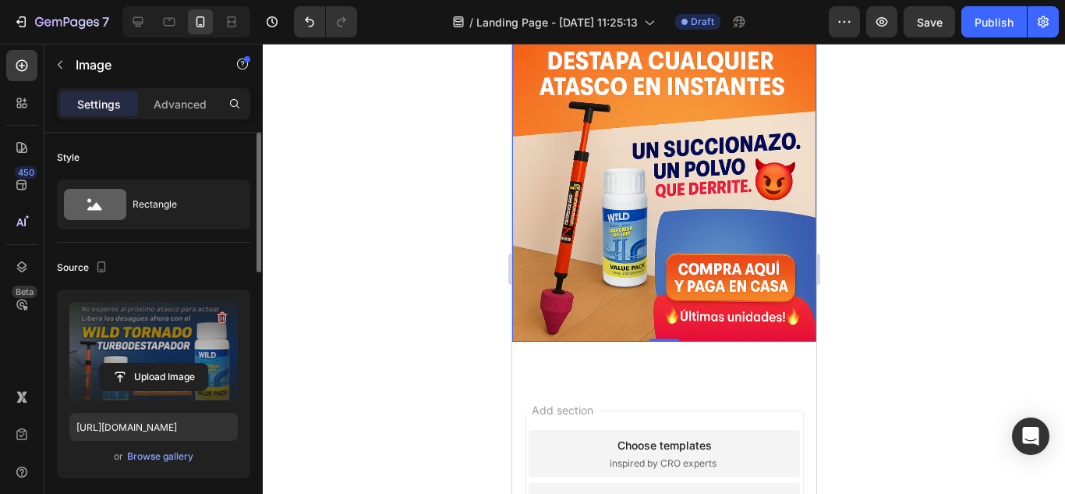
scroll to position [1273, 0]
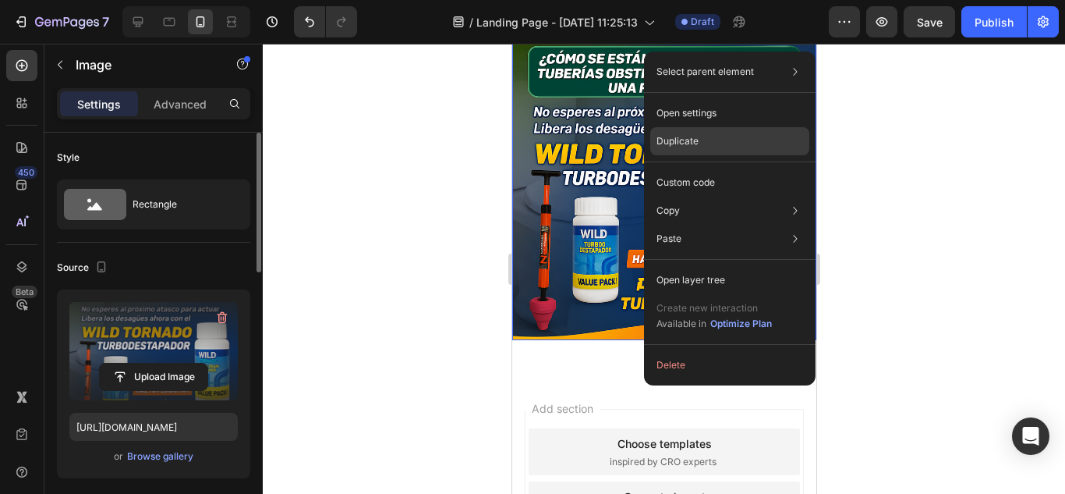
click at [696, 143] on p "Duplicate" at bounding box center [677, 141] width 42 height 14
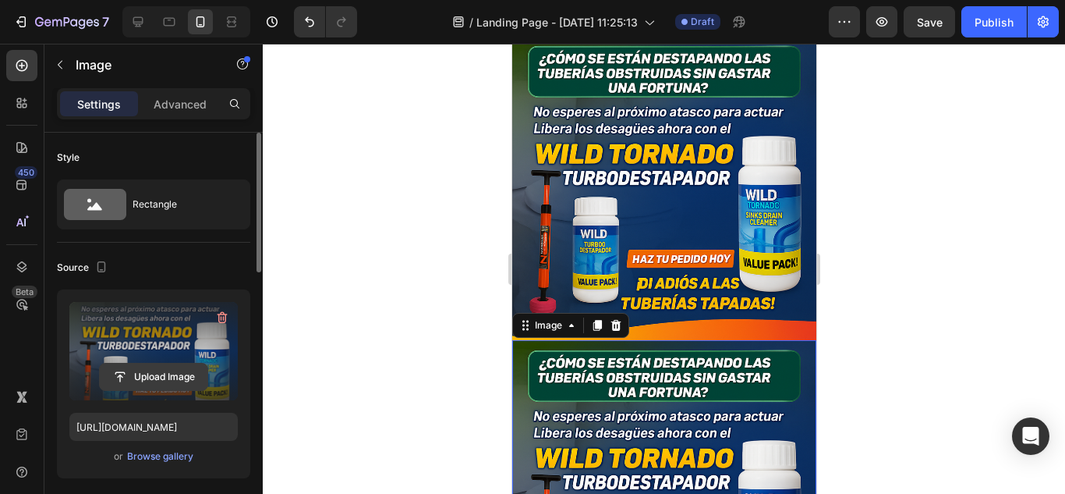
click at [156, 369] on input "file" at bounding box center [154, 376] width 108 height 27
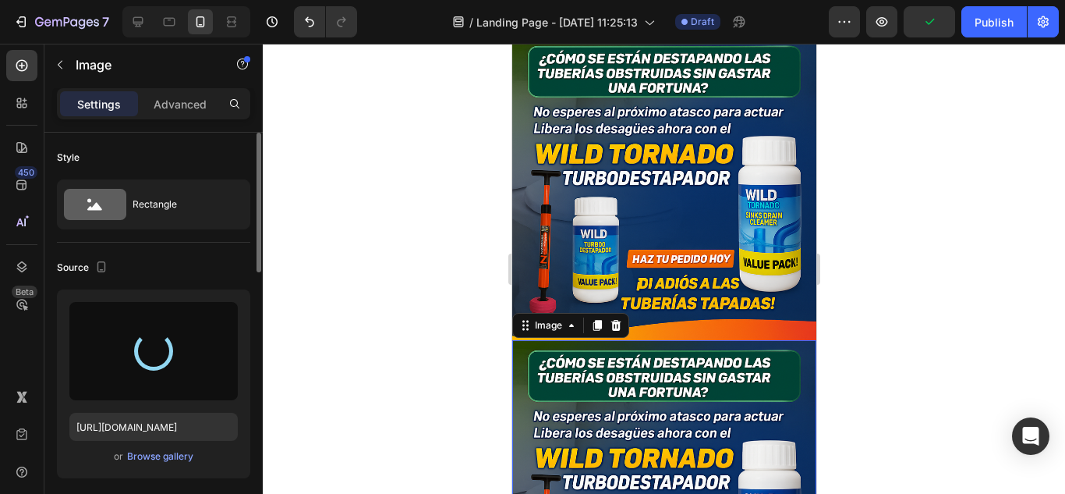
type input "https://cdn.shopify.com/s/files/1/0682/6452/5877/files/gempages_578189827065774…"
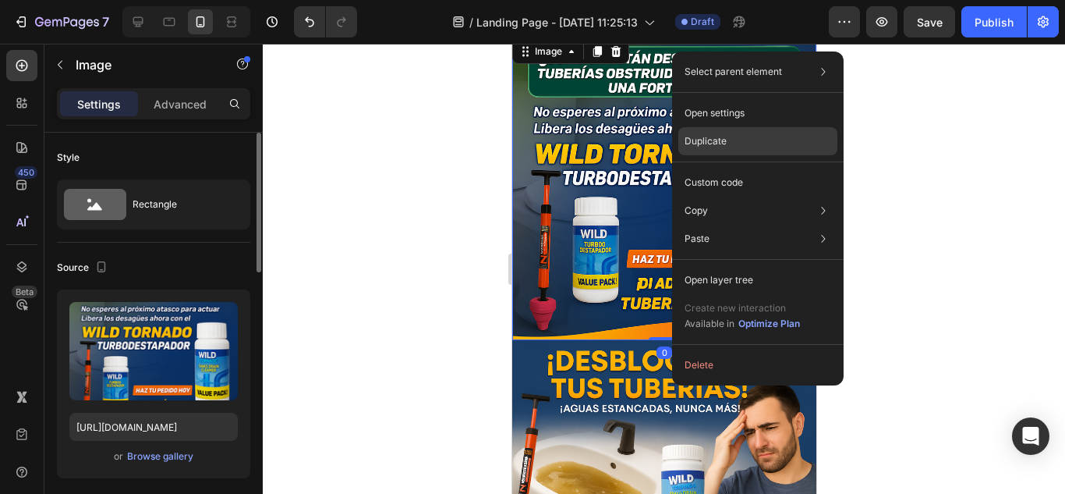
click at [713, 135] on p "Duplicate" at bounding box center [706, 141] width 42 height 14
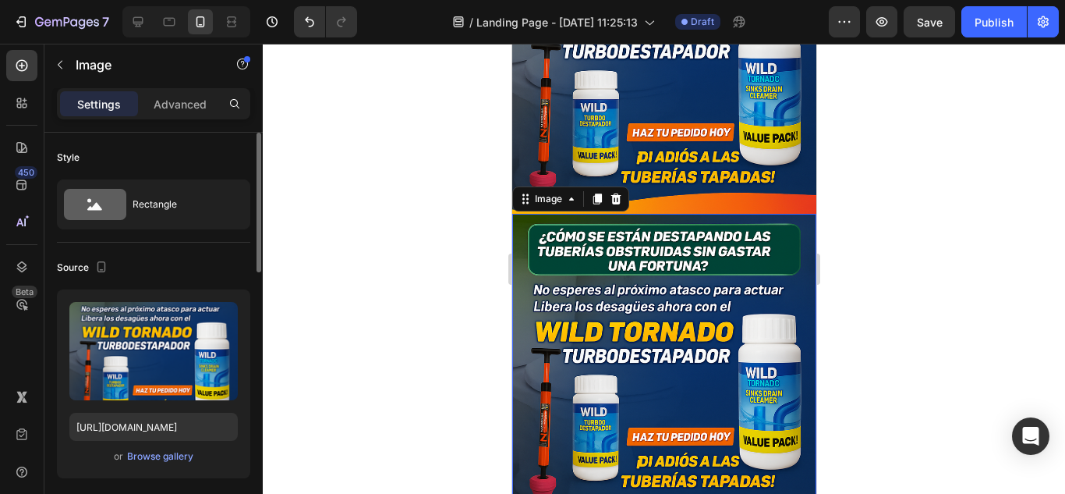
scroll to position [1429, 0]
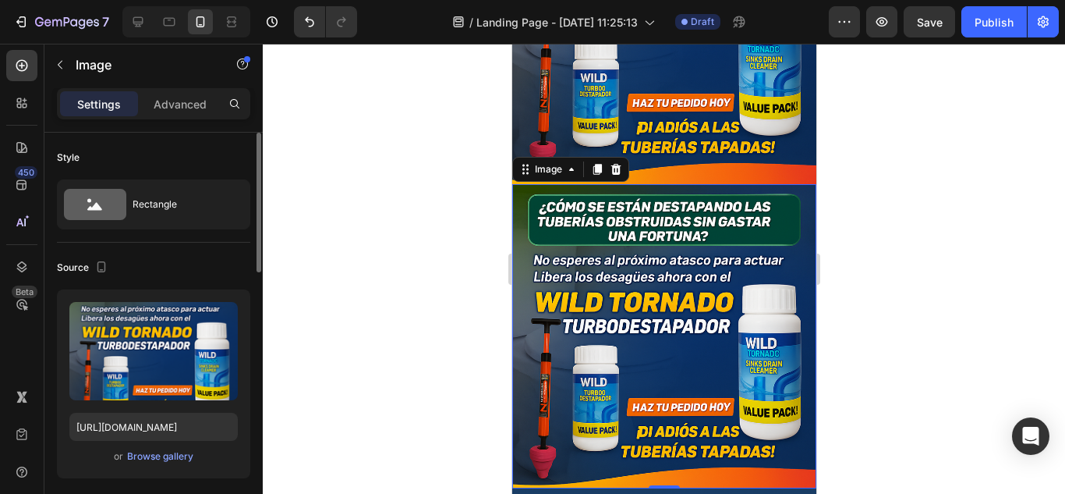
click at [686, 278] on img at bounding box center [663, 336] width 304 height 304
click at [628, 278] on img at bounding box center [663, 336] width 304 height 304
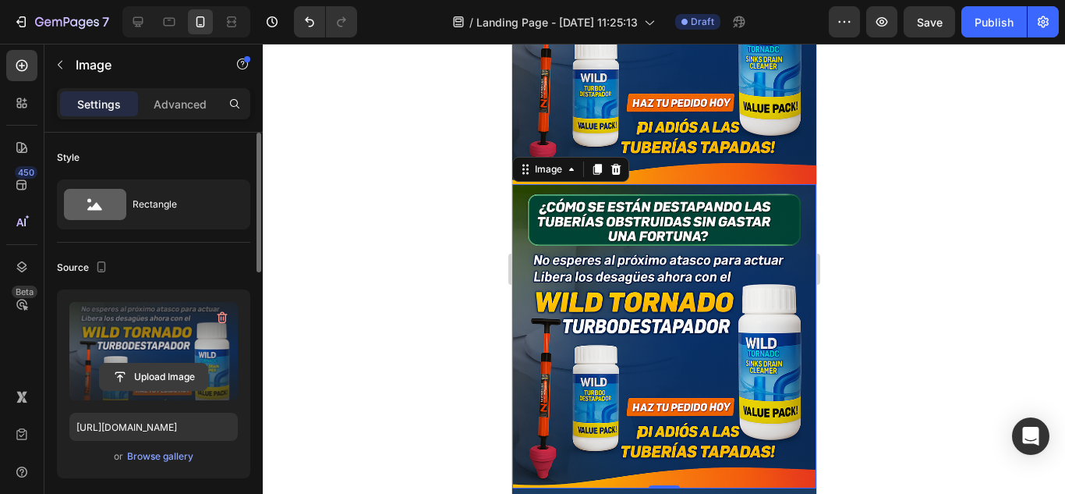
click at [153, 370] on input "file" at bounding box center [154, 376] width 108 height 27
click at [158, 368] on input "file" at bounding box center [154, 376] width 108 height 27
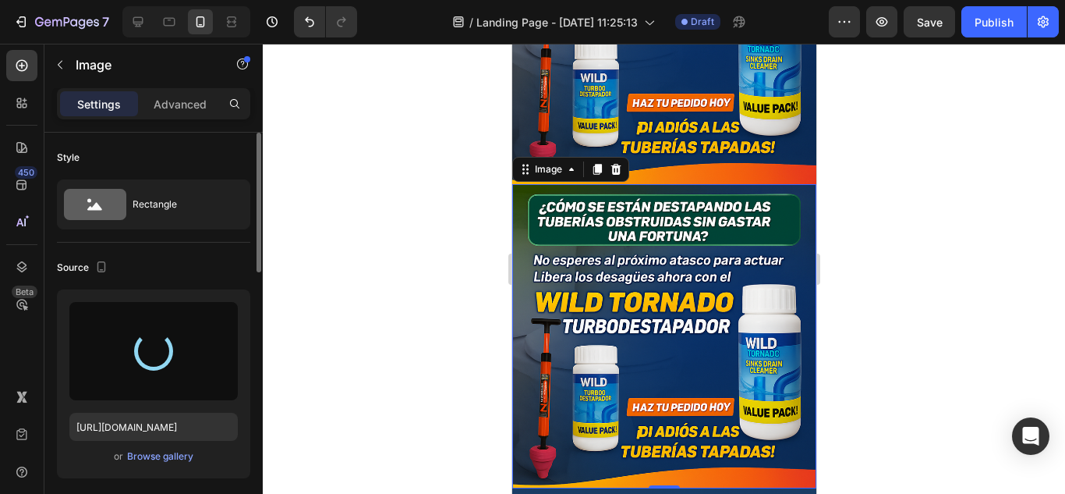
type input "https://cdn.shopify.com/s/files/1/0682/6452/5877/files/gempages_578189827065774…"
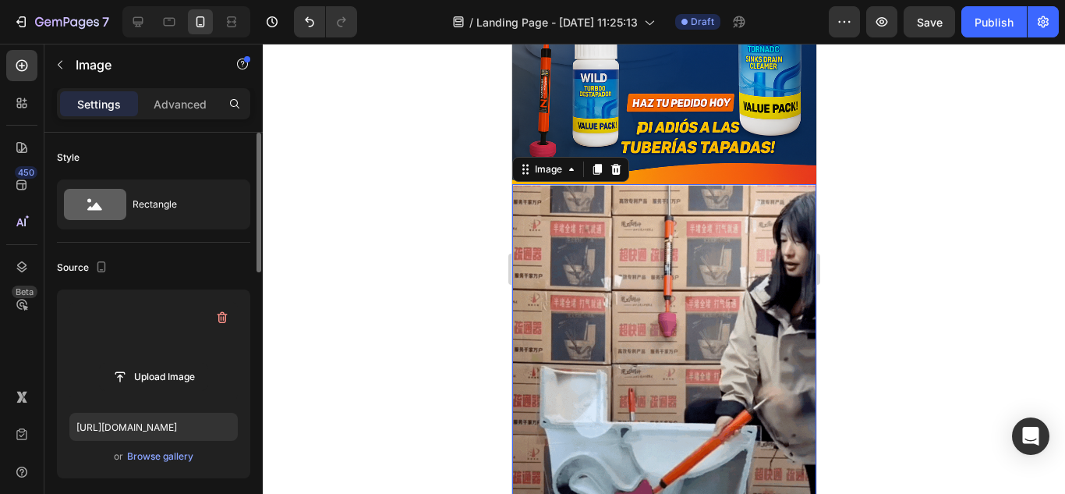
click at [588, 253] on img at bounding box center [663, 412] width 304 height 456
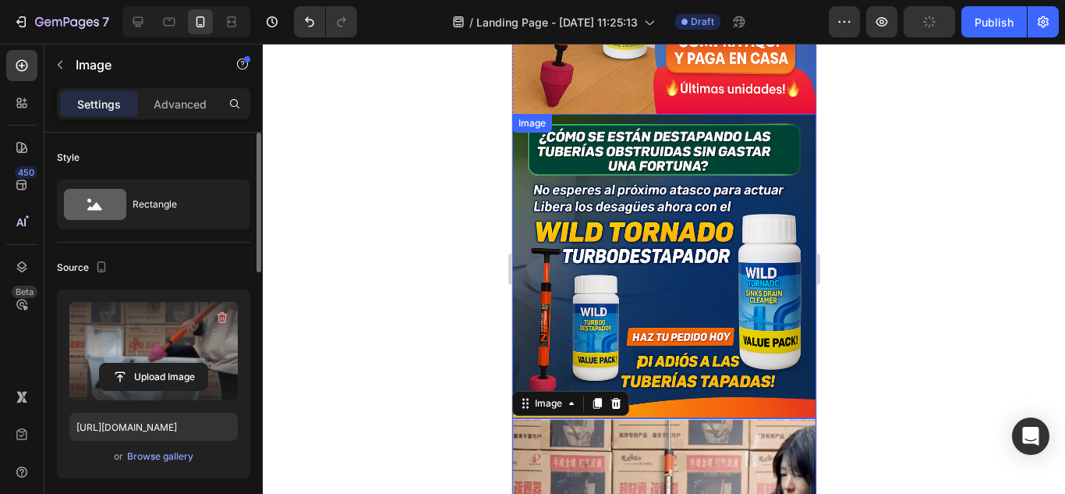
click at [628, 186] on img at bounding box center [663, 266] width 304 height 304
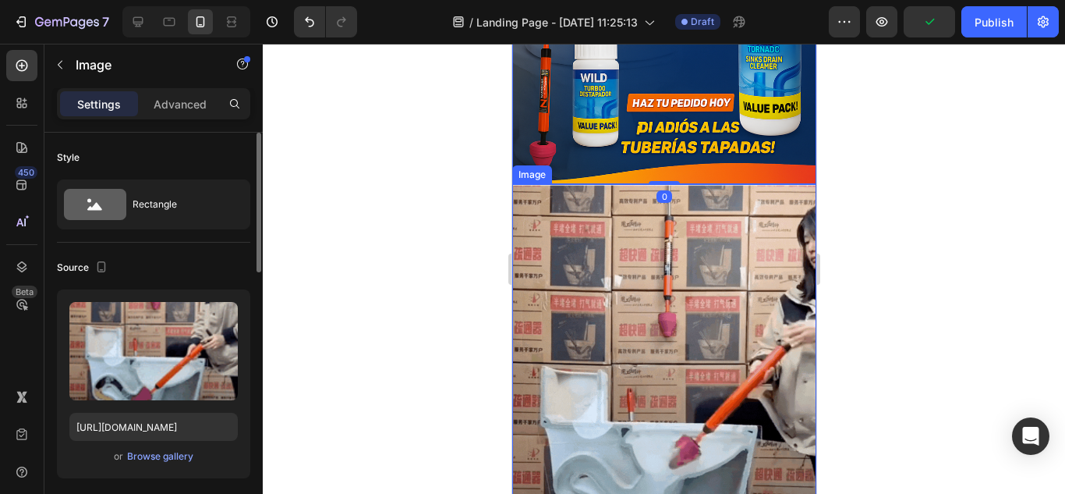
click at [678, 292] on img at bounding box center [663, 412] width 304 height 456
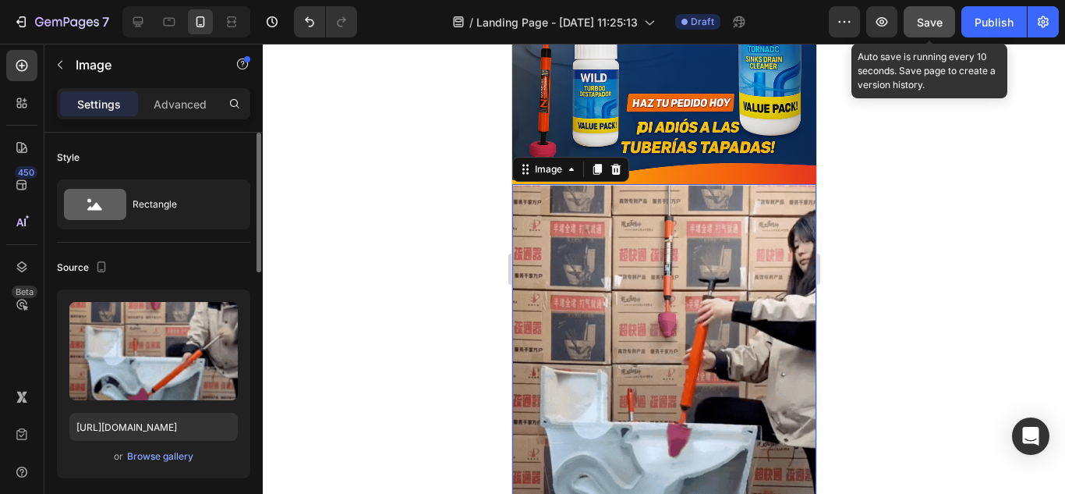
click at [926, 22] on span "Save" at bounding box center [930, 22] width 26 height 13
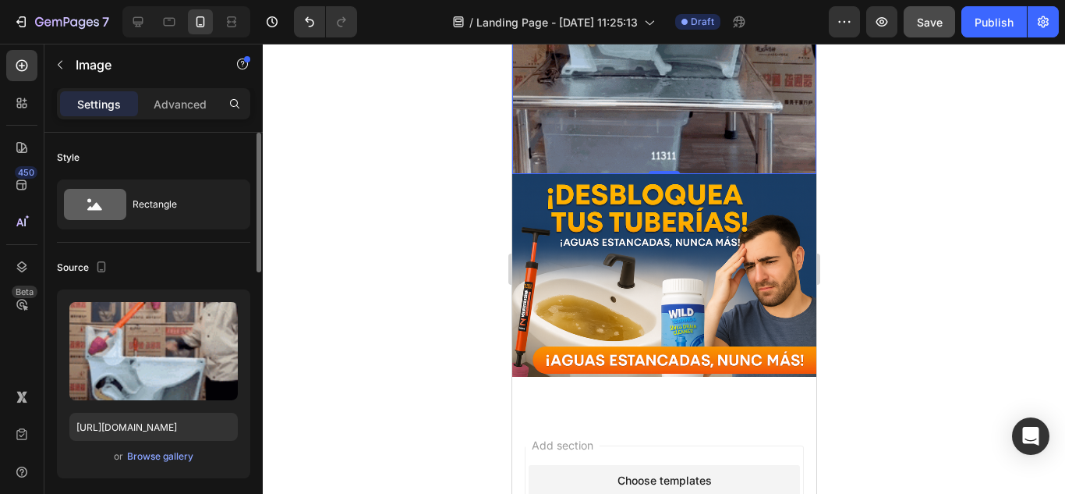
scroll to position [1949, 0]
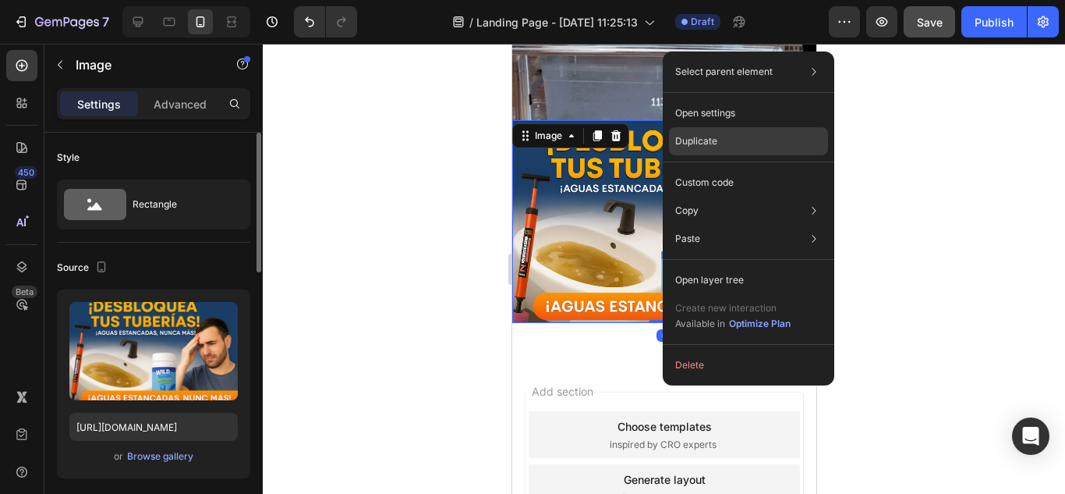
click at [711, 136] on p "Duplicate" at bounding box center [696, 141] width 42 height 14
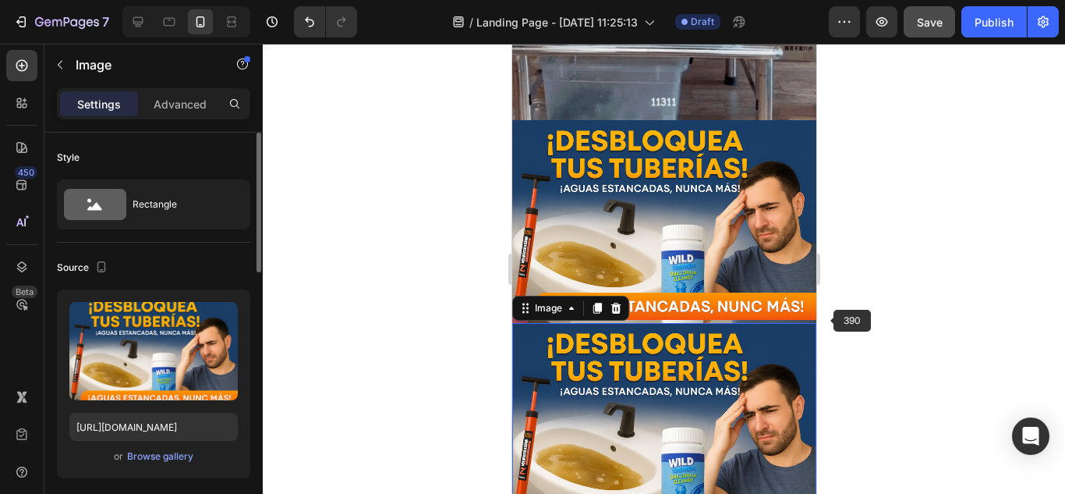
click at [844, 320] on div at bounding box center [664, 269] width 802 height 450
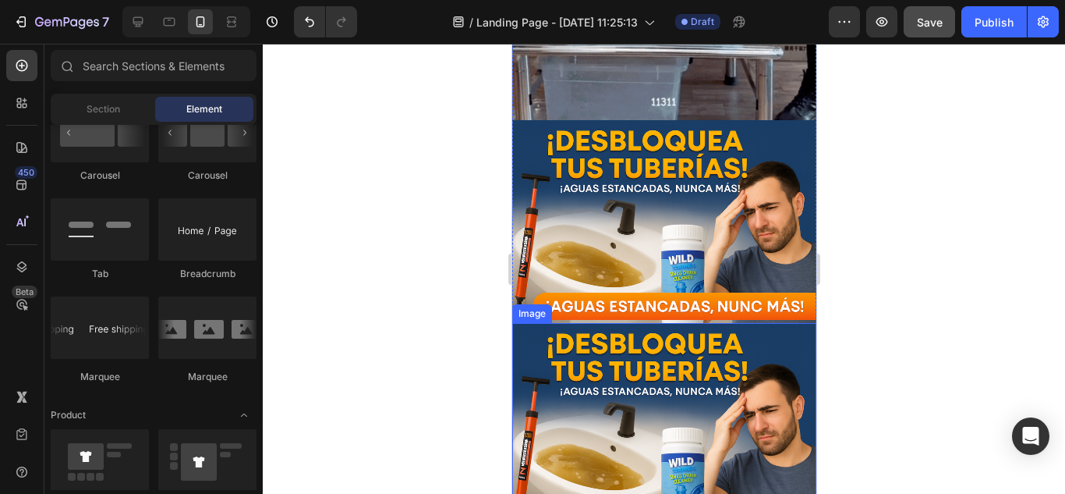
click at [724, 323] on img at bounding box center [663, 424] width 304 height 203
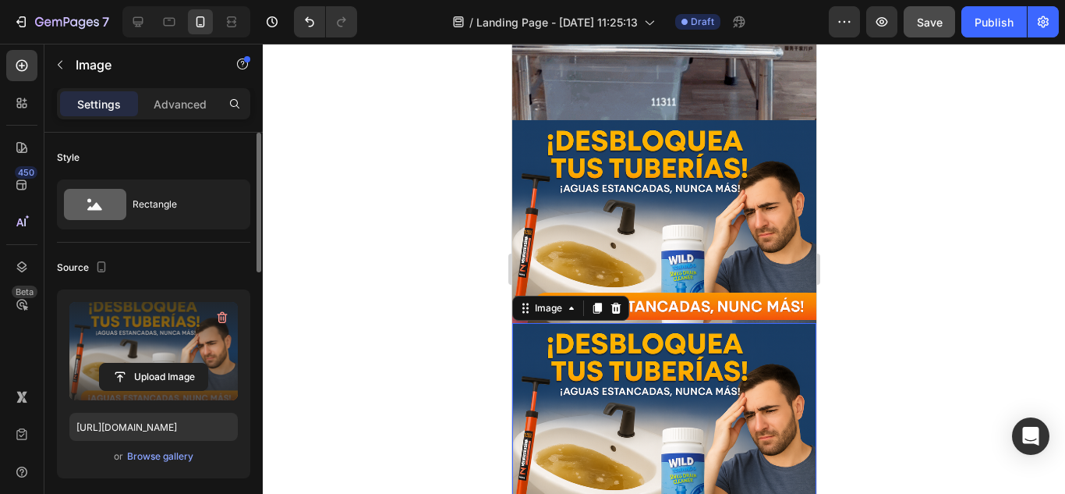
click at [179, 360] on label at bounding box center [153, 351] width 168 height 98
click at [179, 363] on input "file" at bounding box center [154, 376] width 108 height 27
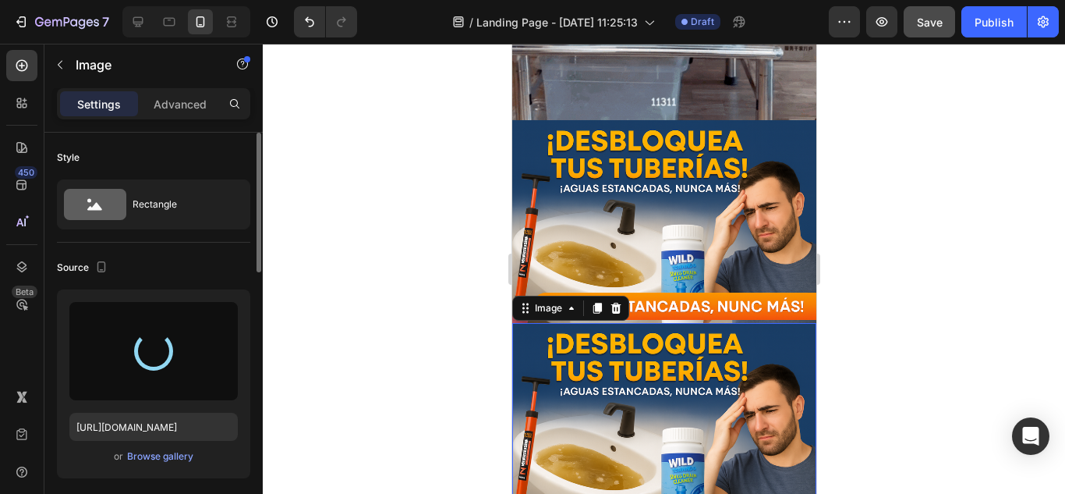
type input "https://cdn.shopify.com/s/files/1/0682/6452/5877/files/gempages_578189827065774…"
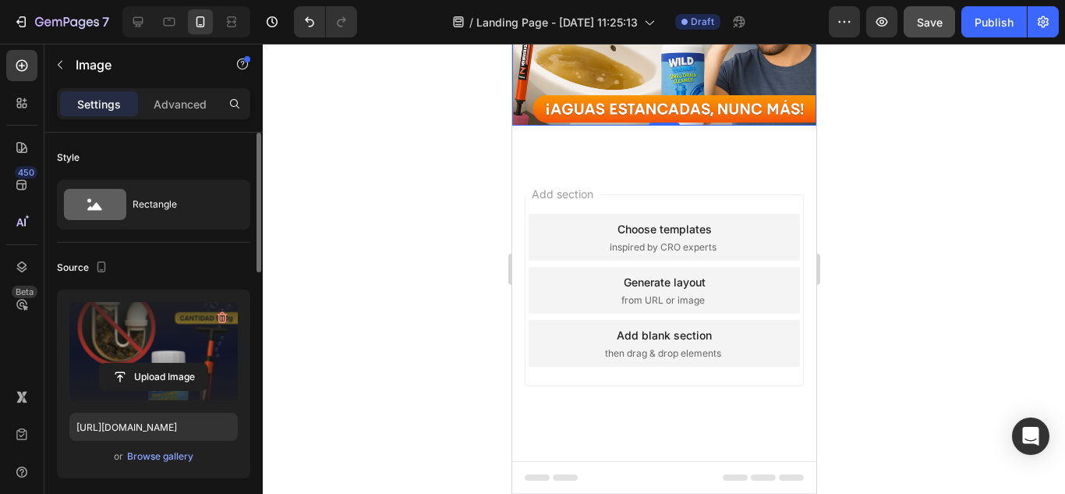
scroll to position [2345, 0]
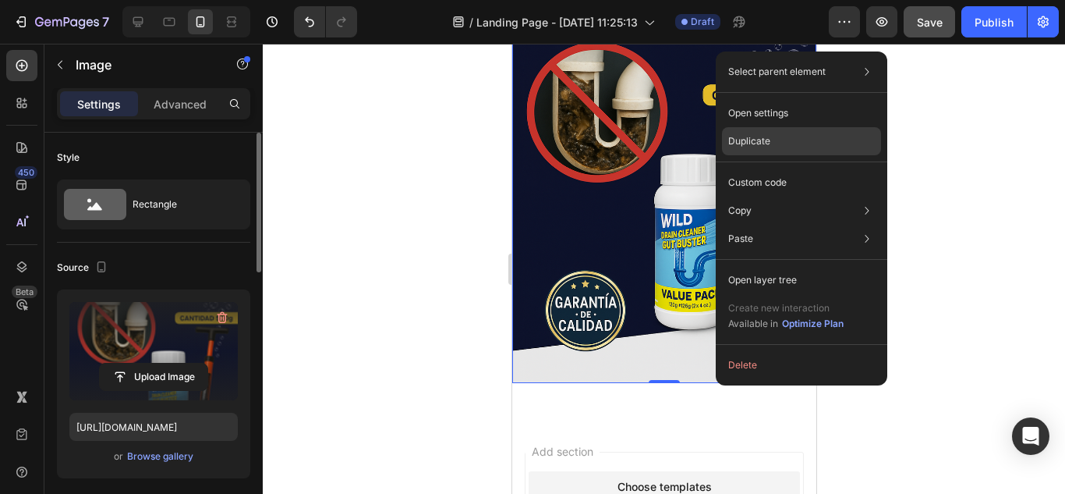
click at [762, 141] on p "Duplicate" at bounding box center [749, 141] width 42 height 14
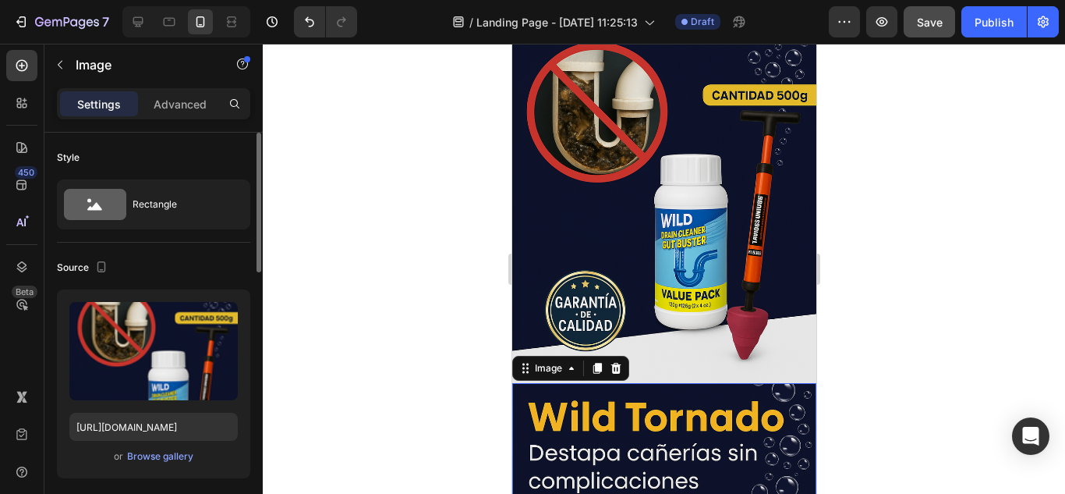
scroll to position [2529, 0]
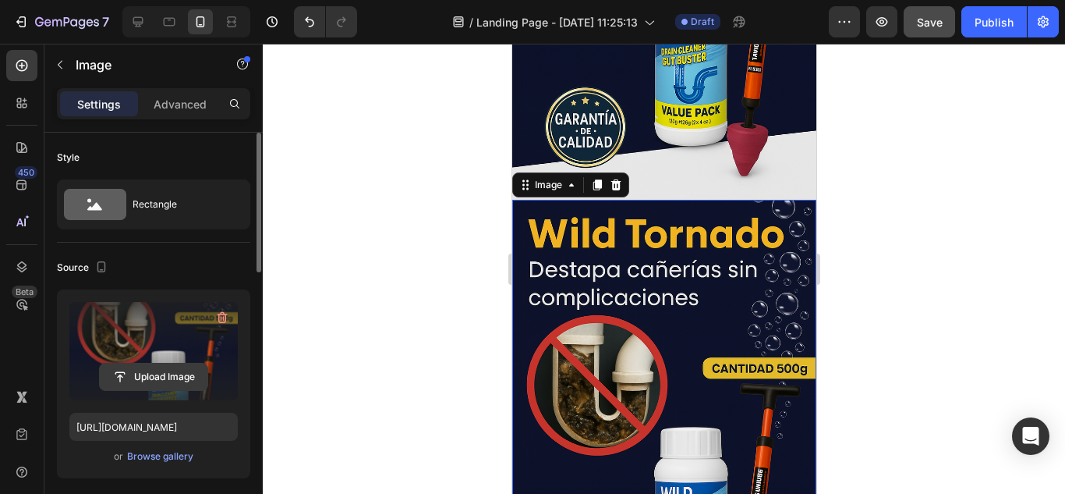
click at [170, 371] on input "file" at bounding box center [154, 376] width 108 height 27
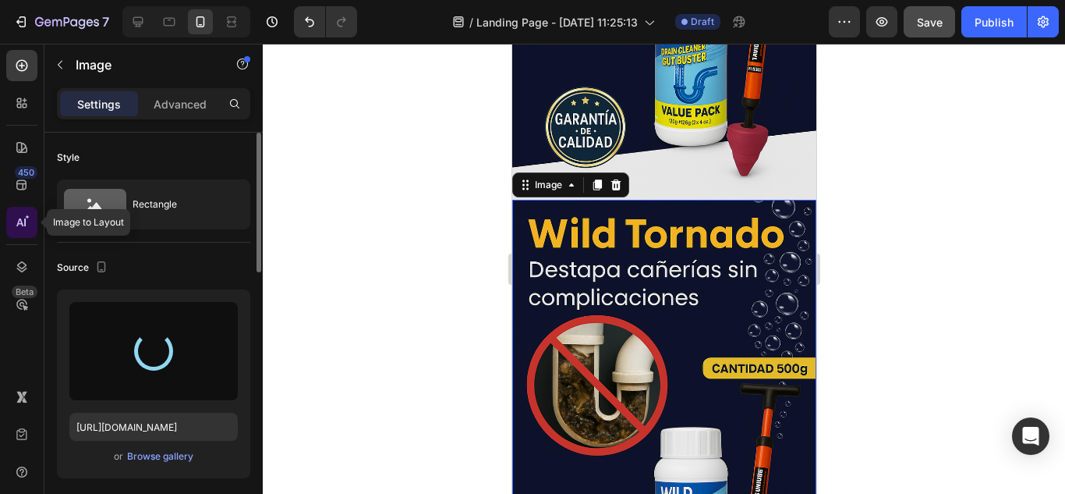
type input "https://cdn.shopify.com/s/files/1/0682/6452/5877/files/gempages_578189827065774…"
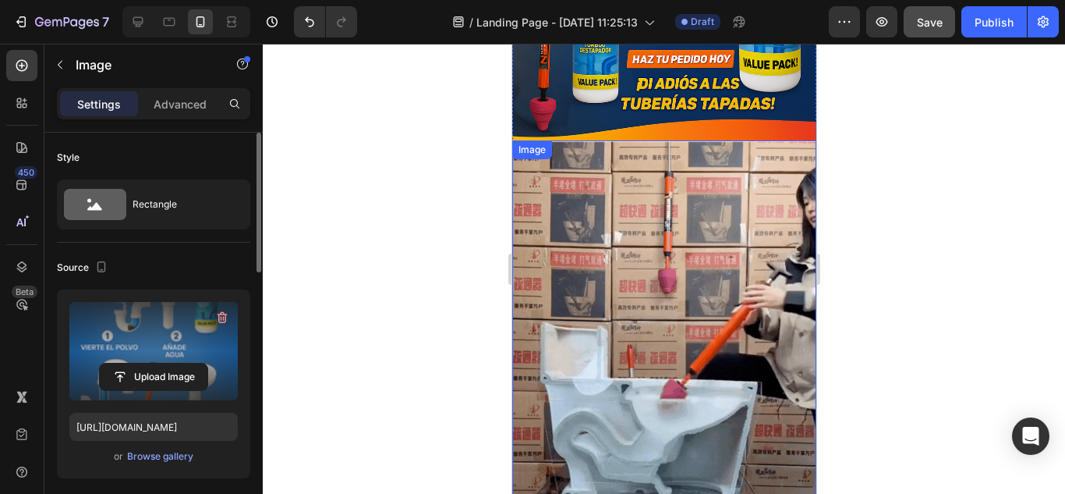
scroll to position [1303, 0]
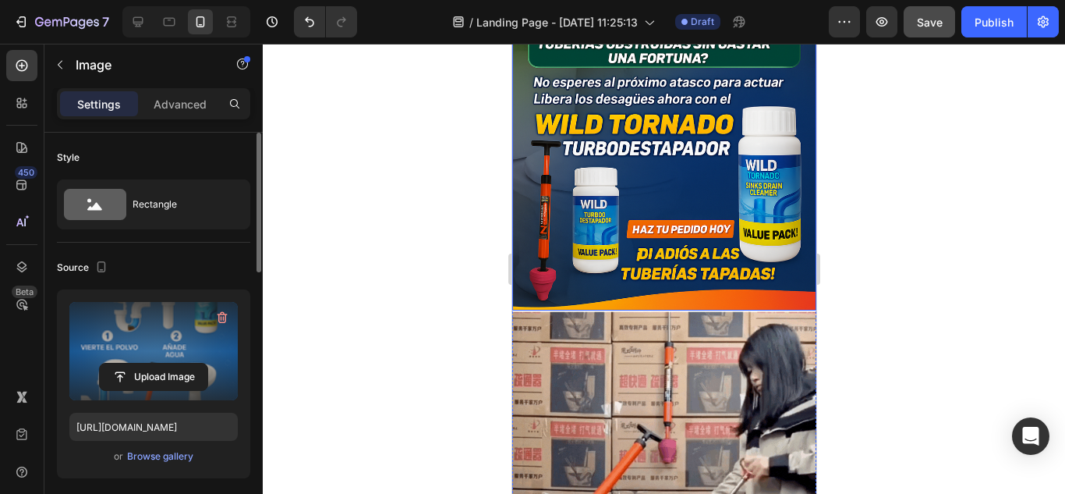
click at [1064, 55] on div at bounding box center [664, 269] width 802 height 450
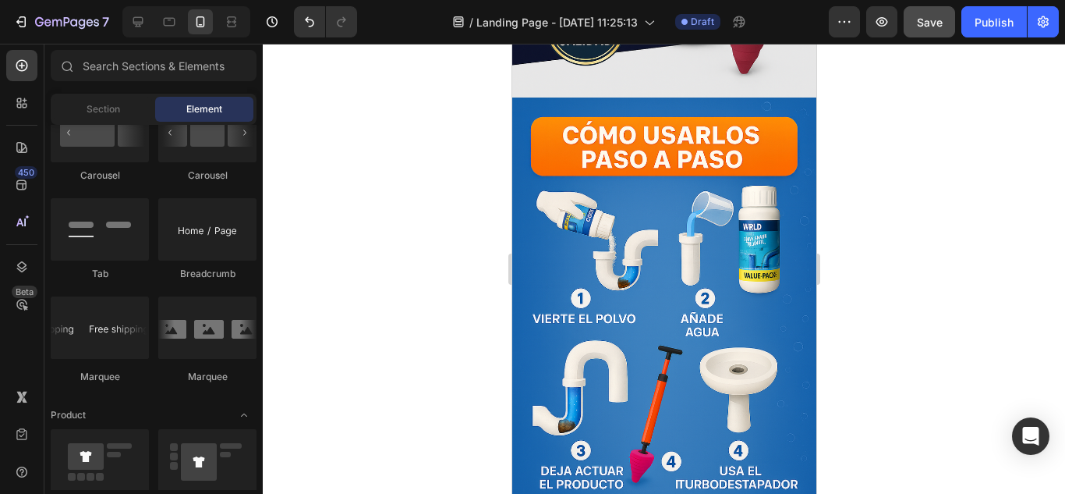
scroll to position [2618, 0]
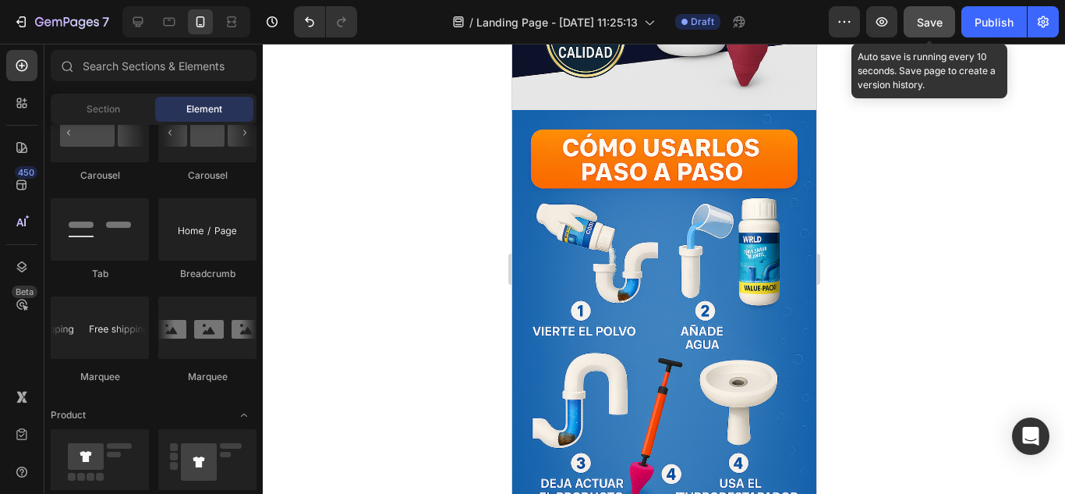
click at [936, 20] on span "Save" at bounding box center [930, 22] width 26 height 13
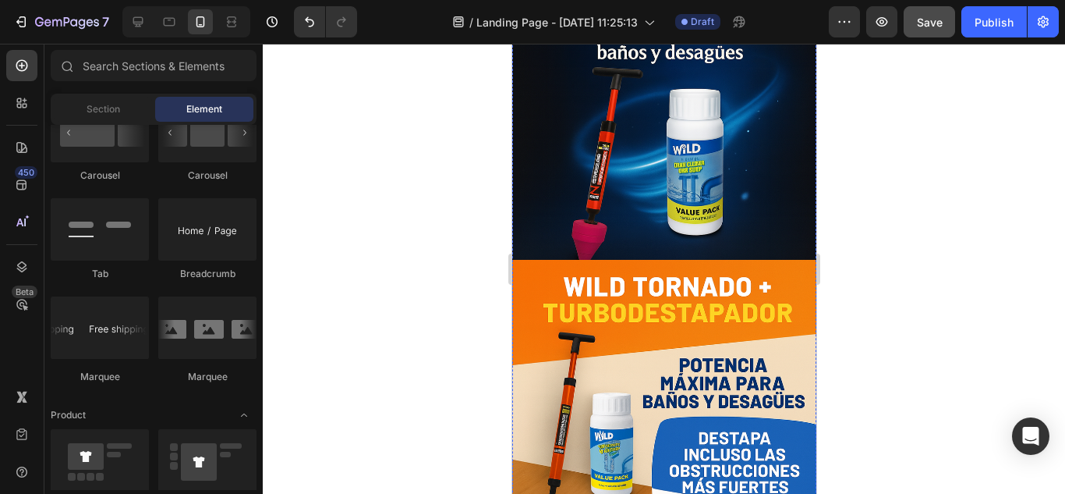
scroll to position [0, 0]
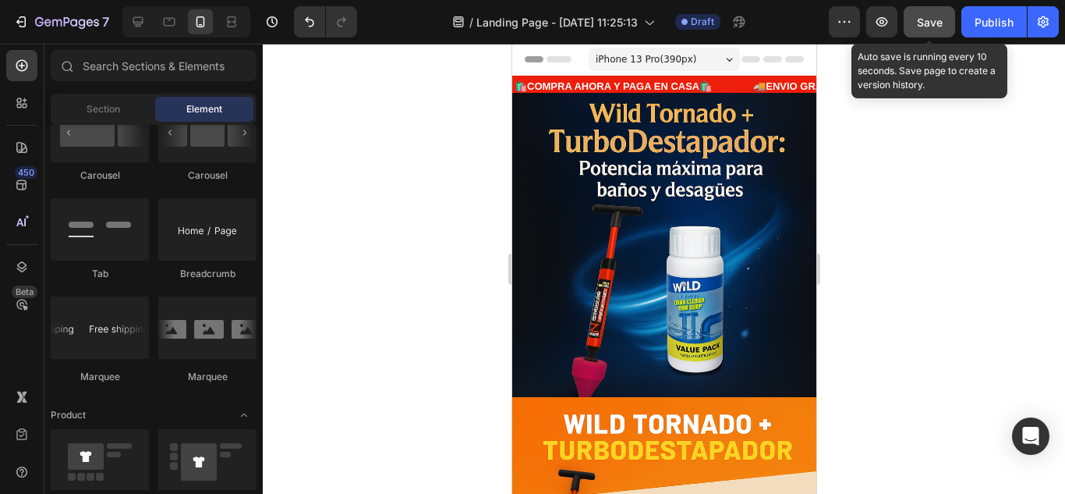
click at [912, 20] on button "Save" at bounding box center [929, 21] width 51 height 31
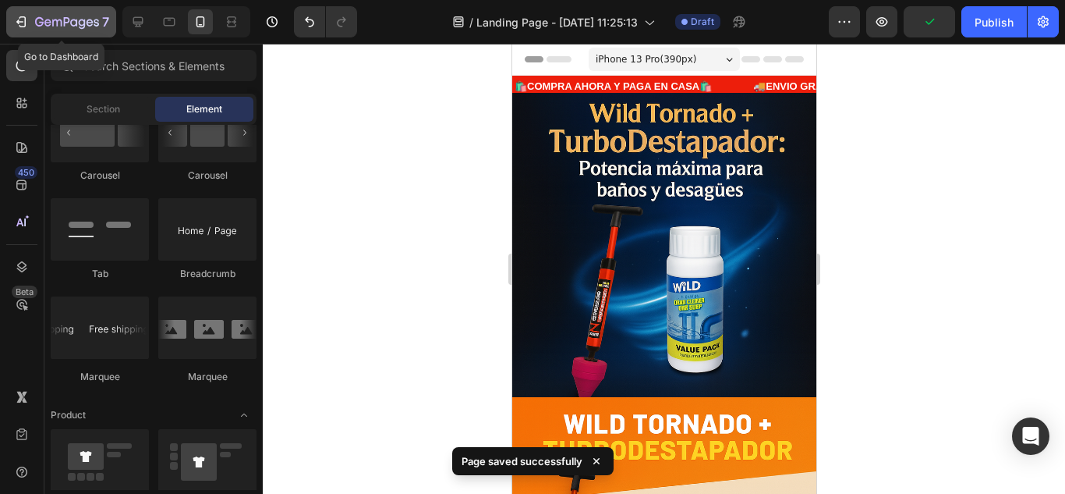
click at [23, 14] on icon "button" at bounding box center [21, 22] width 16 height 16
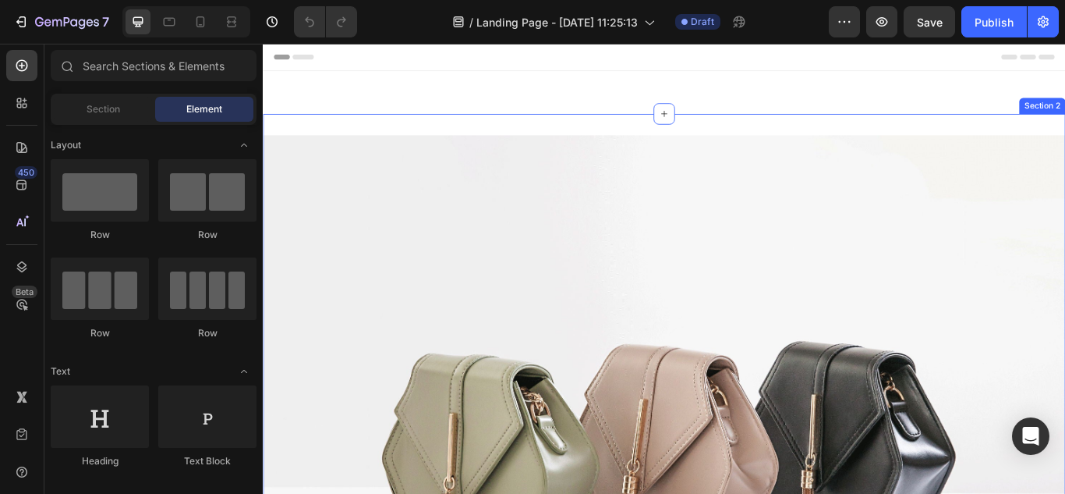
scroll to position [156, 0]
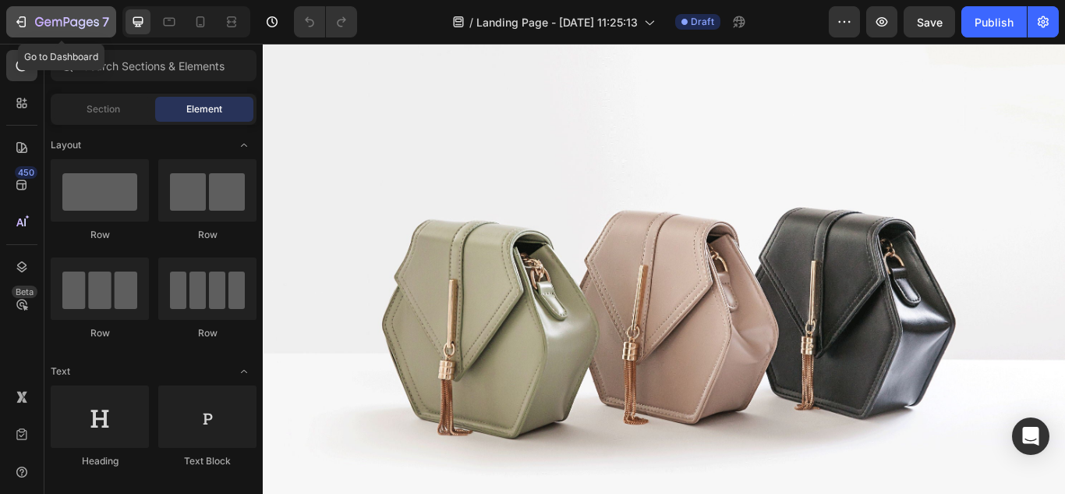
click at [9, 12] on button "7" at bounding box center [61, 21] width 110 height 31
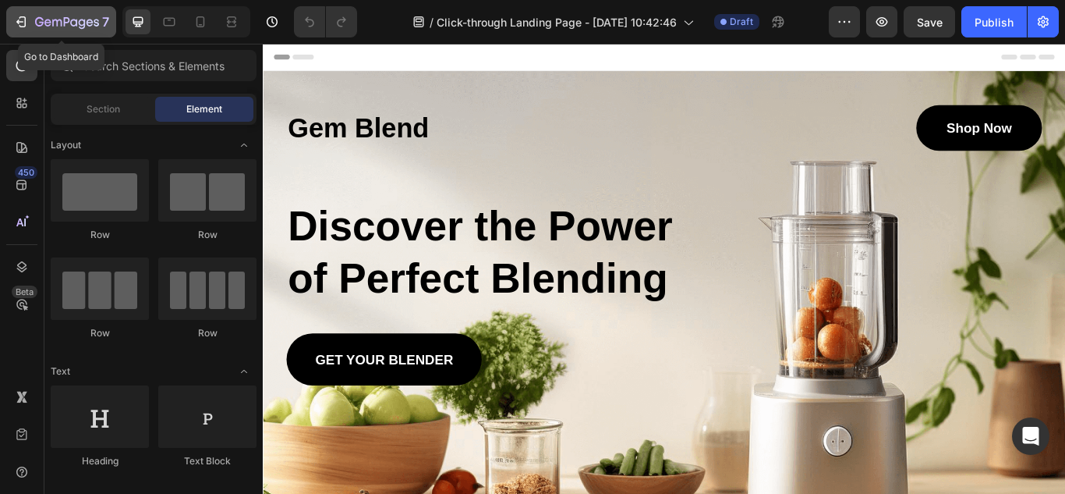
click at [53, 31] on button "7" at bounding box center [61, 21] width 110 height 31
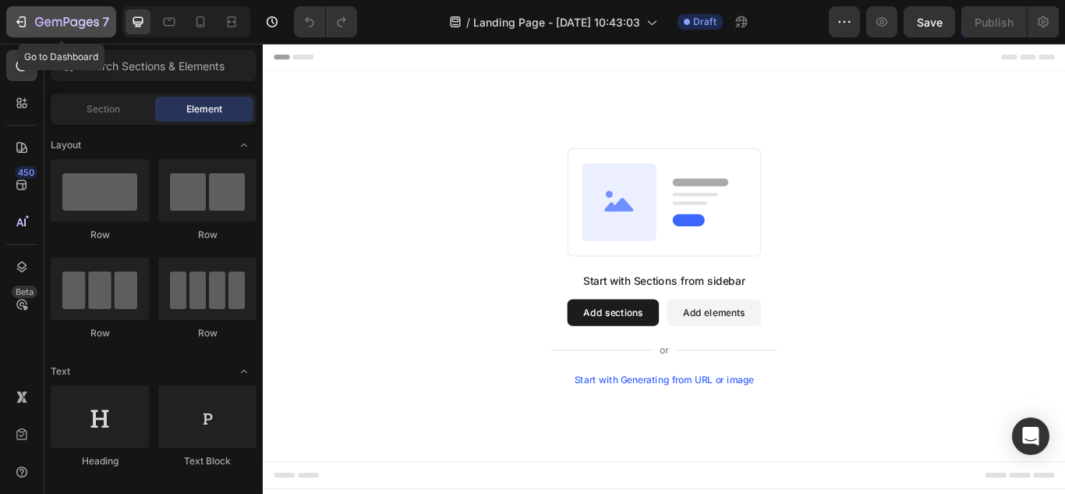
click at [52, 22] on icon "button" at bounding box center [56, 22] width 9 height 7
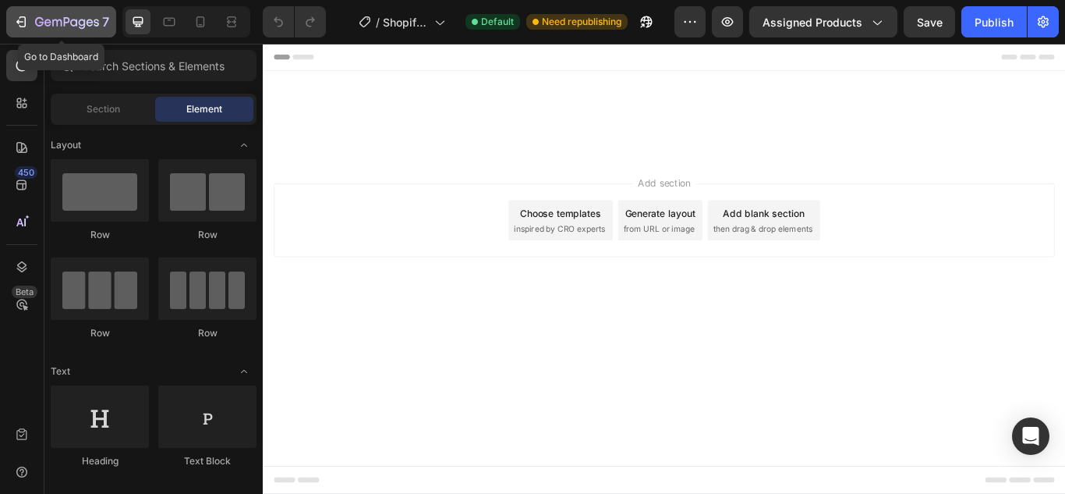
click at [14, 18] on icon "button" at bounding box center [21, 22] width 16 height 16
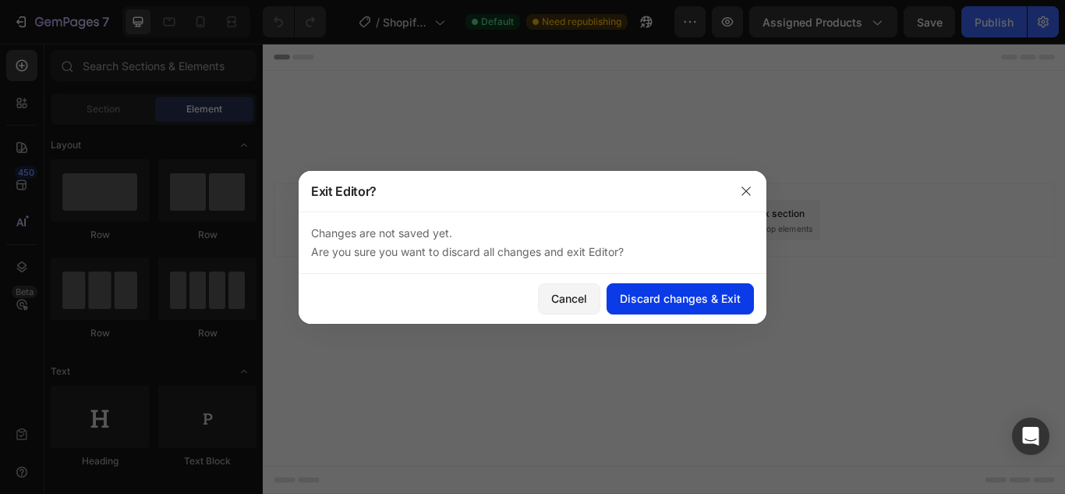
click at [704, 299] on div "Discard changes & Exit" at bounding box center [680, 298] width 121 height 16
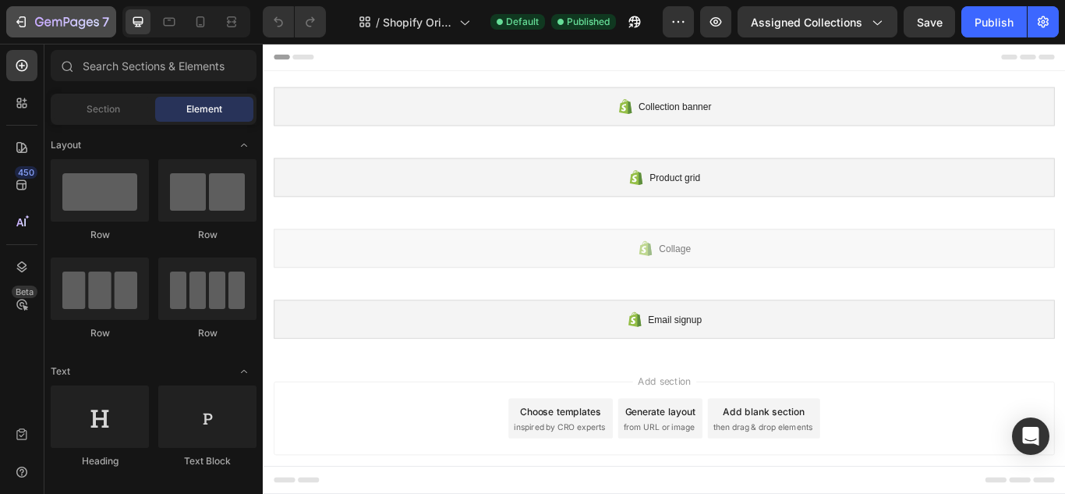
click at [12, 24] on button "7" at bounding box center [61, 21] width 110 height 31
click at [19, 23] on icon "button" at bounding box center [21, 22] width 16 height 16
